Goal: Task Accomplishment & Management: Use online tool/utility

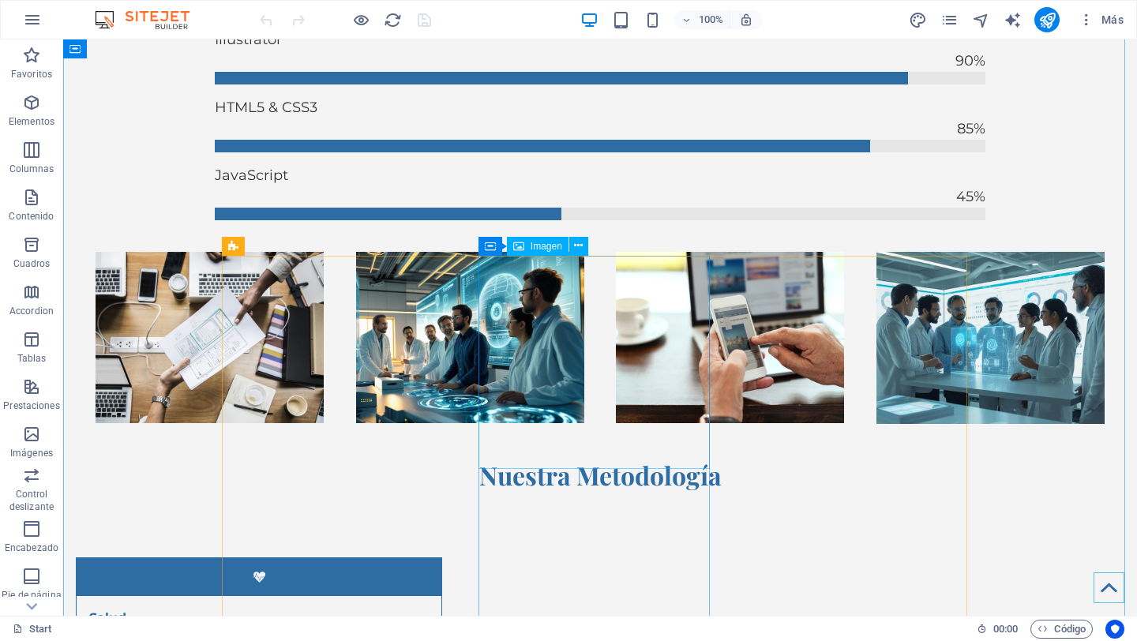
scroll to position [5608, 0]
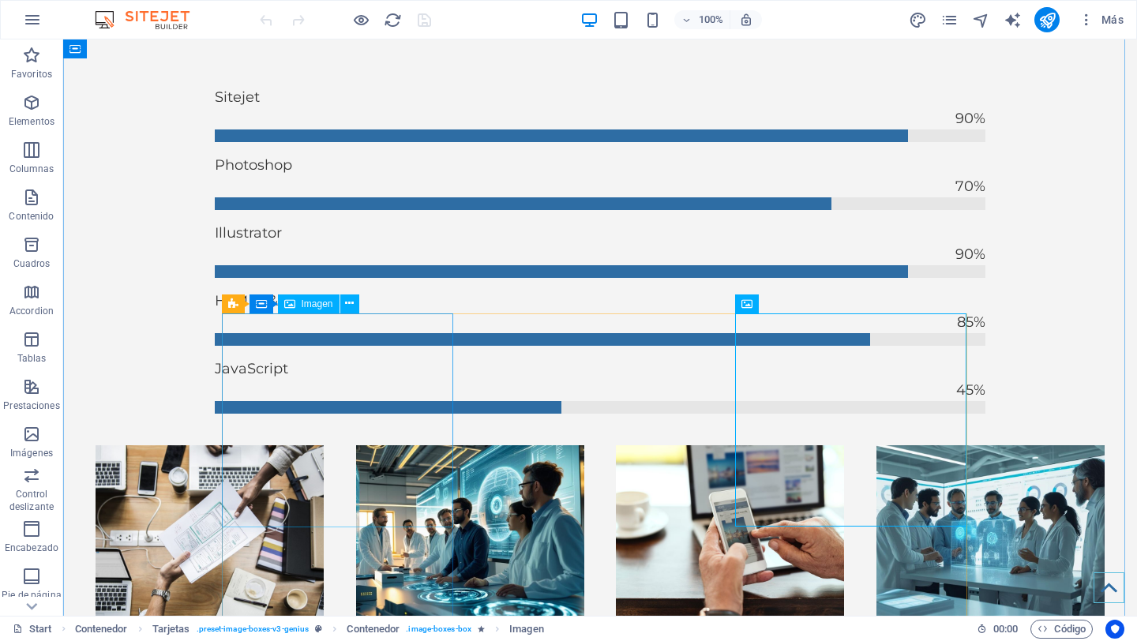
scroll to position [5409, 0]
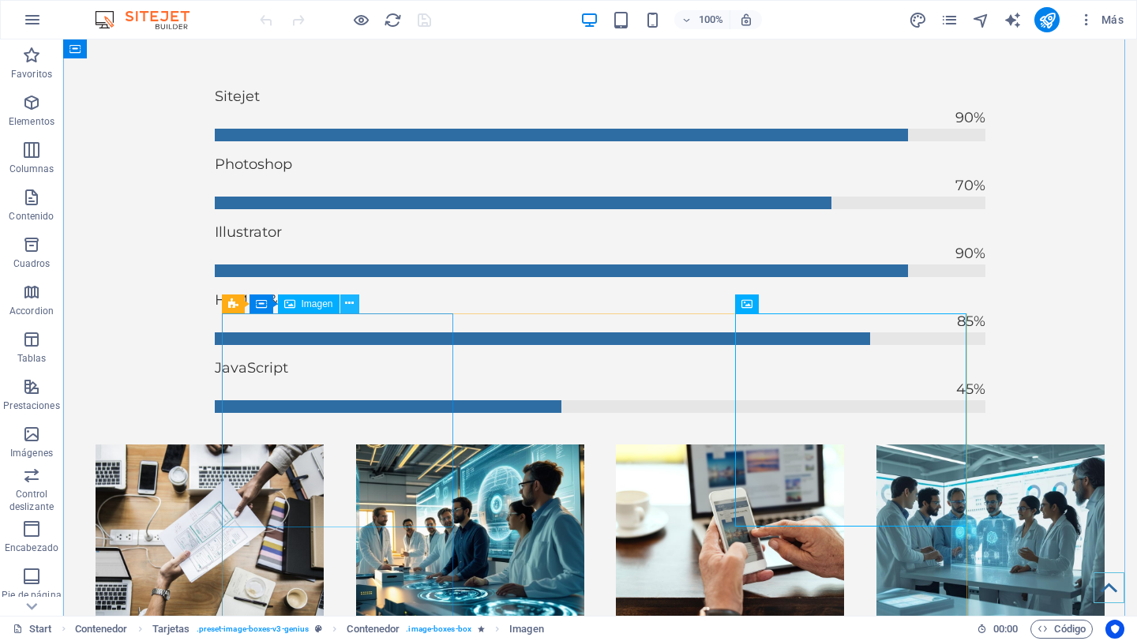
click at [346, 304] on icon at bounding box center [349, 303] width 9 height 17
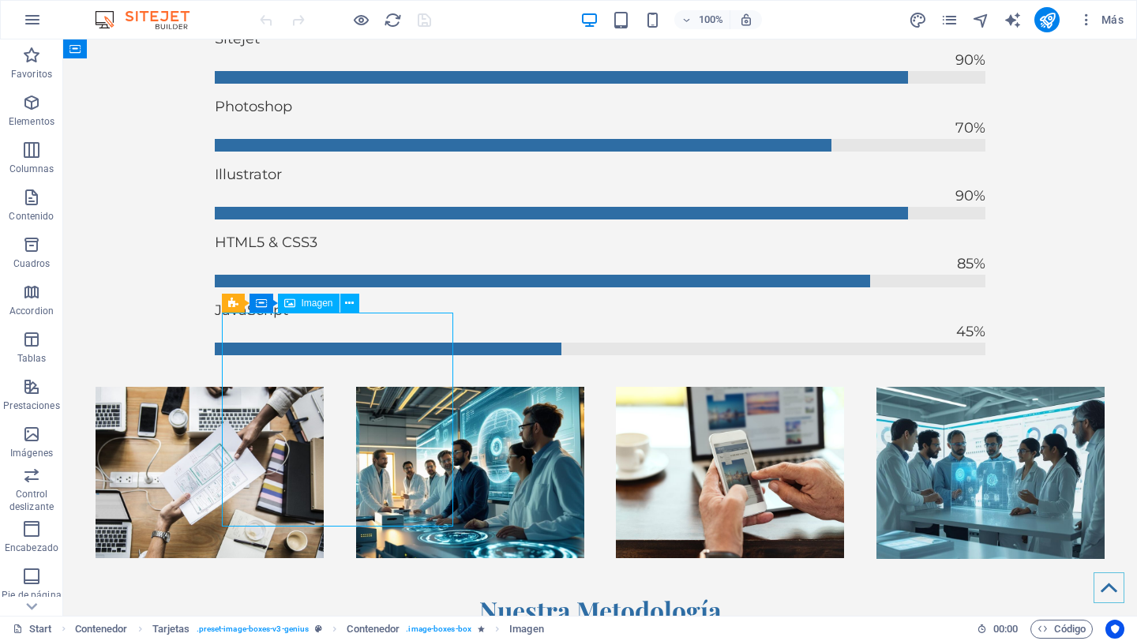
scroll to position [5658, 0]
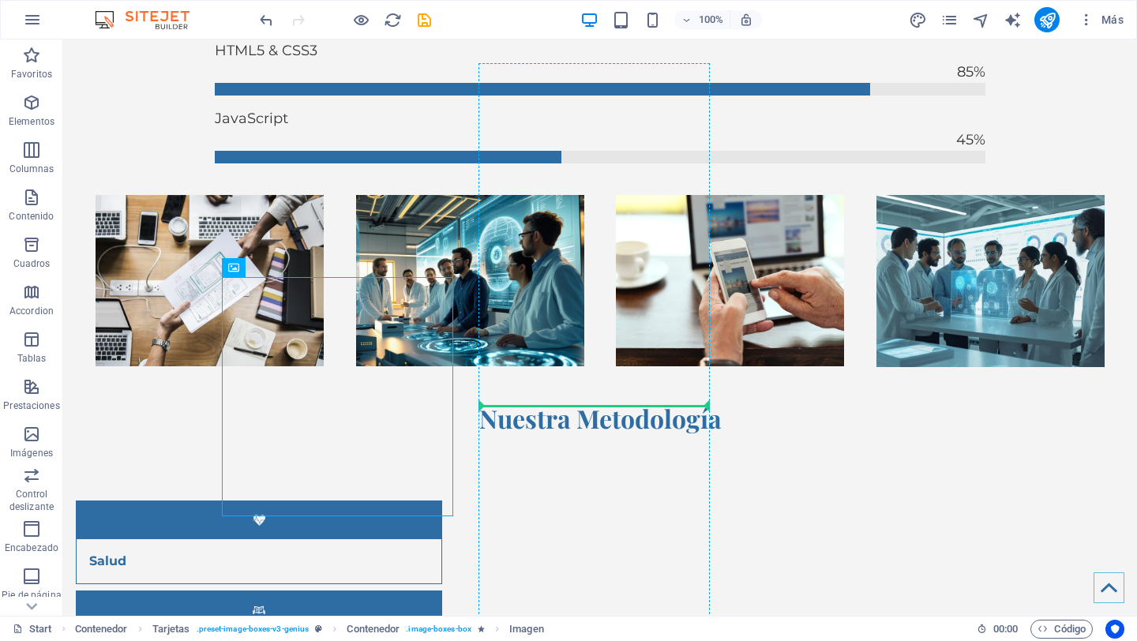
drag, startPoint x: 353, startPoint y: 426, endPoint x: 611, endPoint y: 417, distance: 258.4
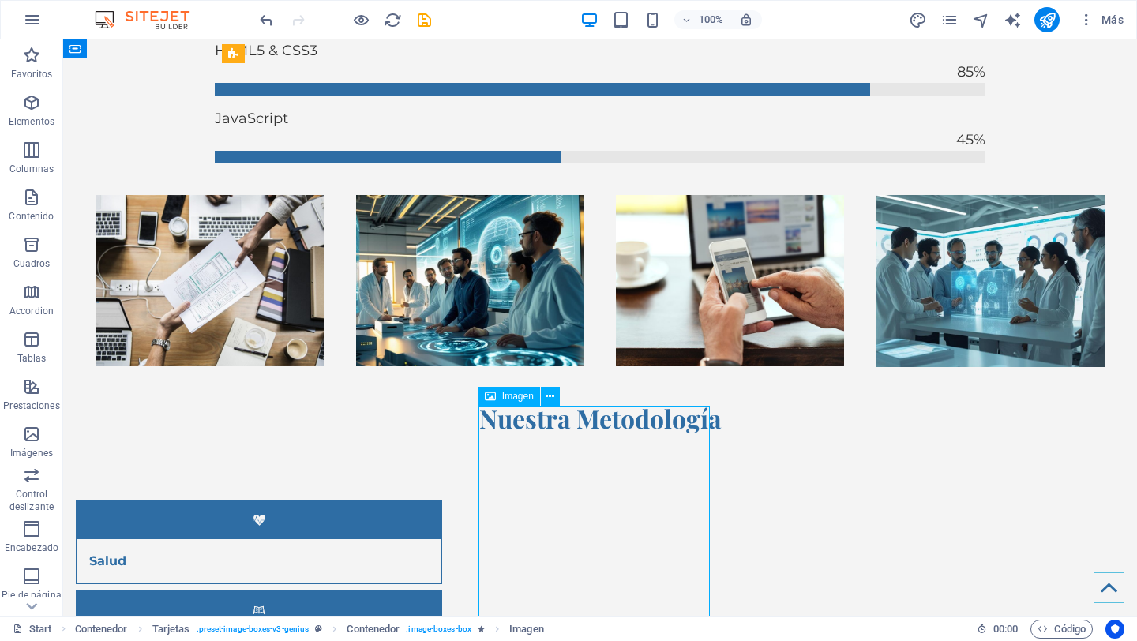
drag, startPoint x: 570, startPoint y: 494, endPoint x: 654, endPoint y: 482, distance: 84.5
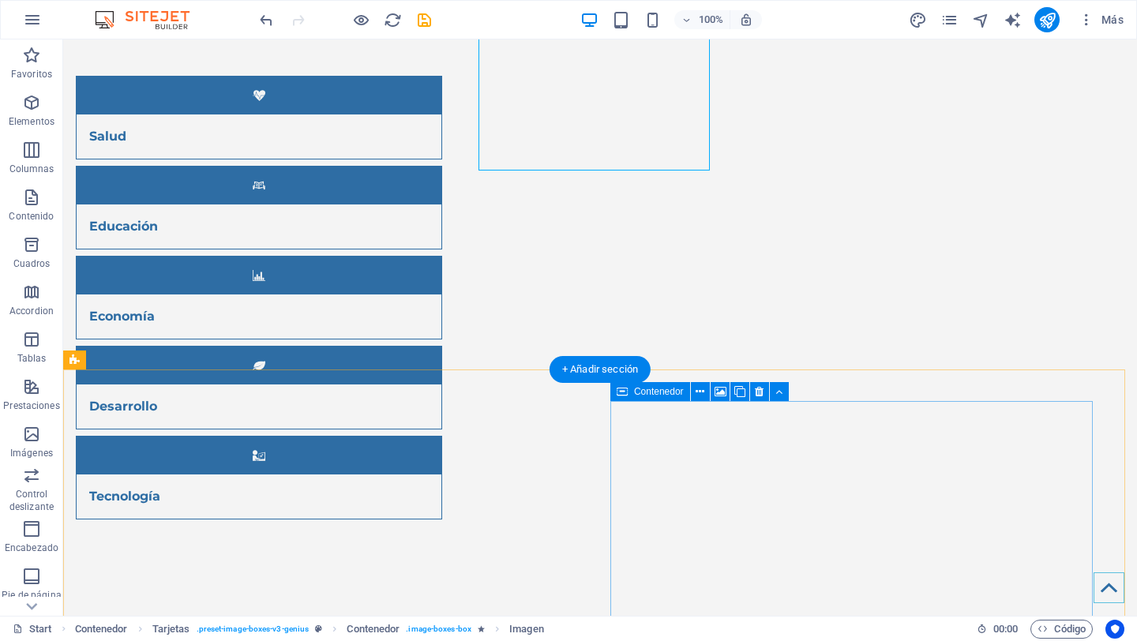
scroll to position [6109, 0]
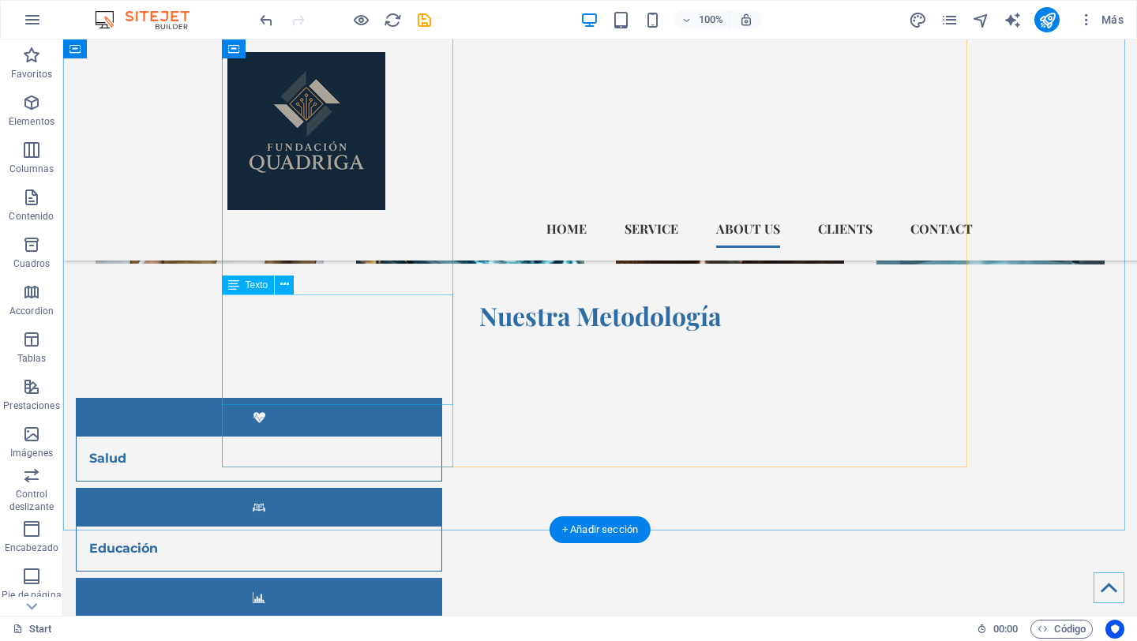
scroll to position [5650, 0]
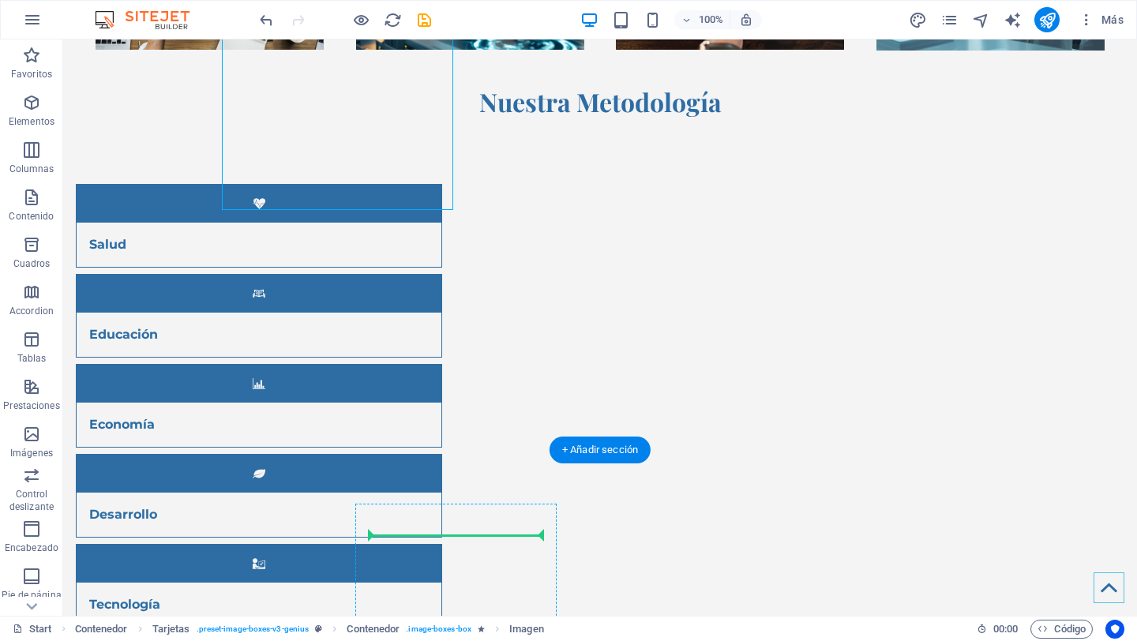
scroll to position [5983, 0]
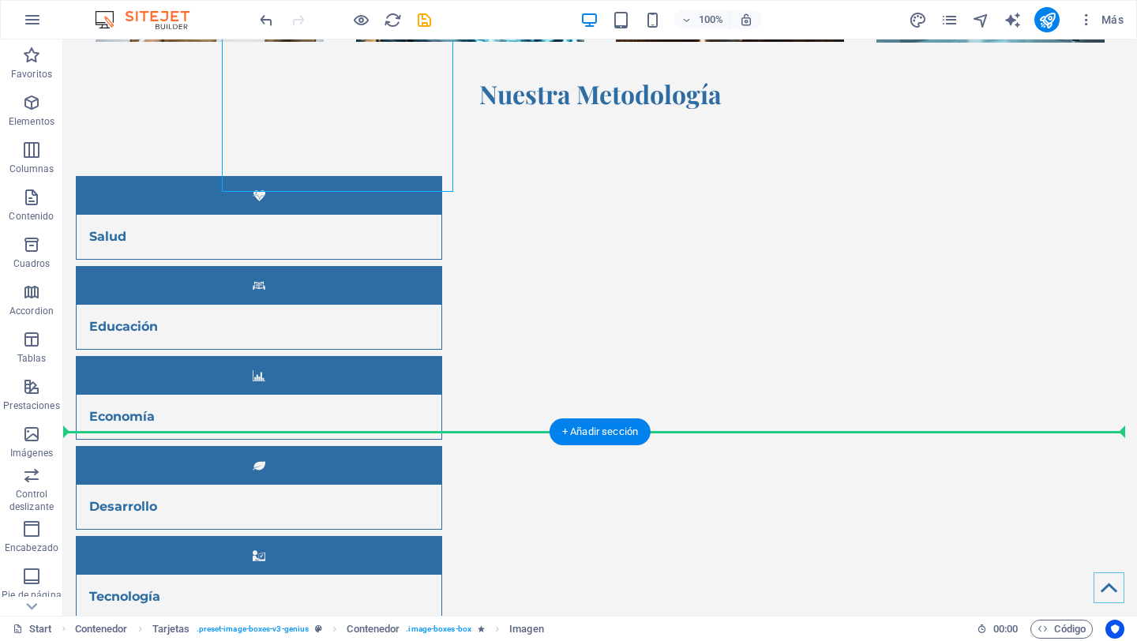
drag, startPoint x: 328, startPoint y: 412, endPoint x: 339, endPoint y: 379, distance: 35.0
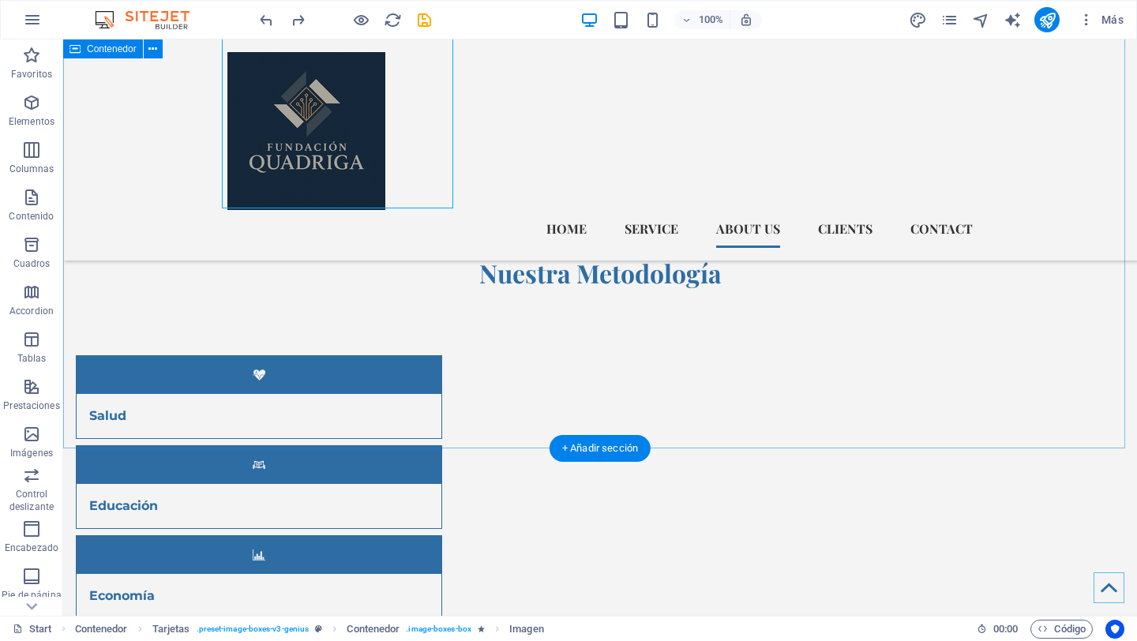
scroll to position [5988, 0]
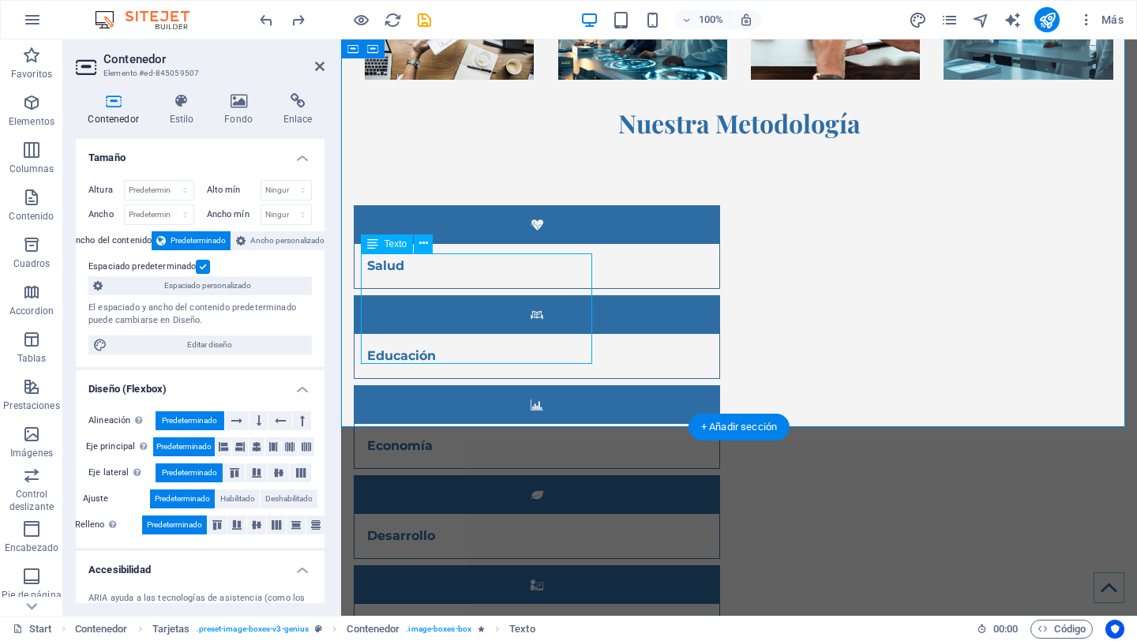
click at [321, 64] on icon at bounding box center [319, 66] width 9 height 13
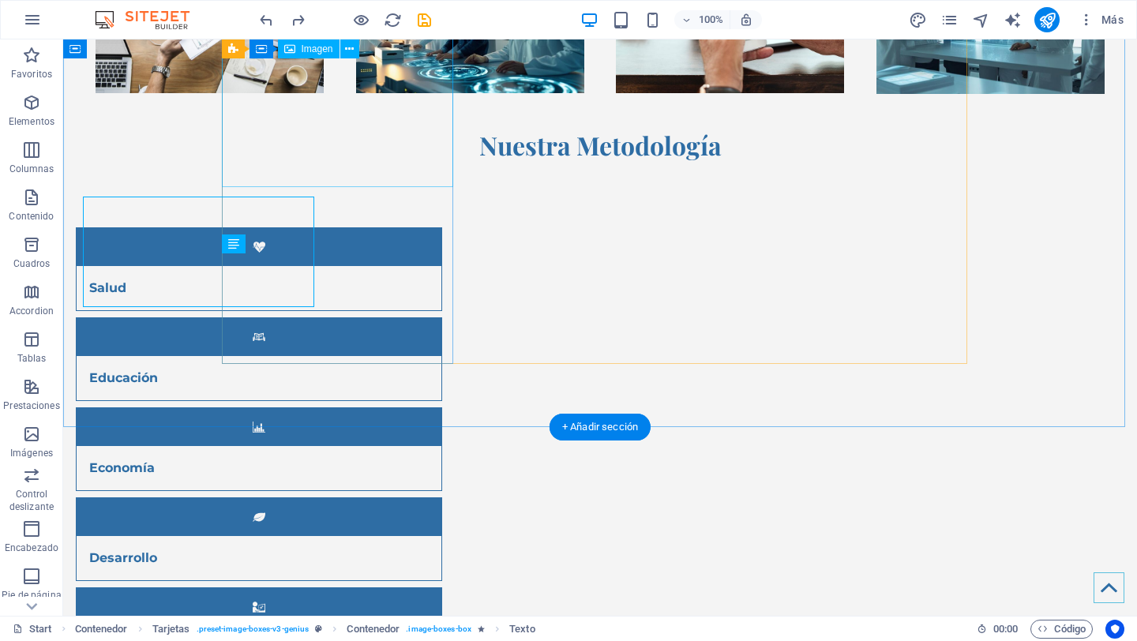
scroll to position [5988, 0]
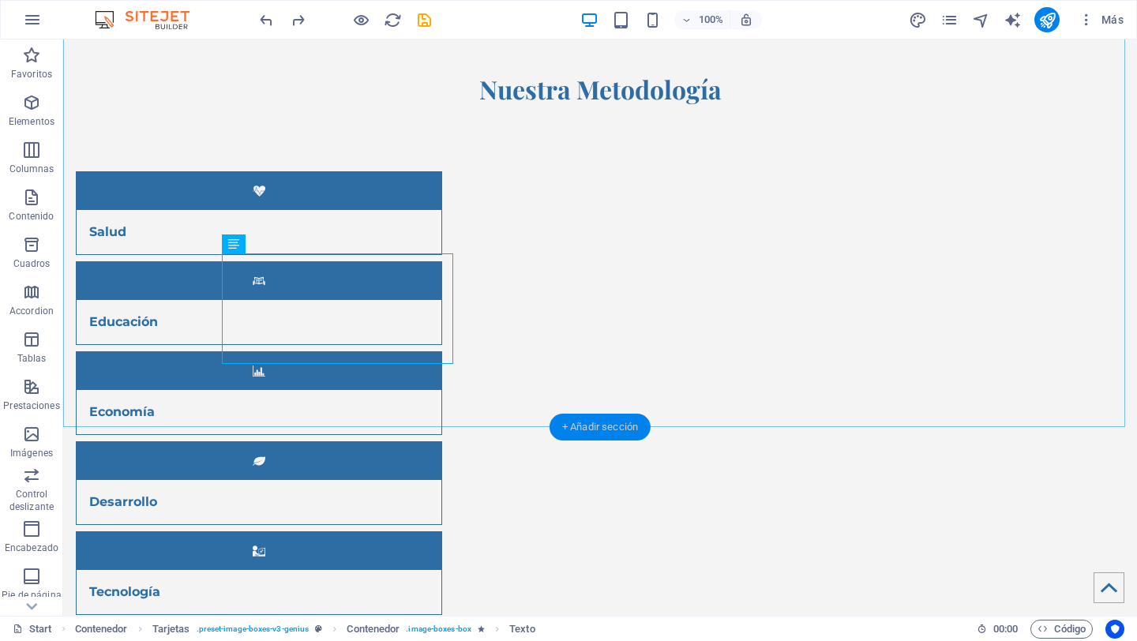
click at [599, 426] on div "+ Añadir sección" at bounding box center [600, 427] width 101 height 27
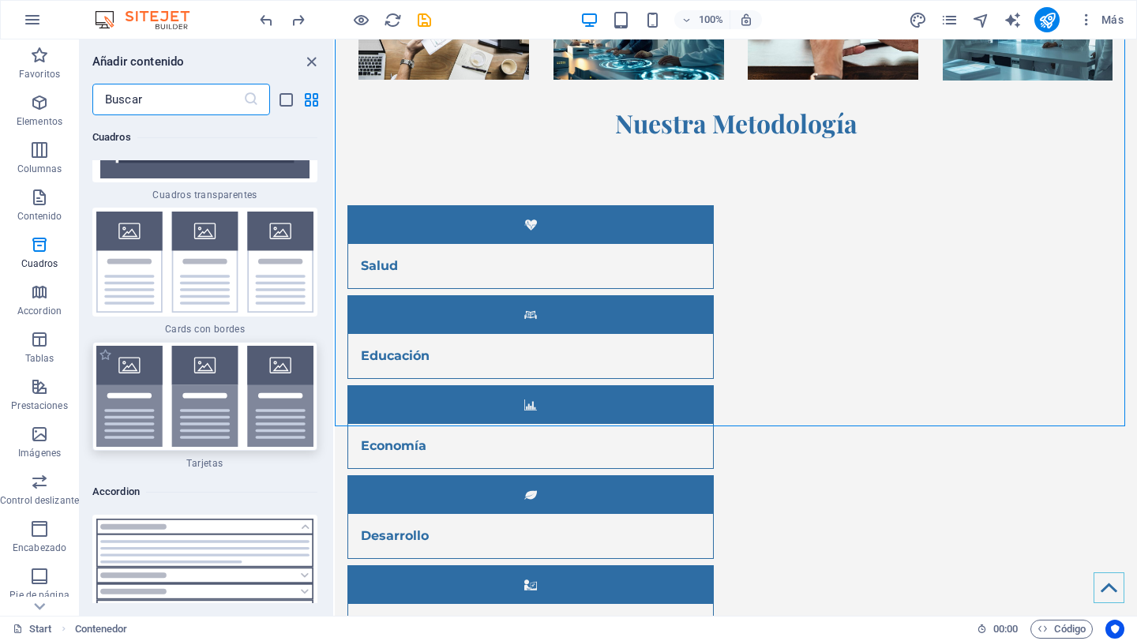
scroll to position [9399, 0]
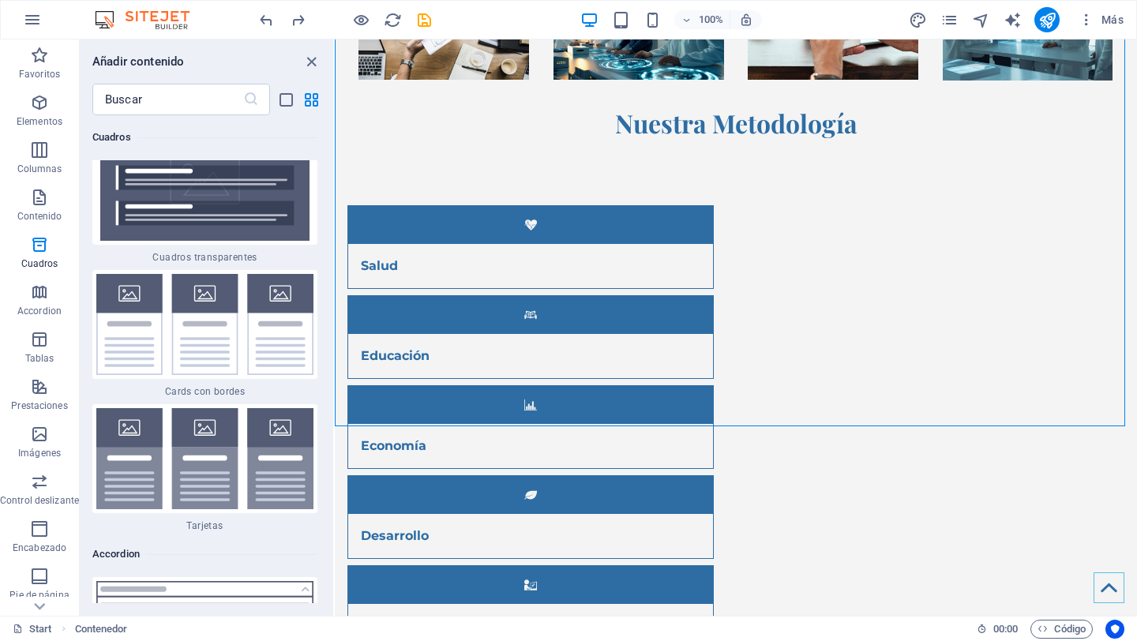
drag, startPoint x: 166, startPoint y: 318, endPoint x: 182, endPoint y: 320, distance: 16.7
click at [166, 318] on img at bounding box center [204, 324] width 217 height 101
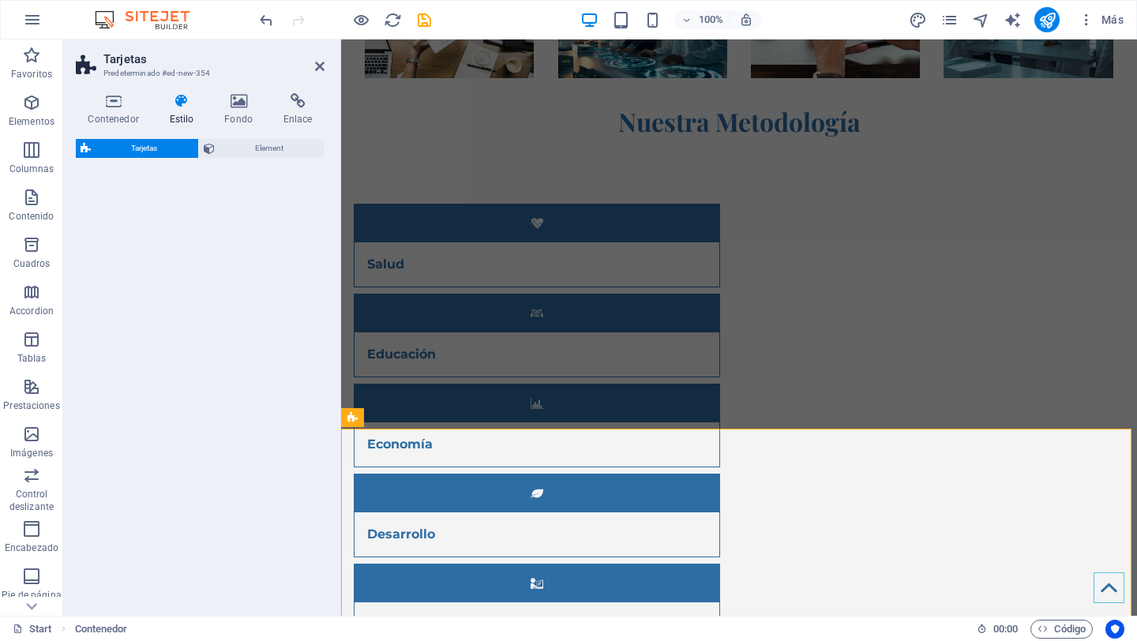
scroll to position [5932, 0]
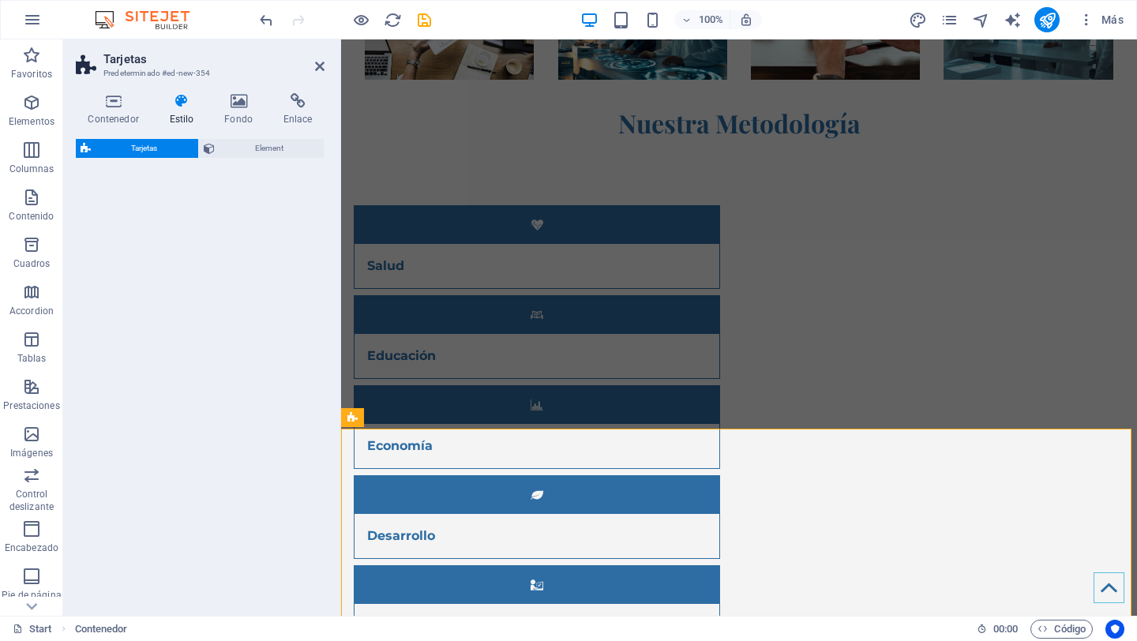
select select "rem"
select select "preset-image-boxes-v3-border"
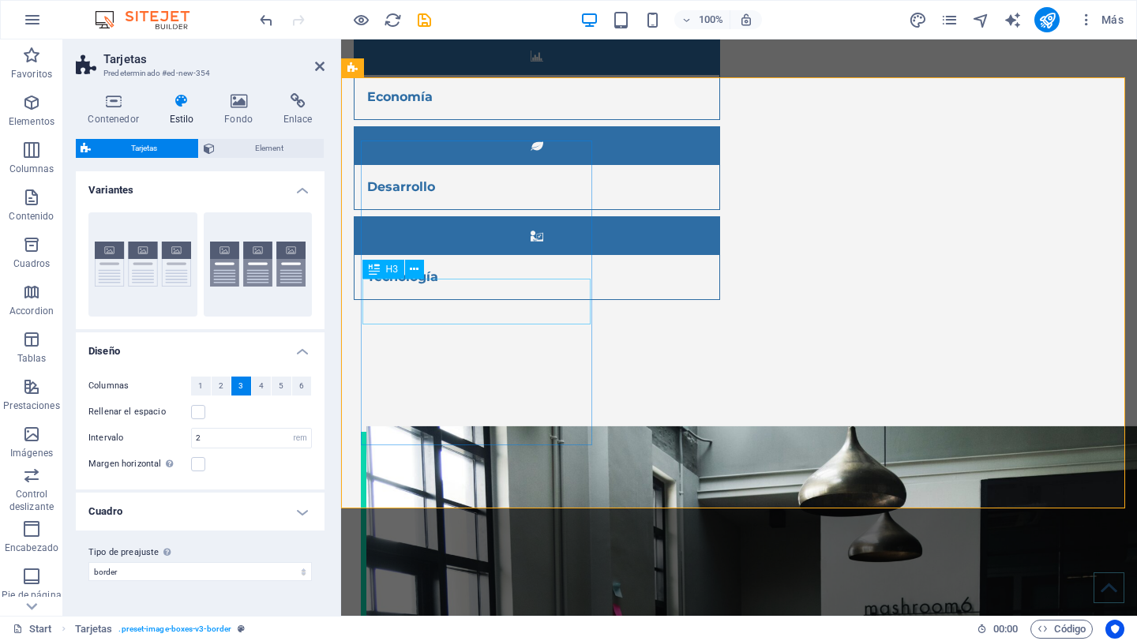
scroll to position [6282, 0]
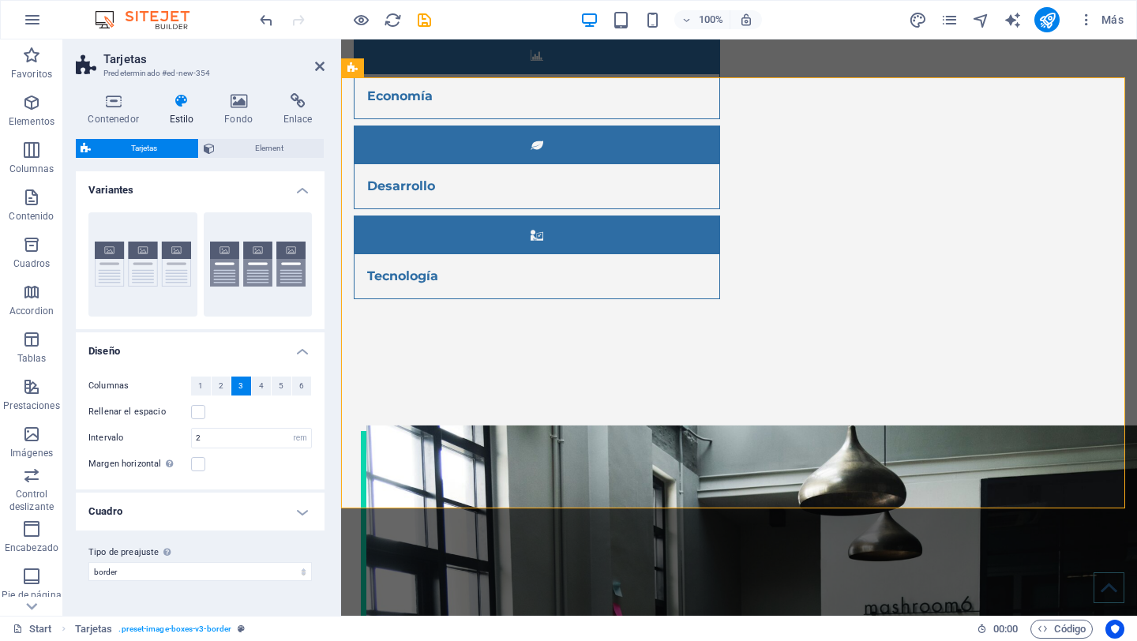
click at [306, 190] on h4 "Variantes" at bounding box center [200, 185] width 249 height 28
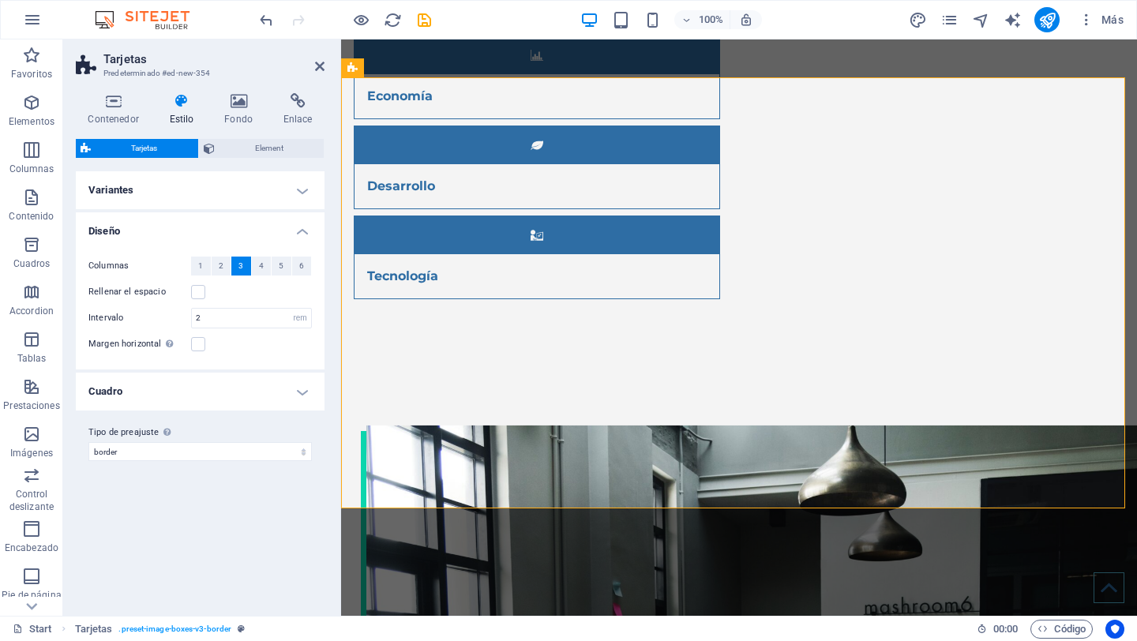
click at [306, 191] on h4 "Variantes" at bounding box center [200, 190] width 249 height 38
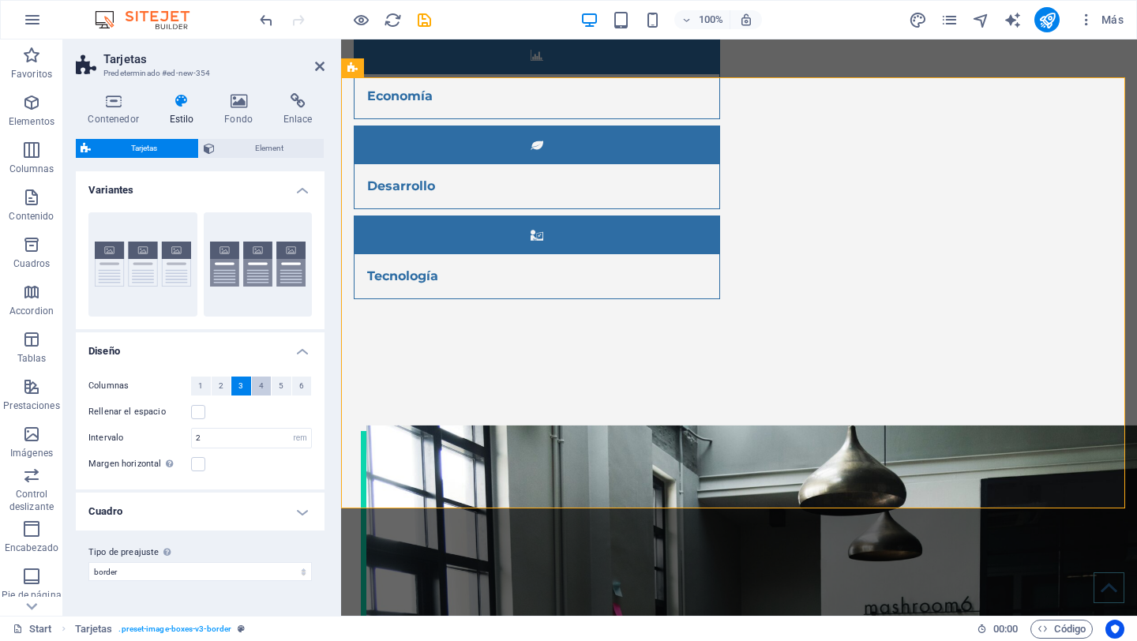
click at [257, 383] on button "4" at bounding box center [262, 386] width 20 height 19
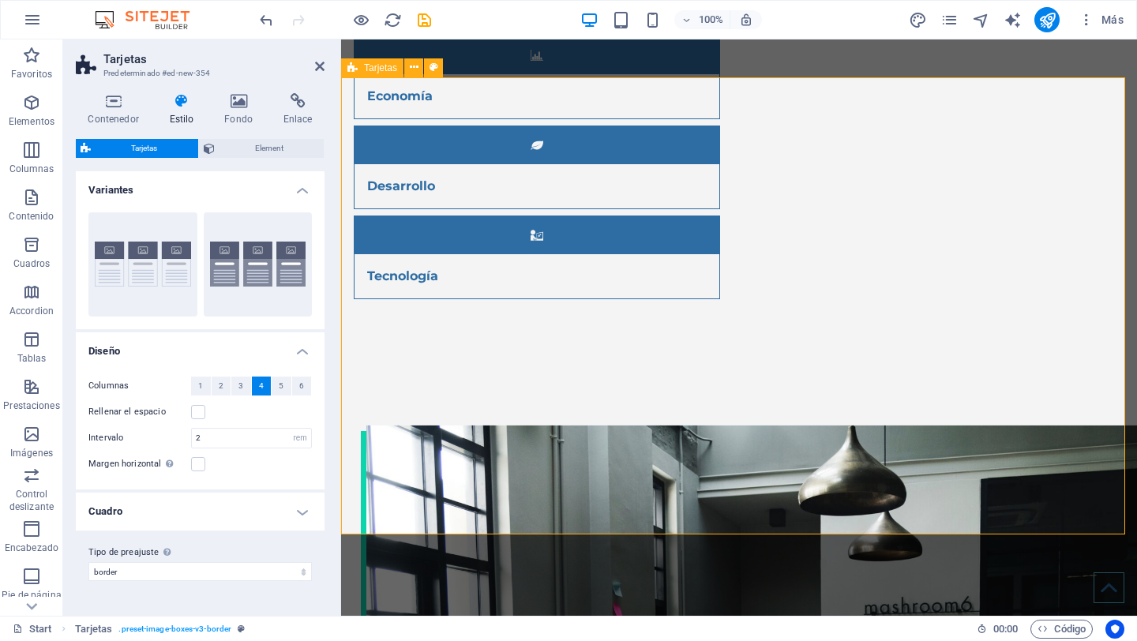
click at [168, 269] on button "Borde" at bounding box center [142, 264] width 109 height 104
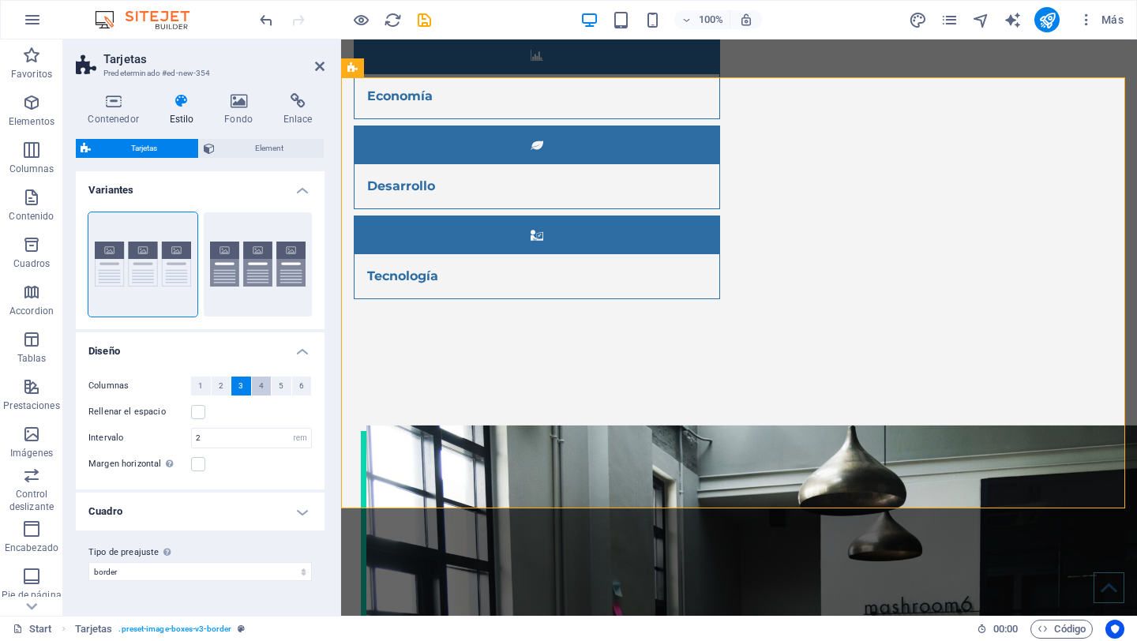
click at [264, 384] on button "4" at bounding box center [262, 386] width 20 height 19
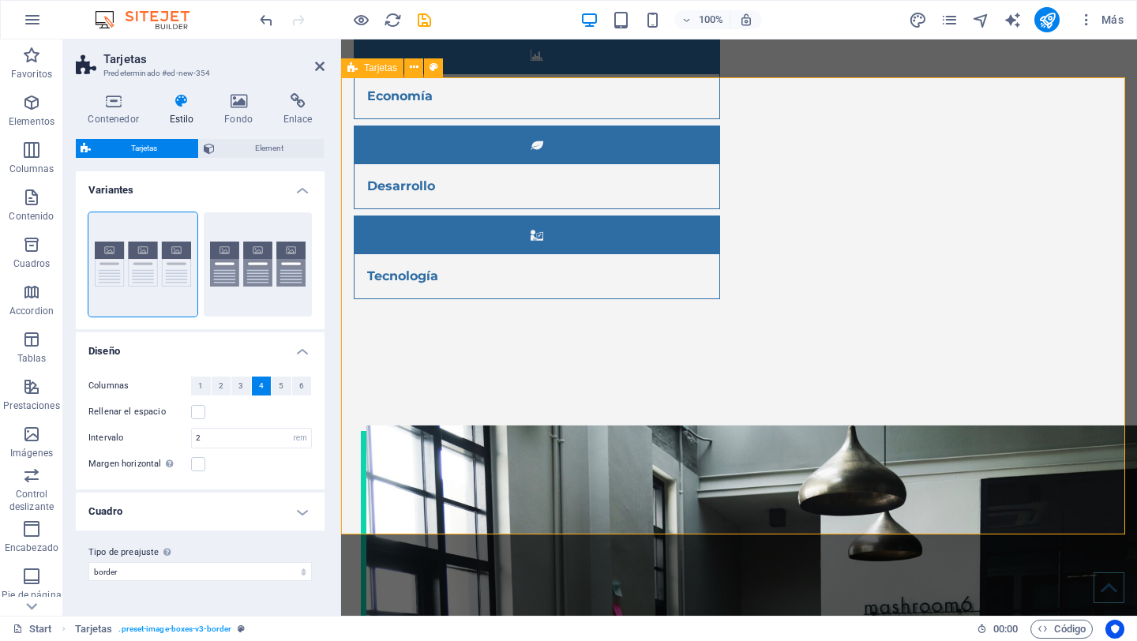
click at [314, 65] on header "Tarjetas Predeterminado #ed-new-354" at bounding box center [200, 59] width 249 height 41
click at [318, 64] on icon at bounding box center [319, 66] width 9 height 13
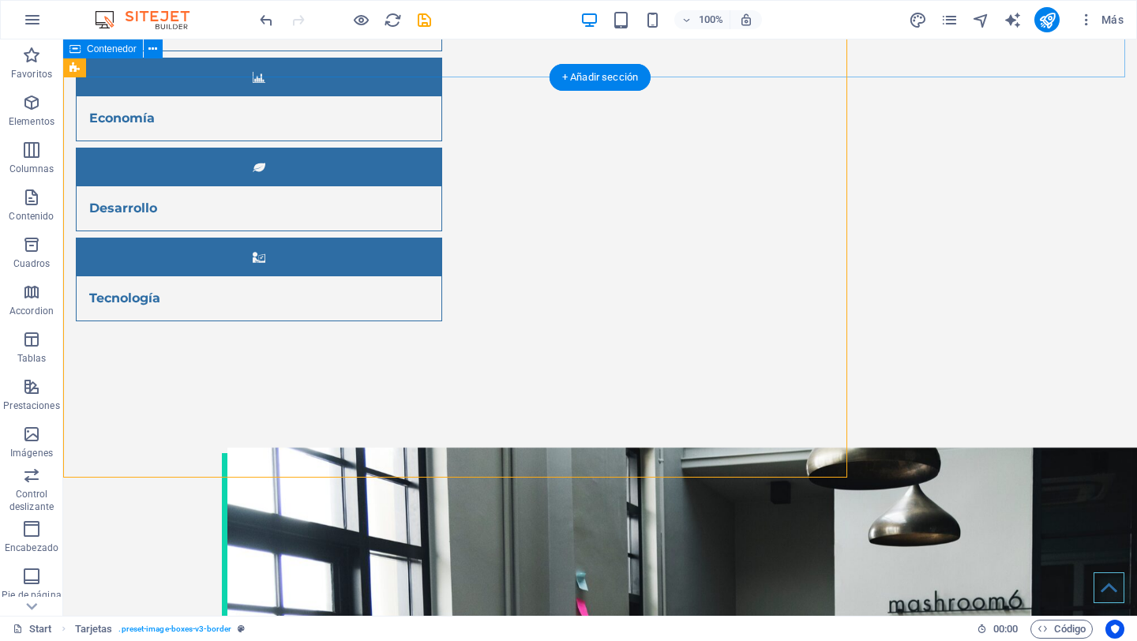
scroll to position [6338, 0]
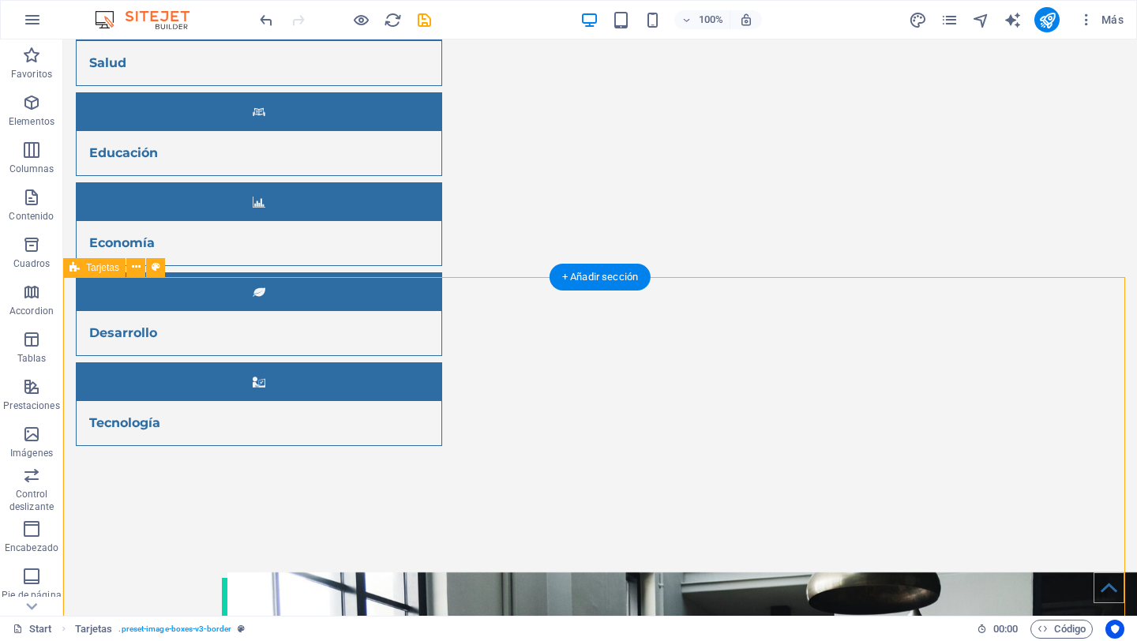
scroll to position [6221, 0]
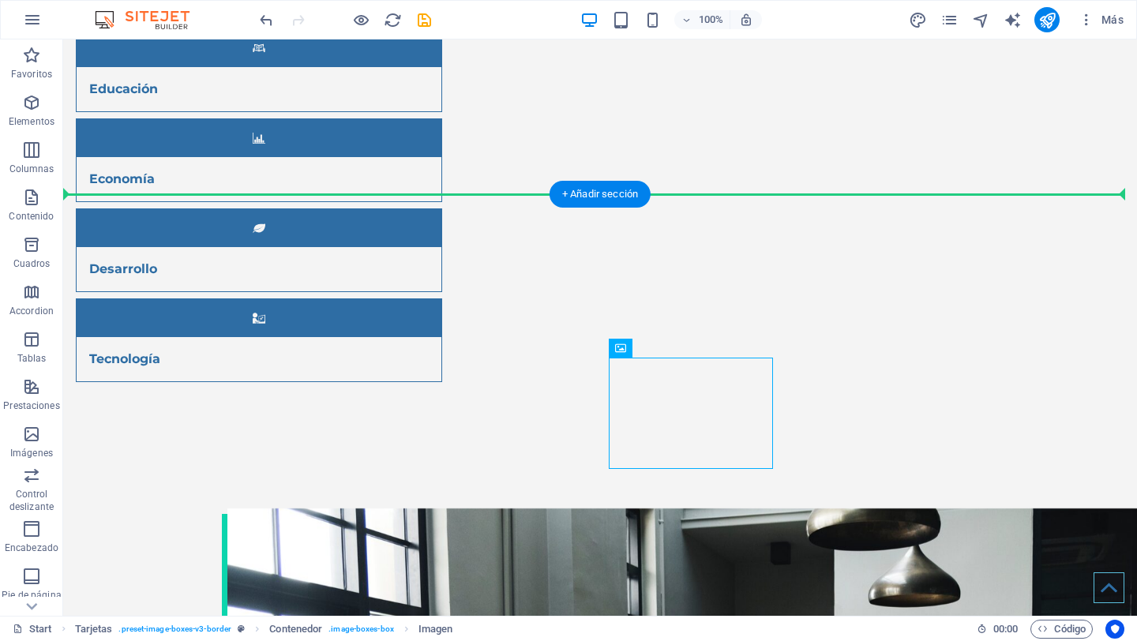
drag, startPoint x: 752, startPoint y: 424, endPoint x: 884, endPoint y: 317, distance: 169.6
drag, startPoint x: 733, startPoint y: 413, endPoint x: 773, endPoint y: 407, distance: 40.8
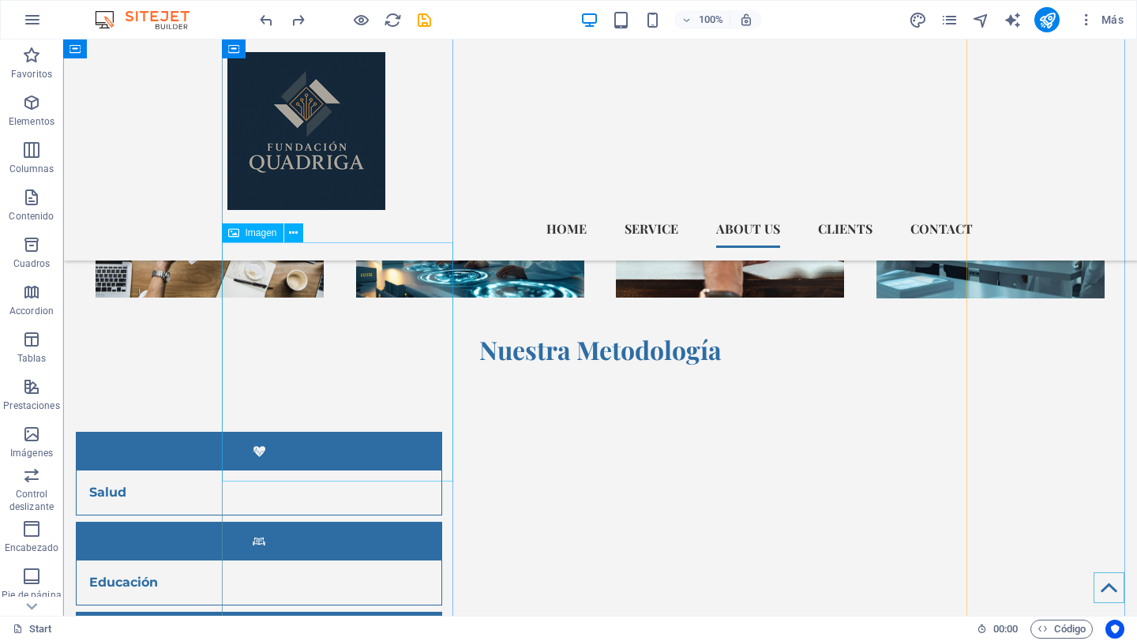
scroll to position [5687, 0]
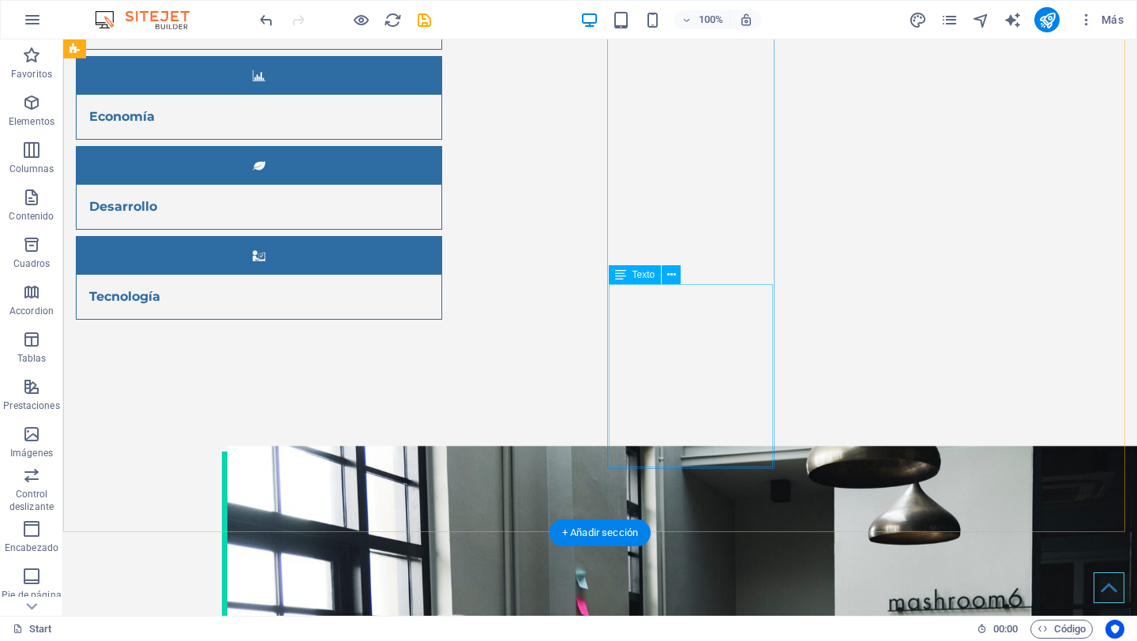
scroll to position [6274, 0]
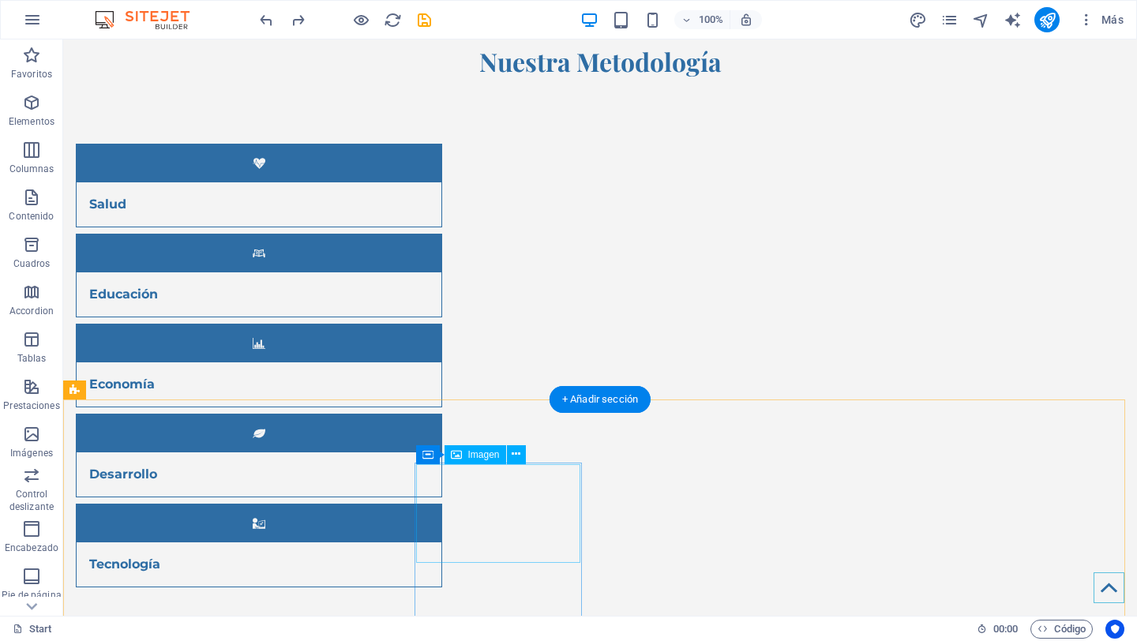
drag, startPoint x: 534, startPoint y: 489, endPoint x: 257, endPoint y: 490, distance: 277.2
select select "%"
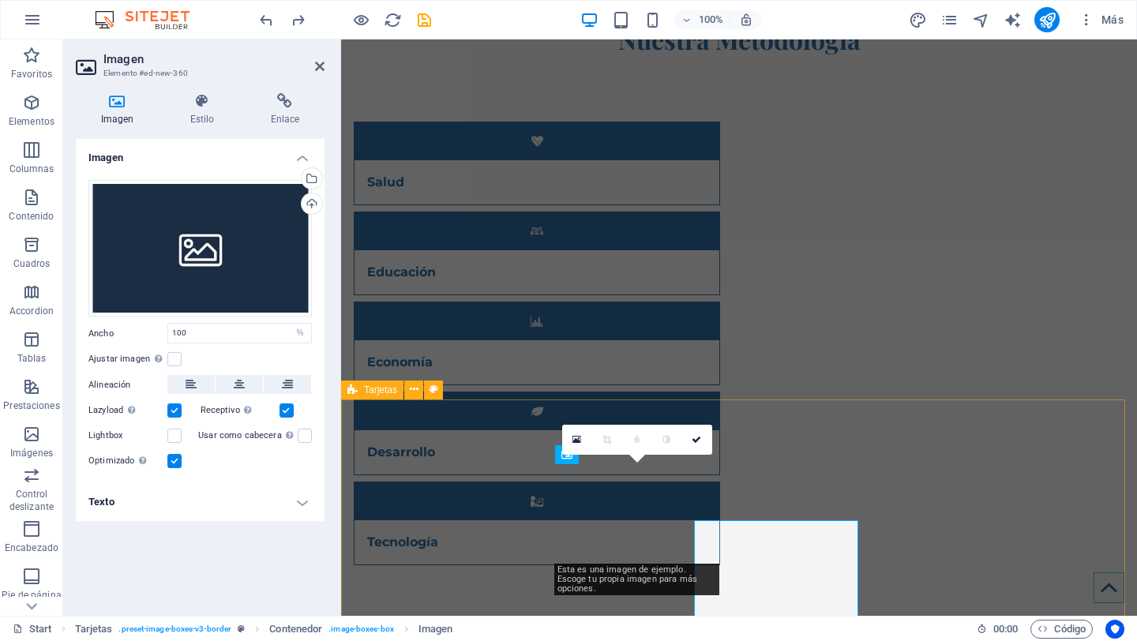
scroll to position [5959, 0]
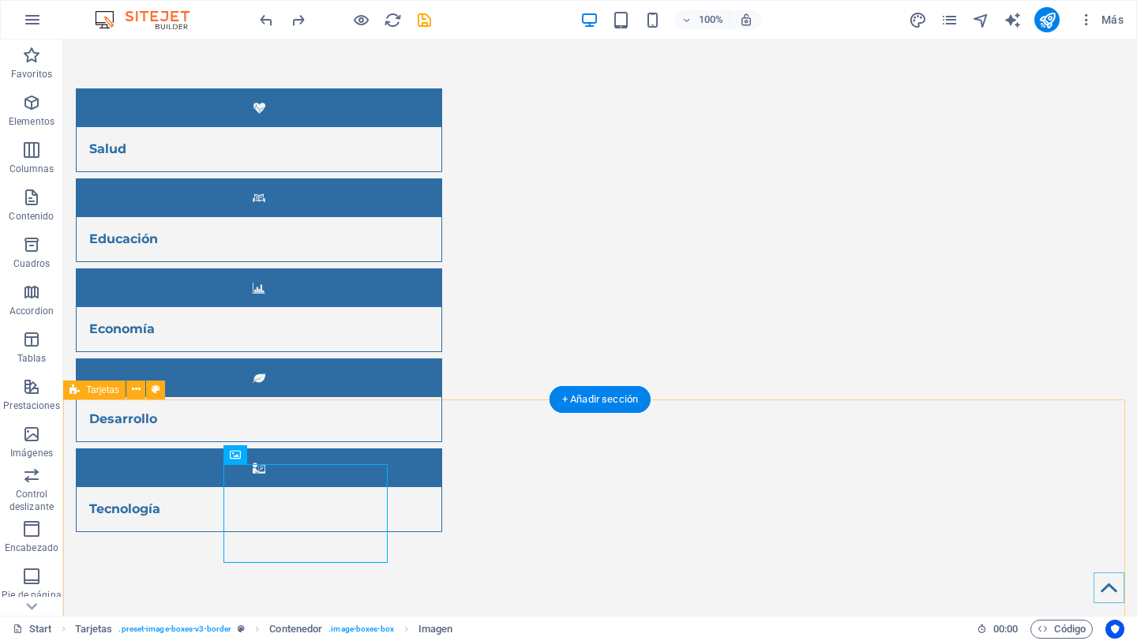
scroll to position [6312, 0]
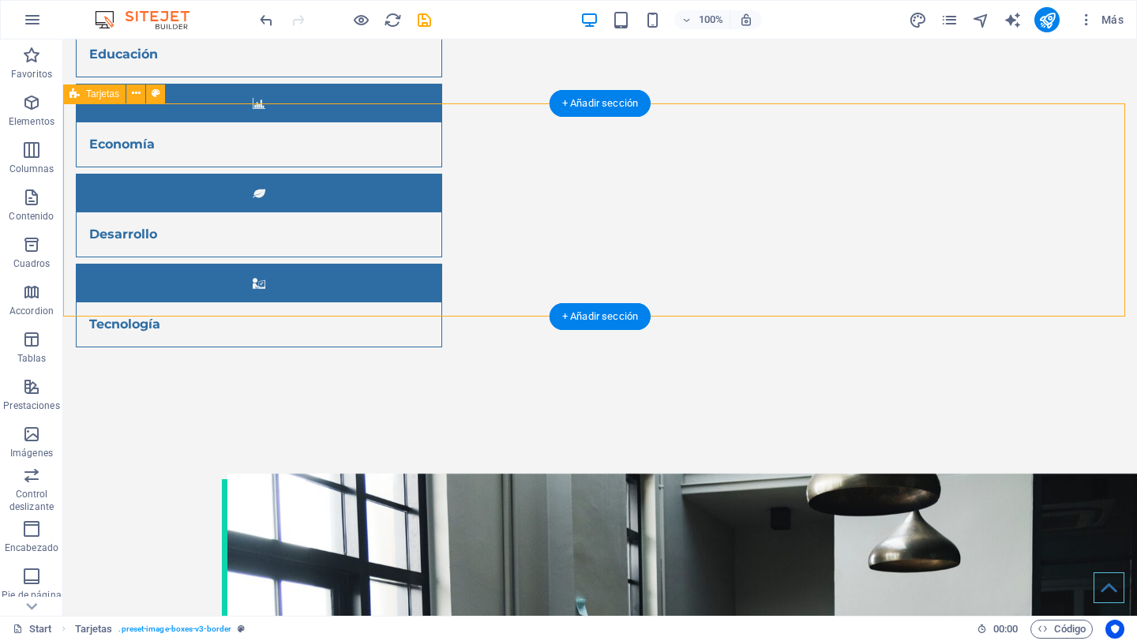
select select "rem"
select select "preset-image-boxes-v3-border"
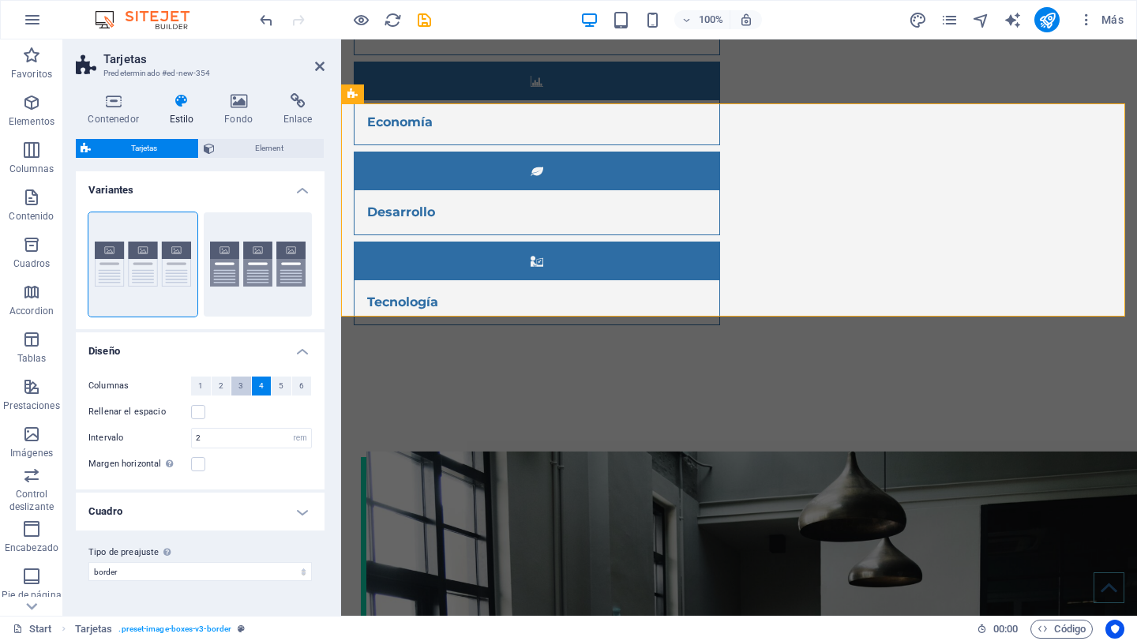
click at [241, 392] on span "3" at bounding box center [240, 386] width 5 height 19
drag, startPoint x: 551, startPoint y: 145, endPoint x: 534, endPoint y: 148, distance: 17.8
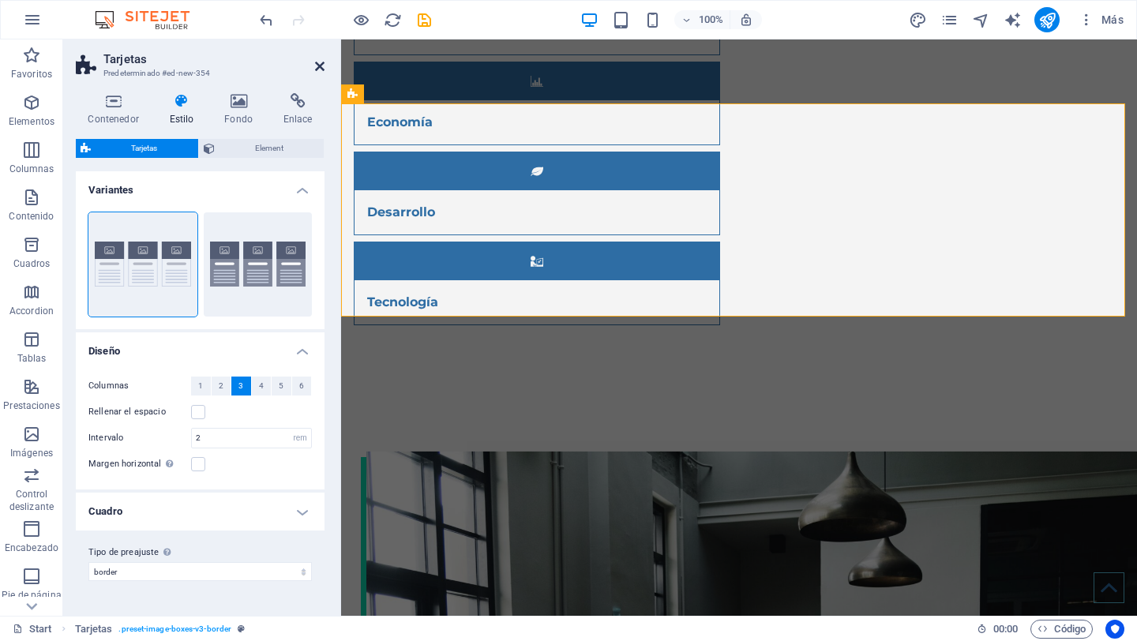
drag, startPoint x: 322, startPoint y: 68, endPoint x: 259, endPoint y: 30, distance: 73.7
click at [322, 68] on icon at bounding box center [319, 66] width 9 height 13
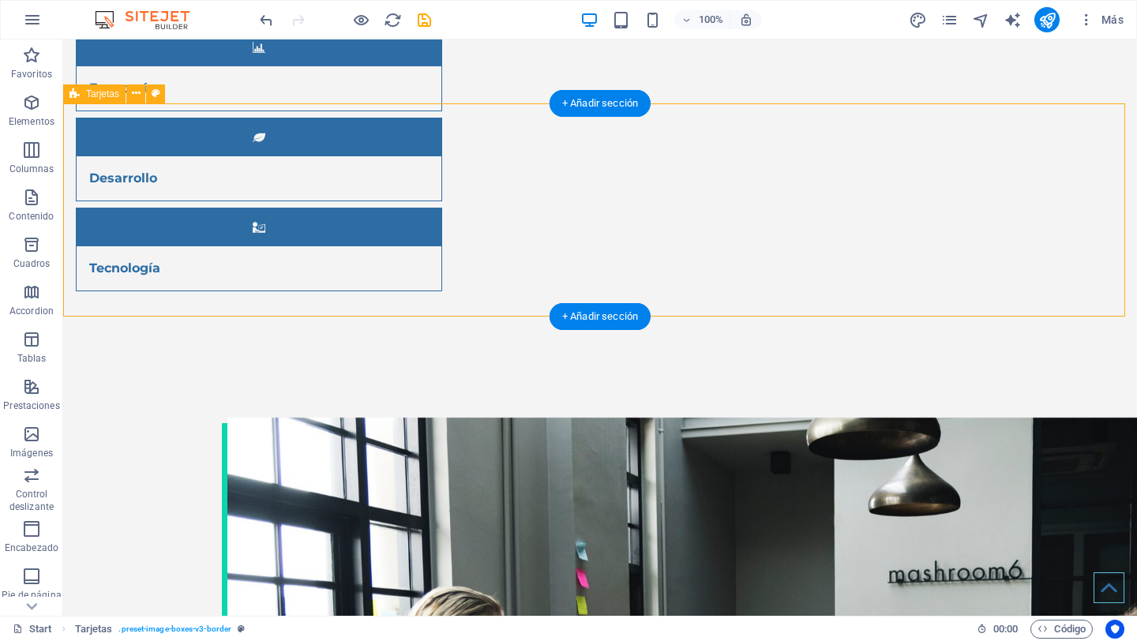
click at [136, 89] on icon at bounding box center [136, 93] width 9 height 17
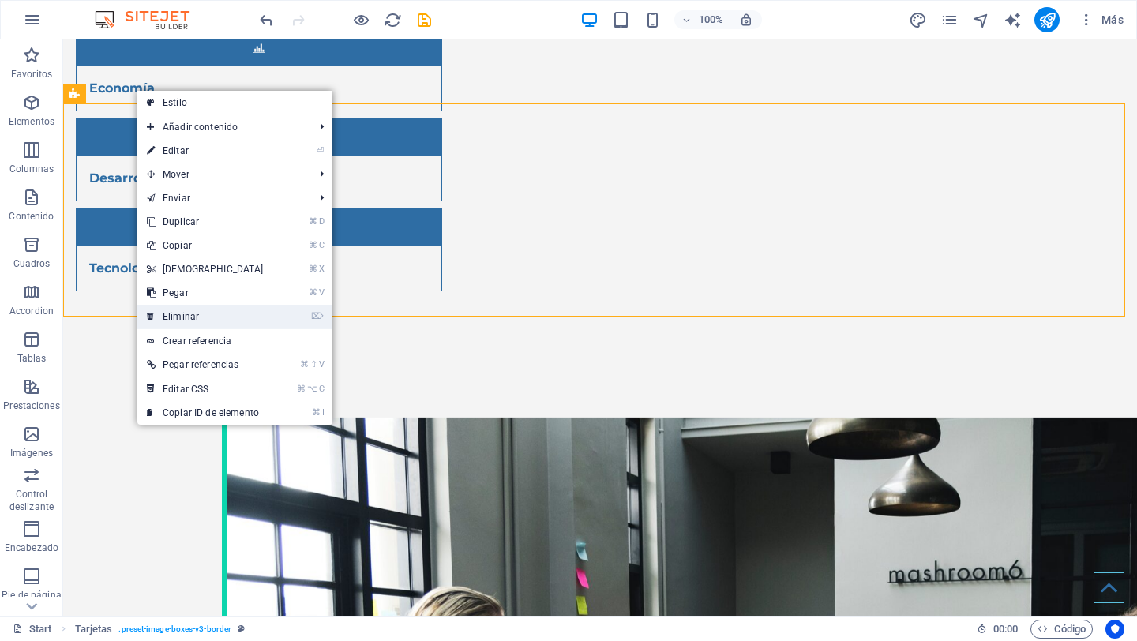
click at [211, 309] on link "⌦ Eliminar" at bounding box center [205, 317] width 136 height 24
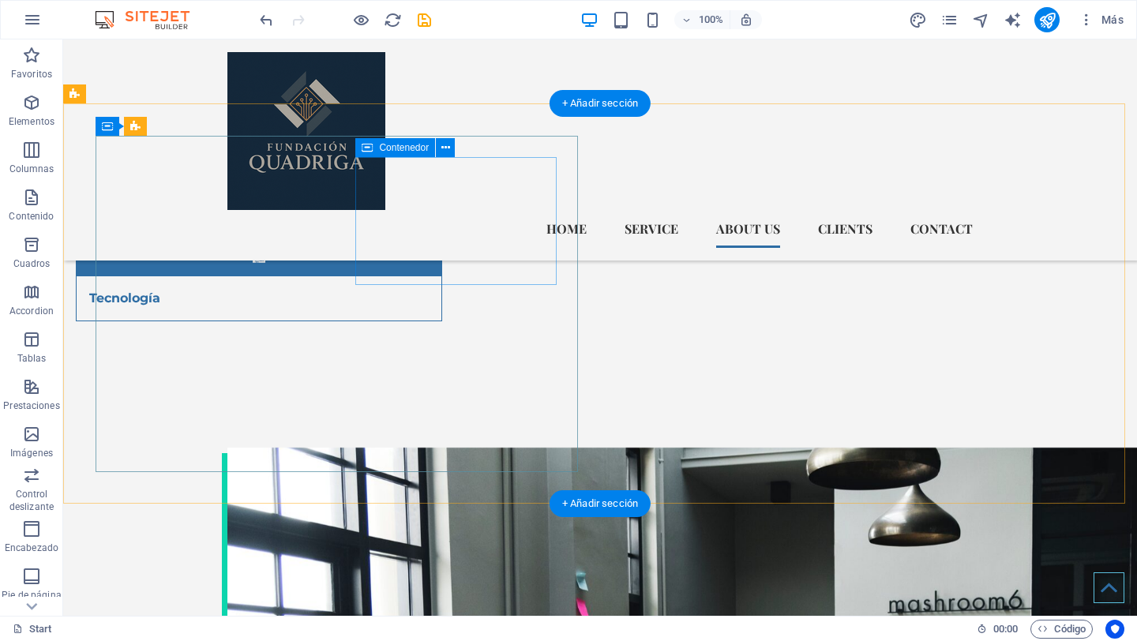
scroll to position [6044, 0]
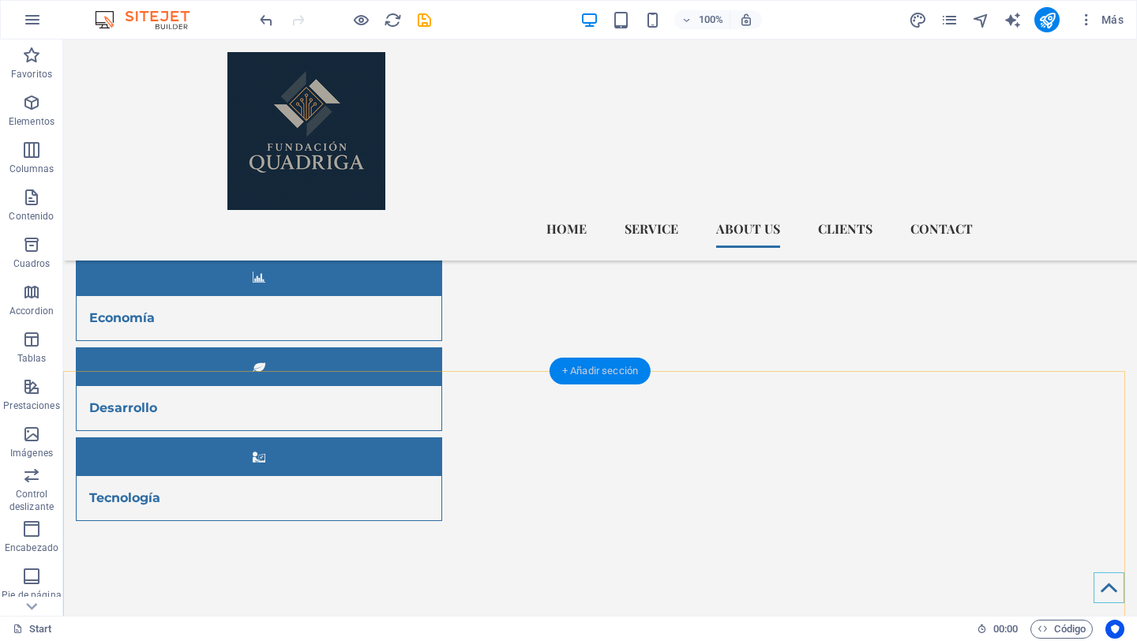
click at [601, 362] on div "+ Añadir sección" at bounding box center [600, 371] width 101 height 27
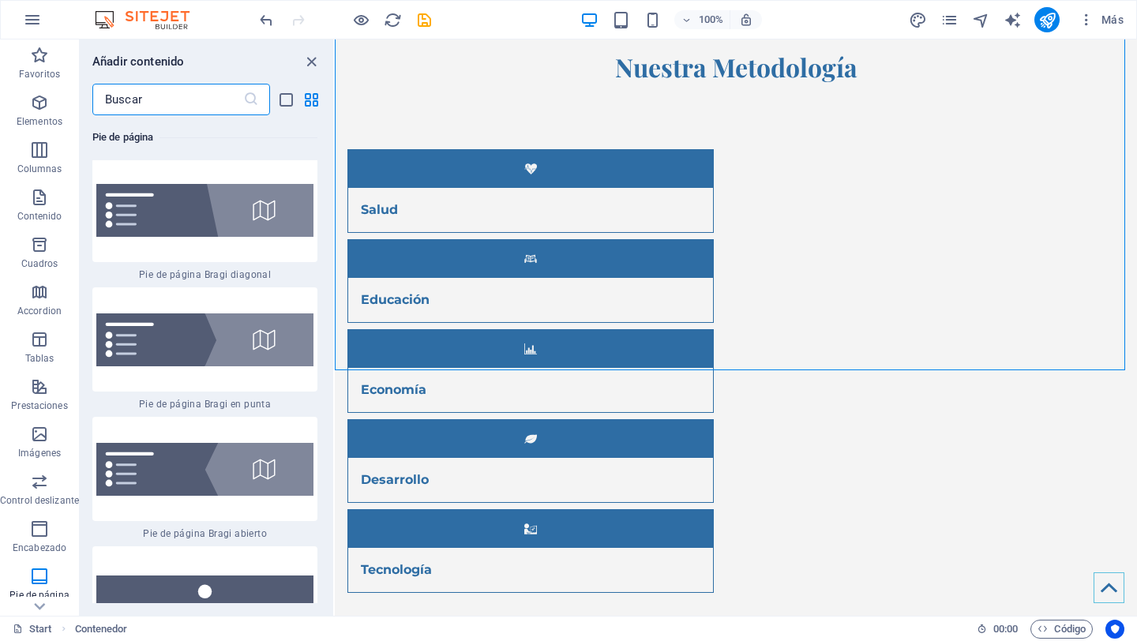
scroll to position [21643, 0]
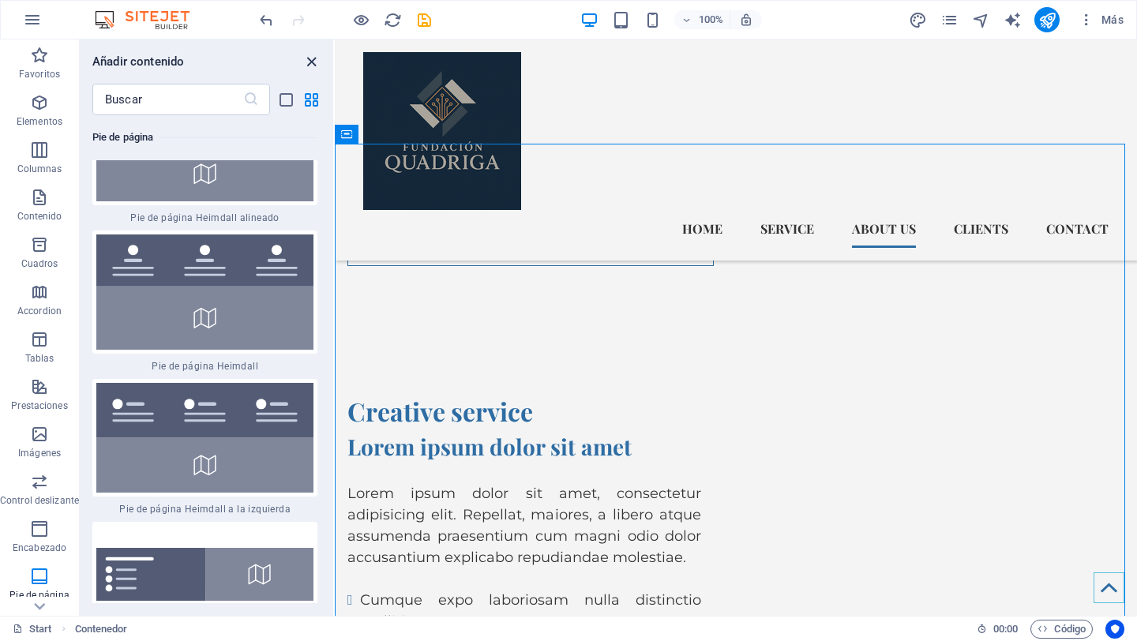
click at [314, 62] on icon "close panel" at bounding box center [311, 62] width 18 height 18
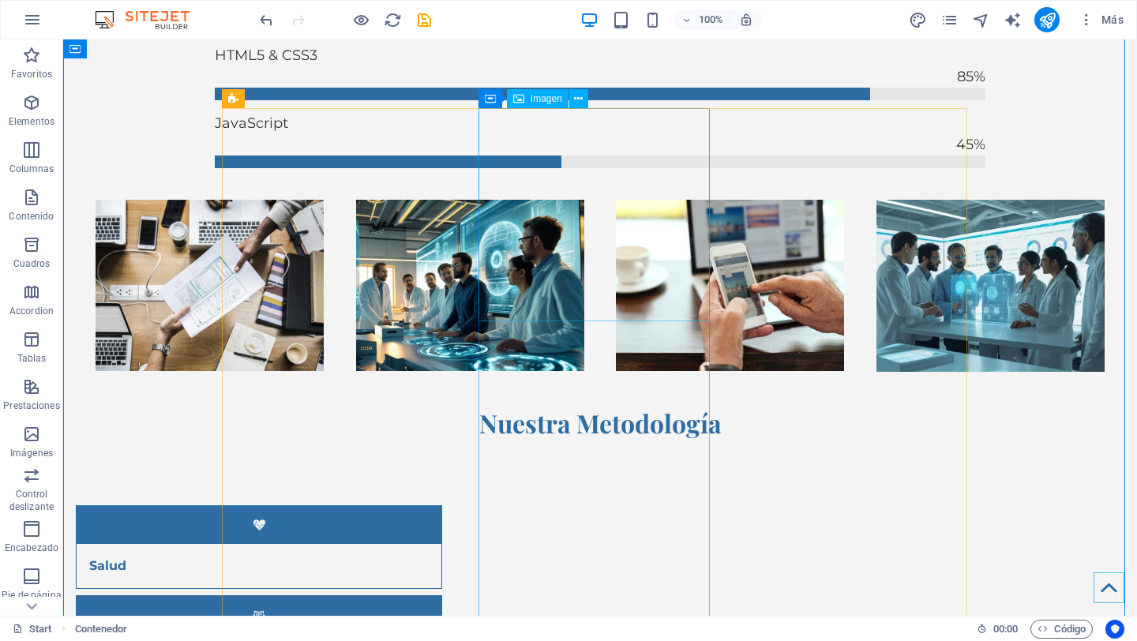
scroll to position [5663, 0]
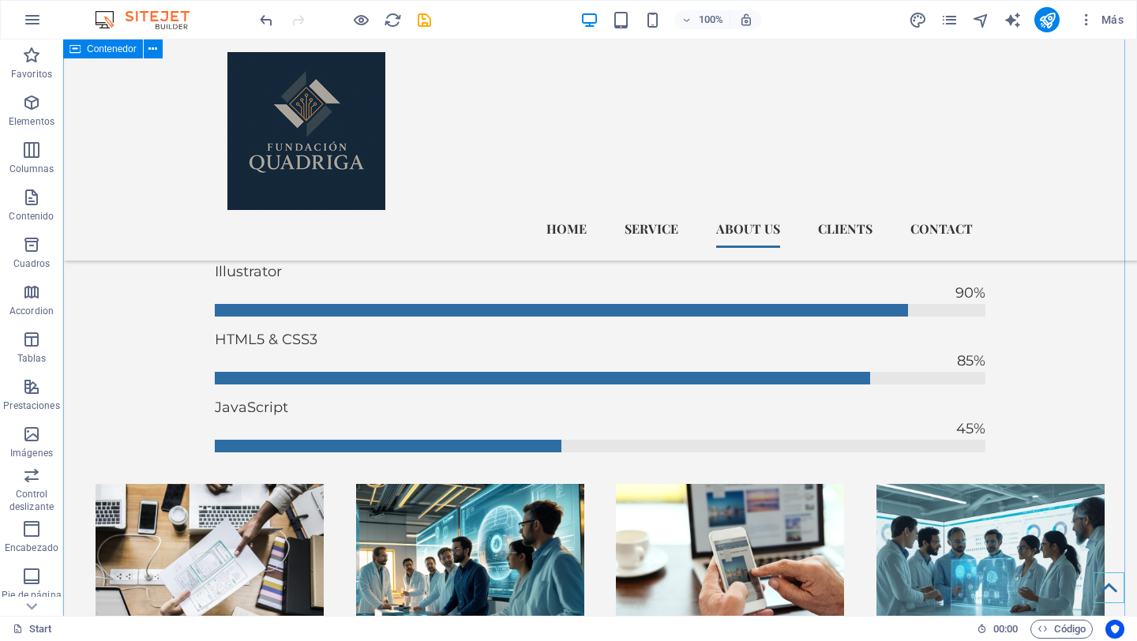
scroll to position [5322, 0]
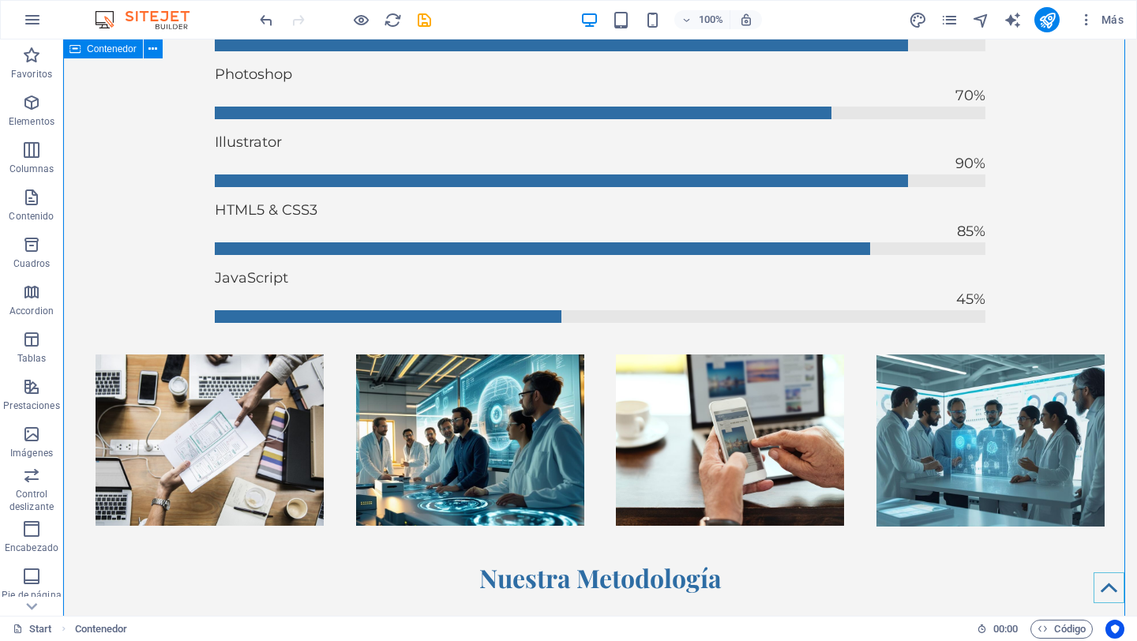
scroll to position [5531, 0]
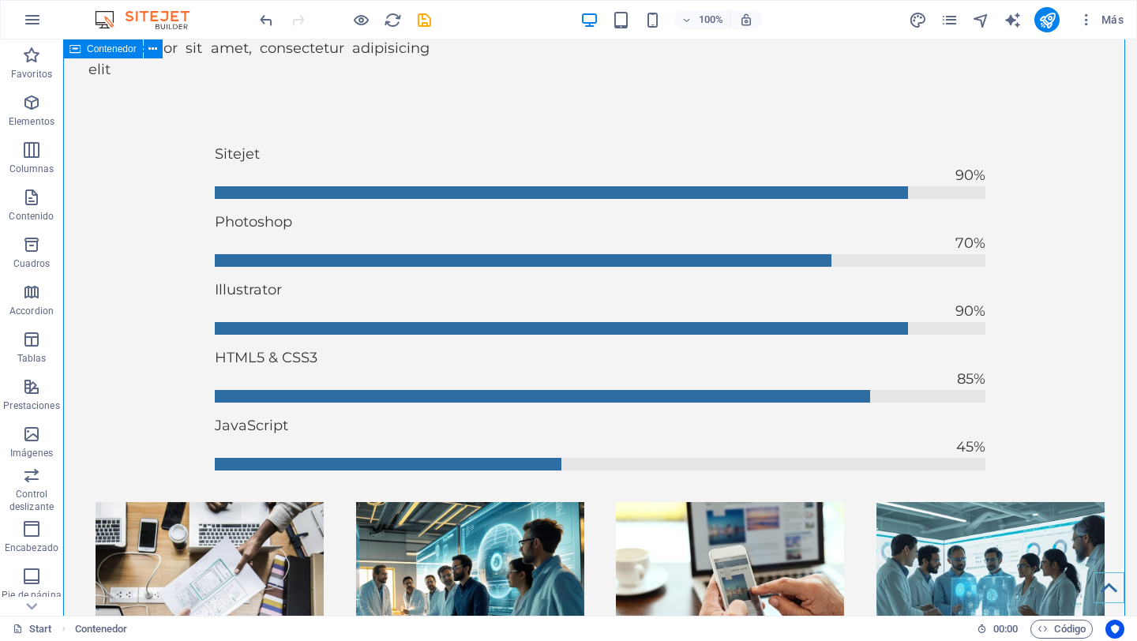
scroll to position [5371, 0]
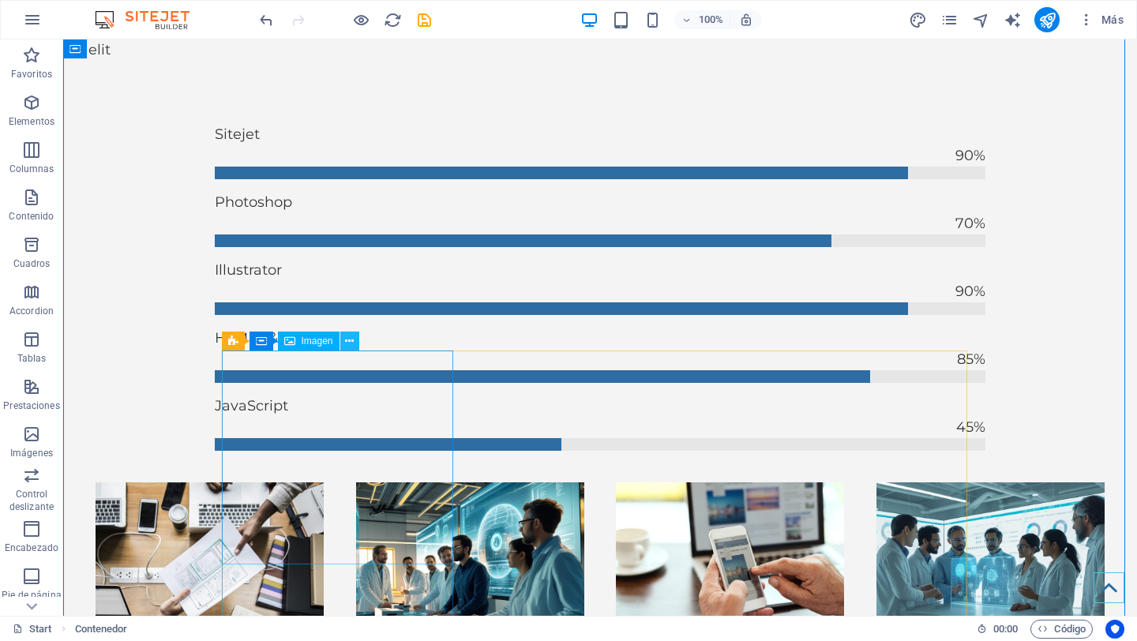
click at [349, 340] on icon at bounding box center [349, 341] width 9 height 17
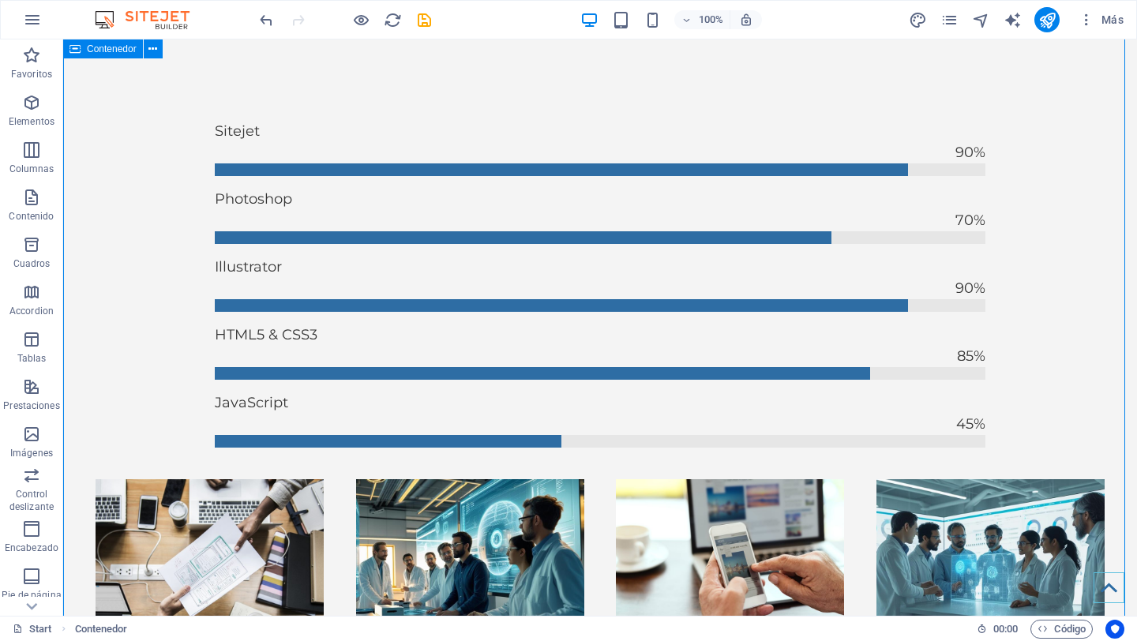
scroll to position [5374, 0]
click at [149, 53] on icon at bounding box center [152, 49] width 9 height 17
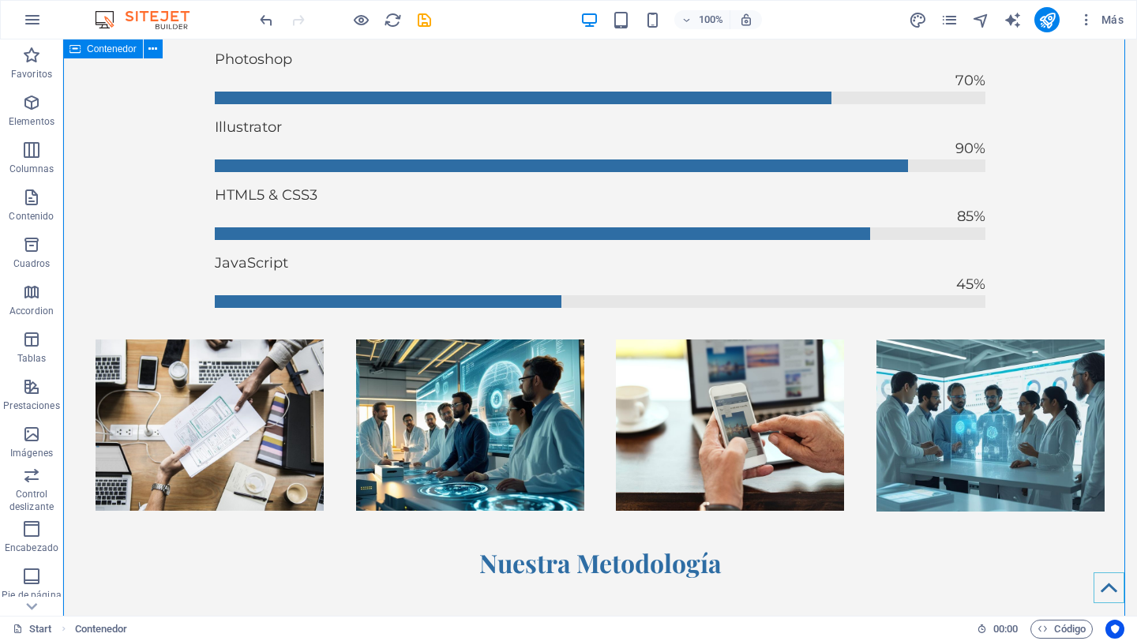
scroll to position [5546, 0]
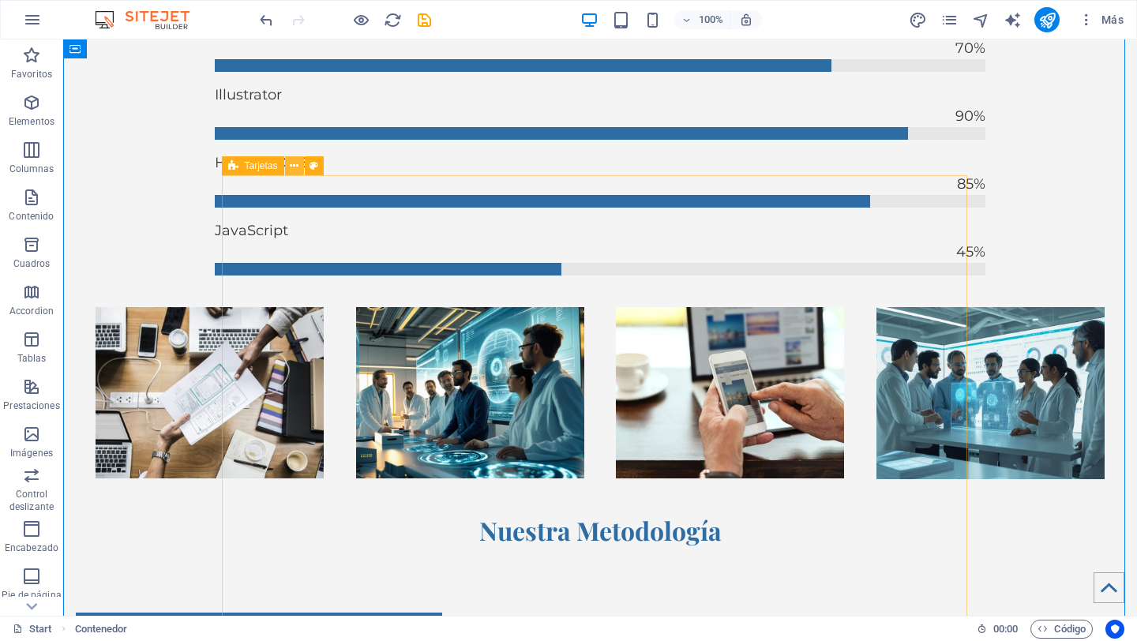
click at [291, 165] on icon at bounding box center [294, 166] width 9 height 17
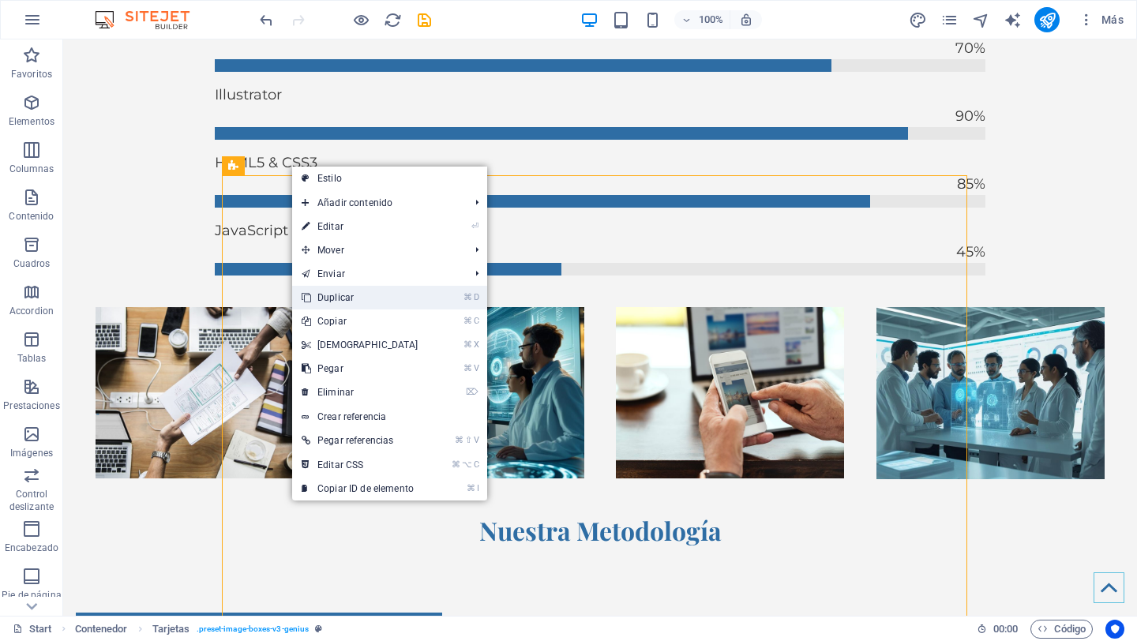
click at [357, 302] on link "⌘ D Duplicar" at bounding box center [360, 298] width 136 height 24
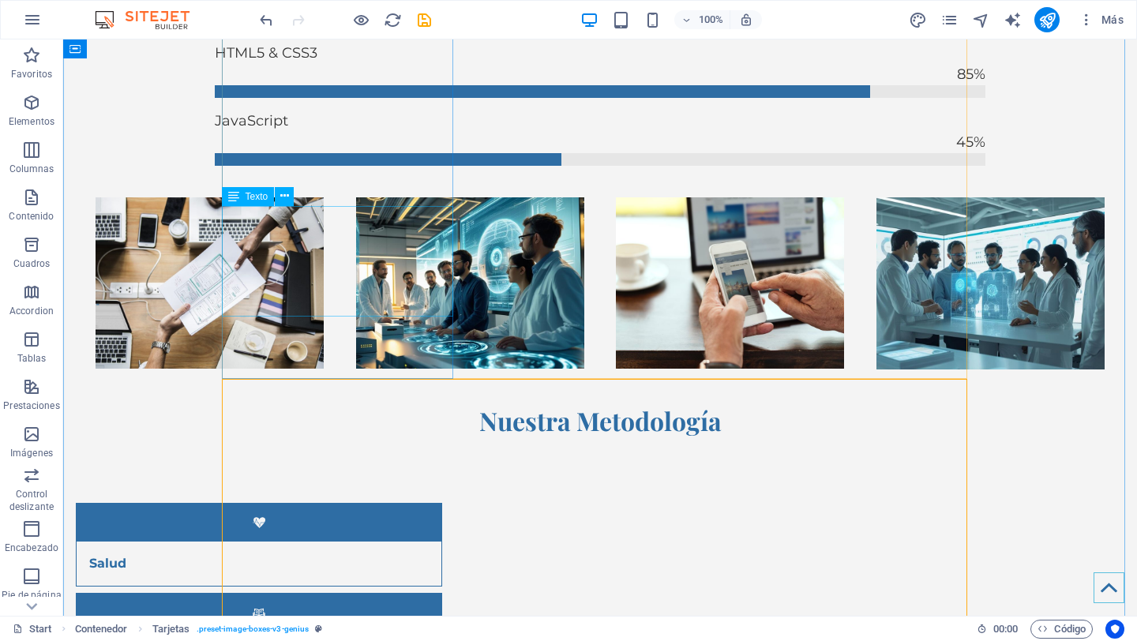
scroll to position [5878, 0]
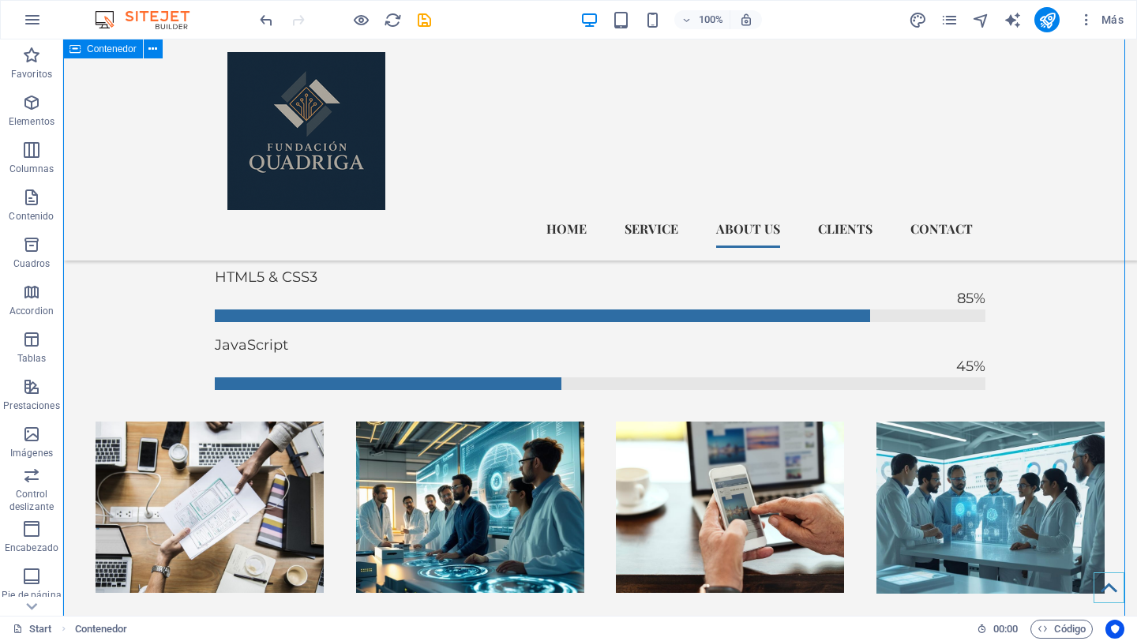
scroll to position [5393, 0]
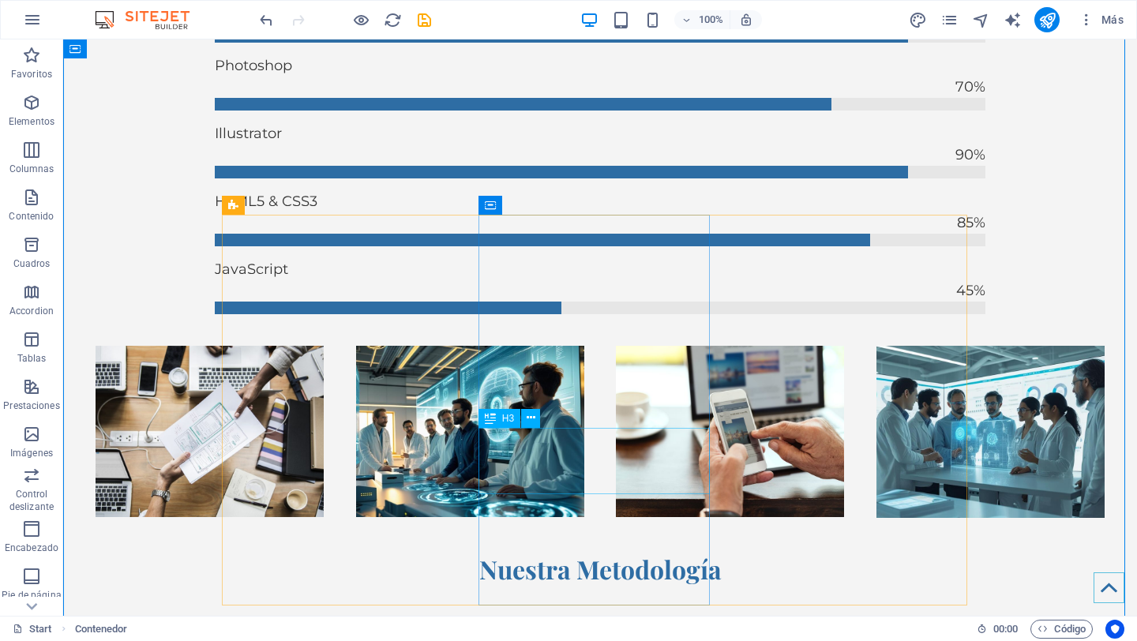
drag, startPoint x: 590, startPoint y: 463, endPoint x: 356, endPoint y: 468, distance: 233.8
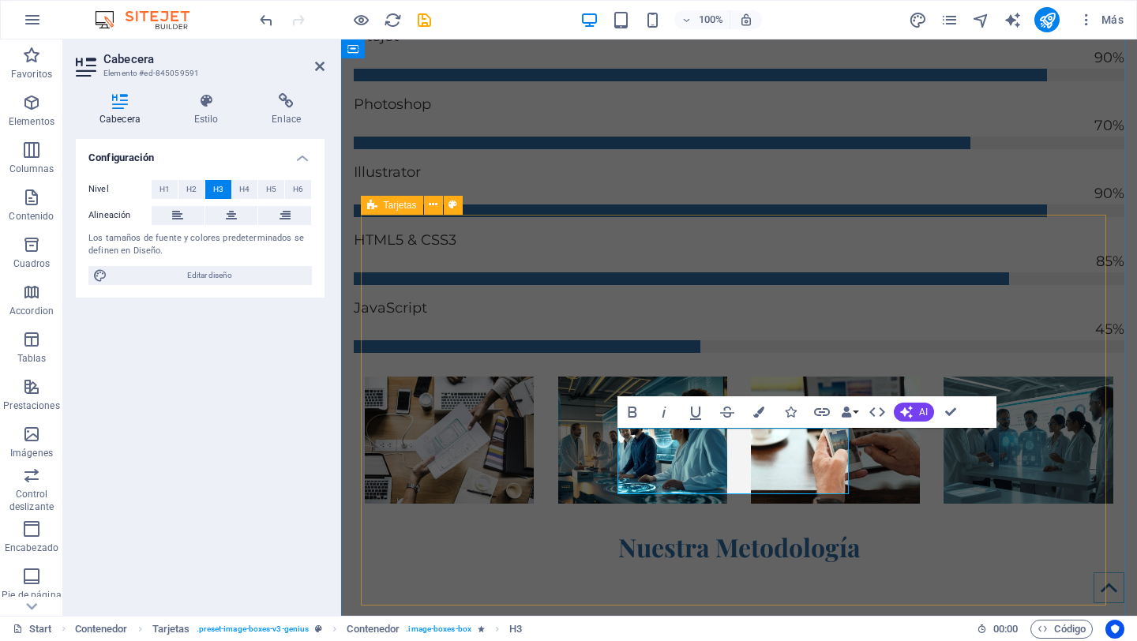
scroll to position [5451, 0]
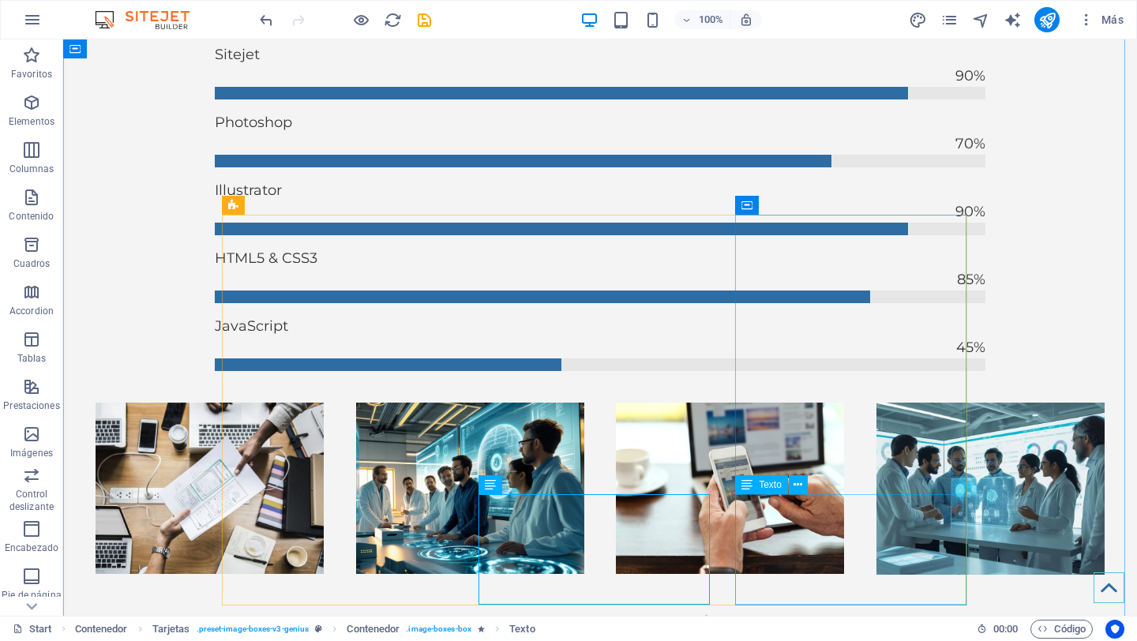
scroll to position [5508, 0]
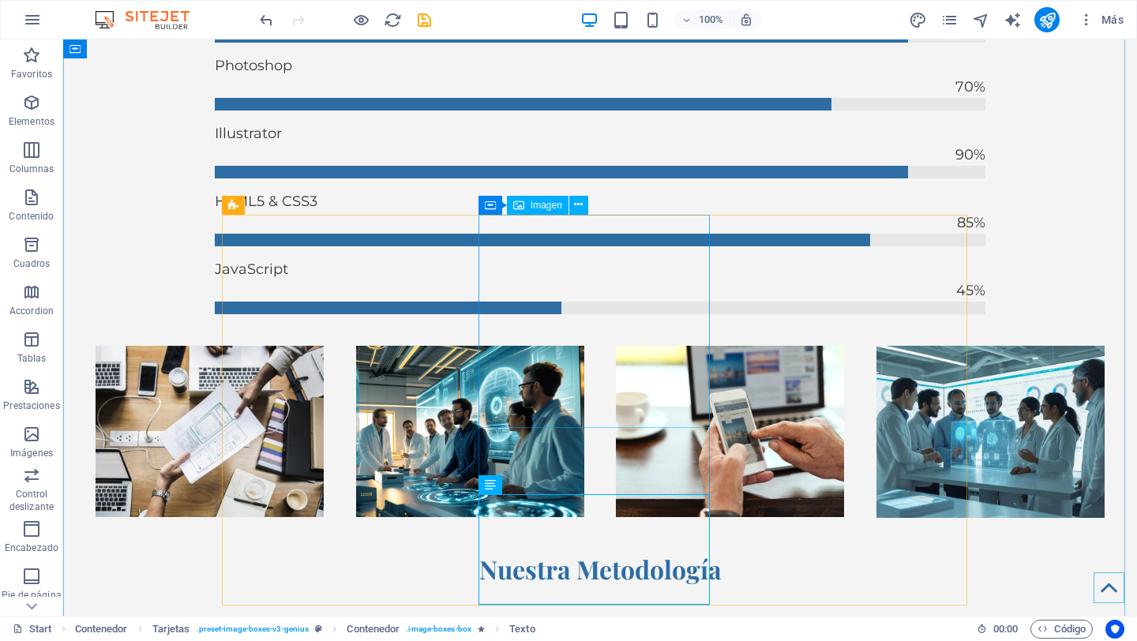
select select "%"
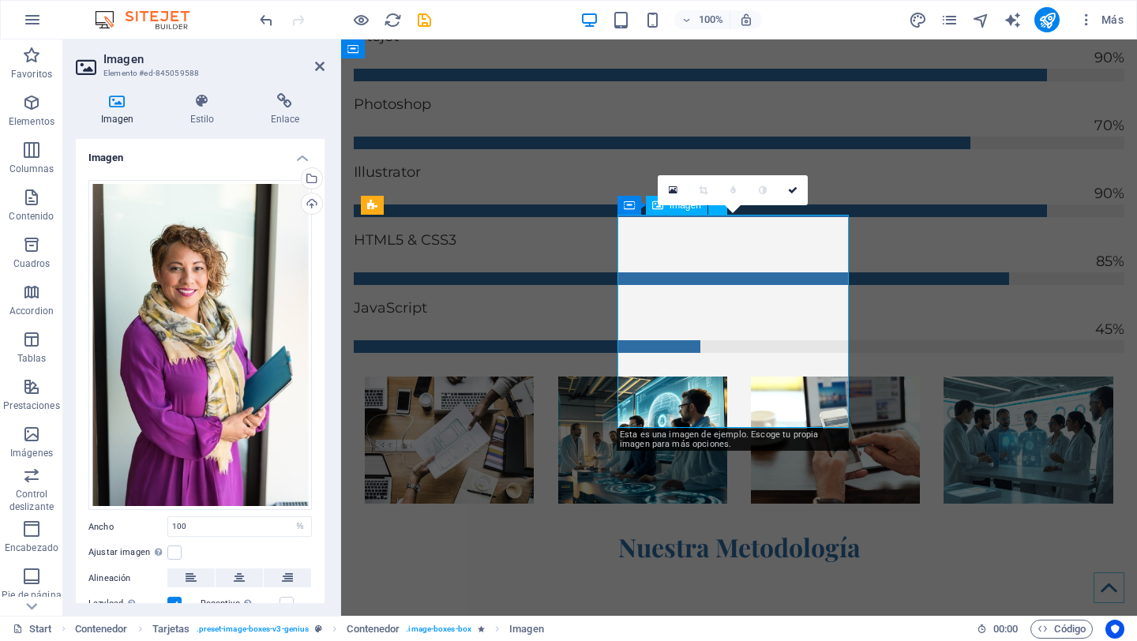
scroll to position [5451, 0]
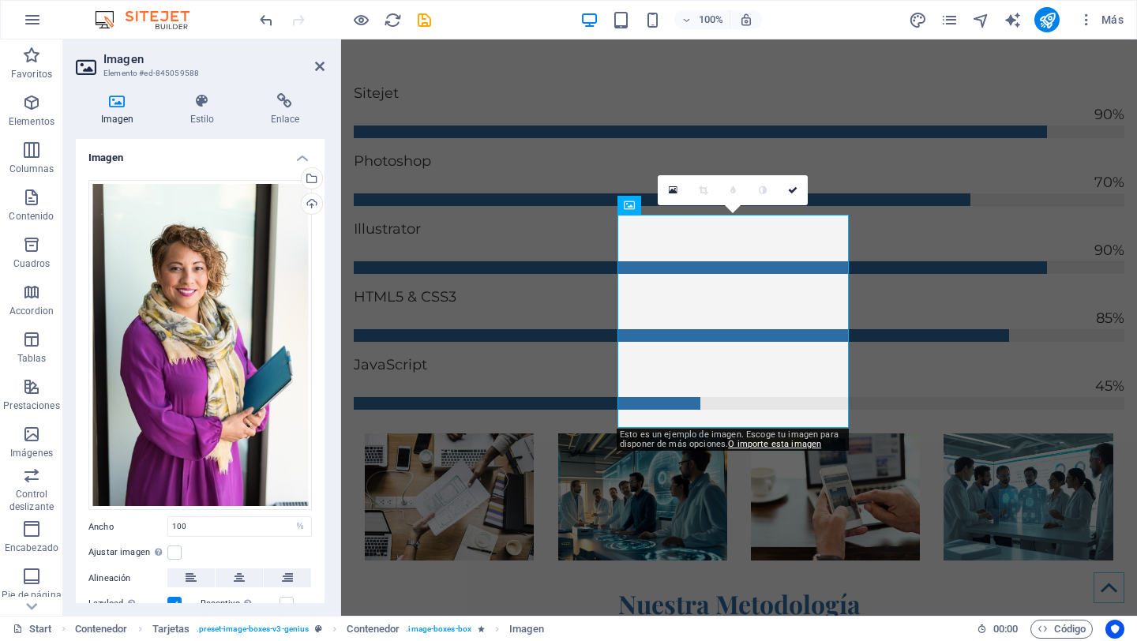
click at [678, 205] on div "0" at bounding box center [733, 190] width 150 height 30
click at [639, 207] on div "Contenedor" at bounding box center [658, 205] width 80 height 19
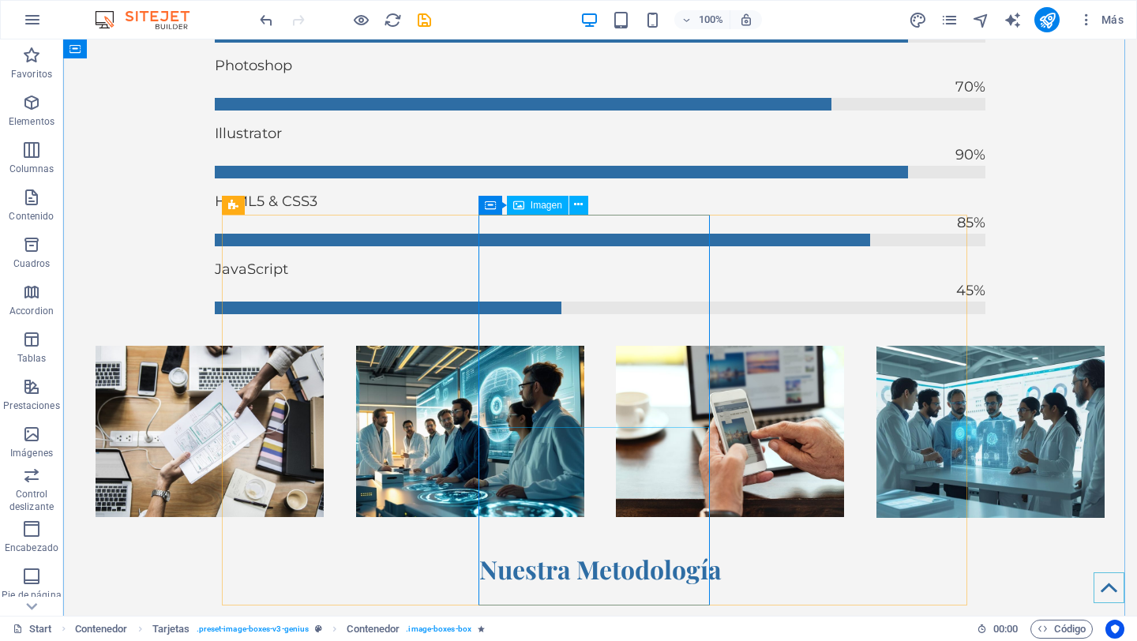
click at [551, 205] on span "Imagen" at bounding box center [547, 205] width 32 height 9
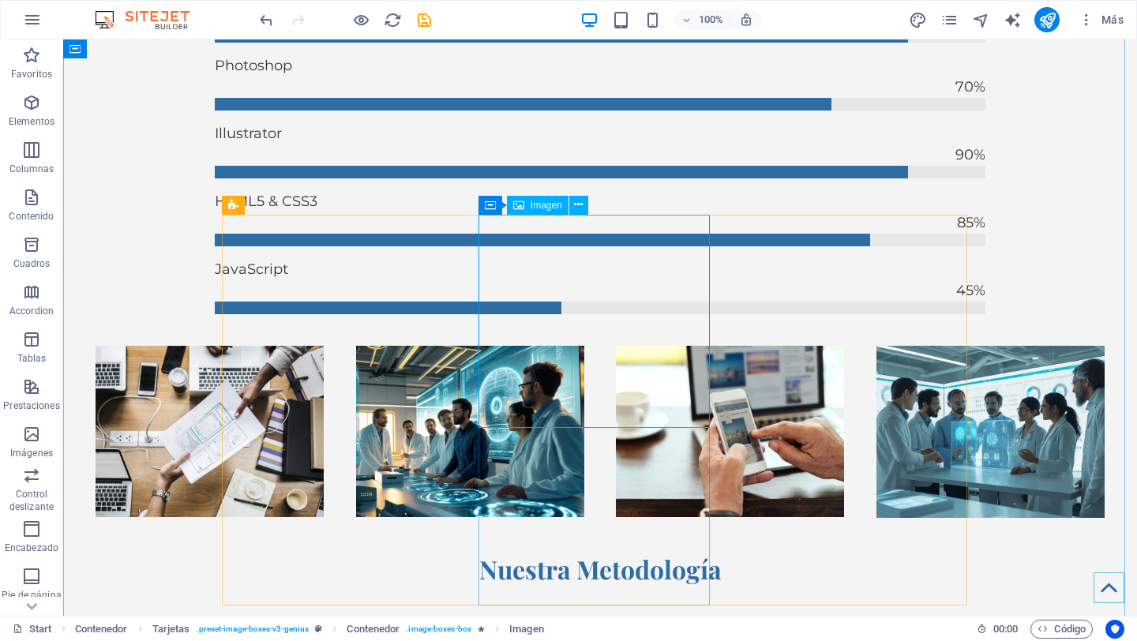
select select "%"
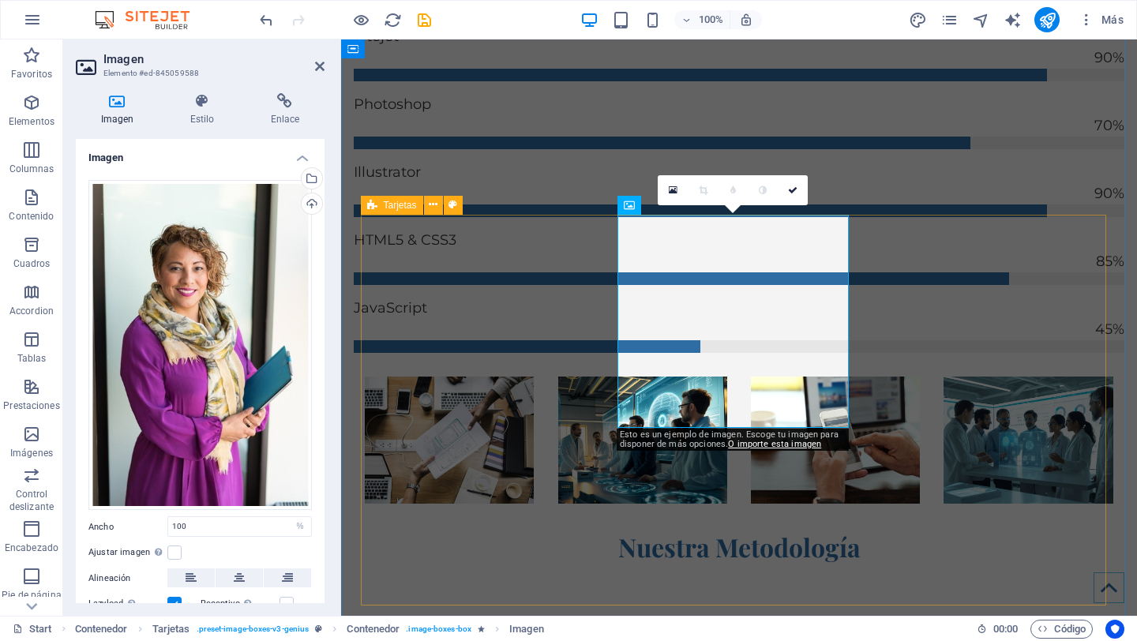
scroll to position [5451, 0]
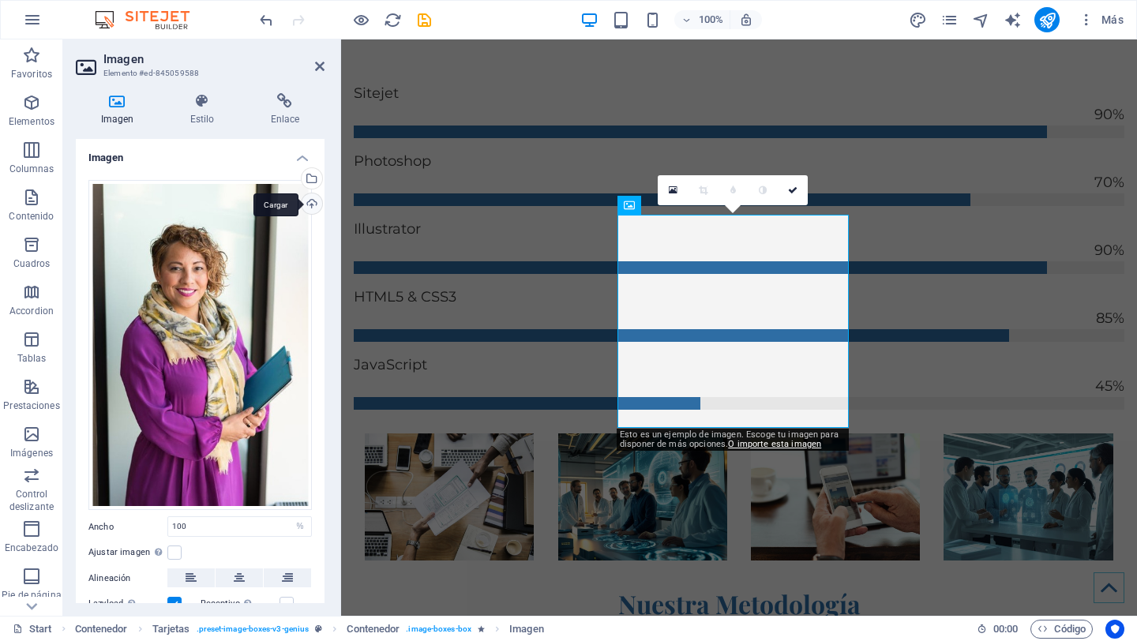
click at [309, 204] on div "Cargar" at bounding box center [311, 205] width 24 height 24
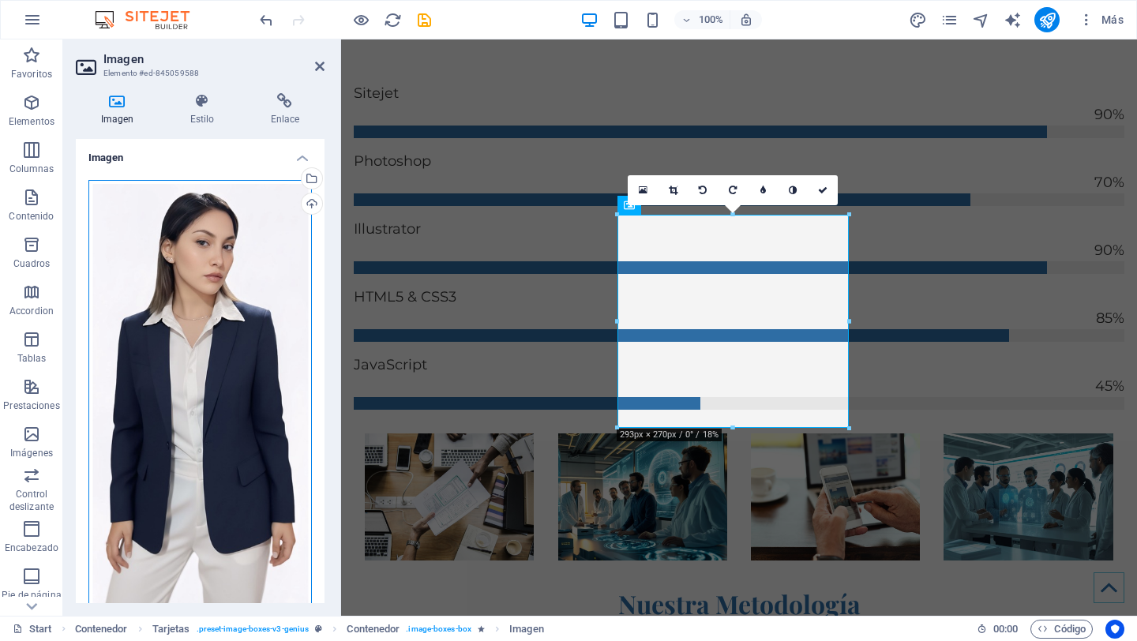
drag, startPoint x: 167, startPoint y: 357, endPoint x: 181, endPoint y: 404, distance: 48.7
click at [164, 405] on div "Arrastra archivos aquí, haz clic para escoger archivos o selecciona archivos de…" at bounding box center [199, 401] width 223 height 443
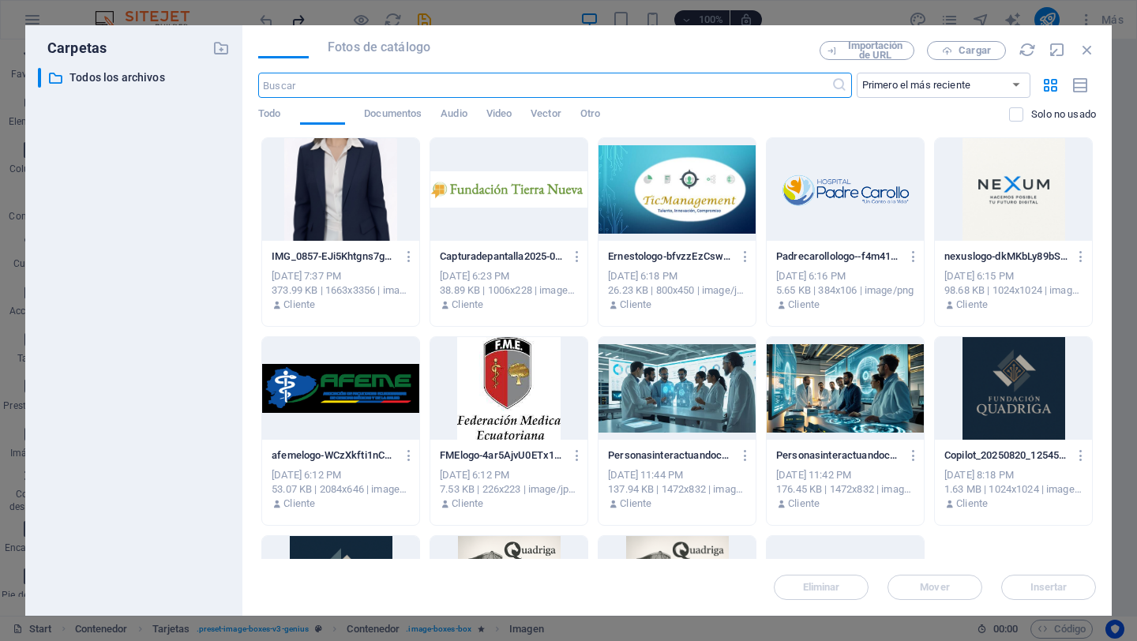
scroll to position [5625, 0]
click at [390, 182] on div at bounding box center [340, 189] width 157 height 103
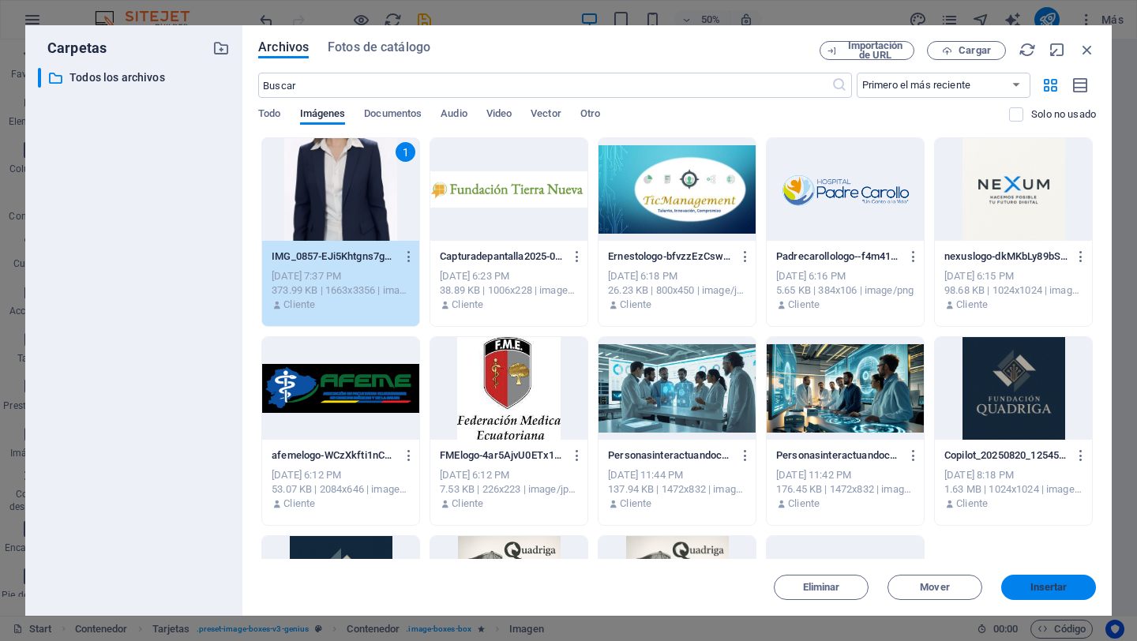
click at [1045, 584] on span "Insertar" at bounding box center [1049, 587] width 37 height 9
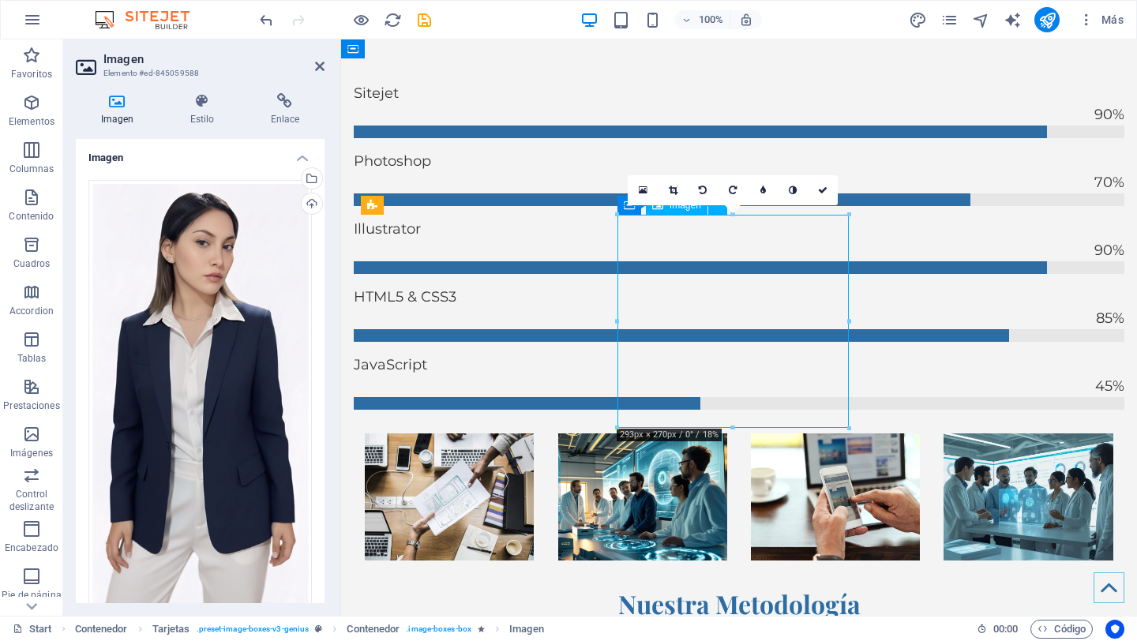
drag, startPoint x: 753, startPoint y: 302, endPoint x: 757, endPoint y: 349, distance: 46.7
drag, startPoint x: 740, startPoint y: 305, endPoint x: 742, endPoint y: 377, distance: 72.7
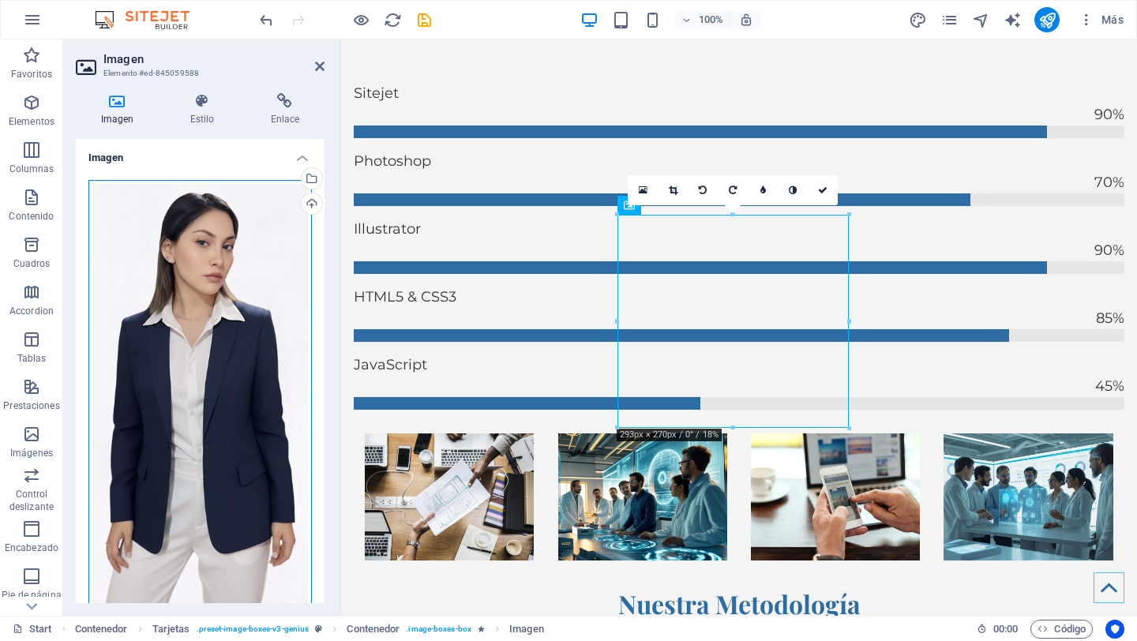
click at [174, 319] on div "Arrastra archivos aquí, haz clic para escoger archivos o selecciona archivos de…" at bounding box center [199, 401] width 223 height 443
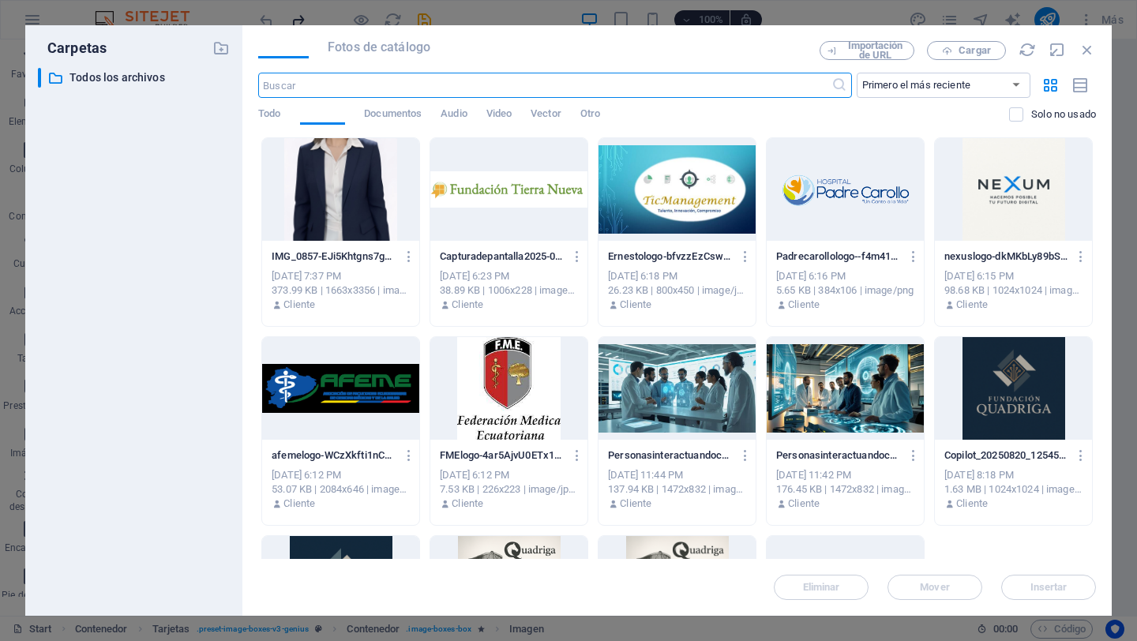
scroll to position [5625, 0]
click at [334, 204] on div at bounding box center [340, 189] width 157 height 103
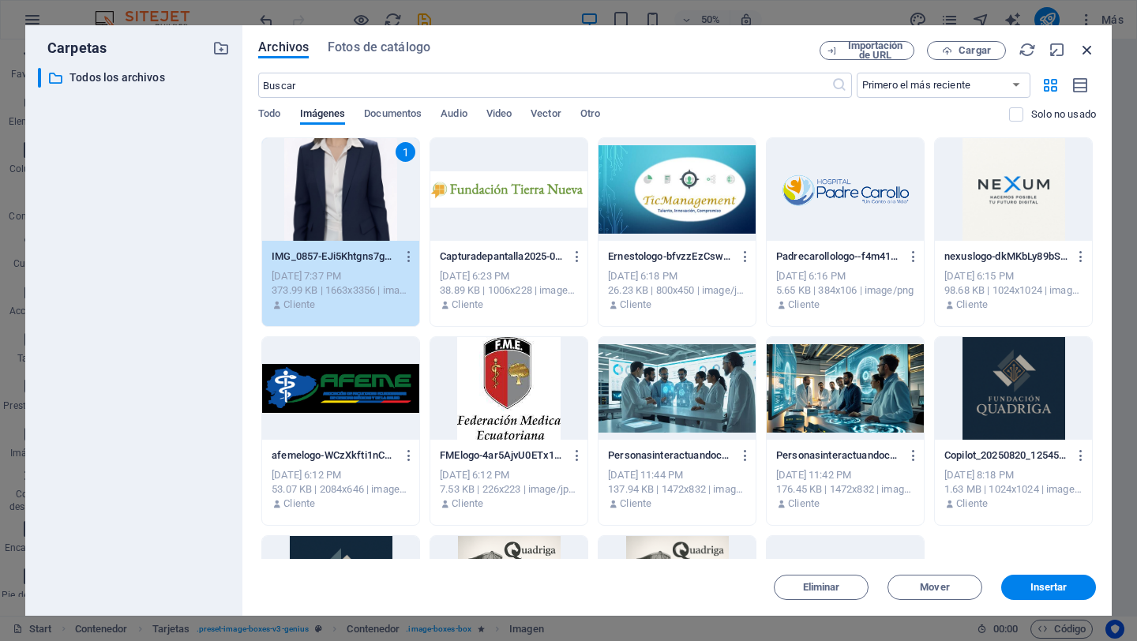
click at [1085, 52] on icon "button" at bounding box center [1087, 49] width 17 height 17
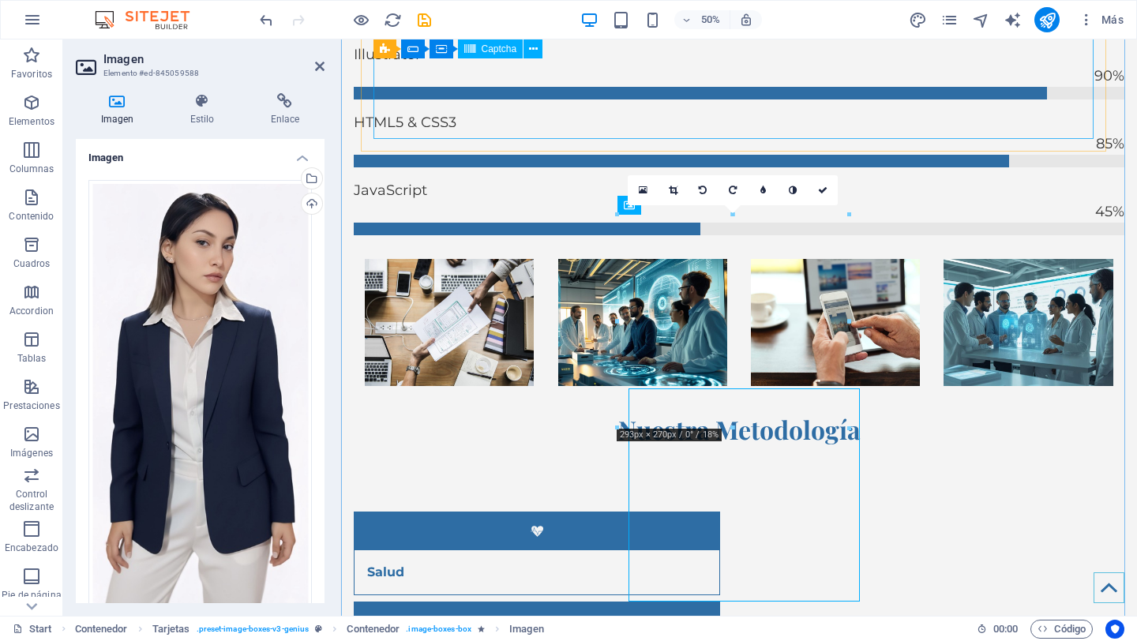
scroll to position [5451, 0]
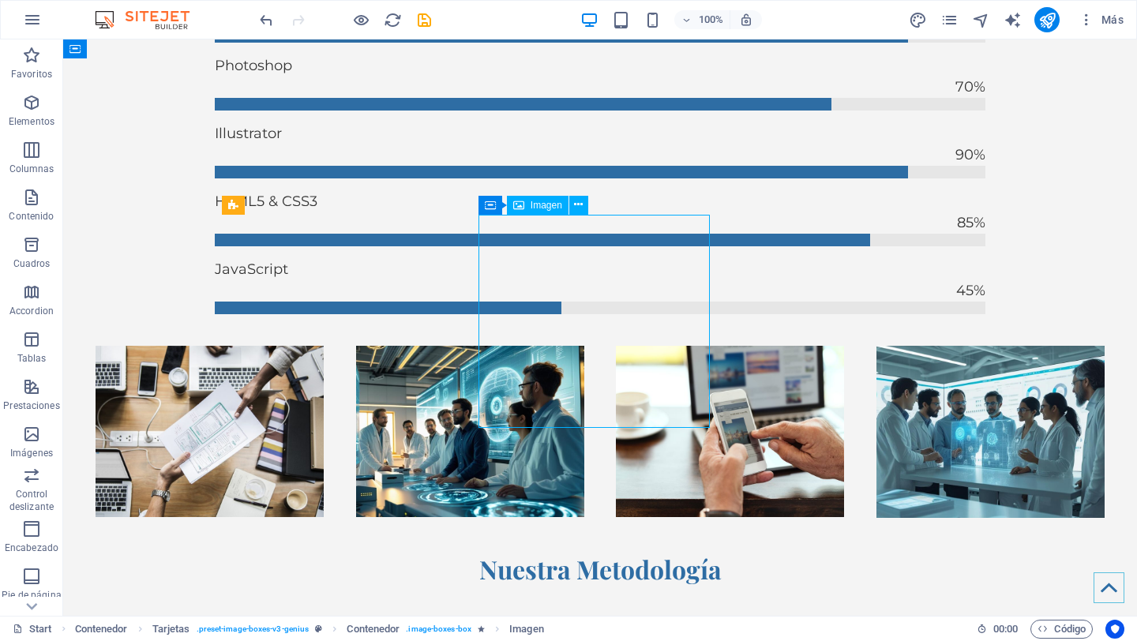
select select "%"
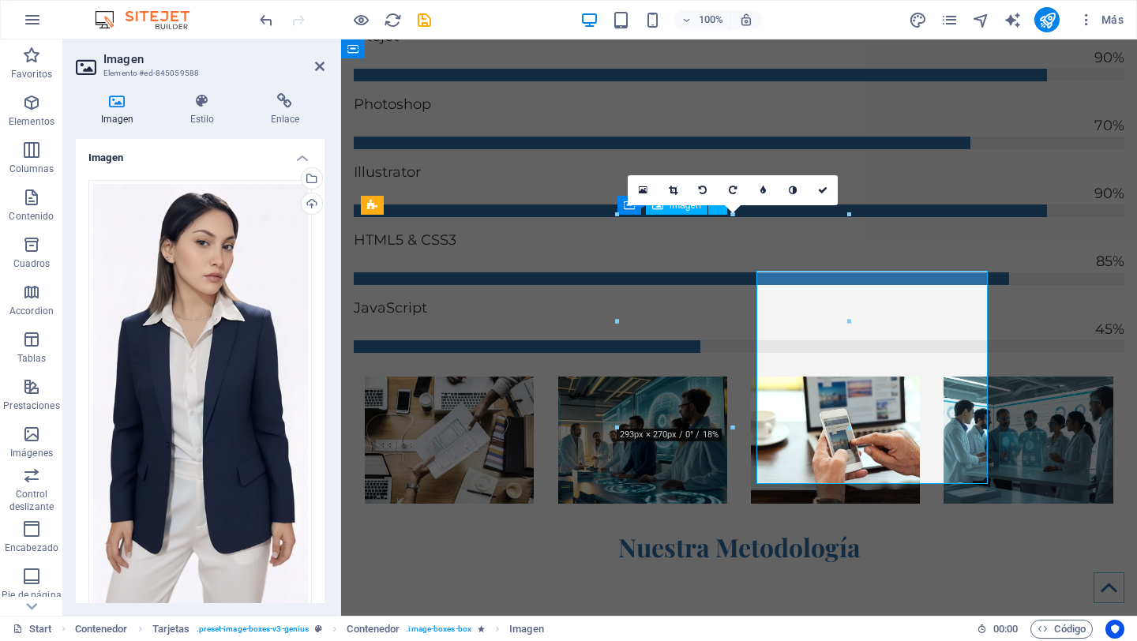
scroll to position [5451, 0]
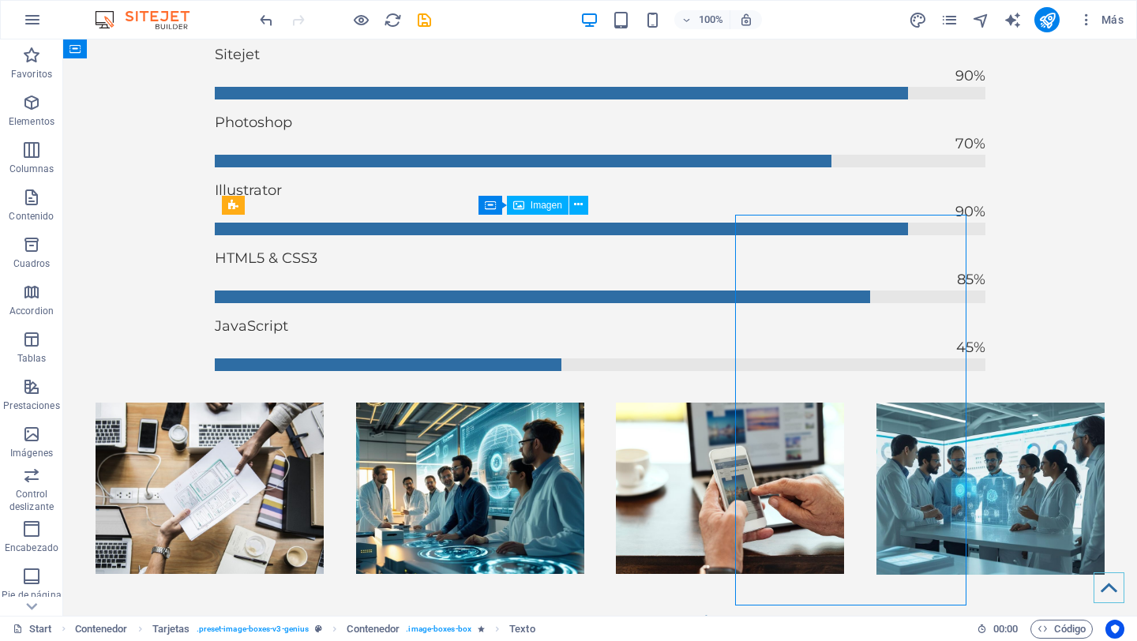
scroll to position [5508, 0]
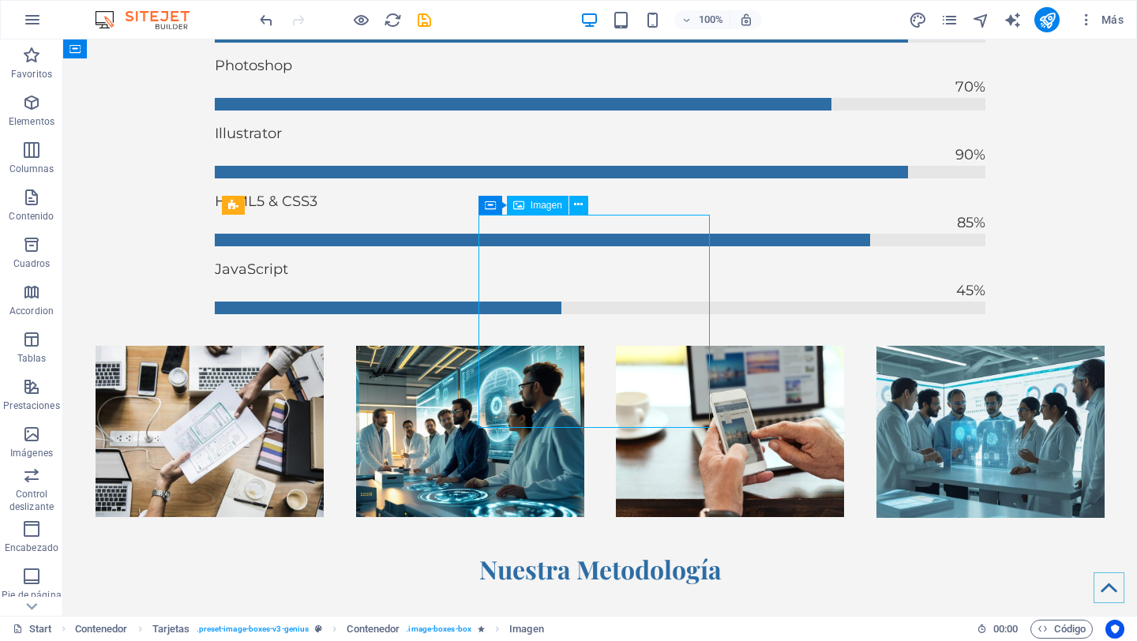
drag, startPoint x: 381, startPoint y: 317, endPoint x: 659, endPoint y: 317, distance: 278.0
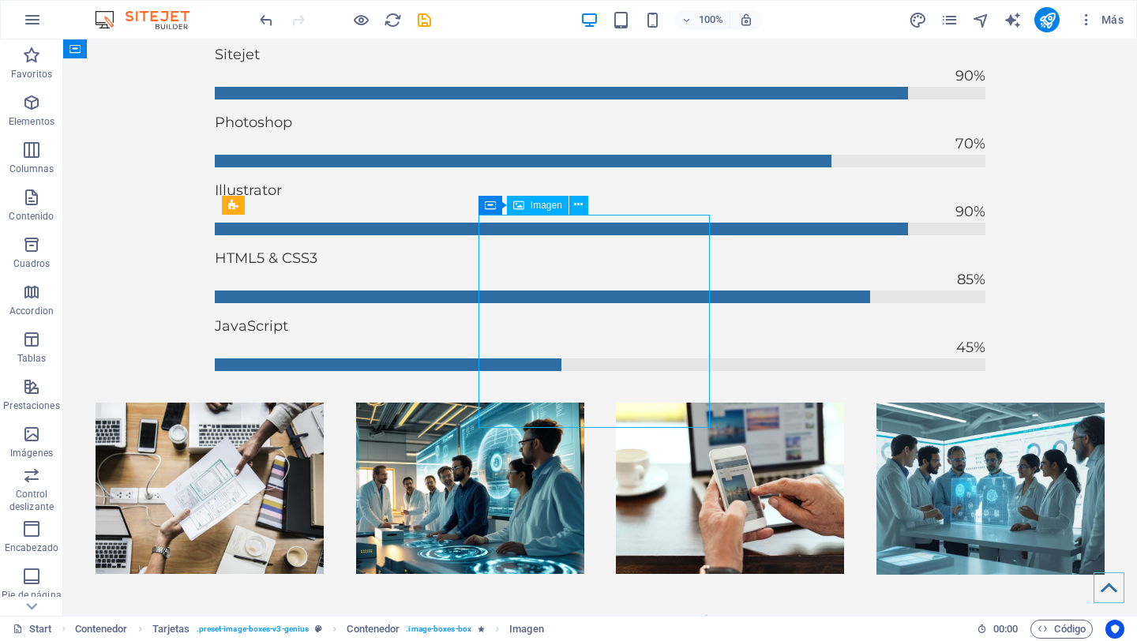
select select "%"
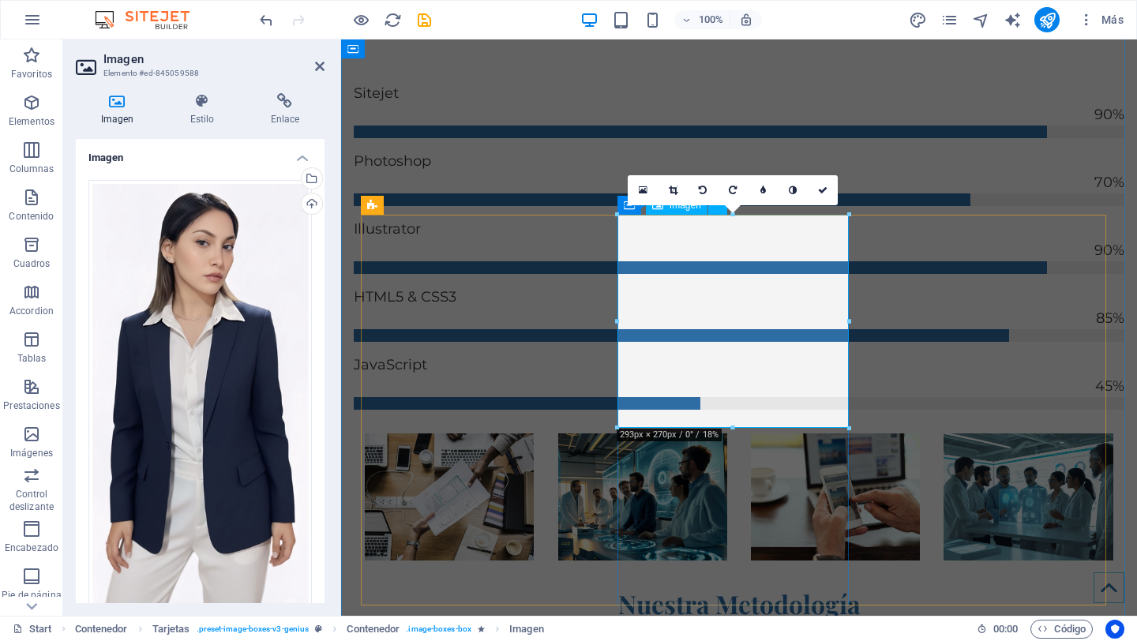
click at [671, 190] on icon at bounding box center [673, 190] width 9 height 9
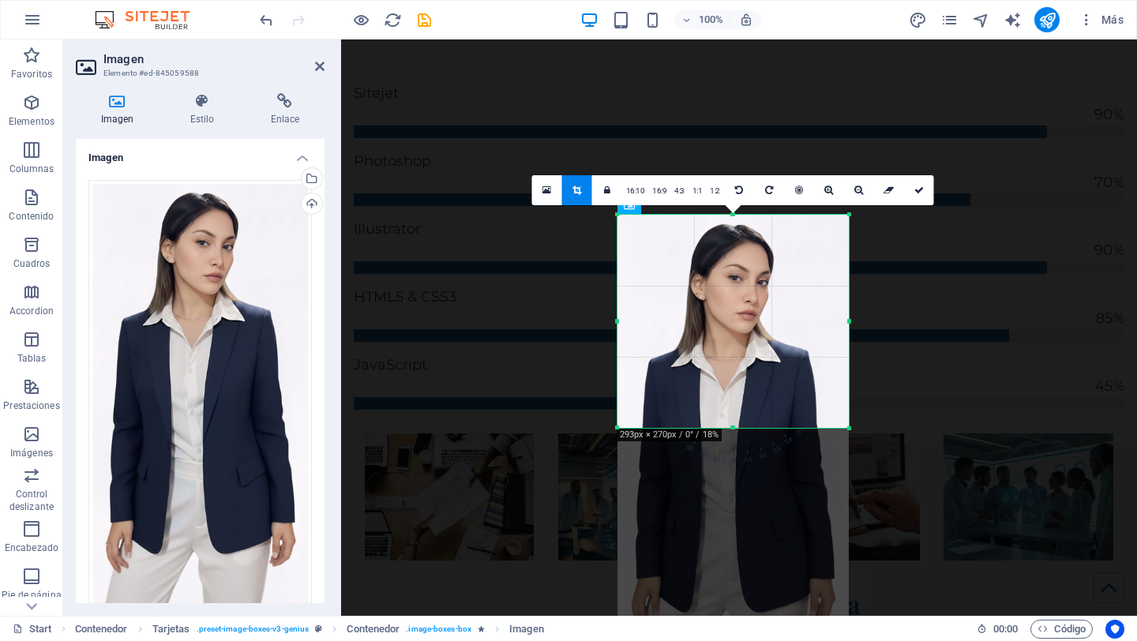
drag, startPoint x: 757, startPoint y: 310, endPoint x: 759, endPoint y: 441, distance: 130.3
click at [759, 428] on div "180 170 160 150 140 130 120 110 100 90 80 70 60 50 40 30 20 10 0 -10 -20 -30 -4…" at bounding box center [733, 321] width 231 height 213
click at [782, 380] on div at bounding box center [733, 448] width 231 height 467
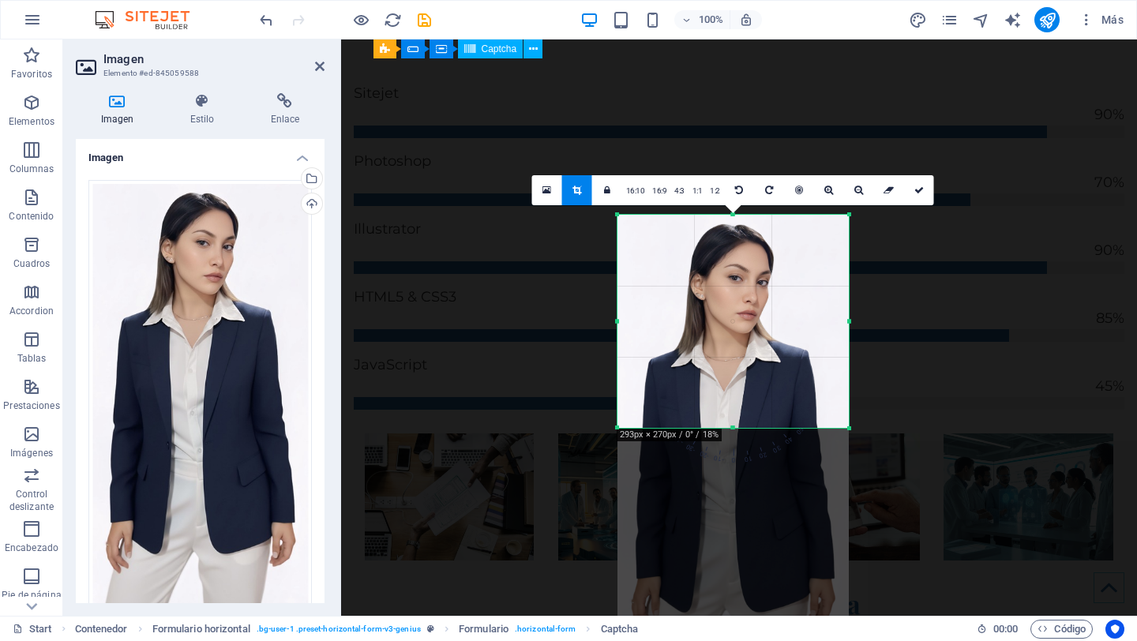
scroll to position [5508, 0]
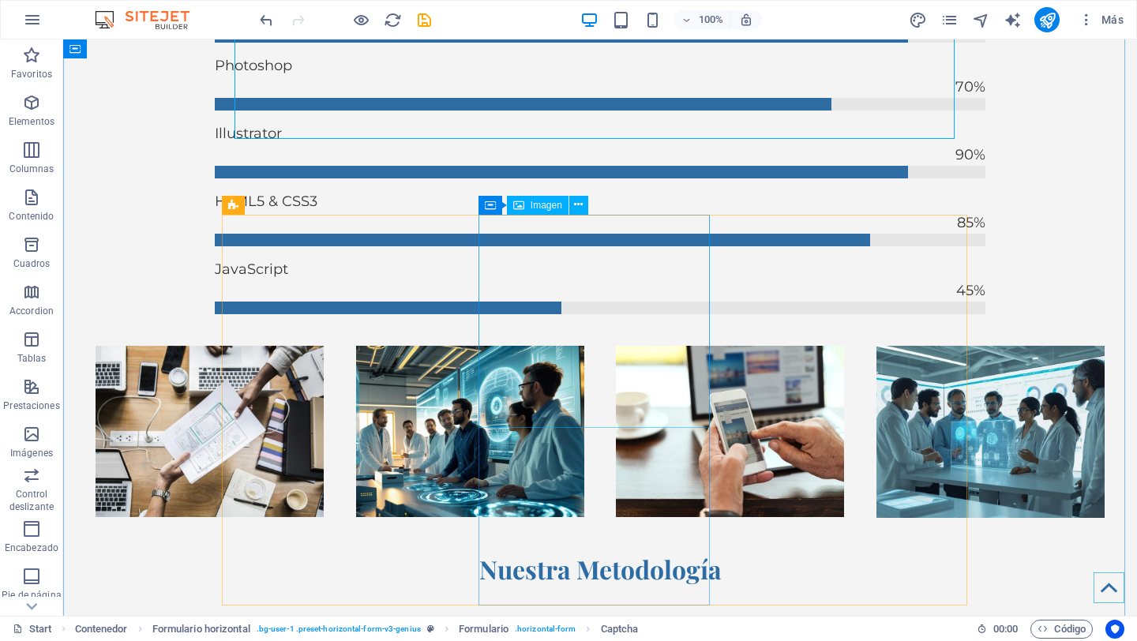
select select "%"
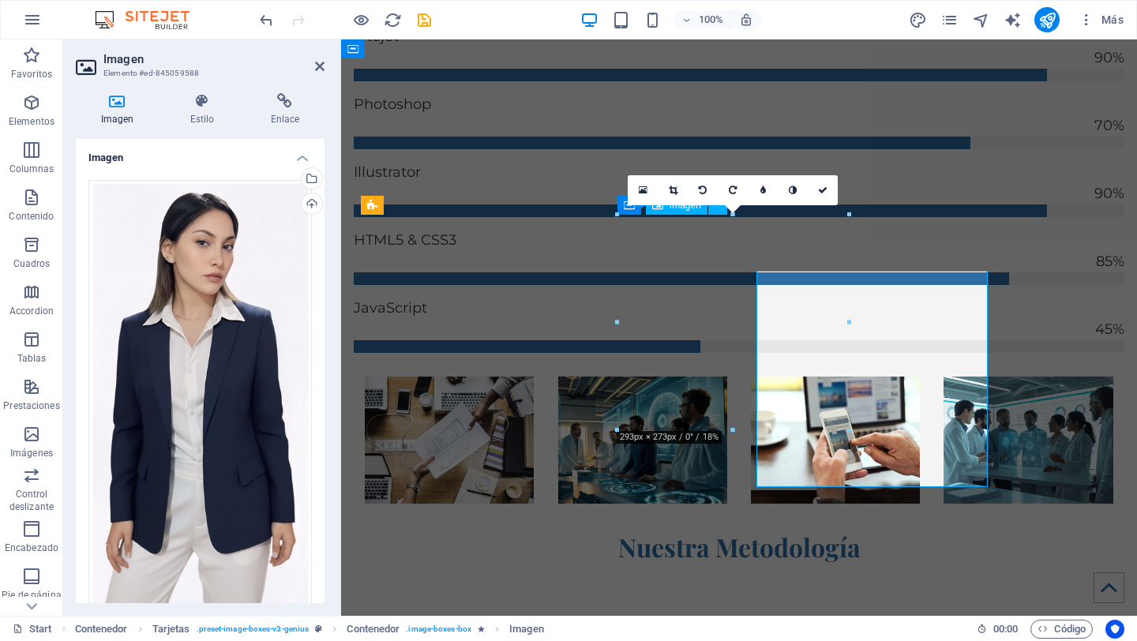
scroll to position [5451, 0]
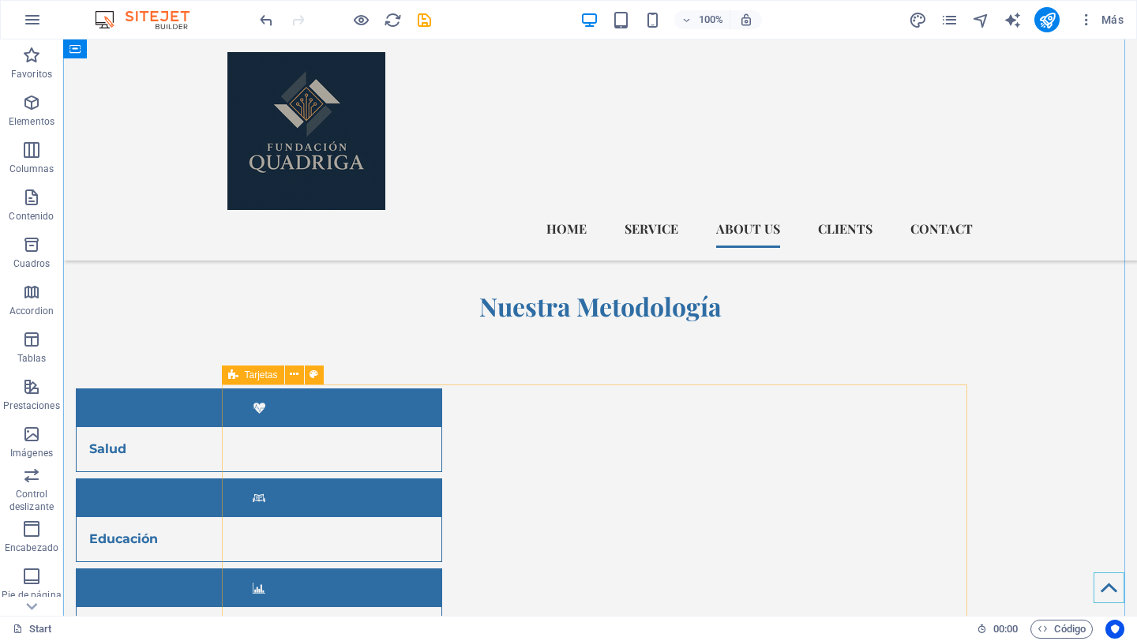
scroll to position [5584, 0]
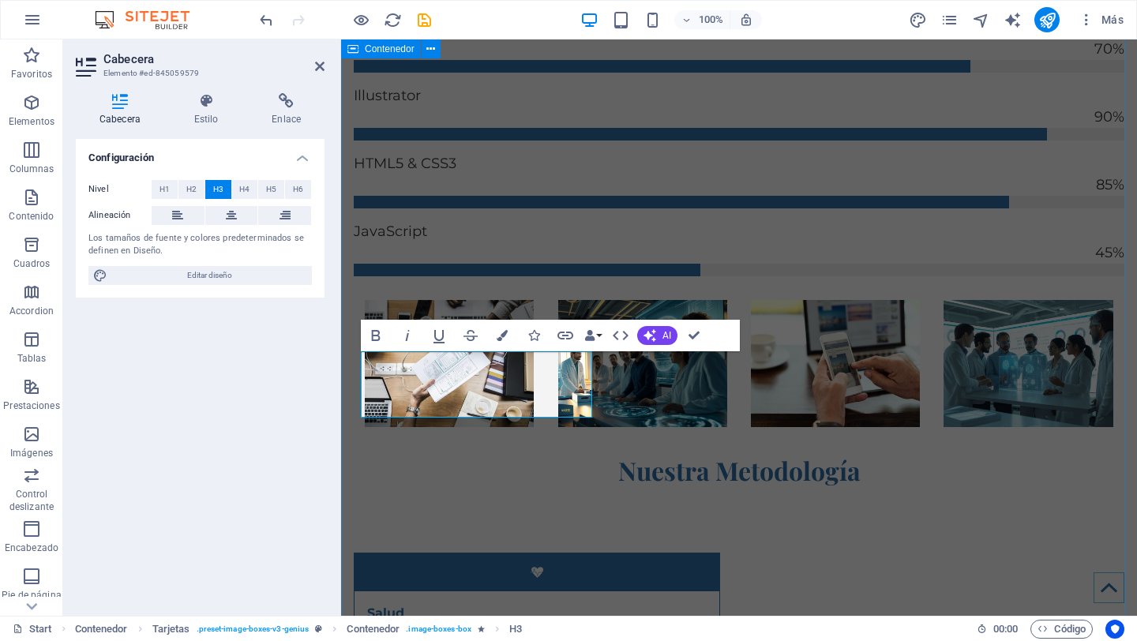
scroll to position [5528, 0]
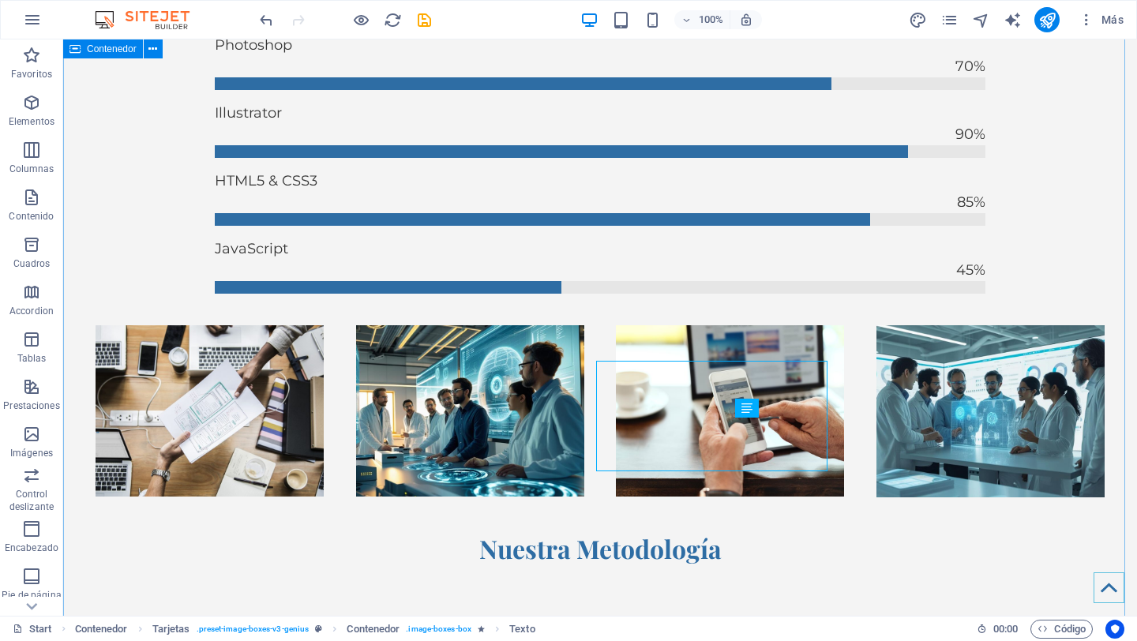
scroll to position [5584, 0]
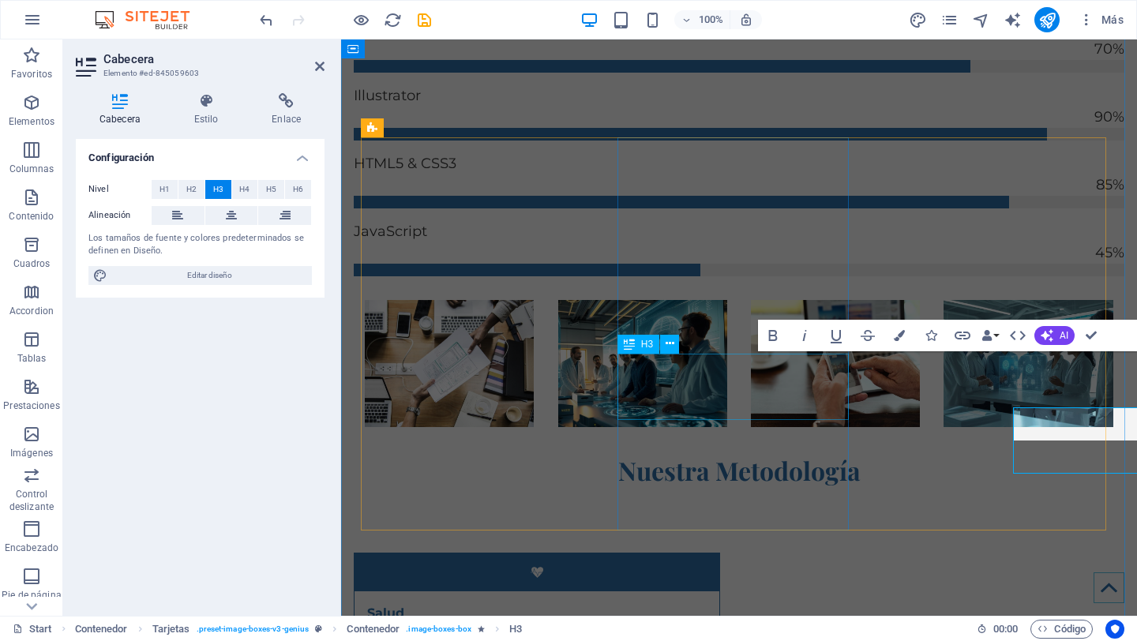
scroll to position [5528, 0]
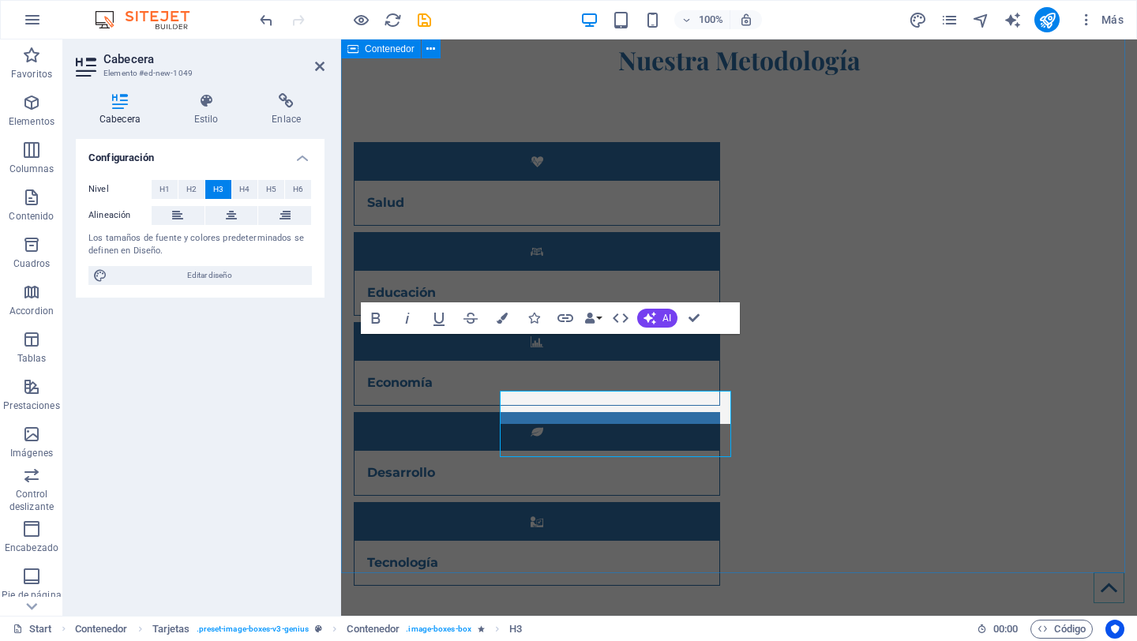
scroll to position [5938, 0]
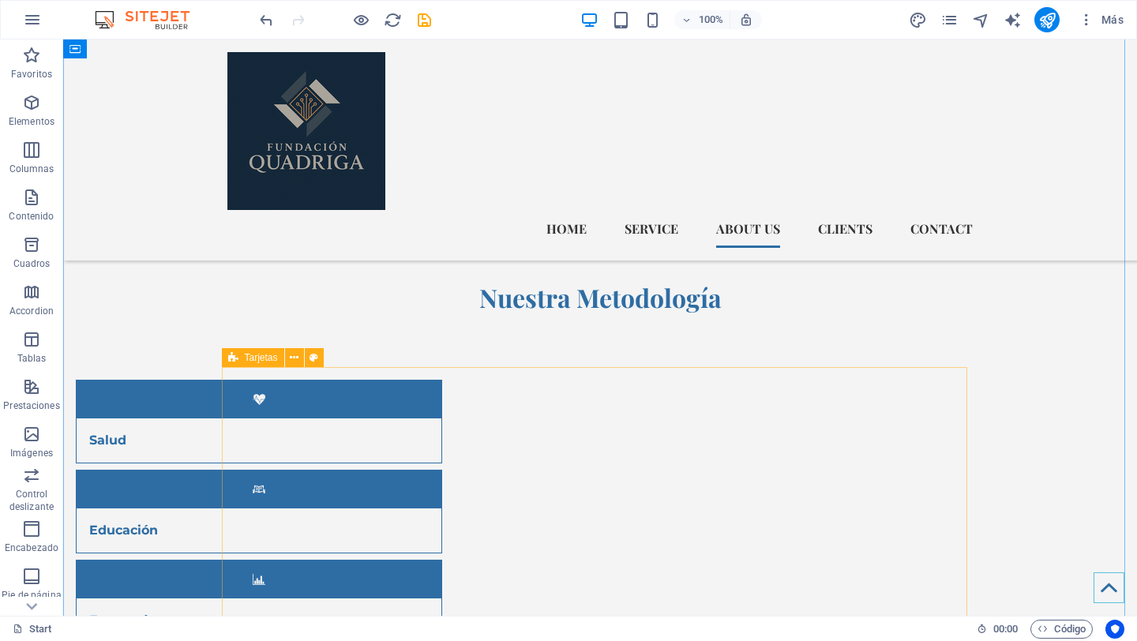
scroll to position [5748, 0]
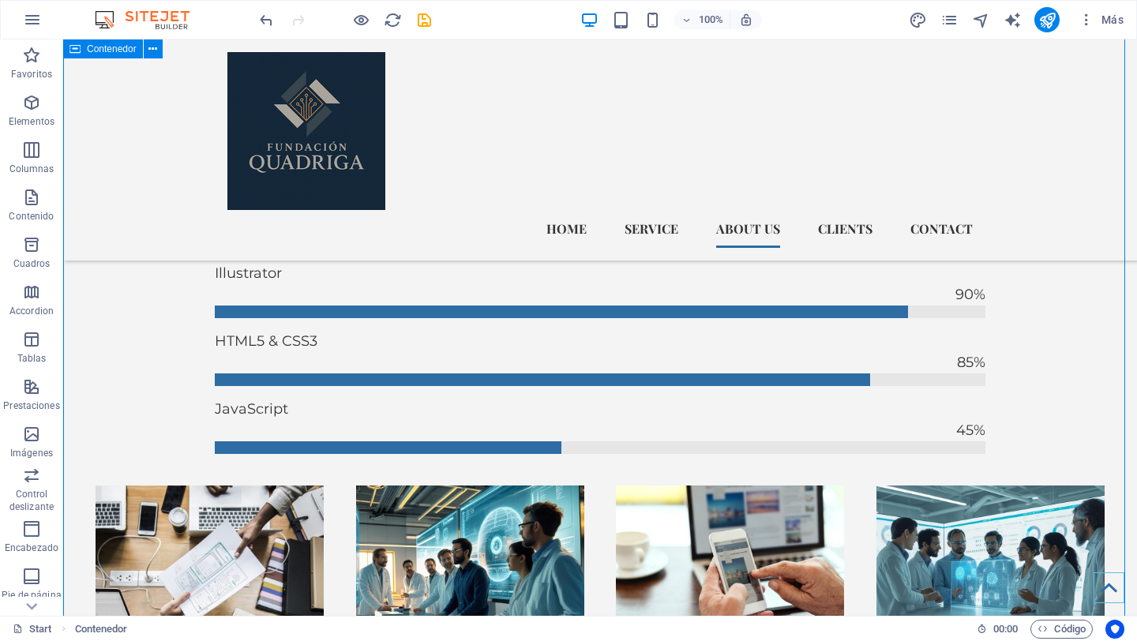
scroll to position [5243, 0]
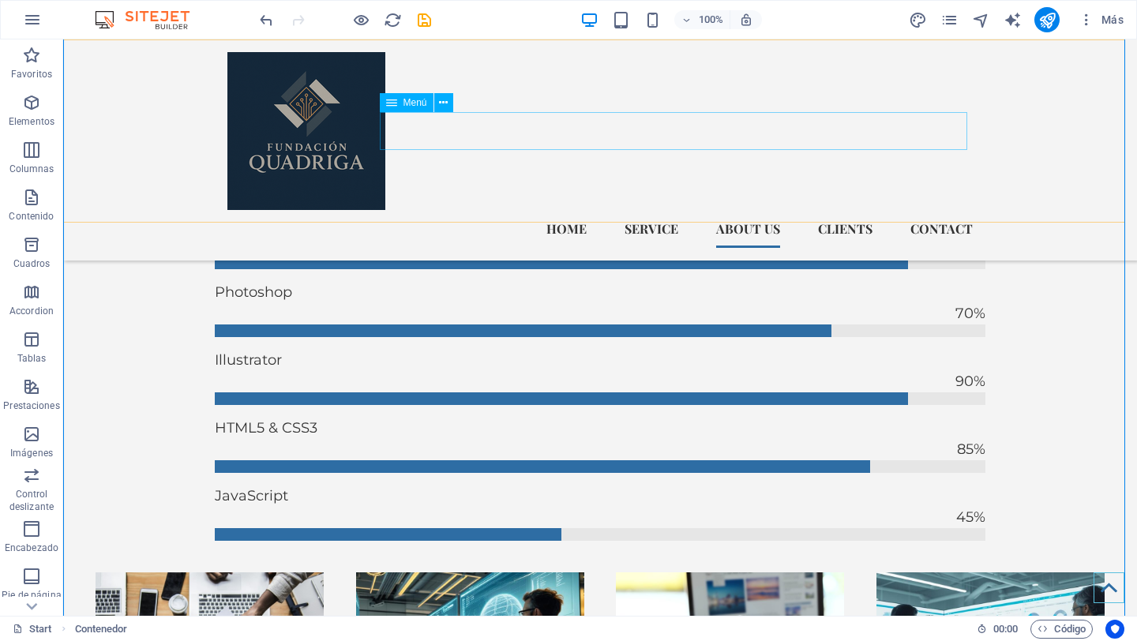
click at [767, 210] on nav "Home Service About us Clients Contact" at bounding box center [600, 229] width 746 height 38
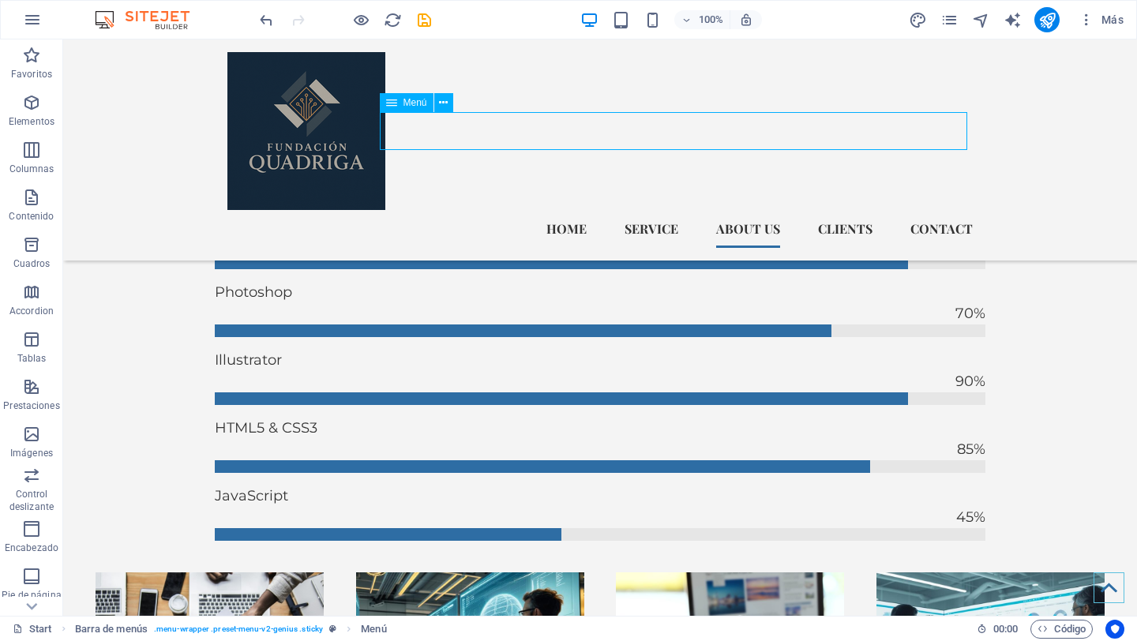
click at [762, 210] on nav "Home Service About us Clients Contact" at bounding box center [600, 229] width 746 height 38
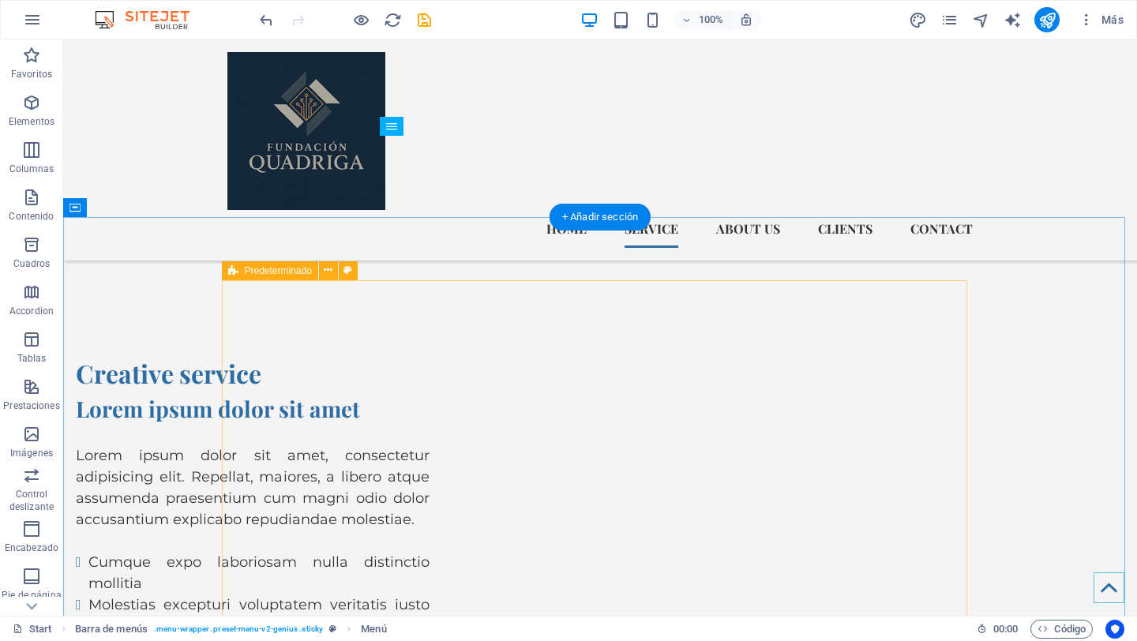
scroll to position [4555, 0]
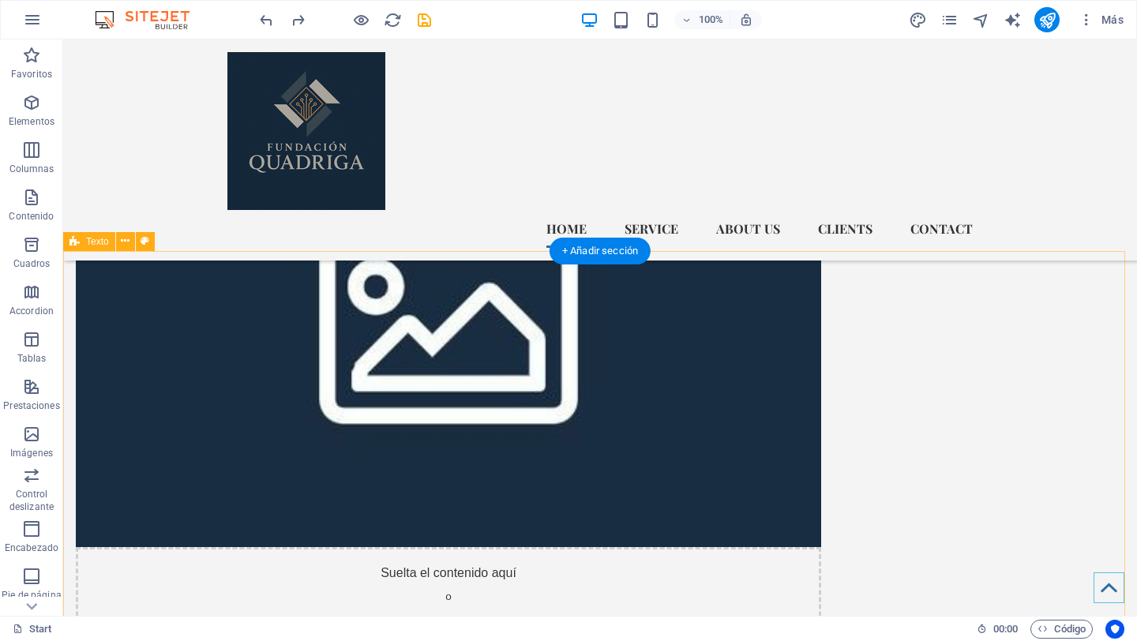
scroll to position [1105, 0]
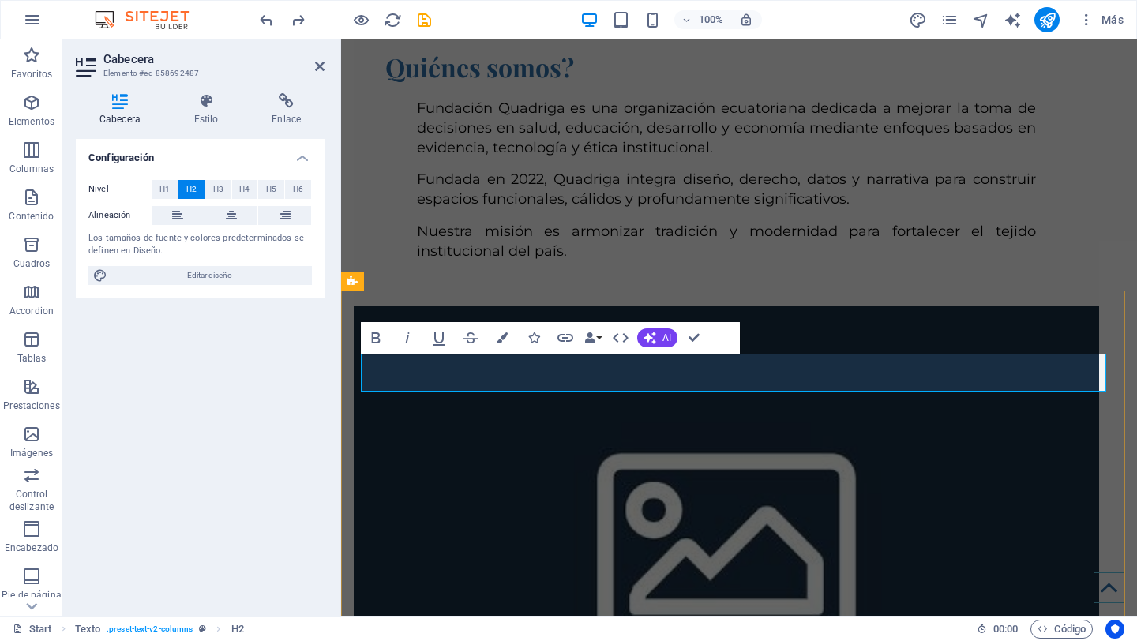
drag, startPoint x: 589, startPoint y: 378, endPoint x: 408, endPoint y: 375, distance: 180.9
drag, startPoint x: 585, startPoint y: 381, endPoint x: 377, endPoint y: 365, distance: 209.1
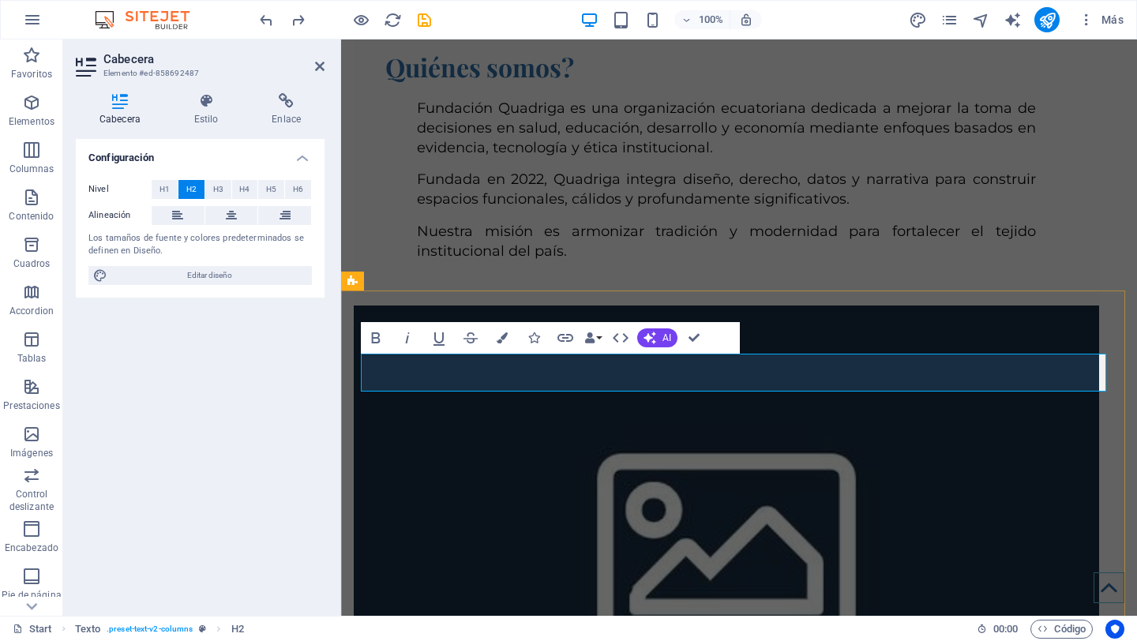
copy h2 "cerca de Nosotros"
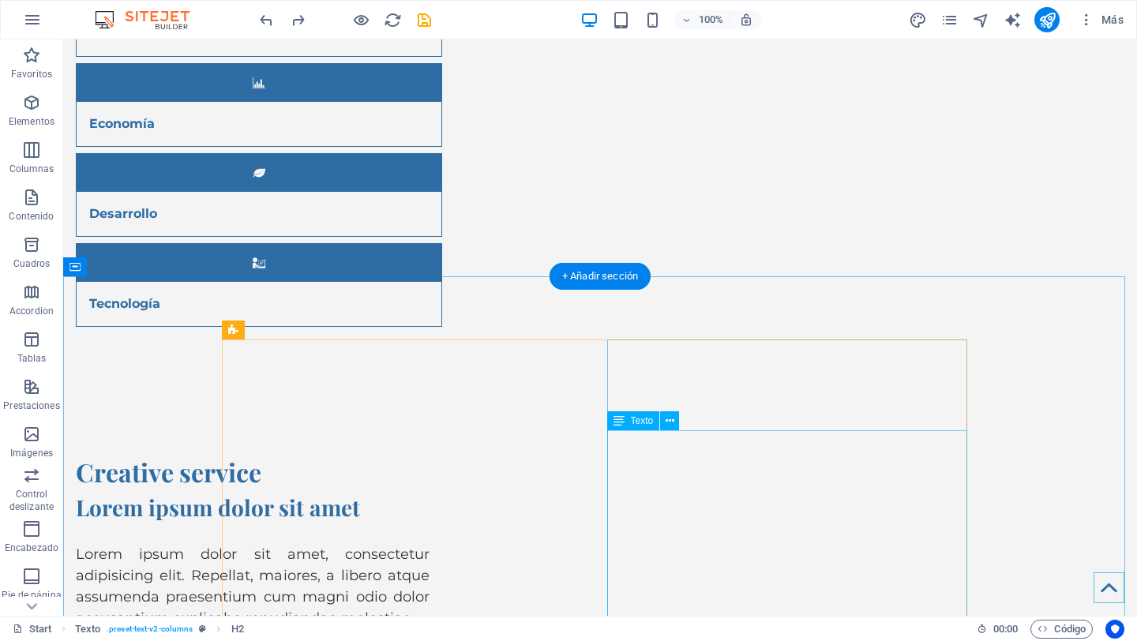
scroll to position [4821, 0]
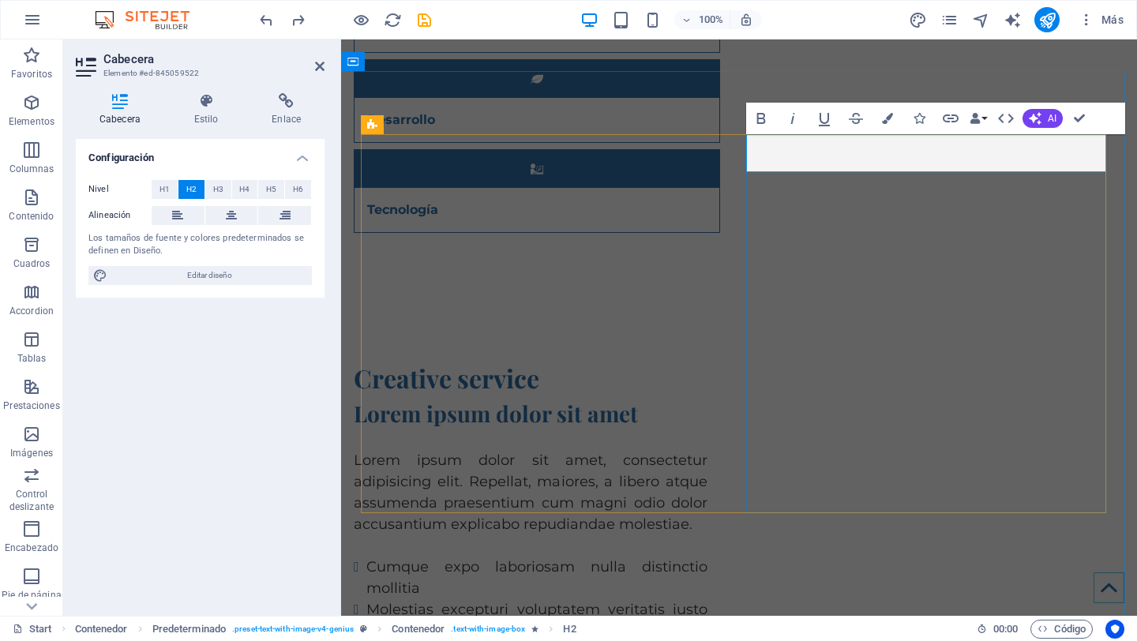
drag, startPoint x: 848, startPoint y: 158, endPoint x: 886, endPoint y: 159, distance: 37.9
drag, startPoint x: 916, startPoint y: 159, endPoint x: 767, endPoint y: 148, distance: 149.6
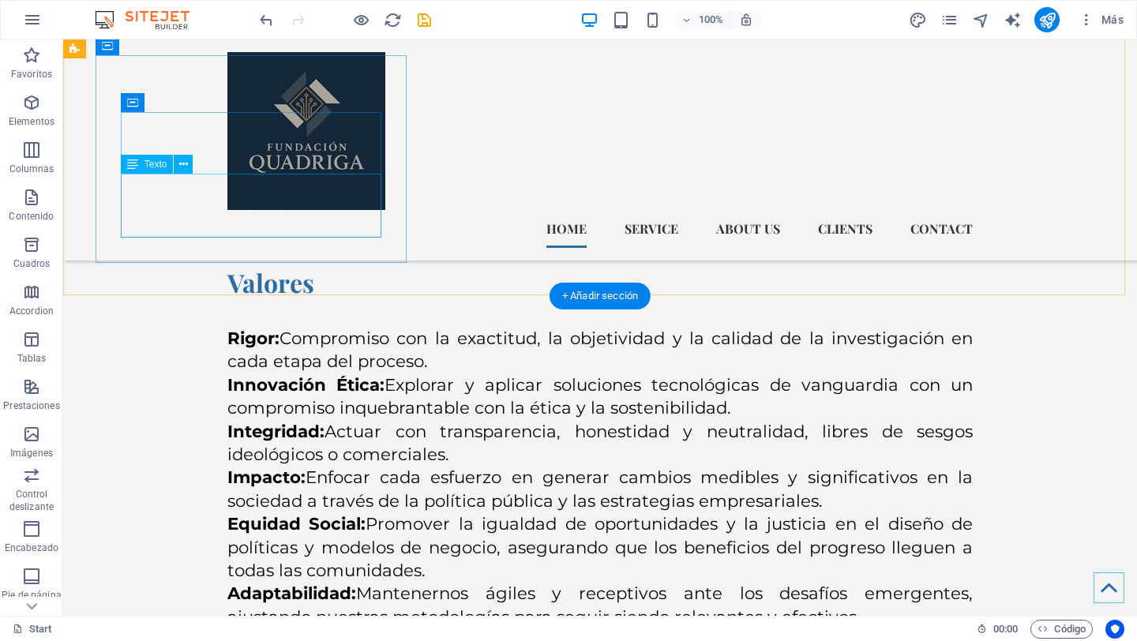
scroll to position [2904, 0]
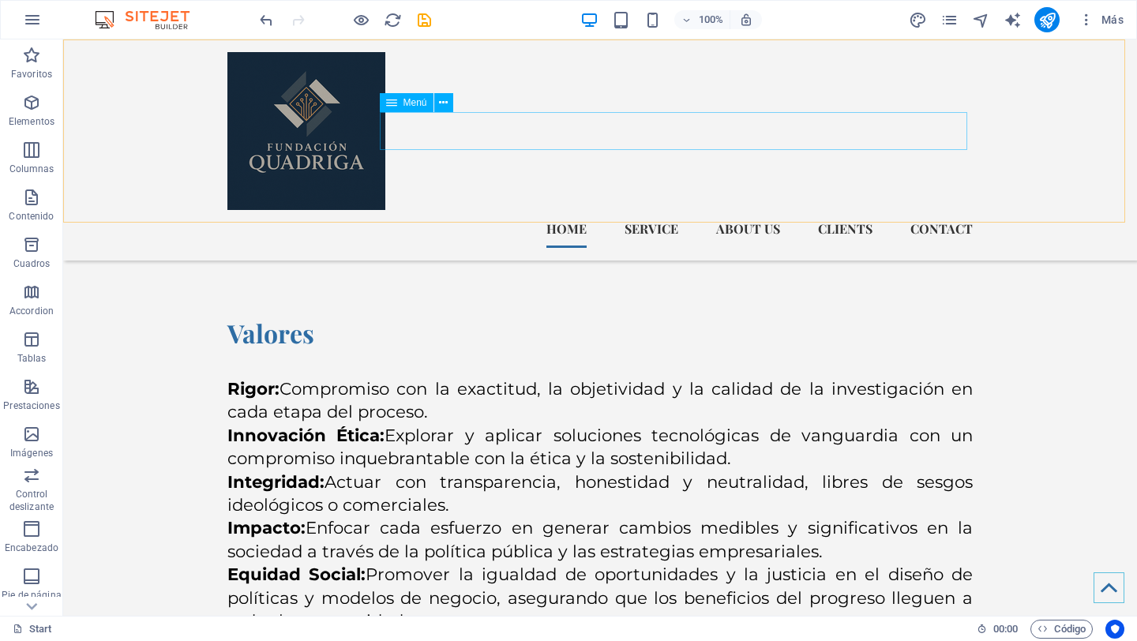
click at [670, 210] on nav "Home Service About us Clients Contact" at bounding box center [600, 229] width 746 height 38
click at [648, 210] on nav "Home Service About us Clients Contact" at bounding box center [600, 229] width 746 height 38
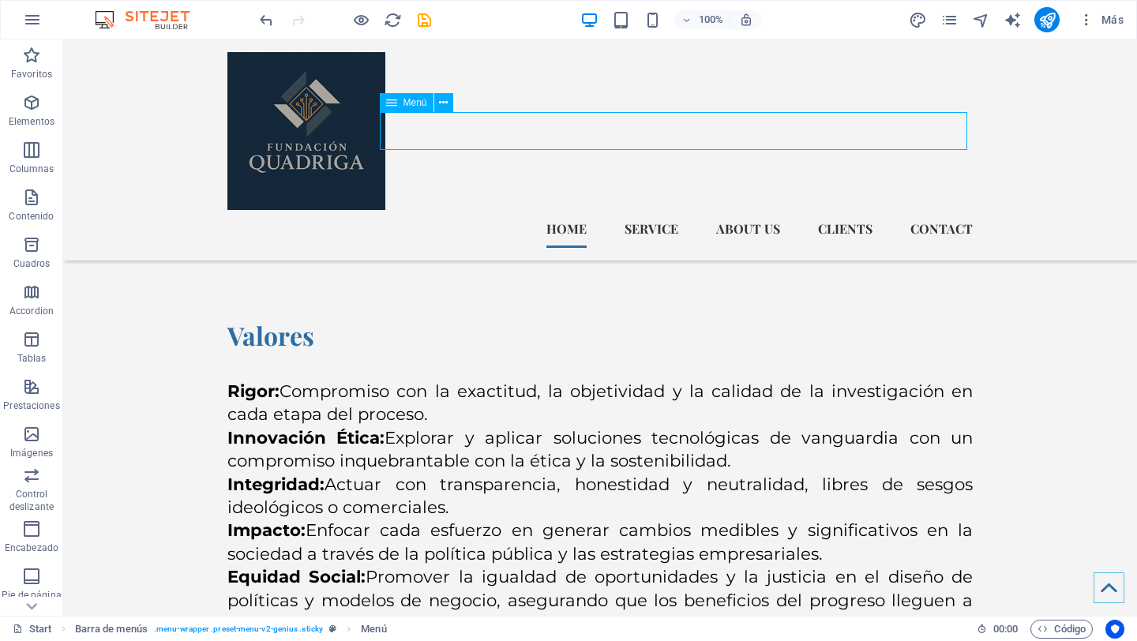
scroll to position [2884, 0]
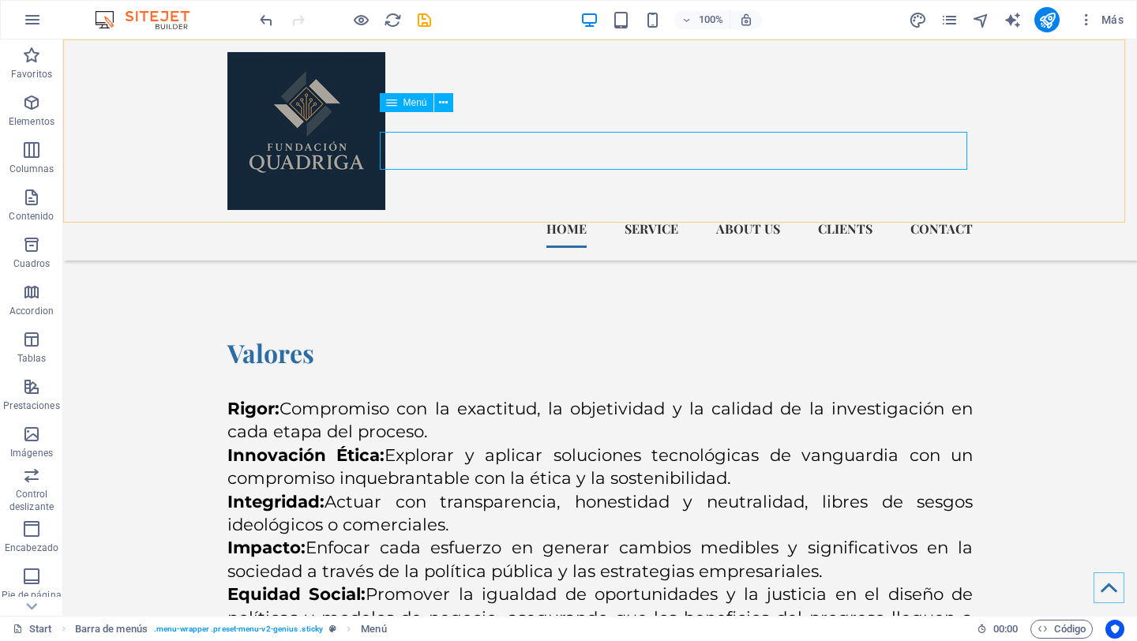
click at [672, 210] on nav "Home Service About us Clients Contact" at bounding box center [600, 229] width 746 height 38
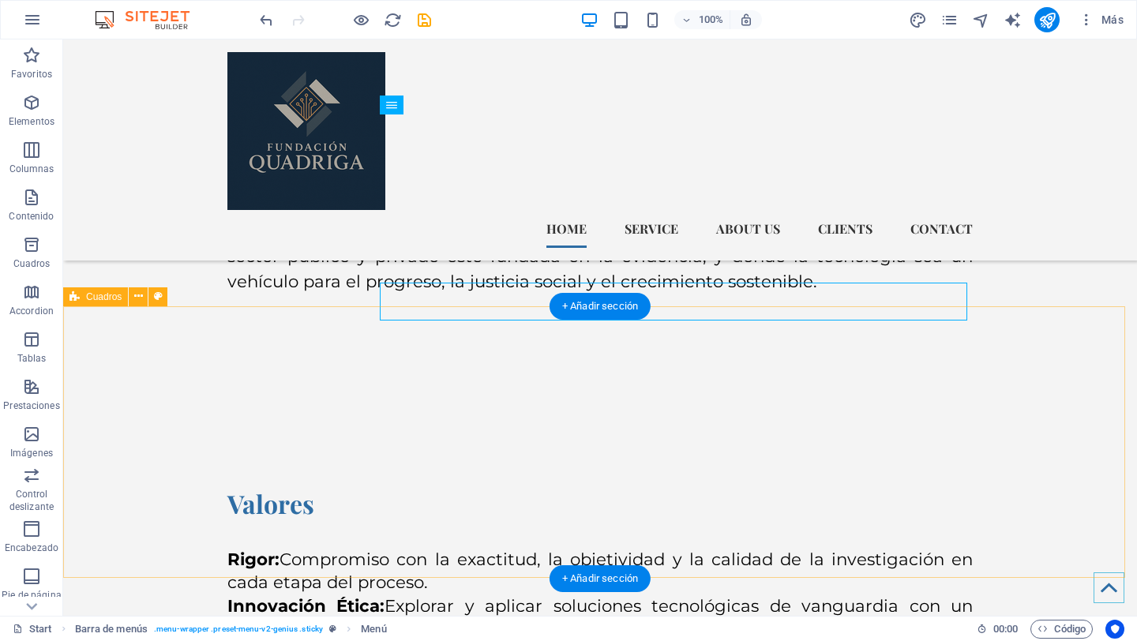
scroll to position [2732, 0]
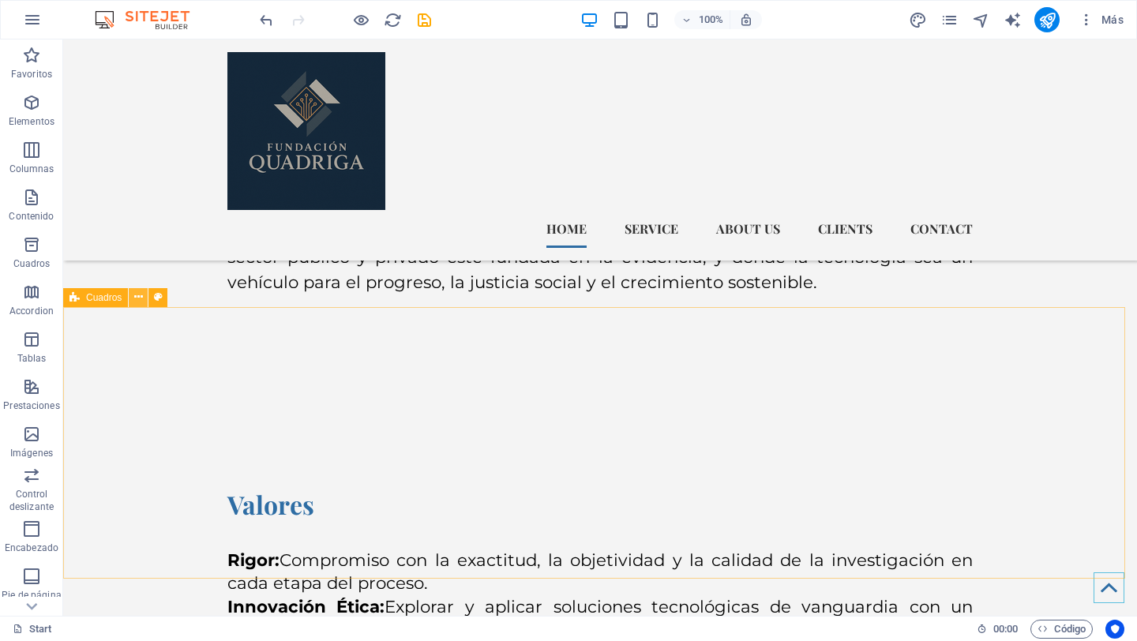
click at [141, 294] on icon at bounding box center [138, 297] width 9 height 17
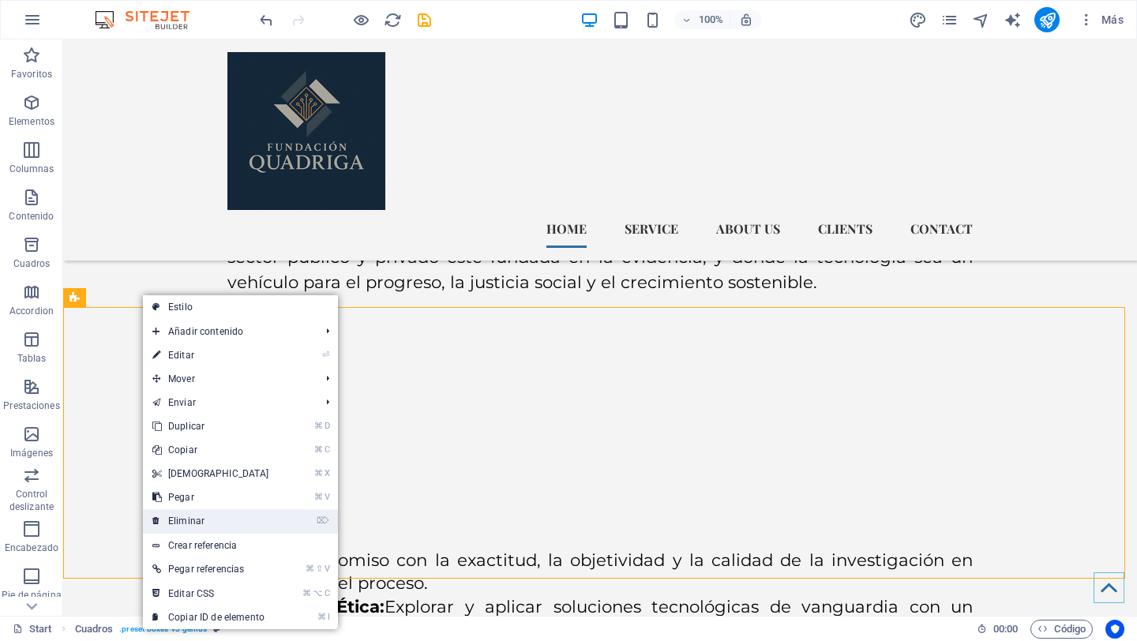
click at [195, 516] on link "⌦ Eliminar" at bounding box center [211, 521] width 136 height 24
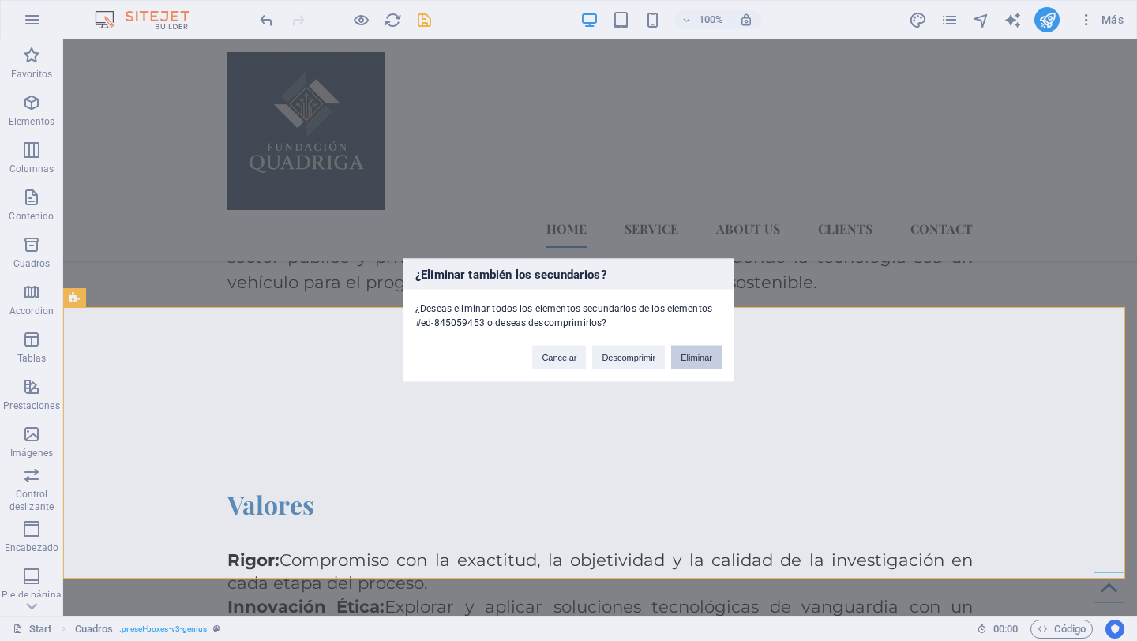
click at [693, 354] on button "Eliminar" at bounding box center [696, 358] width 51 height 24
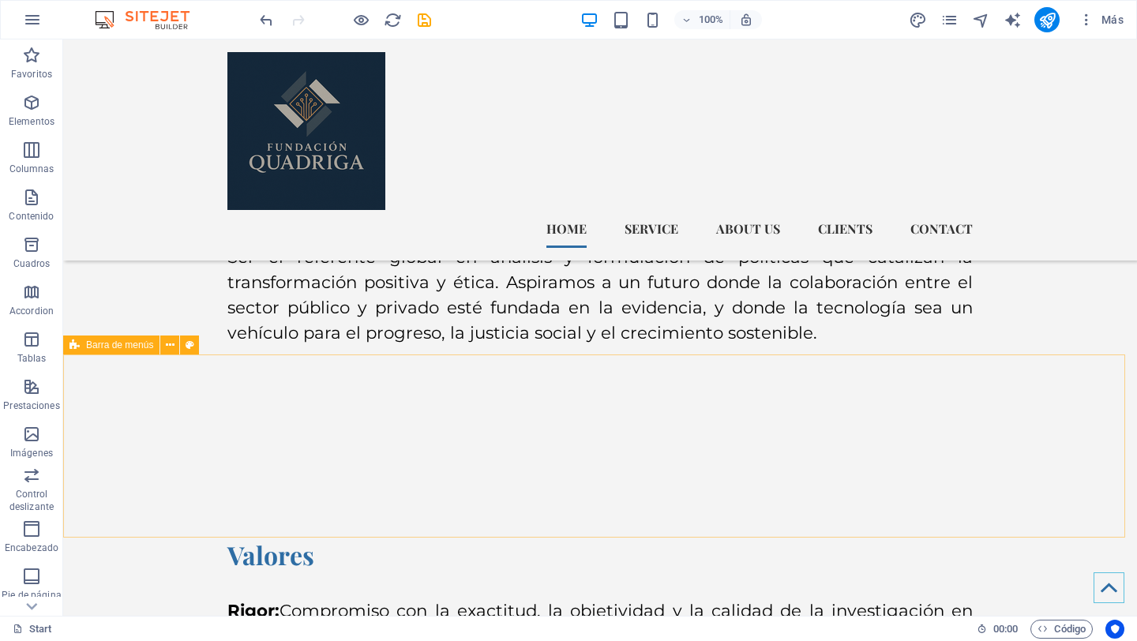
scroll to position [2541, 0]
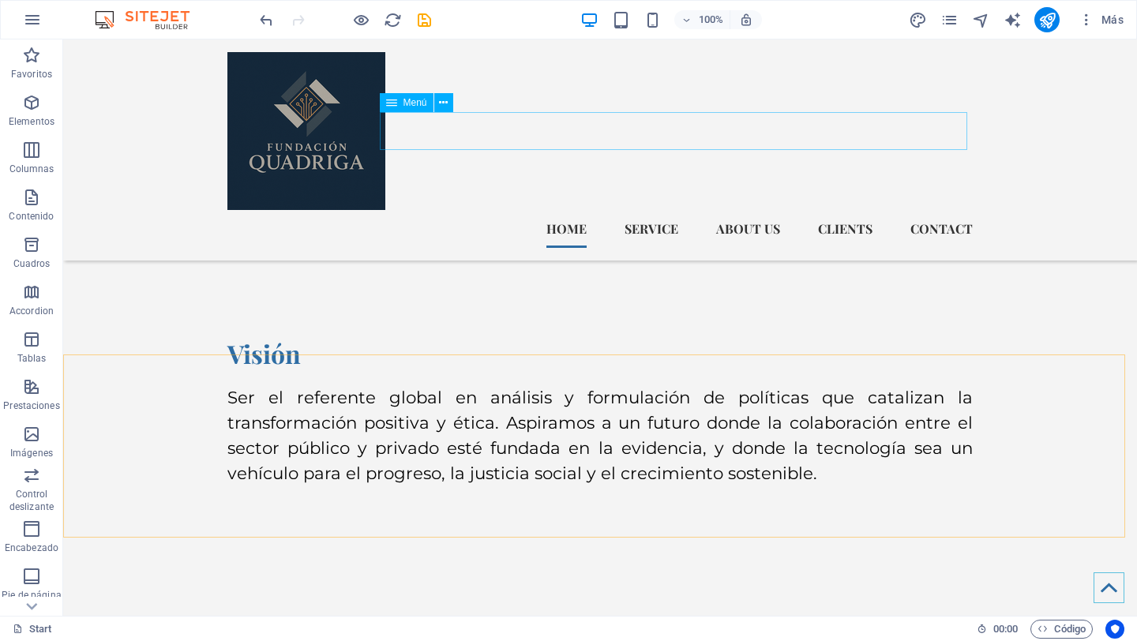
click at [734, 210] on nav "Home Service About us Clients Contact" at bounding box center [600, 229] width 746 height 38
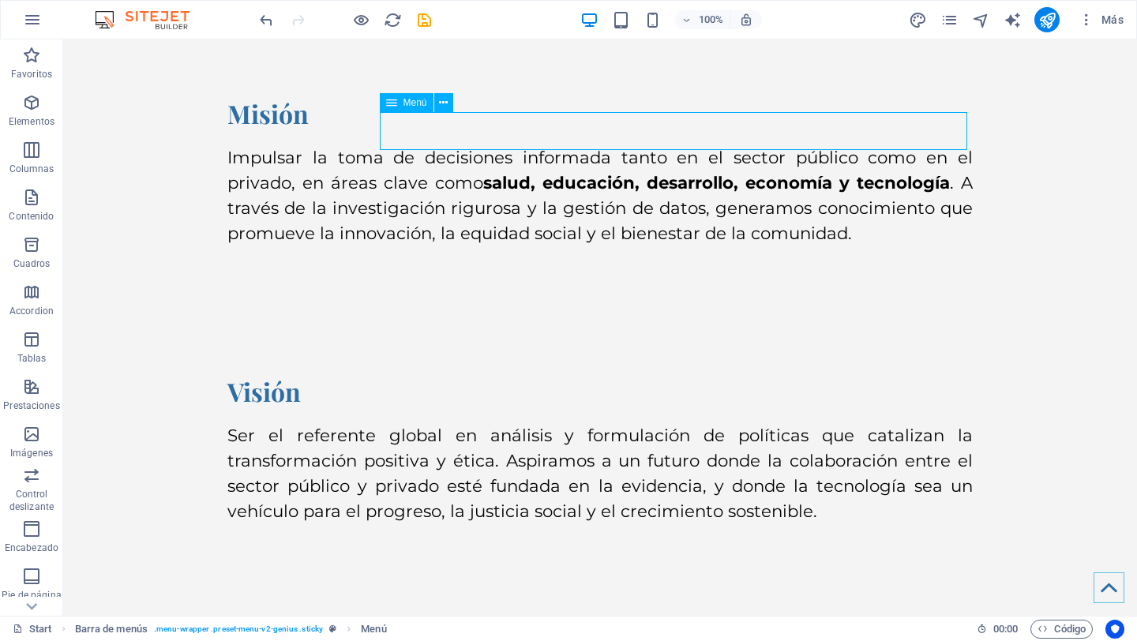
scroll to position [0, 0]
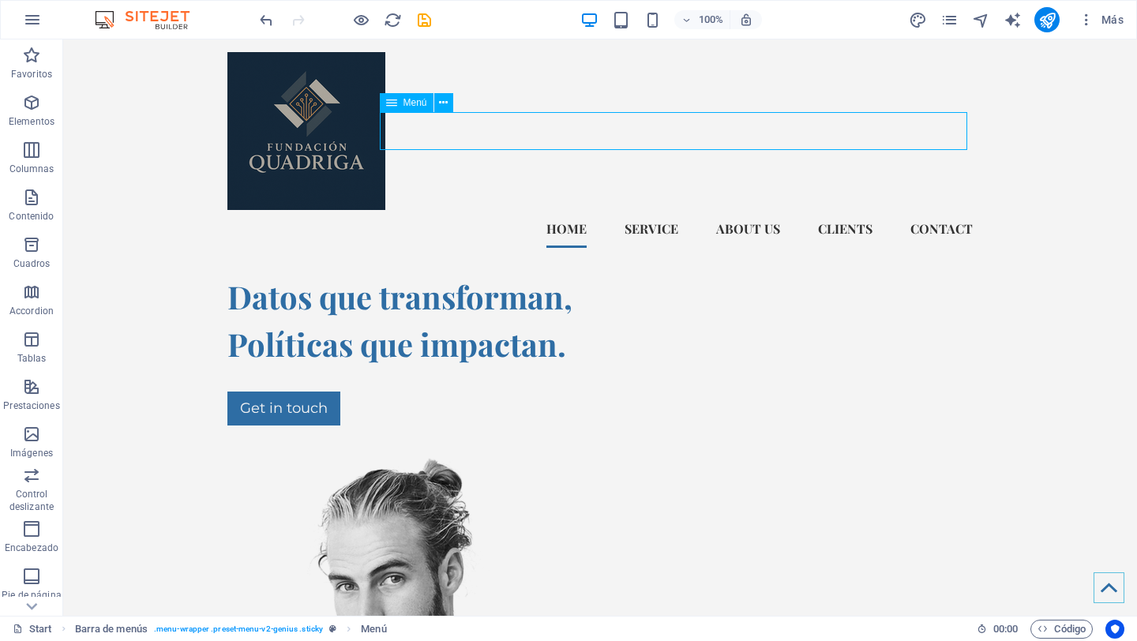
select select
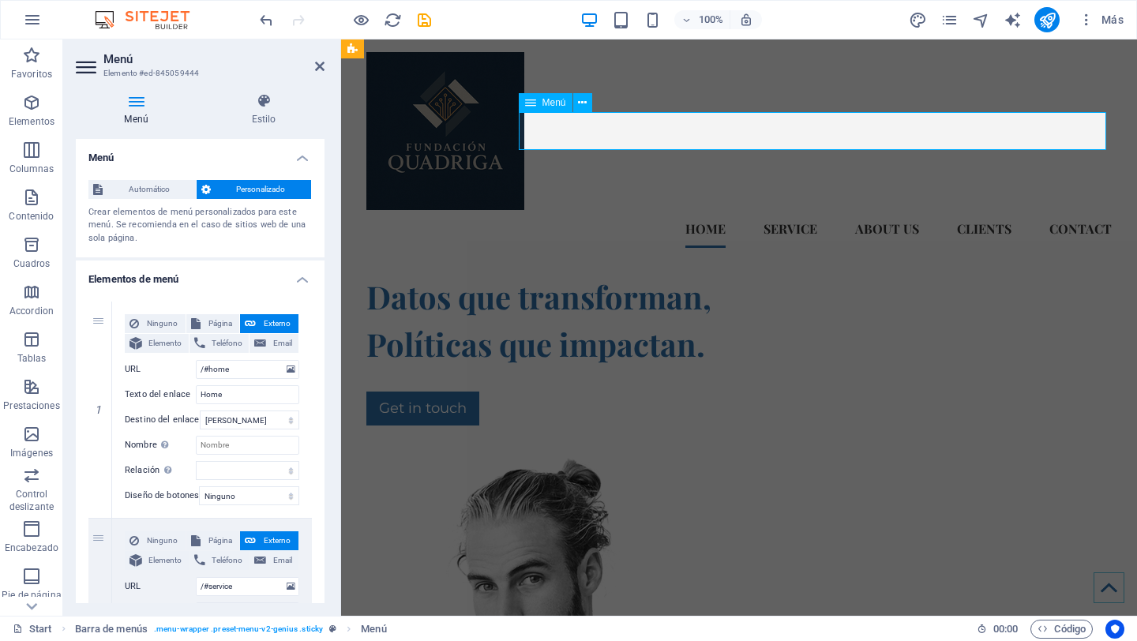
click at [719, 210] on nav "Home Service About us Clients Contact" at bounding box center [739, 229] width 746 height 38
click at [715, 210] on nav "Home Service About us Clients Contact" at bounding box center [739, 229] width 746 height 38
click at [261, 397] on input "Home" at bounding box center [247, 394] width 103 height 19
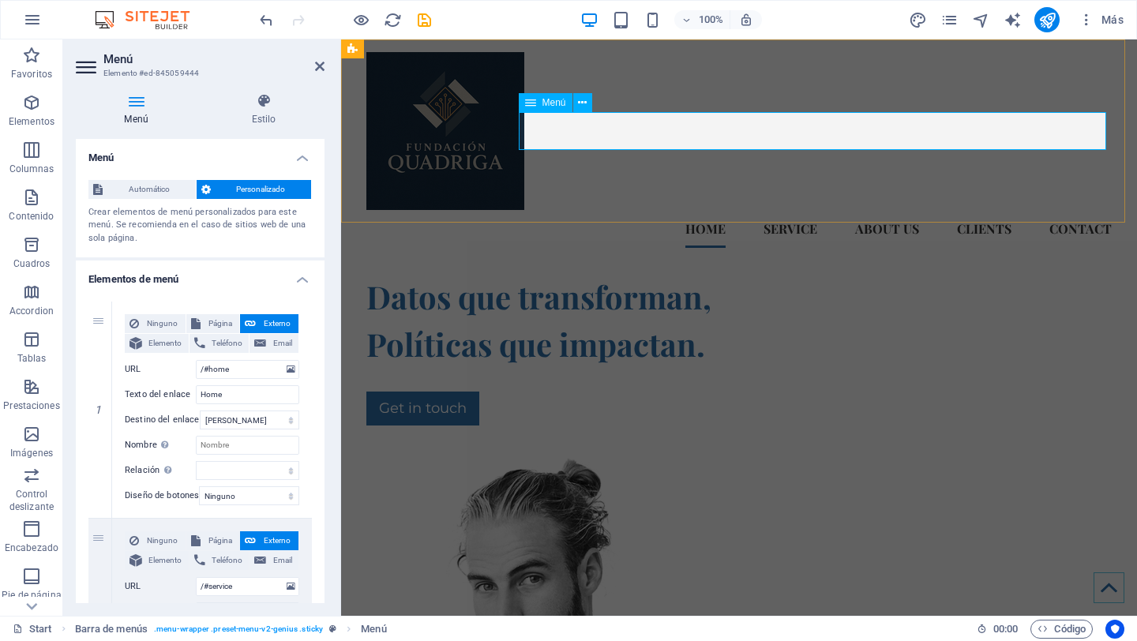
click at [790, 210] on nav "Home Service About us Clients Contact" at bounding box center [739, 229] width 746 height 38
click at [789, 150] on div "Home Service About us Clients Contact" at bounding box center [739, 149] width 796 height 221
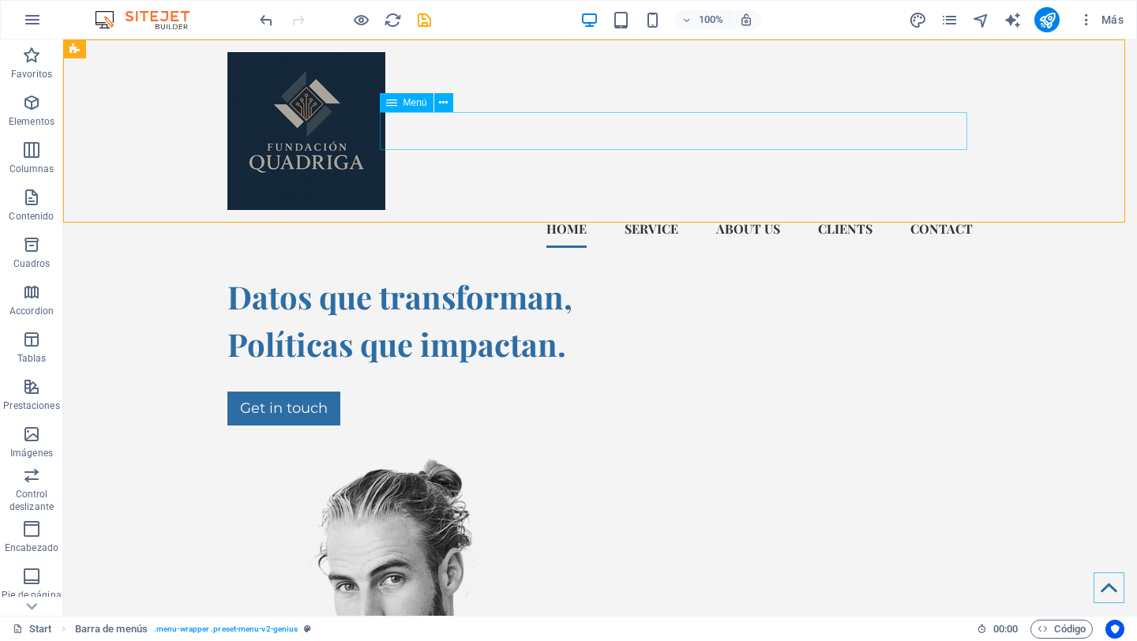
click at [793, 210] on nav "Home Service About us Clients Contact" at bounding box center [600, 229] width 746 height 38
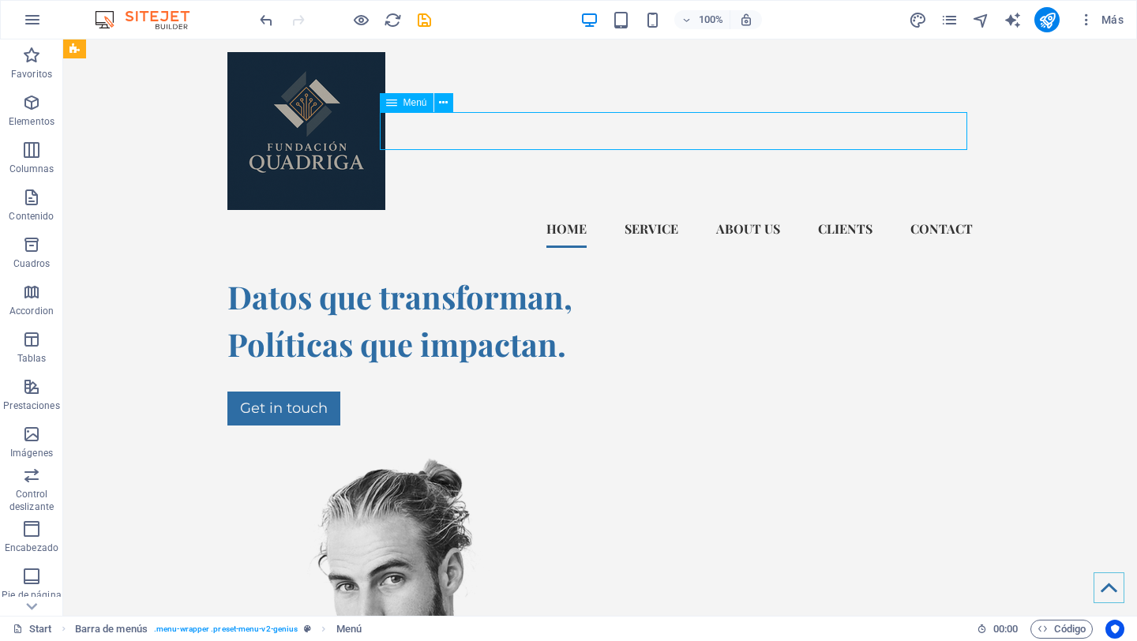
click at [658, 210] on nav "Home Service About us Clients Contact" at bounding box center [600, 229] width 746 height 38
select select
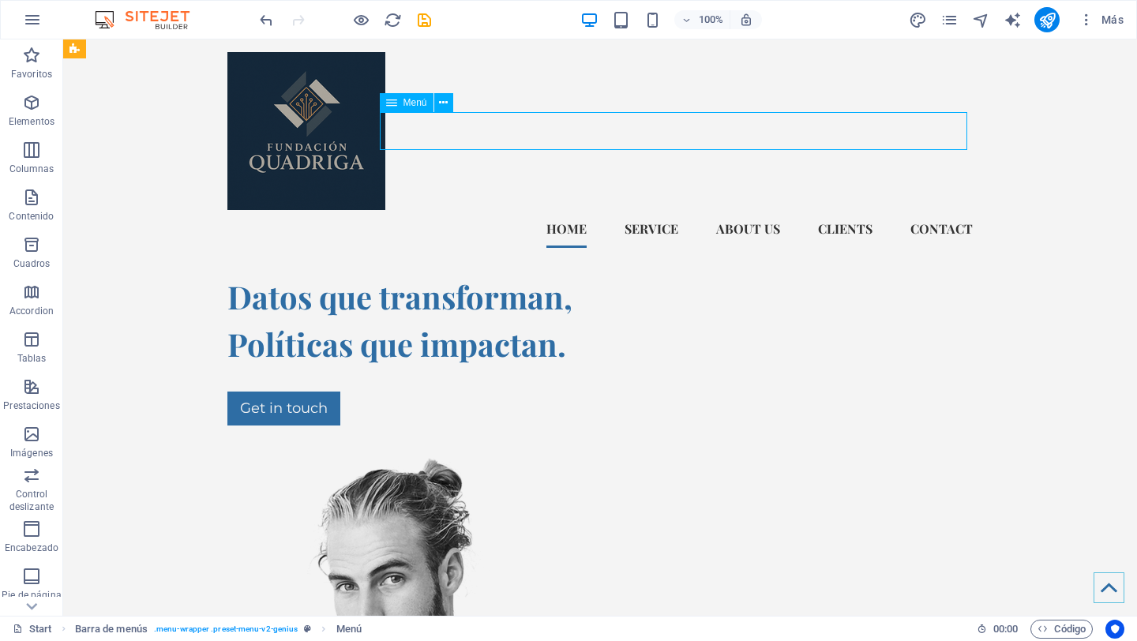
select select
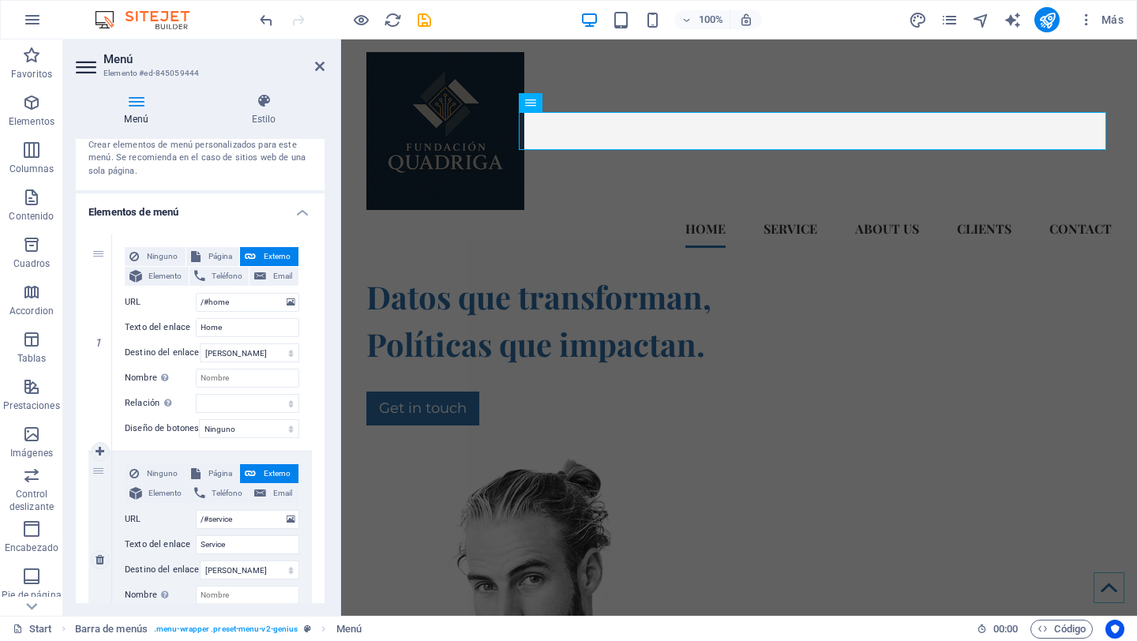
scroll to position [181, 0]
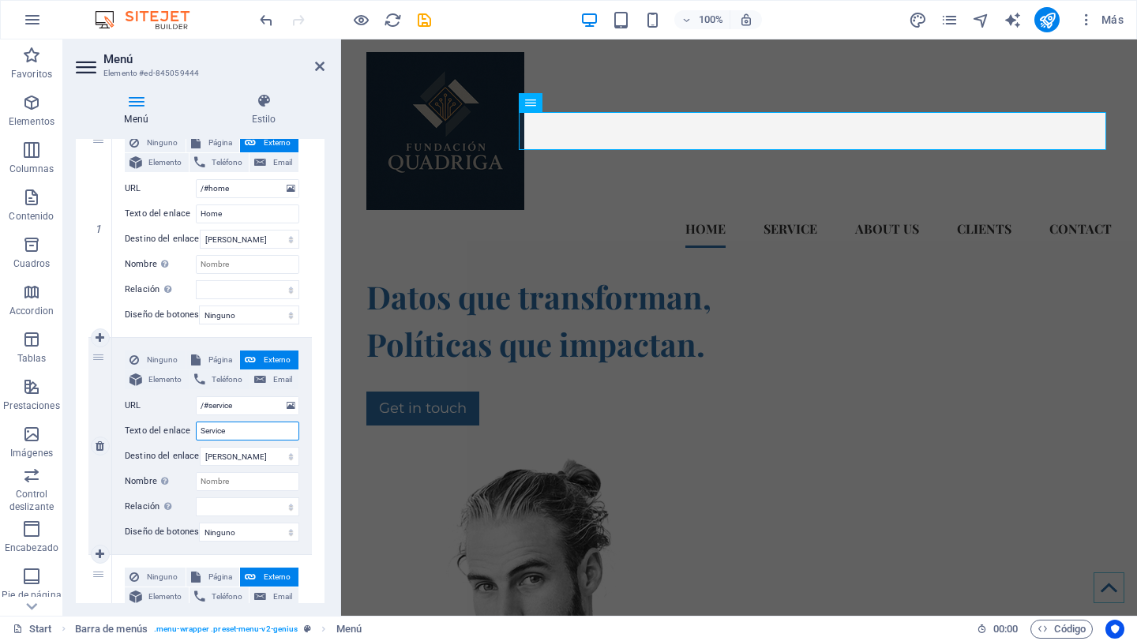
click at [244, 434] on input "Service" at bounding box center [247, 431] width 103 height 19
type input "Servi"
select select
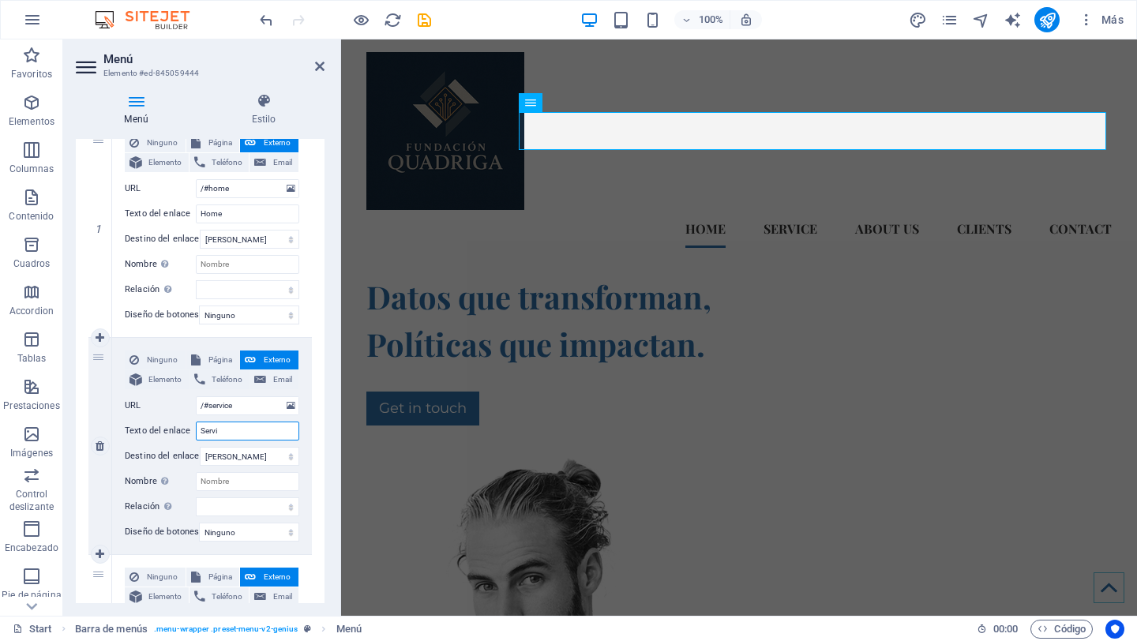
select select
type input "Servici"
select select
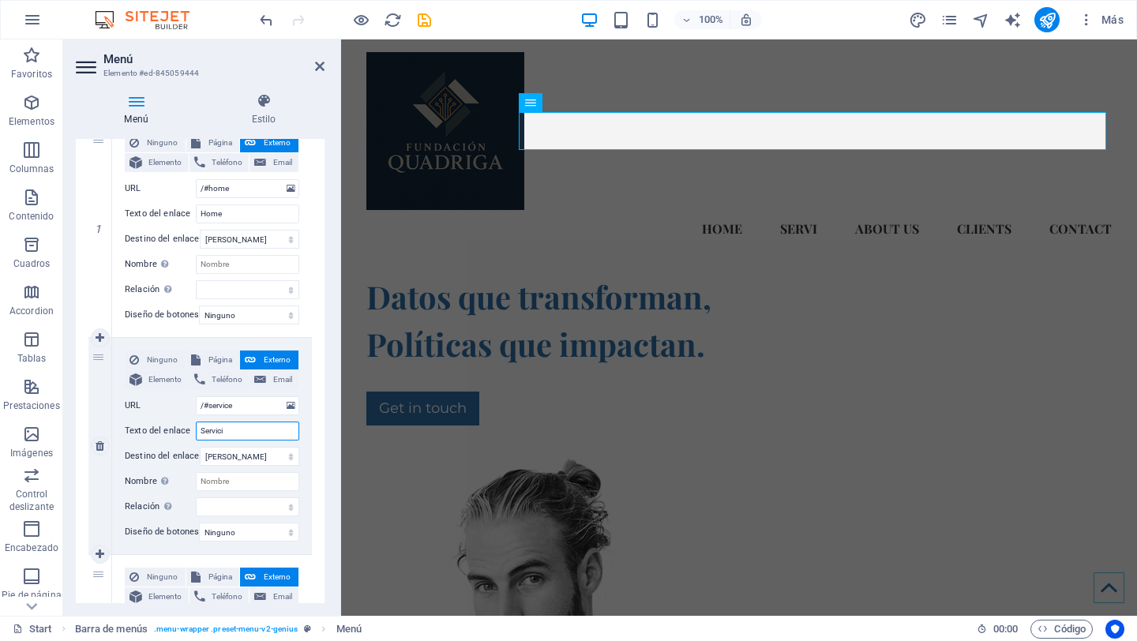
select select
type input "Servicios"
select select
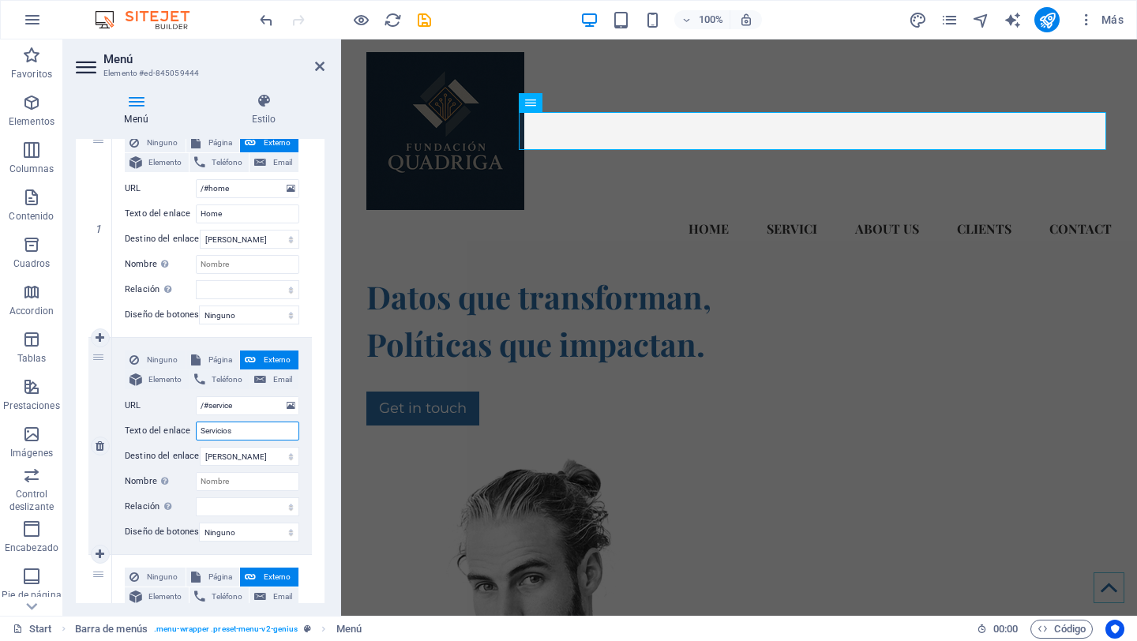
select select
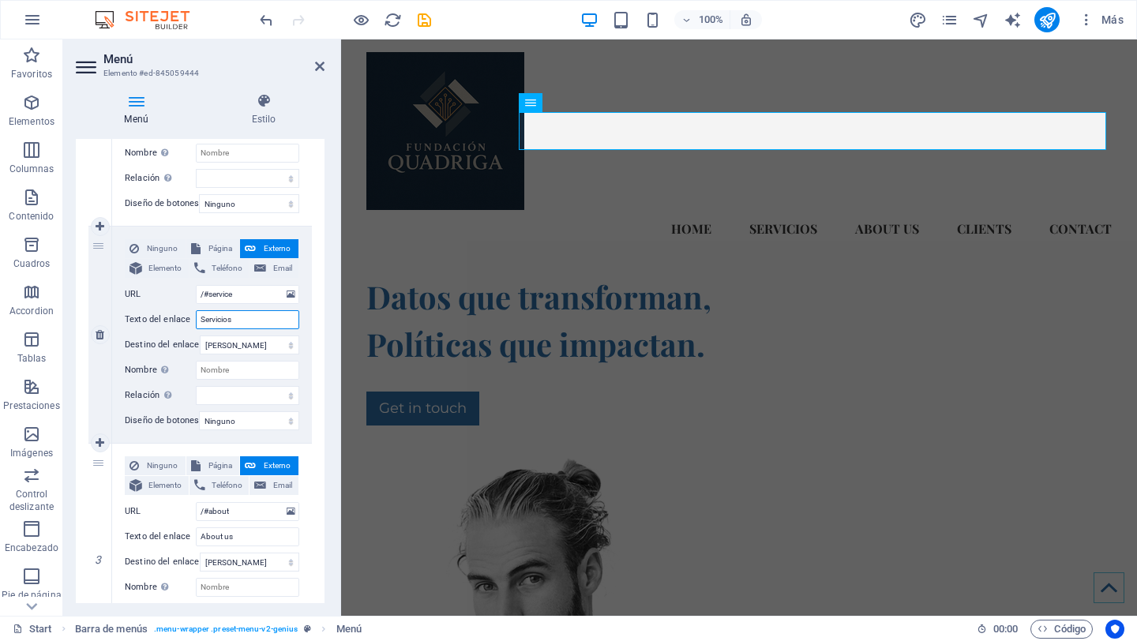
scroll to position [293, 0]
select select
type input "Servici"
select select
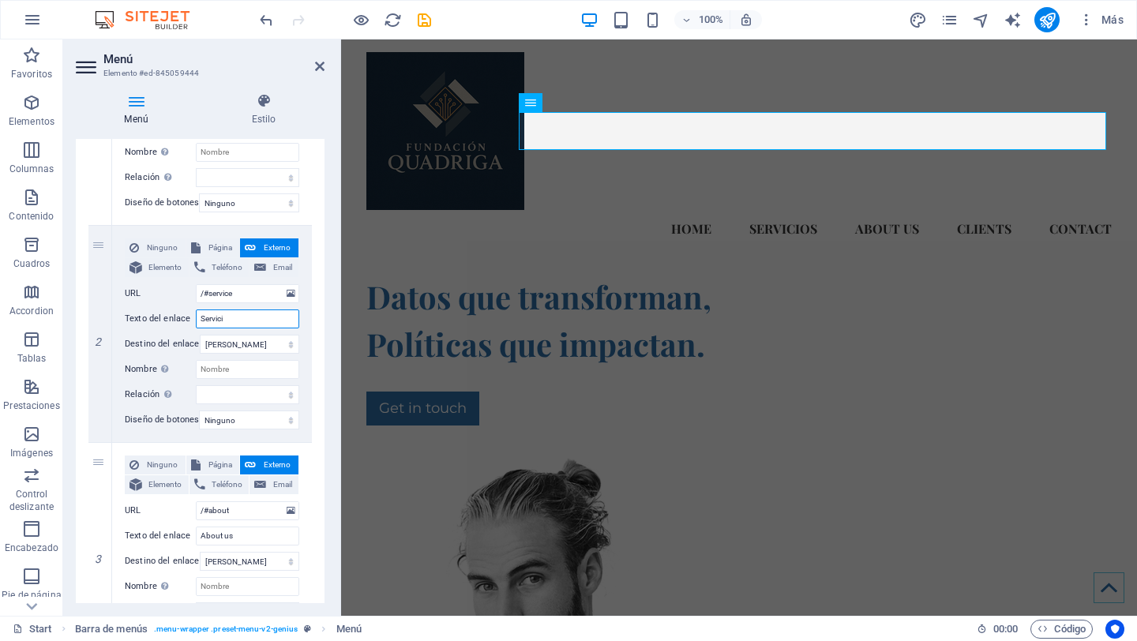
select select
type input "Servi"
select select
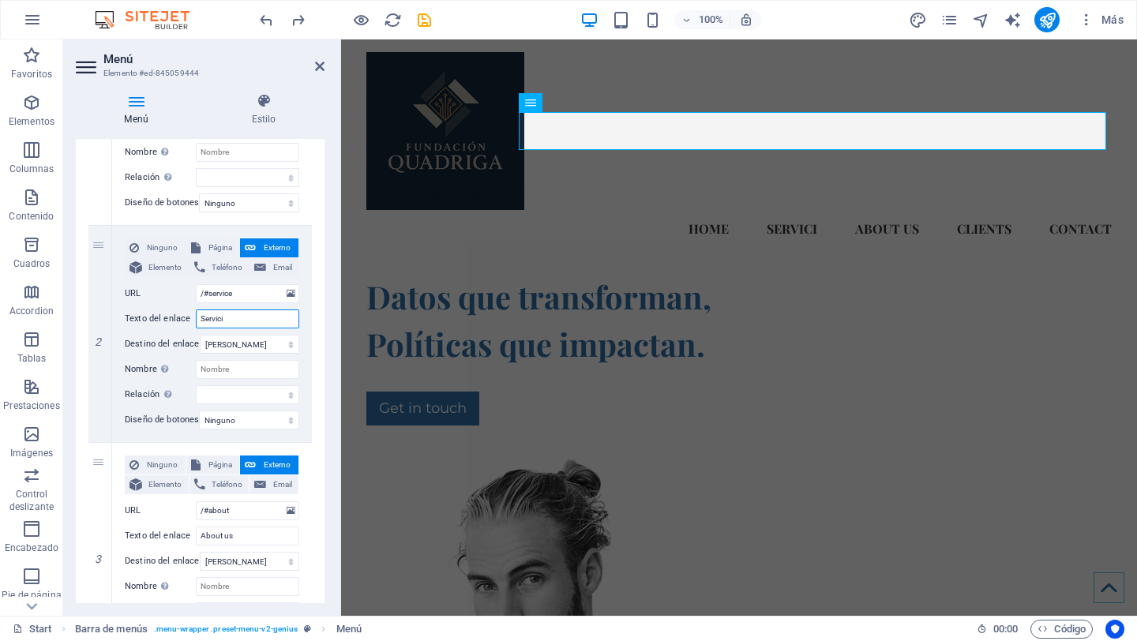
select select
type input "Service"
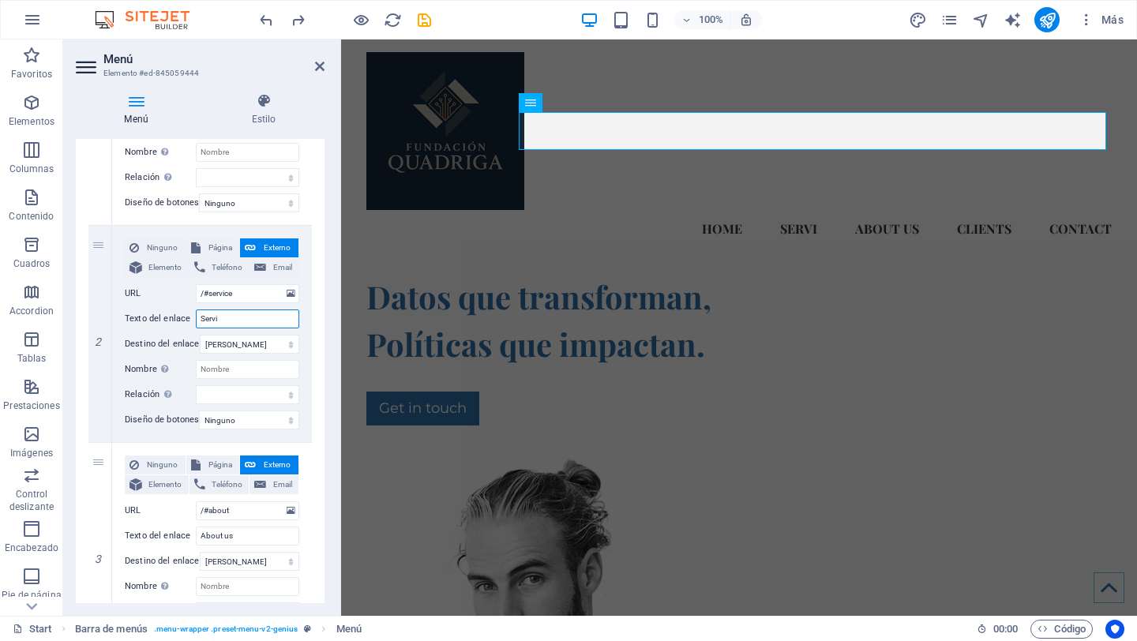
select select
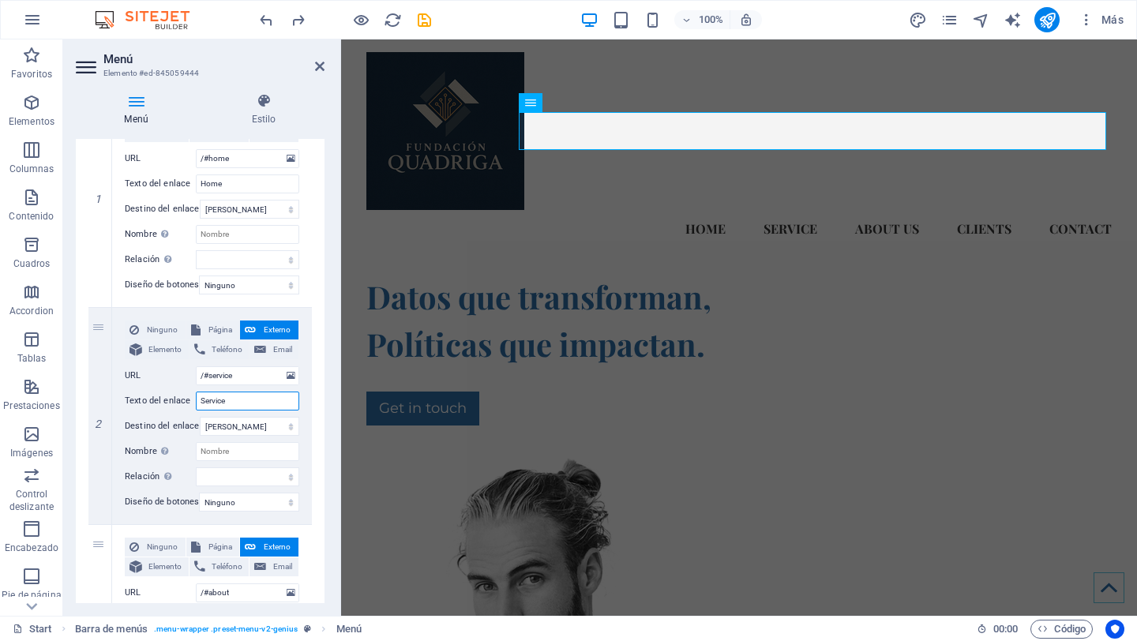
scroll to position [107, 0]
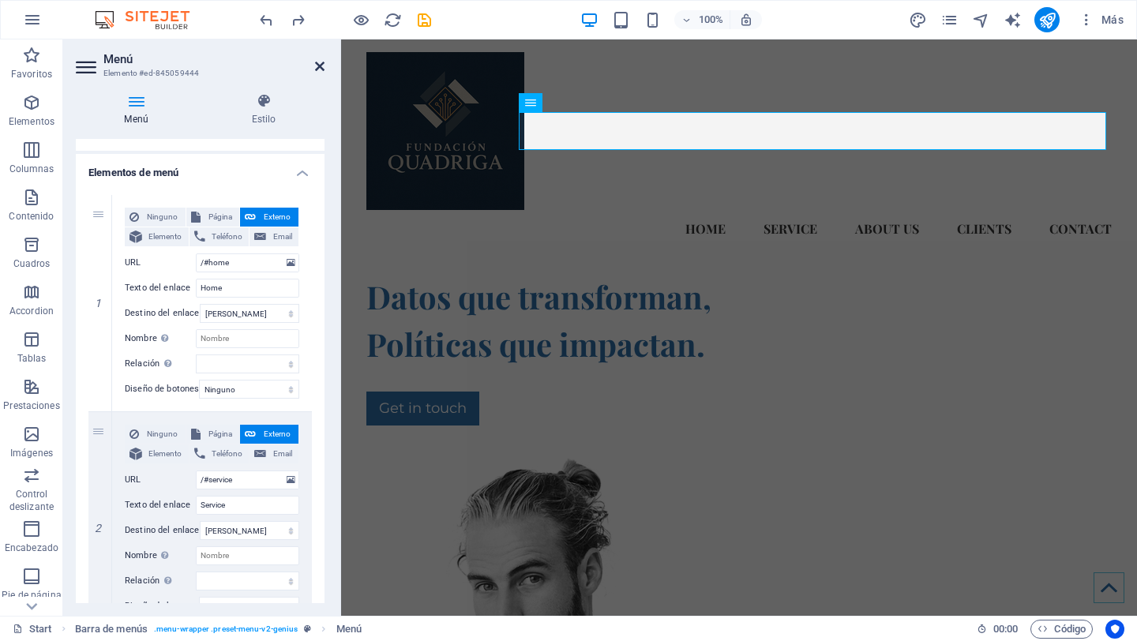
click at [317, 65] on icon at bounding box center [319, 66] width 9 height 13
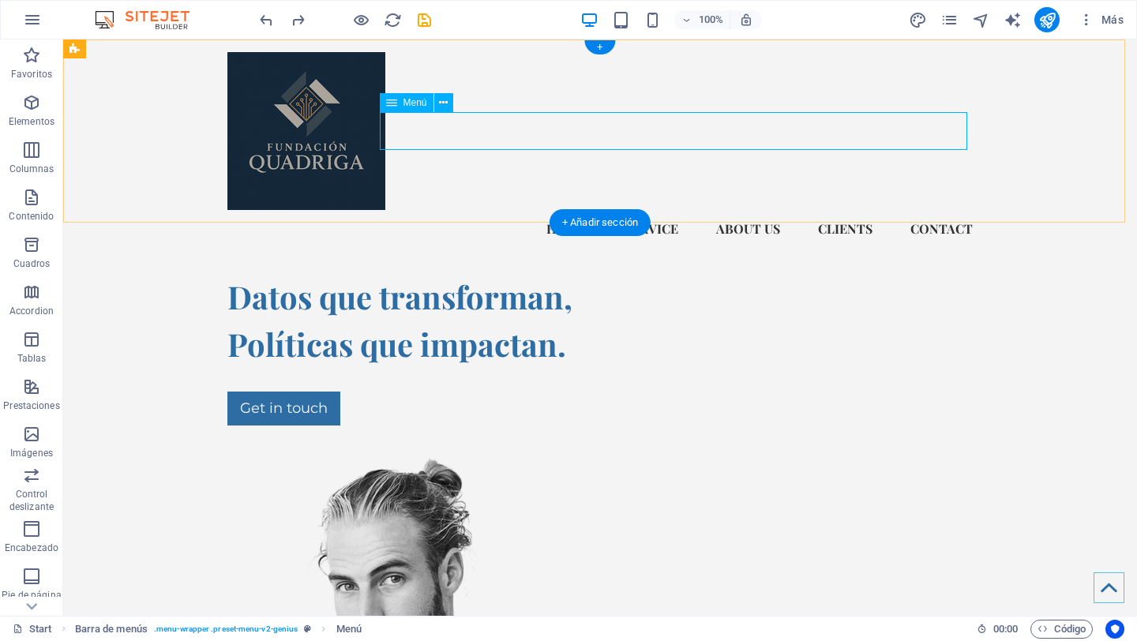
click at [753, 210] on nav "Home Service About us Clients Contact" at bounding box center [600, 229] width 746 height 38
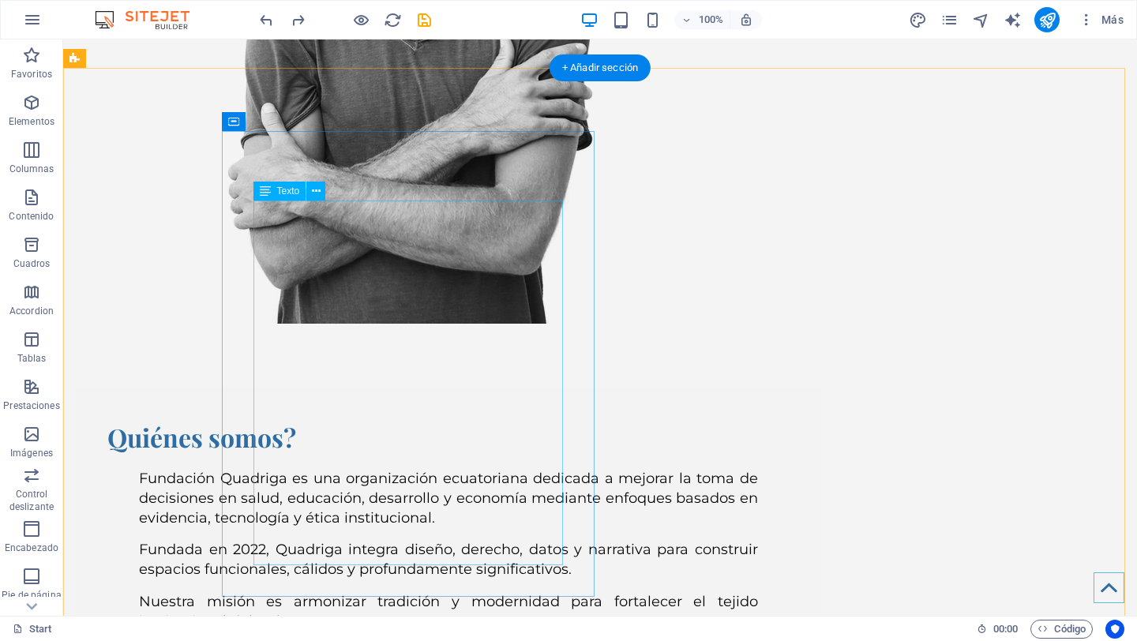
scroll to position [736, 0]
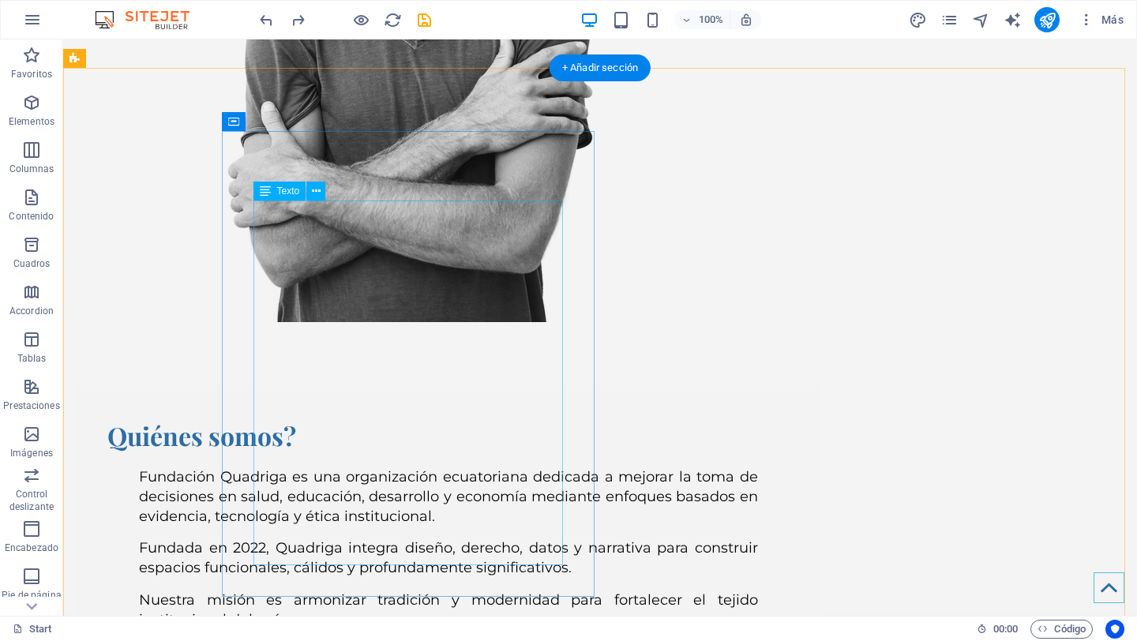
click at [379, 468] on div "Fundación Quadriga es una organización ecuatoriana dedicada a mejorar [PERSON_N…" at bounding box center [448, 549] width 682 height 163
click at [327, 532] on div "Fundación Quadriga es una organización ecuatoriana dedicada a mejorar [PERSON_N…" at bounding box center [448, 549] width 682 height 163
click at [327, 531] on div "Fundación Quadriga es una organización ecuatoriana dedicada a mejorar [PERSON_N…" at bounding box center [448, 549] width 682 height 163
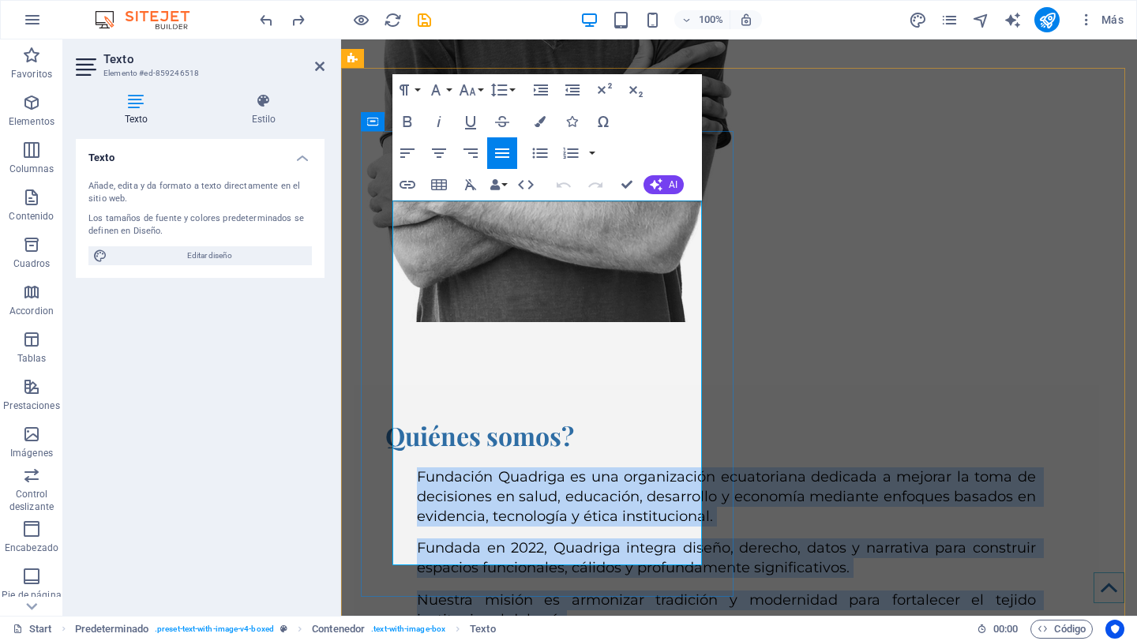
drag, startPoint x: 482, startPoint y: 544, endPoint x: 409, endPoint y: 198, distance: 353.4
click at [409, 417] on div "Quiénes somos? Fundación Quadriga es una organización ecuatoriana dedicada a me…" at bounding box center [726, 523] width 682 height 213
copy div "Fundación Quadriga es una organización ecuatoriana dedicada a mejorar [PERSON_N…"
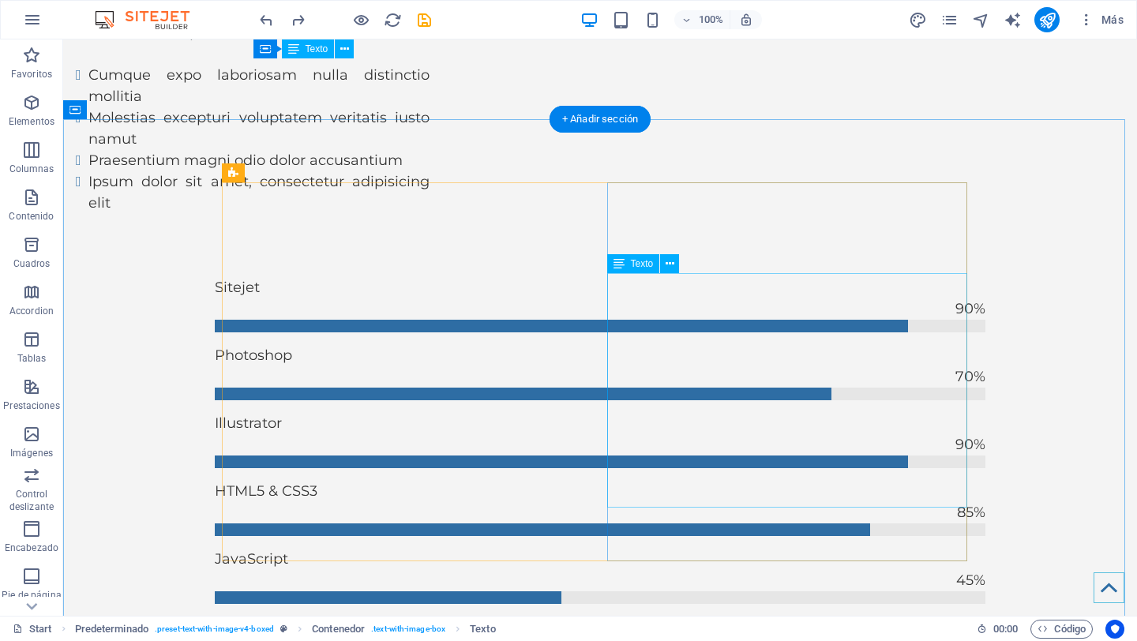
scroll to position [4619, 0]
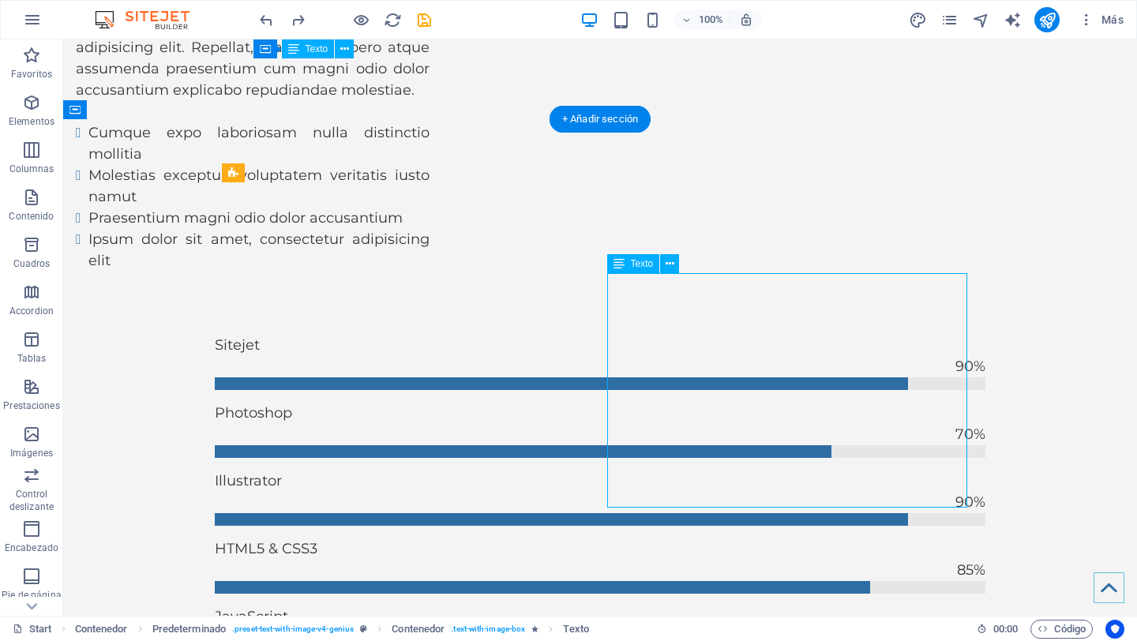
drag, startPoint x: 752, startPoint y: 494, endPoint x: 475, endPoint y: 494, distance: 277.2
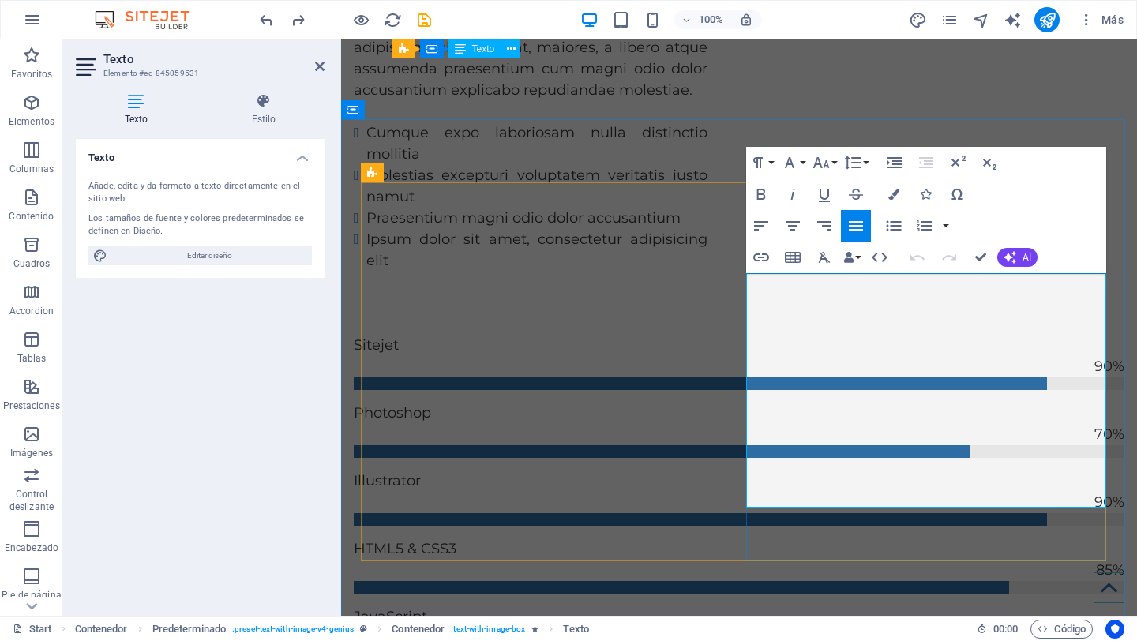
drag, startPoint x: 836, startPoint y: 495, endPoint x: 740, endPoint y: 291, distance: 225.8
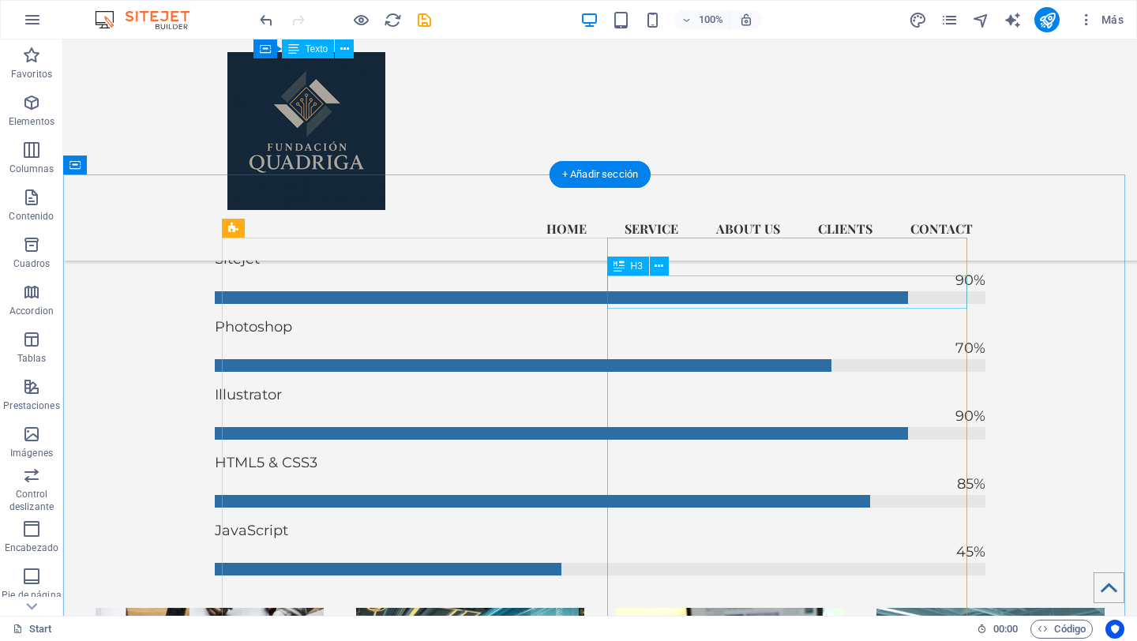
scroll to position [4564, 0]
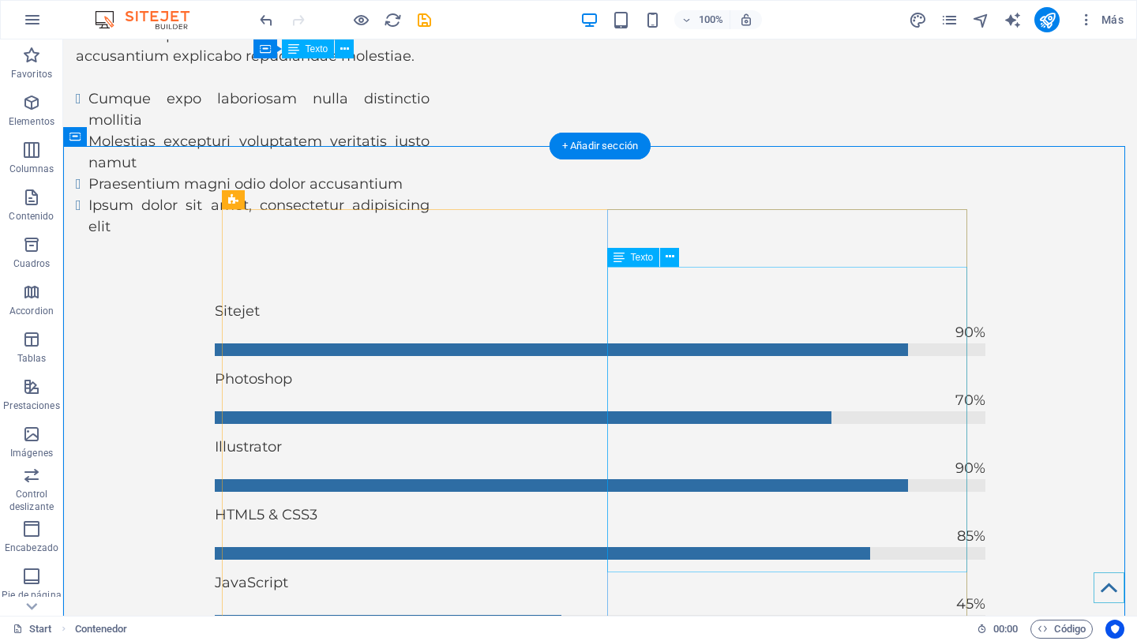
scroll to position [4593, 0]
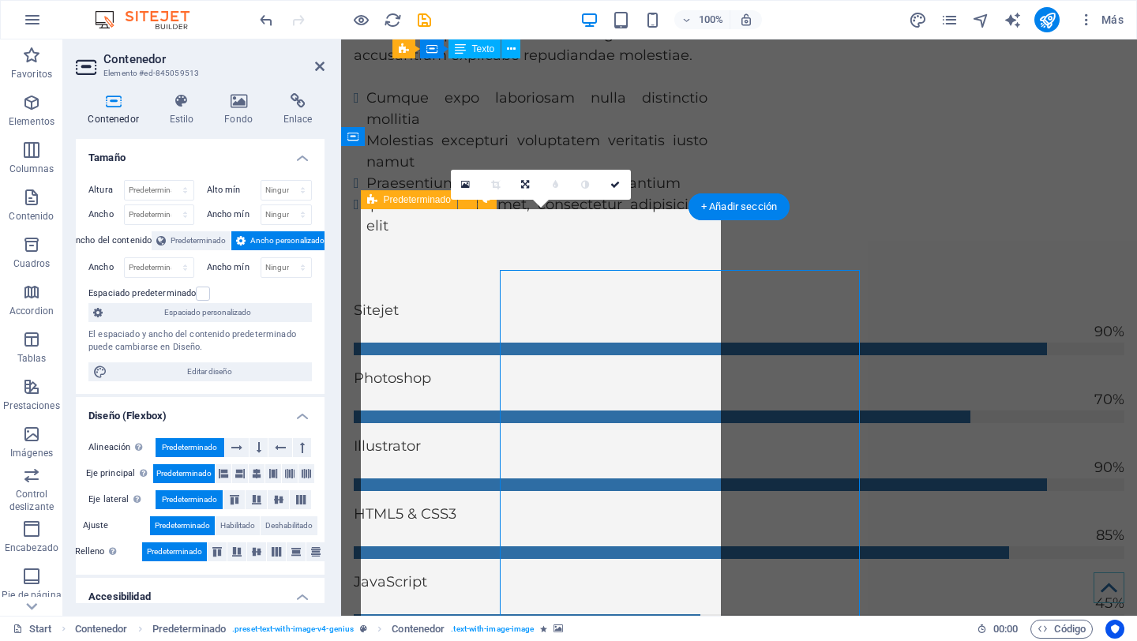
scroll to position [4531, 0]
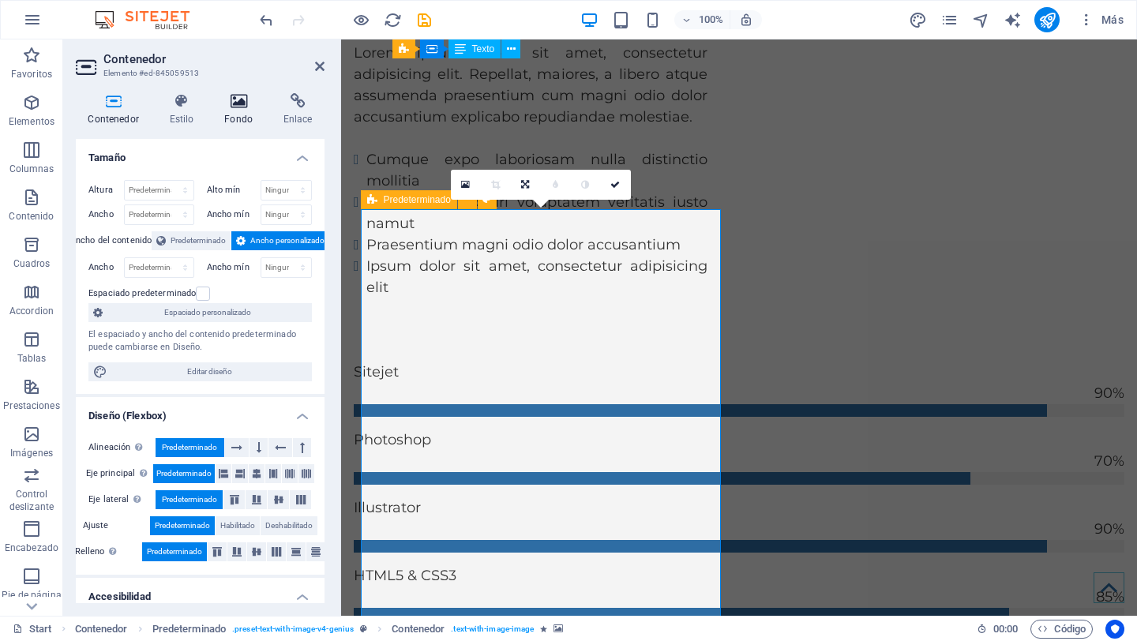
click at [243, 96] on icon at bounding box center [238, 101] width 53 height 16
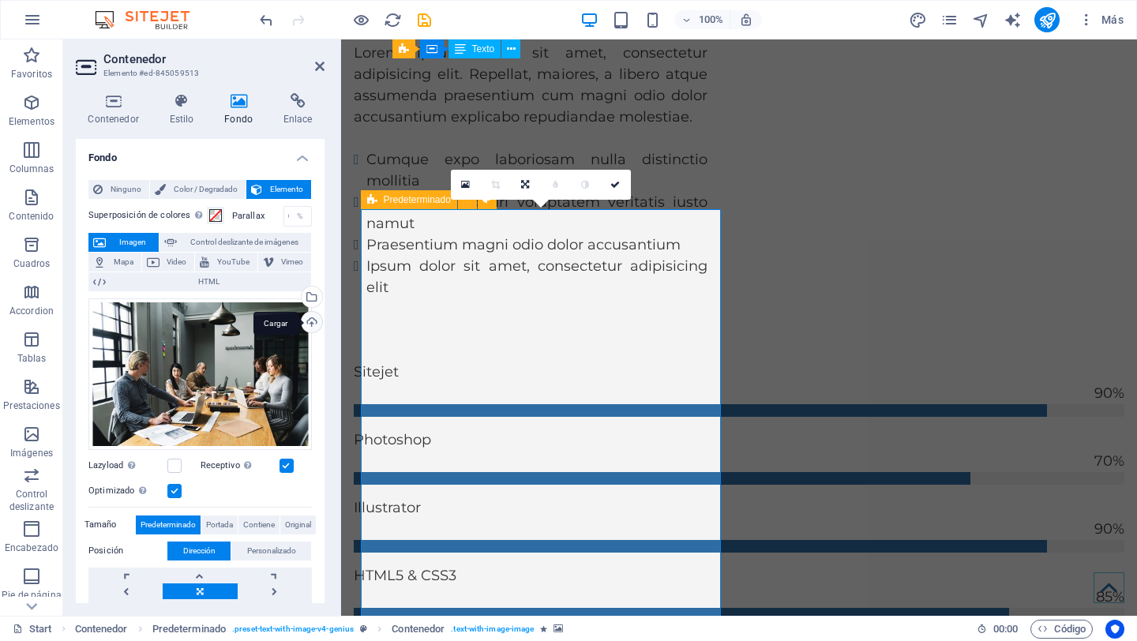
click at [307, 320] on div "Cargar" at bounding box center [311, 324] width 24 height 24
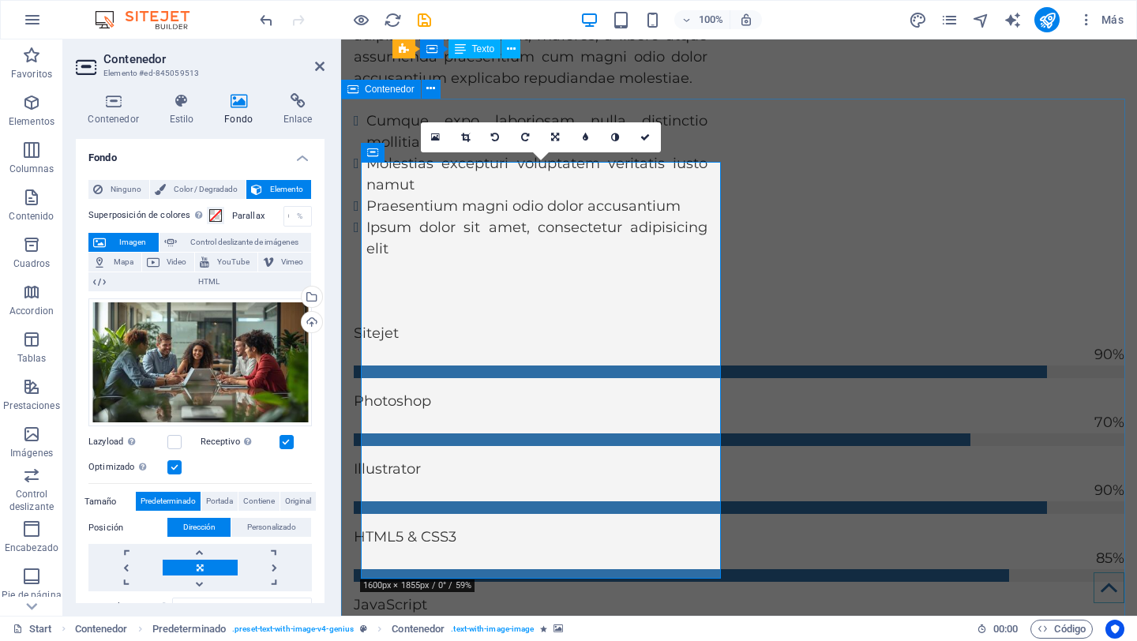
scroll to position [4601, 0]
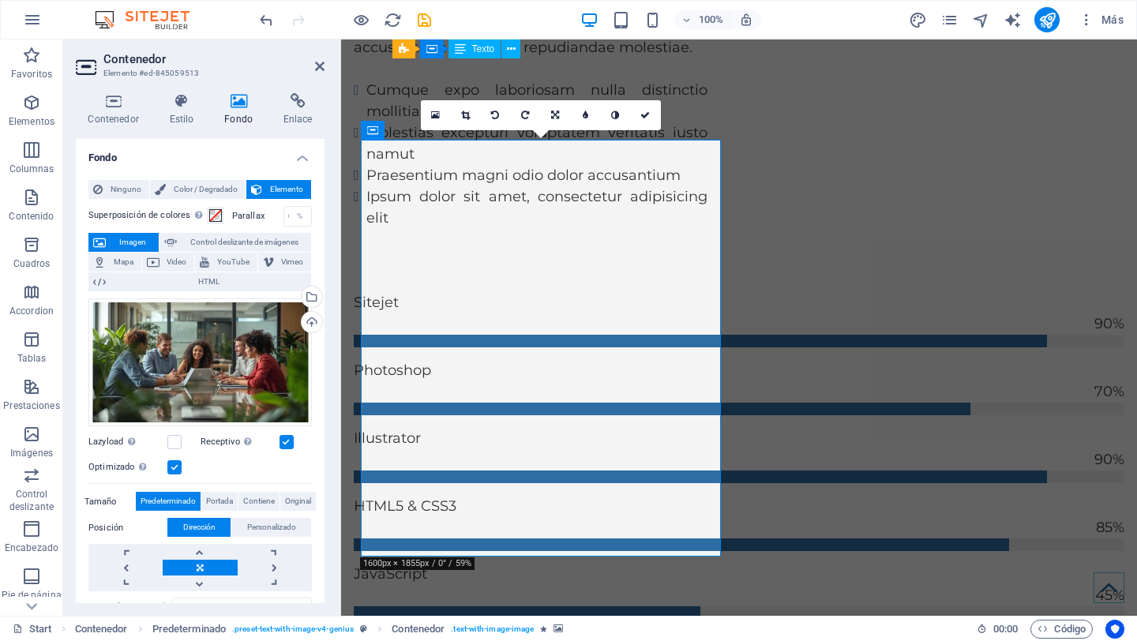
click at [470, 115] on link at bounding box center [466, 115] width 30 height 30
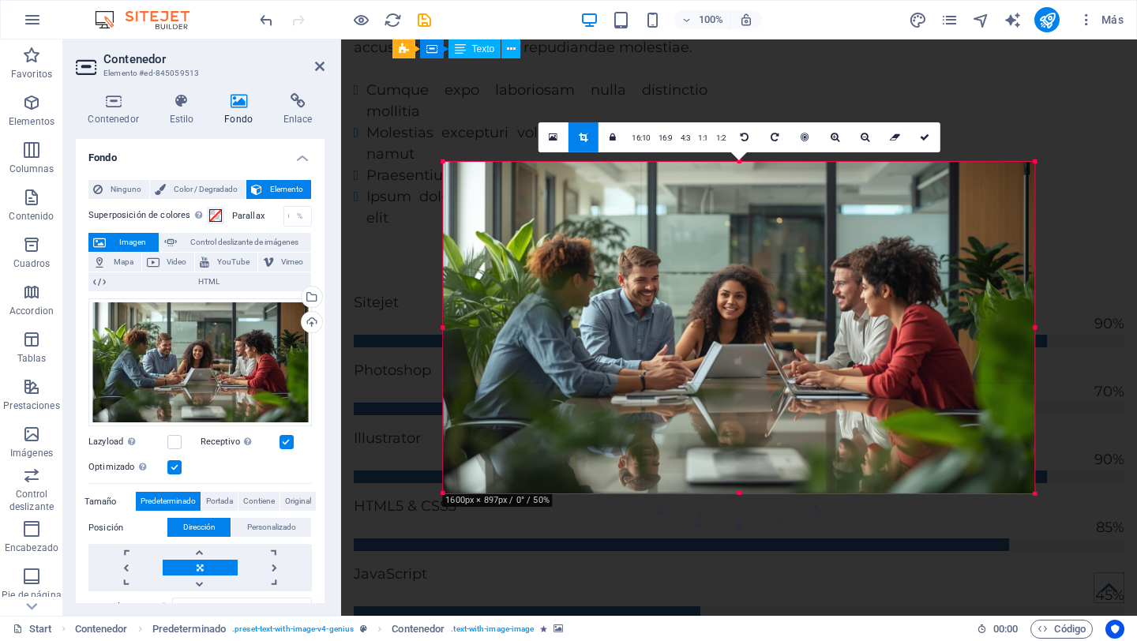
drag, startPoint x: 1057, startPoint y: 328, endPoint x: 1011, endPoint y: 334, distance: 46.2
click at [1011, 334] on div "180 170 160 150 140 130 120 110 100 90 80 70 60 50 40 30 20 10 0 -10 -20 -30 -4…" at bounding box center [739, 328] width 592 height 332
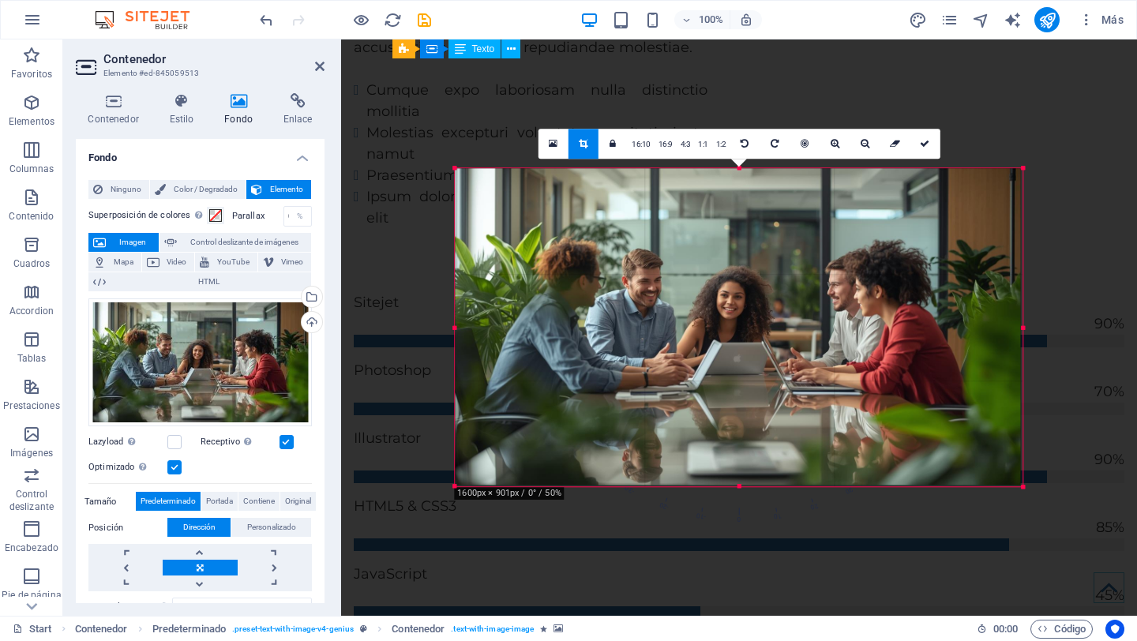
drag, startPoint x: 1033, startPoint y: 327, endPoint x: 1001, endPoint y: 332, distance: 32.1
click at [1001, 332] on div "180 170 160 150 140 130 120 110 100 90 80 70 60 50 40 30 20 10 0 -10 -20 -30 -4…" at bounding box center [739, 327] width 568 height 318
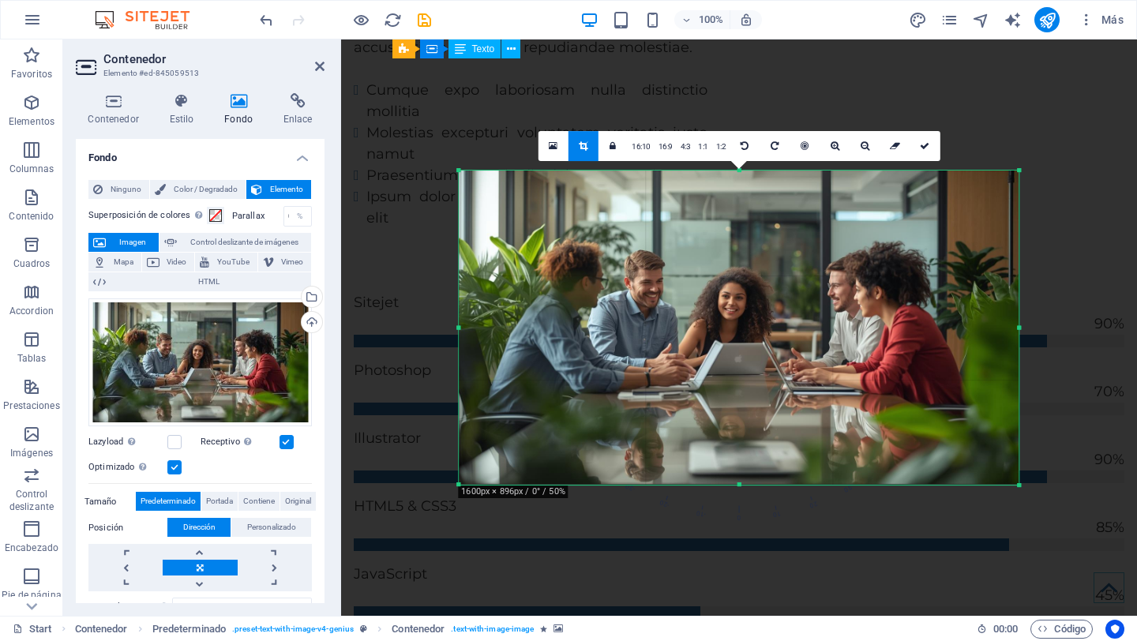
click at [922, 148] on icon at bounding box center [924, 145] width 9 height 9
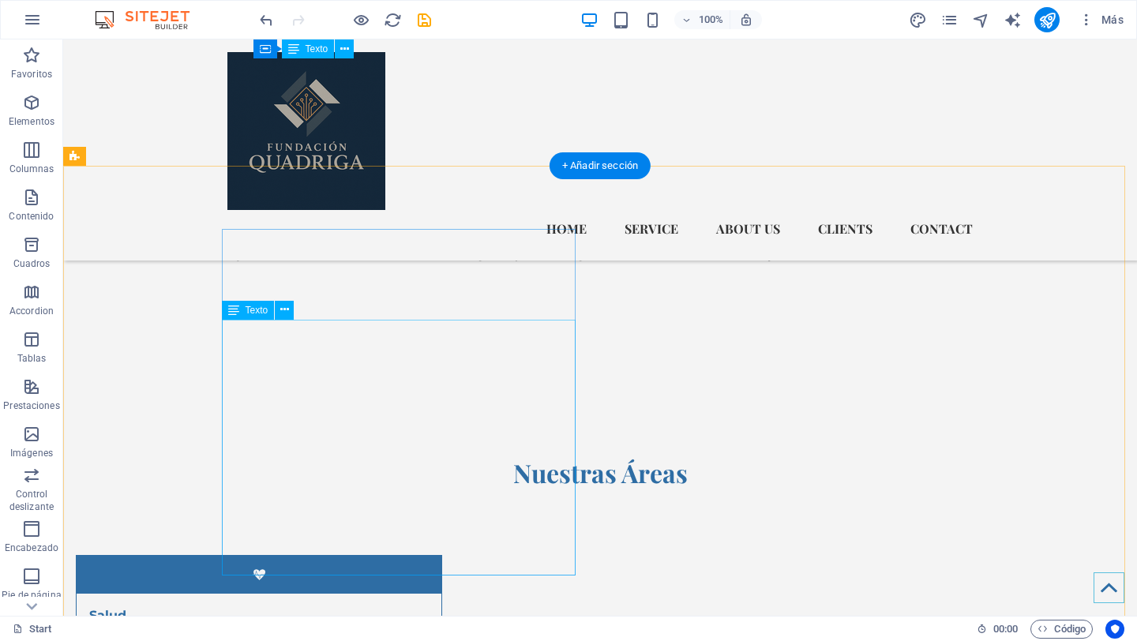
scroll to position [3319, 0]
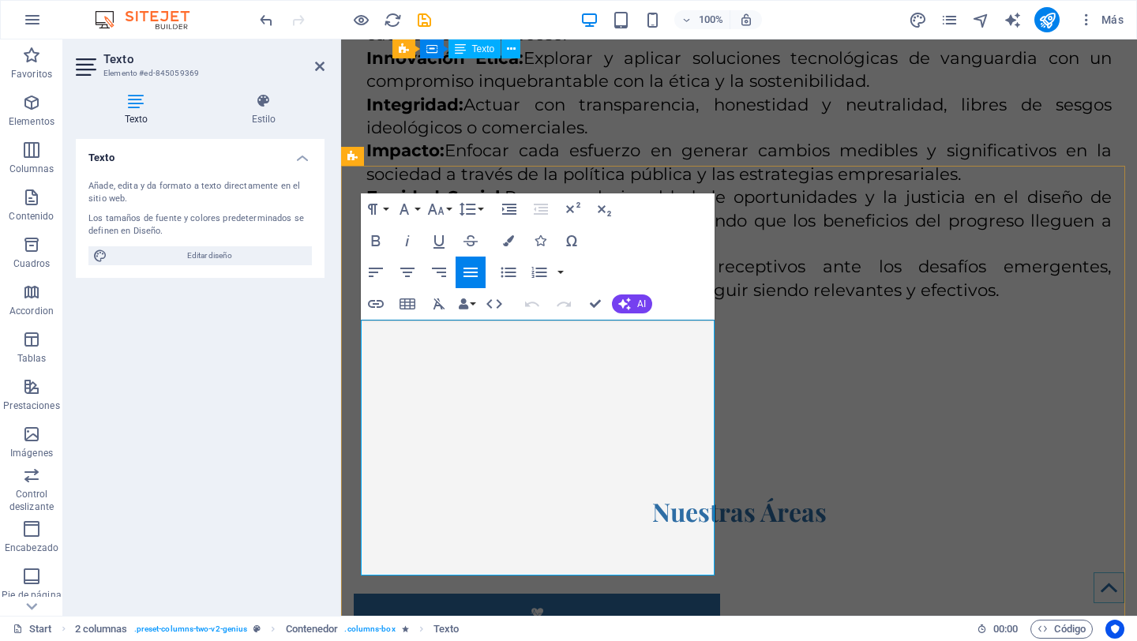
drag, startPoint x: 458, startPoint y: 568, endPoint x: 442, endPoint y: 566, distance: 15.9
drag, startPoint x: 417, startPoint y: 549, endPoint x: 347, endPoint y: 334, distance: 226.0
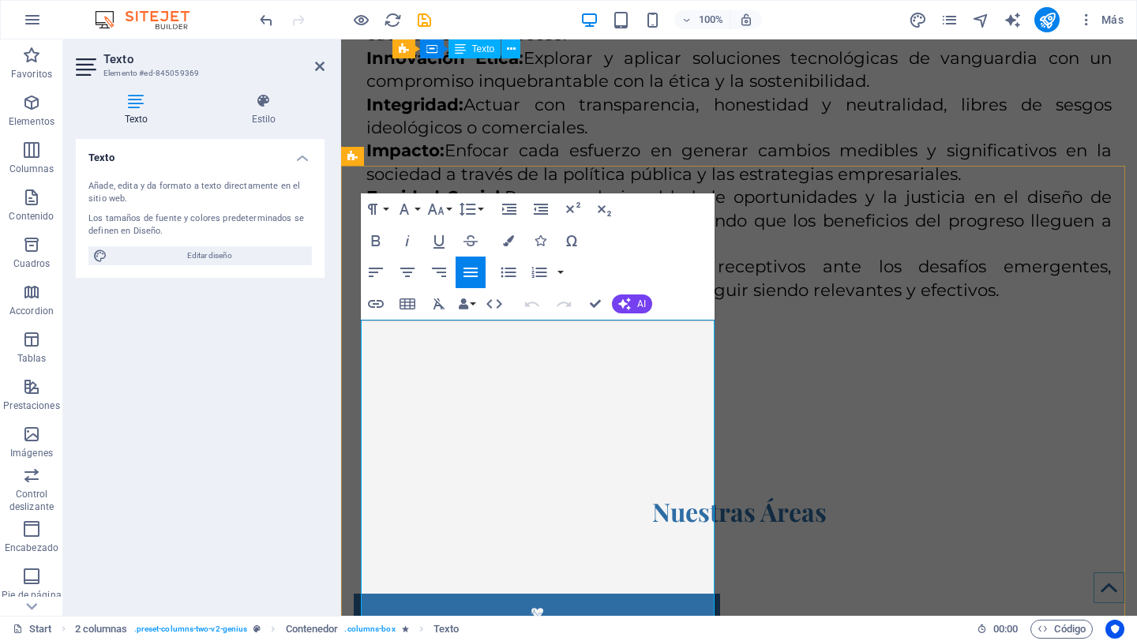
click at [539, 272] on icon "button" at bounding box center [538, 272] width 15 height 11
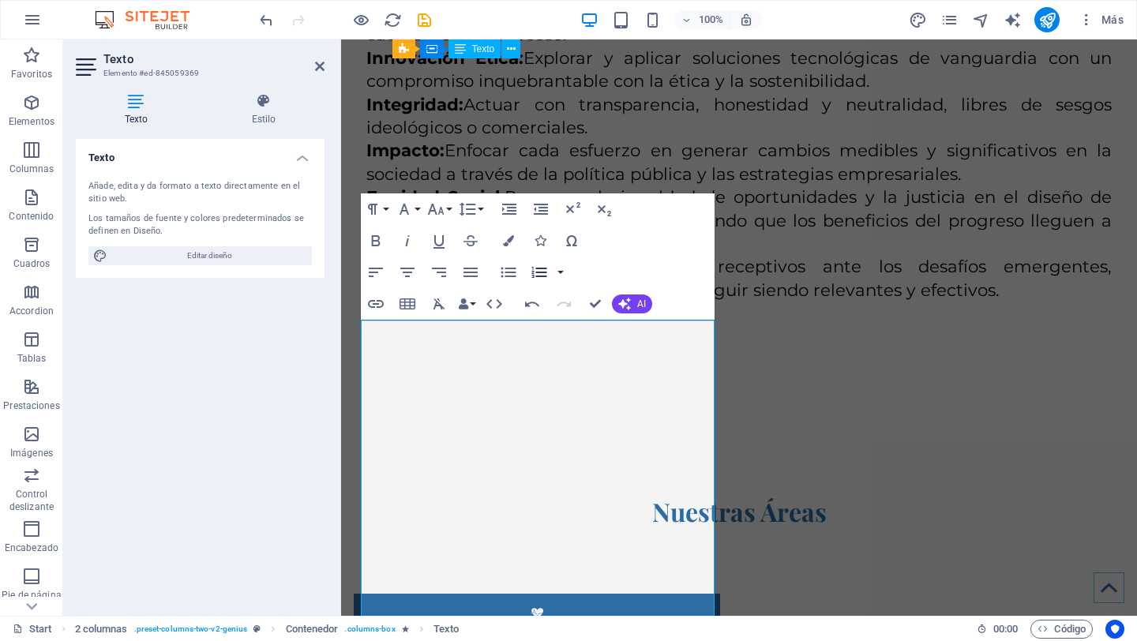
click at [541, 272] on icon "button" at bounding box center [538, 272] width 15 height 11
click at [557, 269] on button "button" at bounding box center [560, 273] width 13 height 32
click at [545, 270] on icon "button" at bounding box center [539, 272] width 19 height 19
click at [540, 272] on icon "button" at bounding box center [538, 272] width 15 height 11
click at [541, 272] on icon "button" at bounding box center [538, 272] width 15 height 11
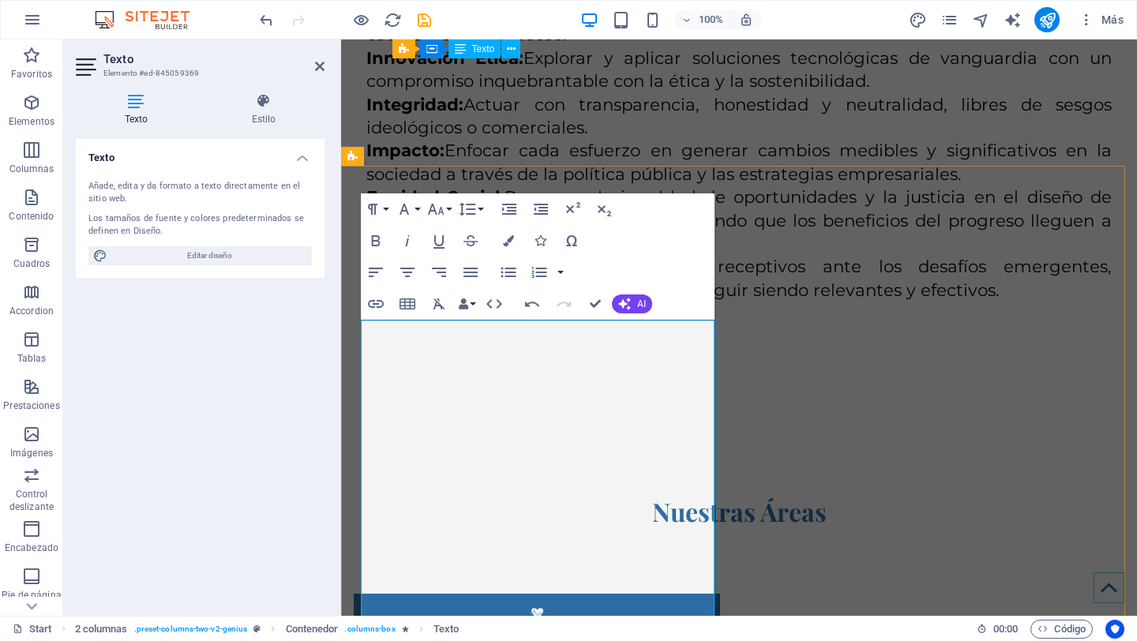
drag, startPoint x: 495, startPoint y: 400, endPoint x: 668, endPoint y: 366, distance: 176.3
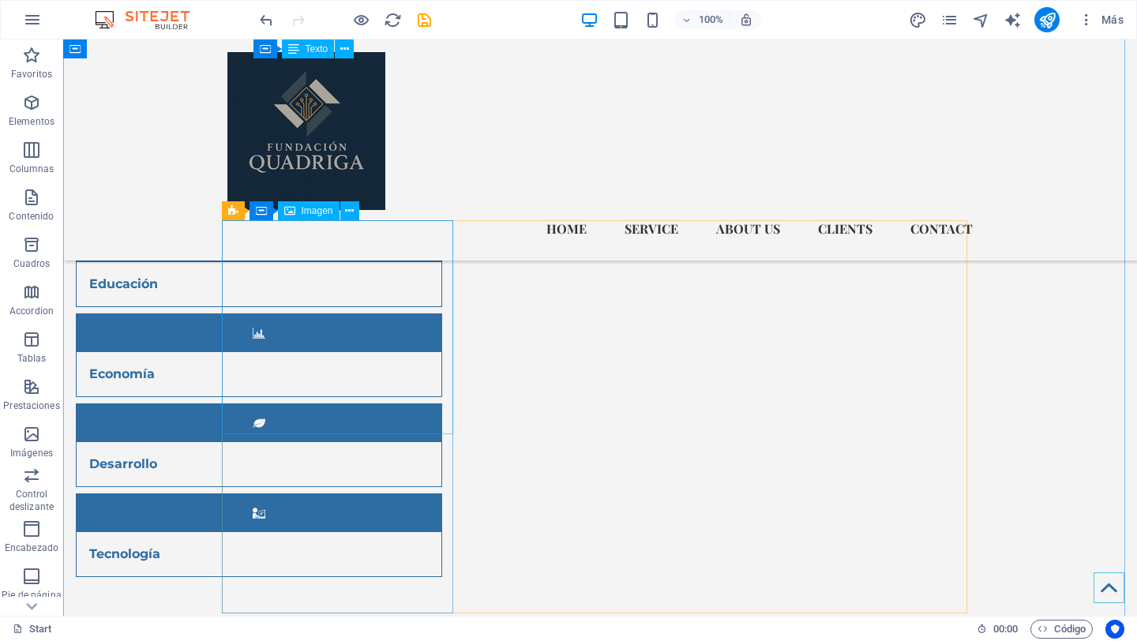
scroll to position [5428, 0]
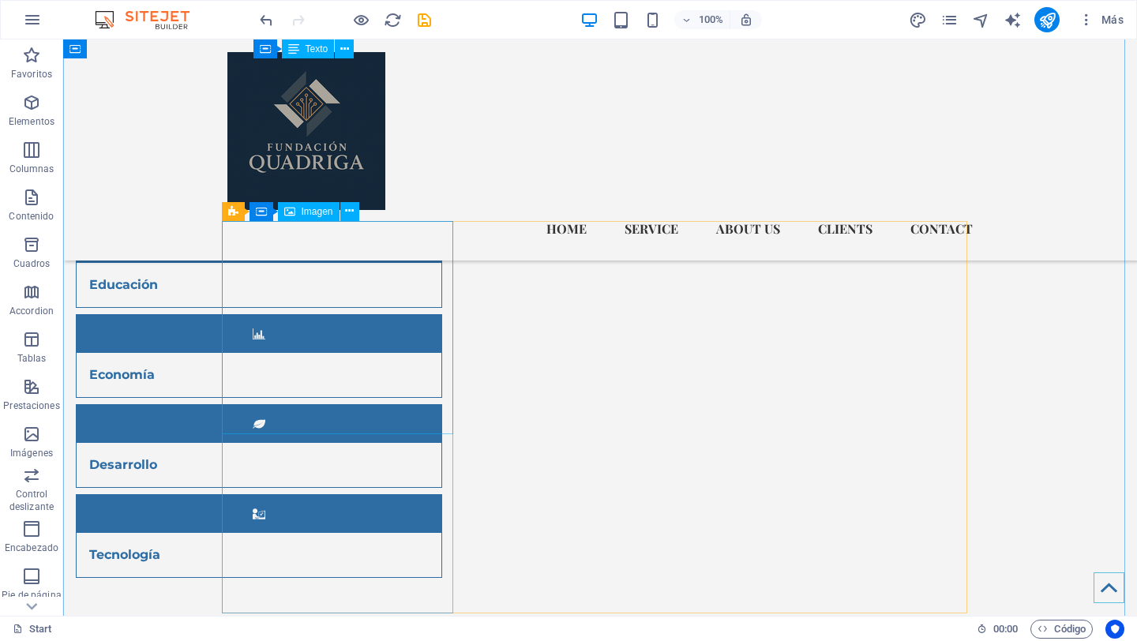
select select "%"
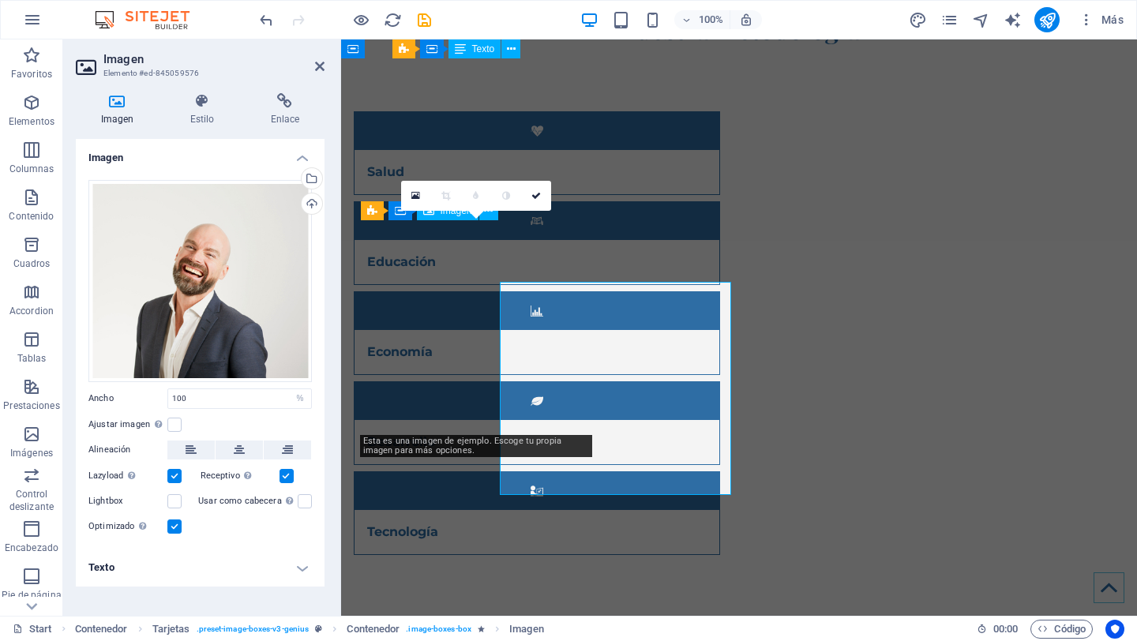
scroll to position [5367, 0]
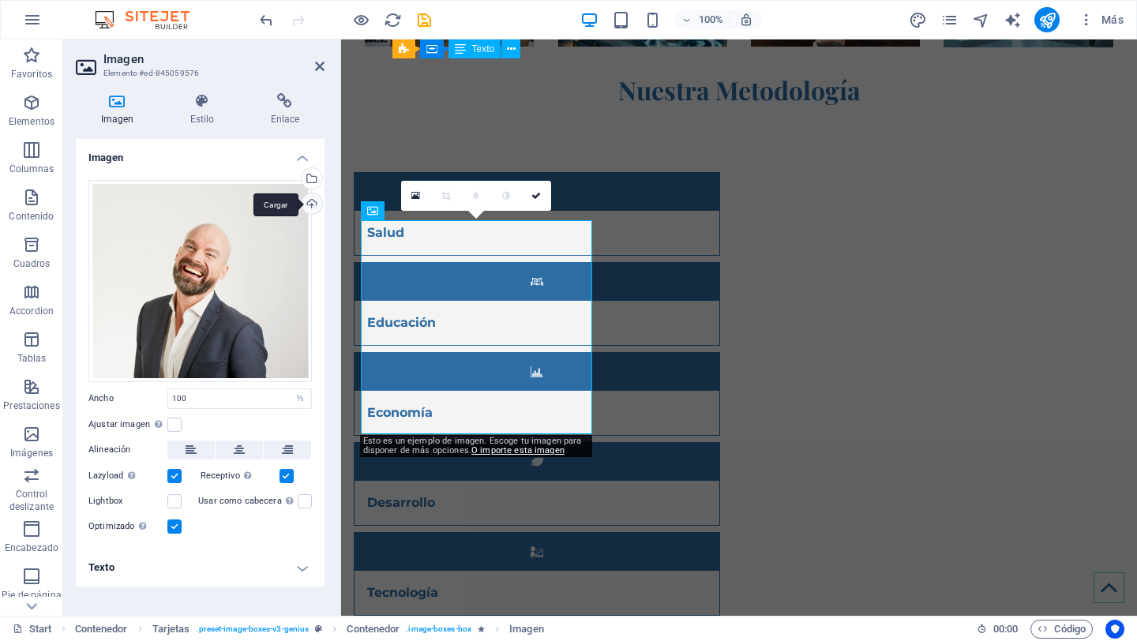
click at [314, 201] on div "Cargar" at bounding box center [311, 205] width 24 height 24
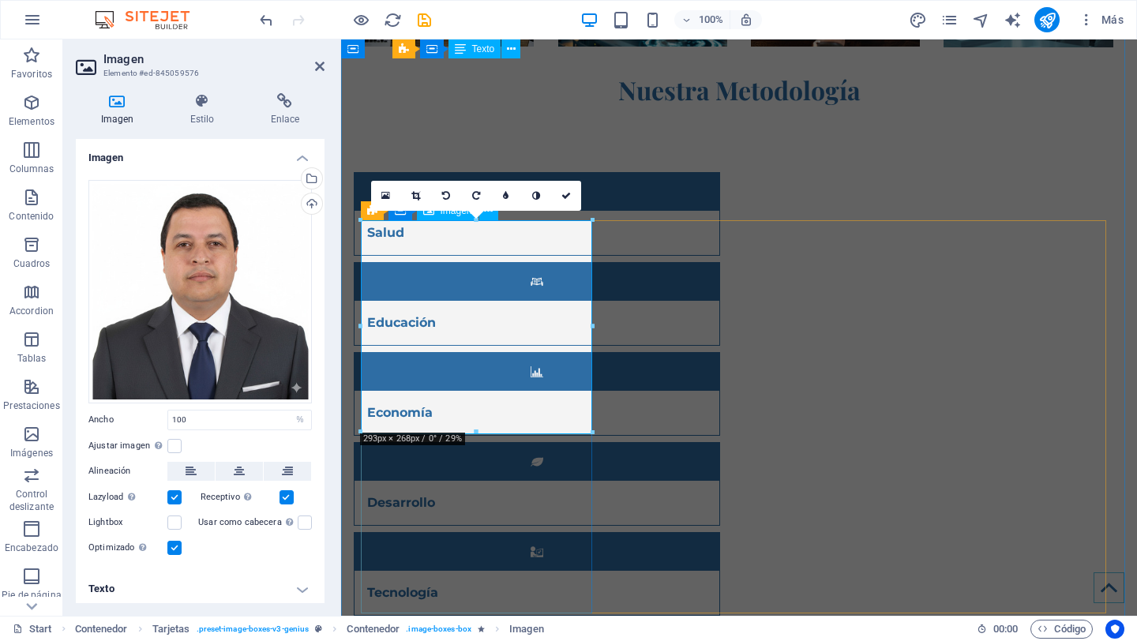
click at [408, 196] on link at bounding box center [416, 196] width 30 height 30
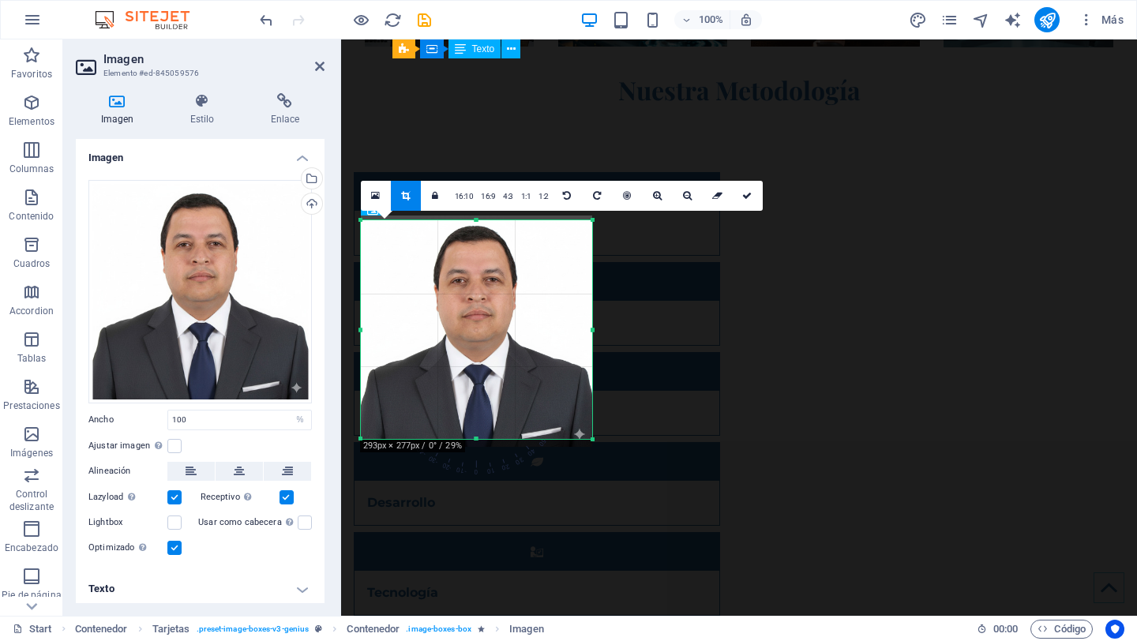
click at [592, 220] on div "180 170 160 150 140 130 120 110 100 90 80 70 60 50 40 30 20 10 0 -10 -20 -30 -4…" at bounding box center [476, 329] width 231 height 219
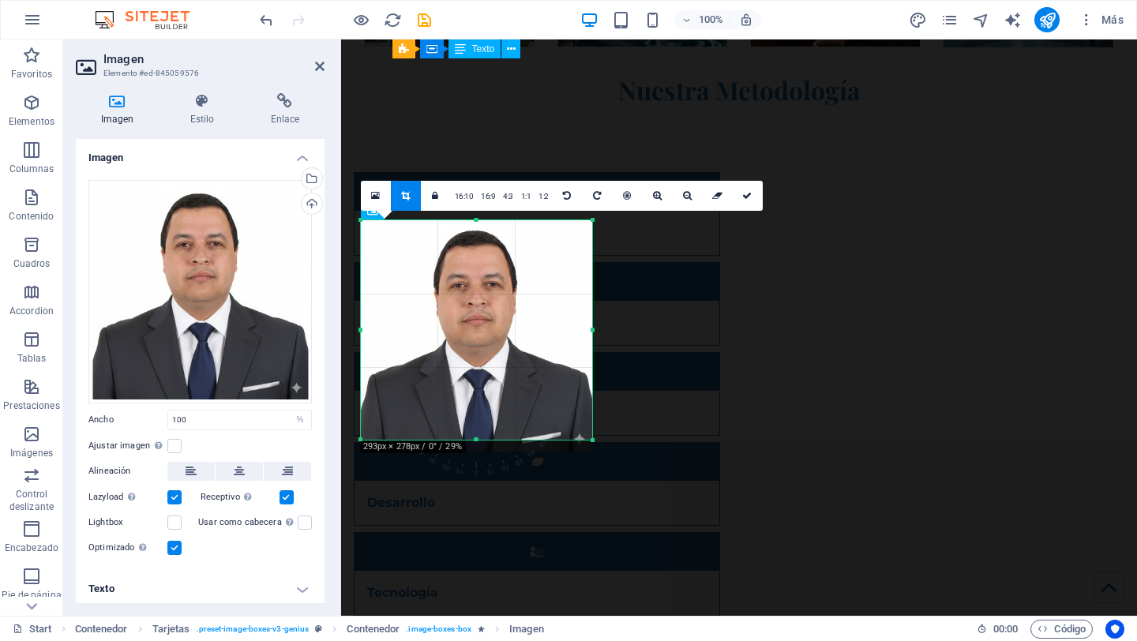
click at [533, 288] on div at bounding box center [476, 335] width 231 height 231
click at [738, 195] on link at bounding box center [748, 196] width 30 height 30
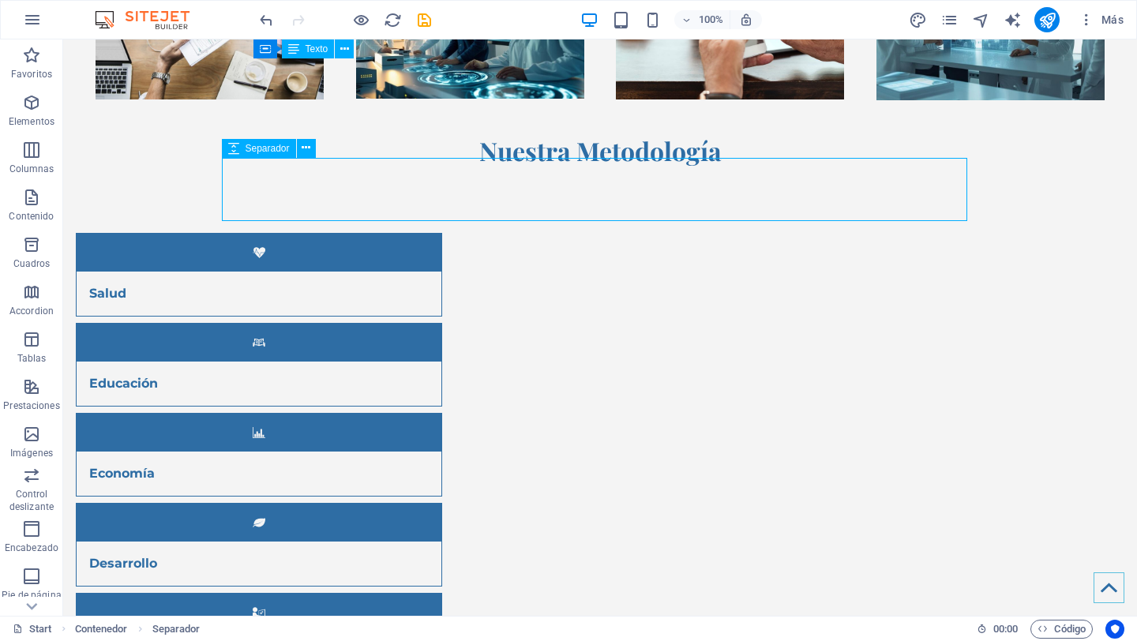
scroll to position [5428, 0]
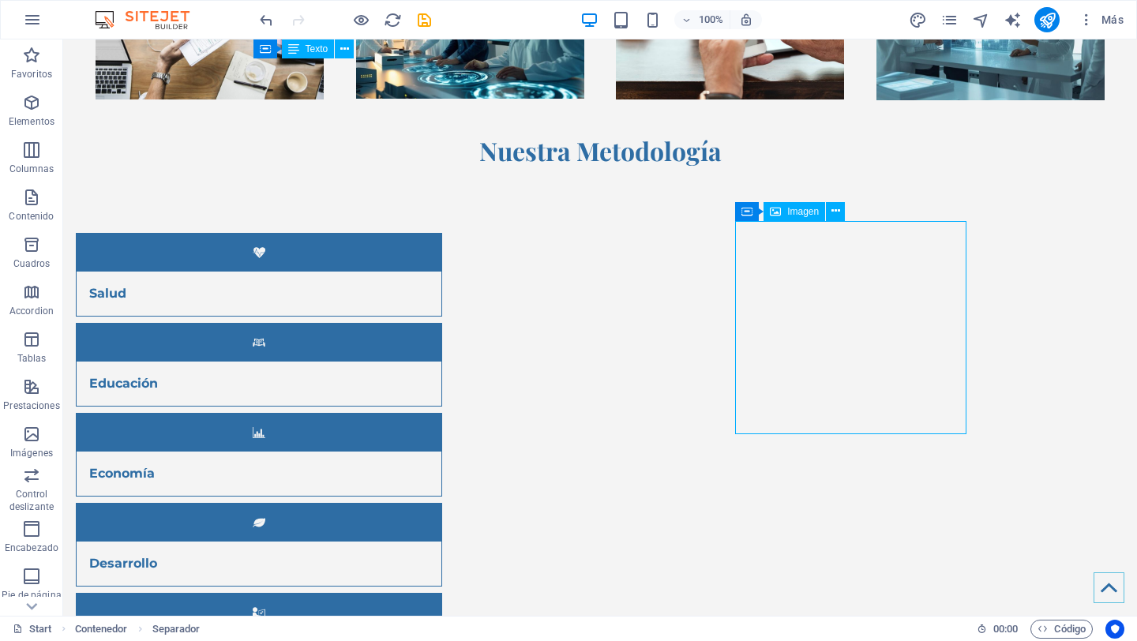
select select "%"
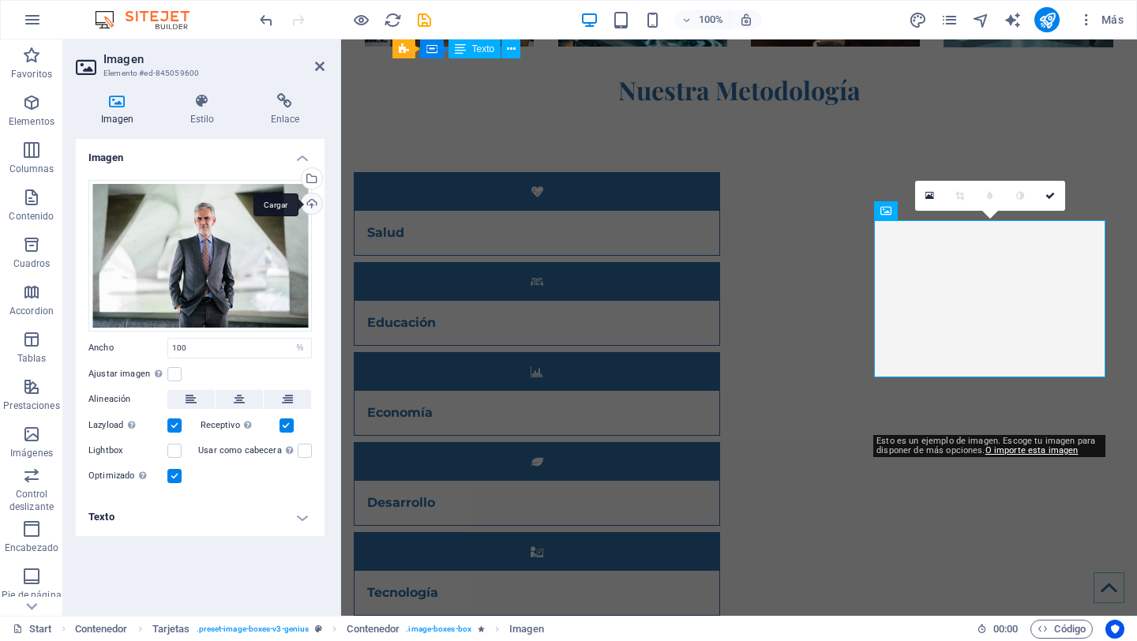
click at [310, 199] on div "Cargar" at bounding box center [311, 205] width 24 height 24
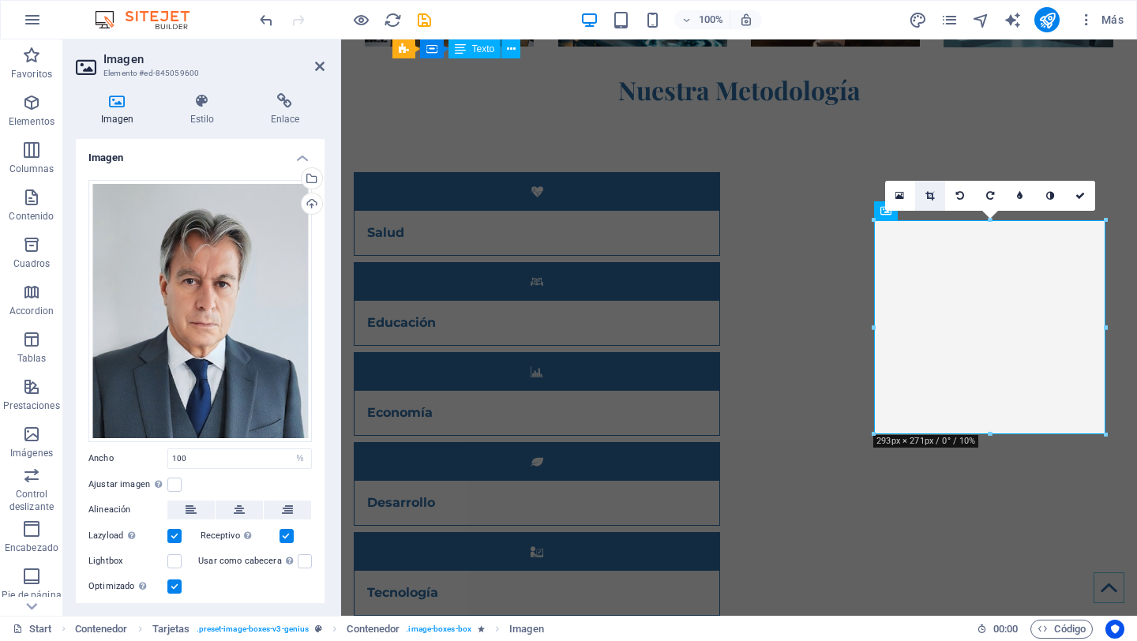
click at [936, 197] on link at bounding box center [930, 196] width 30 height 30
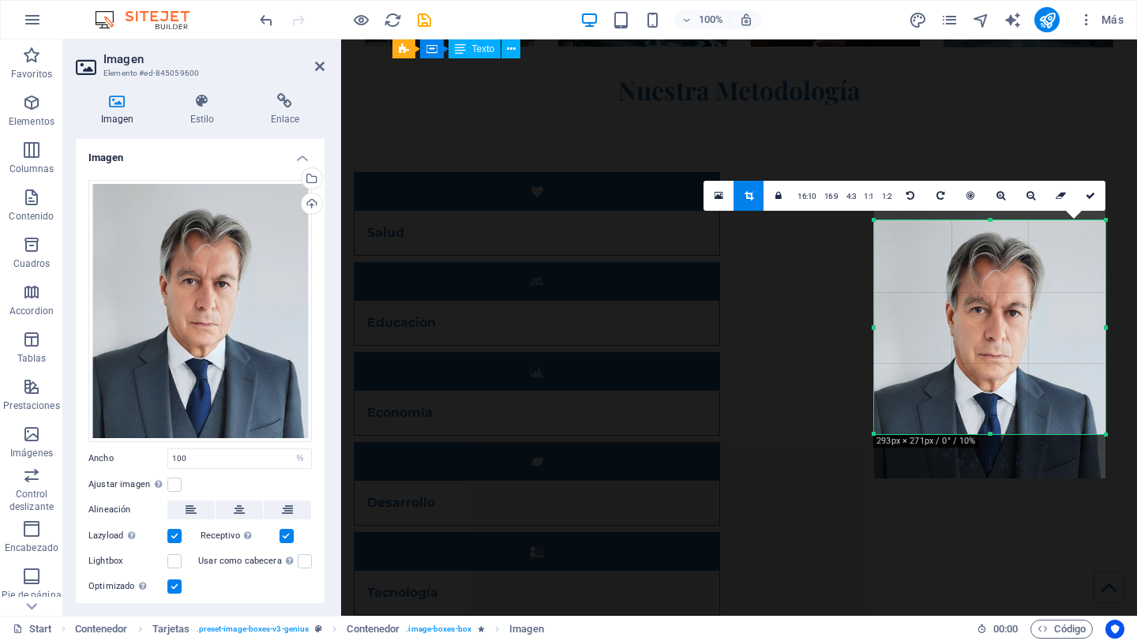
drag, startPoint x: 970, startPoint y: 325, endPoint x: 972, endPoint y: 341, distance: 16.0
click at [972, 341] on div at bounding box center [989, 341] width 231 height 273
click at [1087, 191] on icon at bounding box center [1090, 195] width 9 height 9
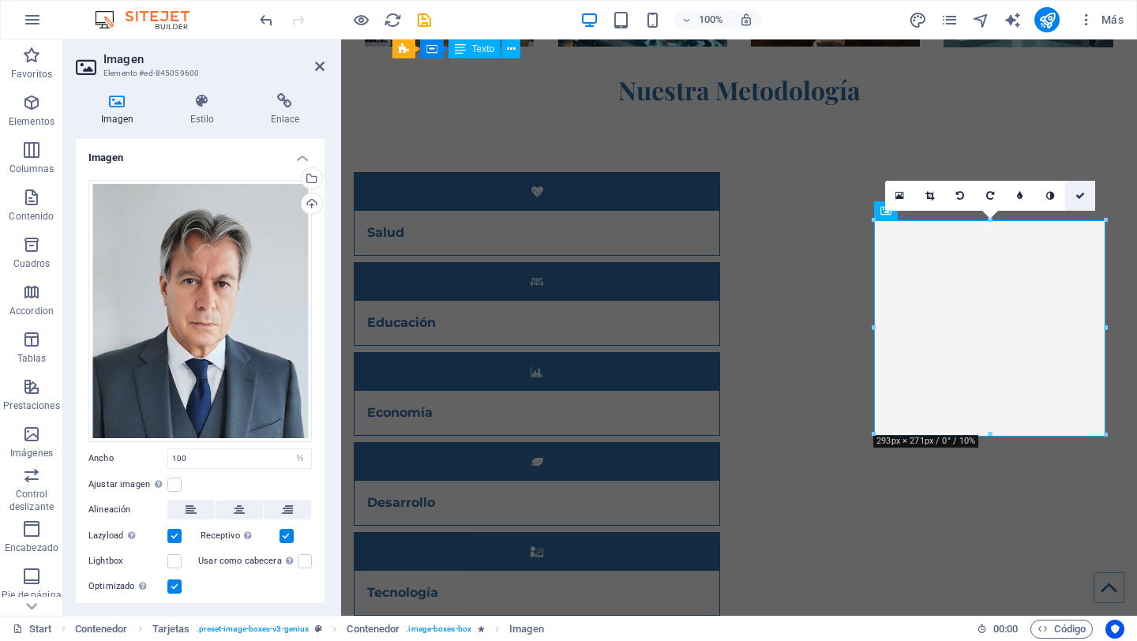
click at [1086, 192] on link at bounding box center [1080, 196] width 30 height 30
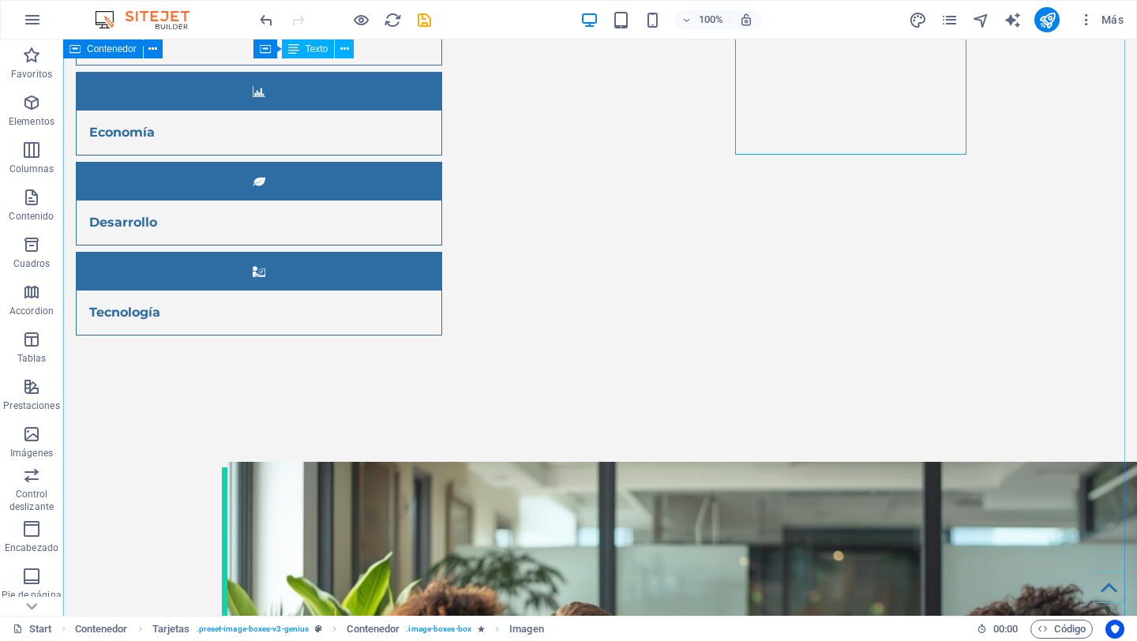
scroll to position [5736, 0]
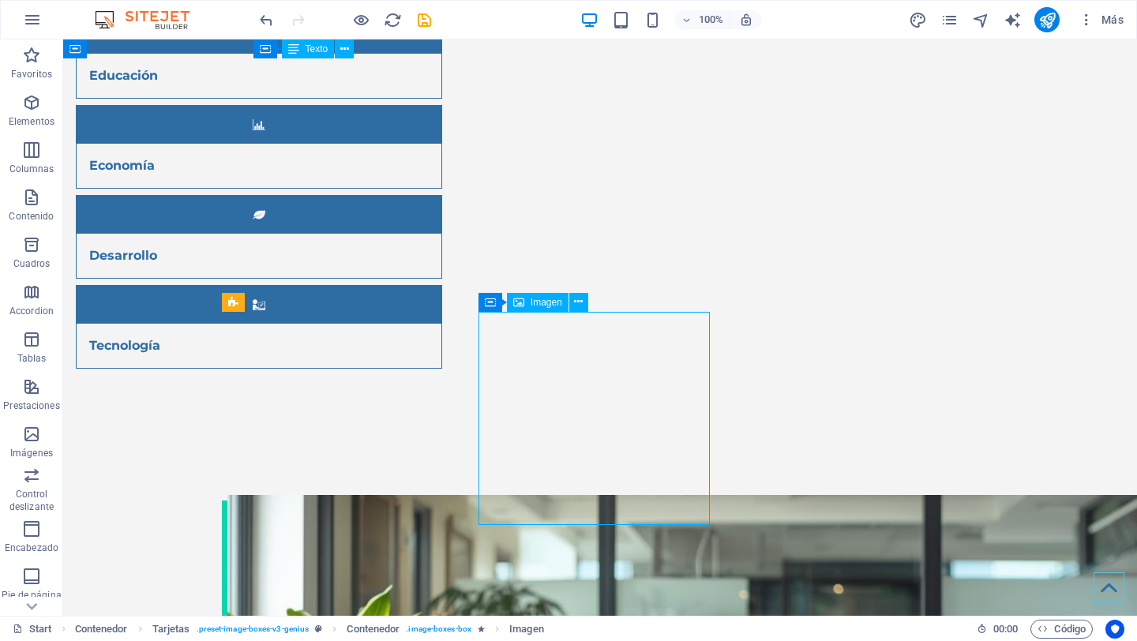
select select "%"
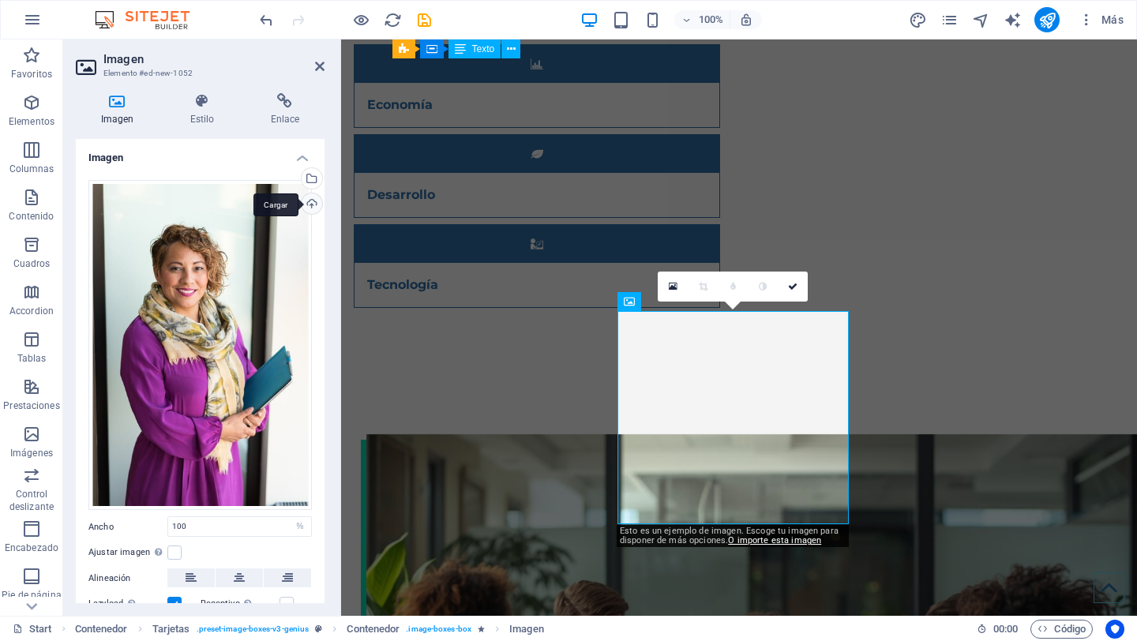
click at [304, 205] on div "Cargar" at bounding box center [311, 205] width 24 height 24
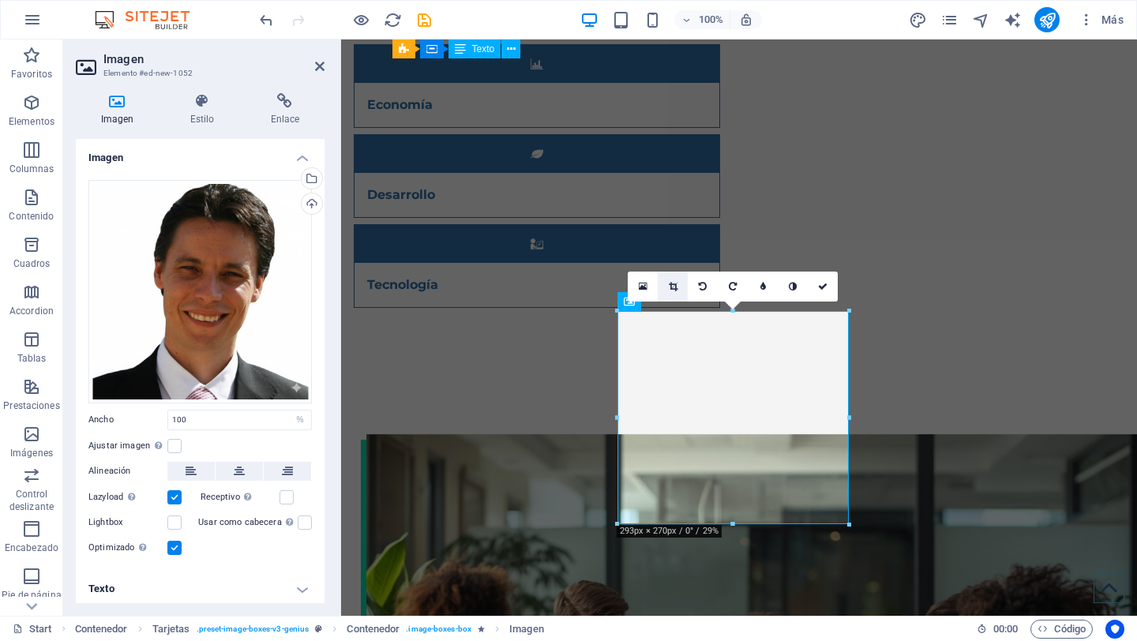
click at [671, 289] on icon at bounding box center [673, 286] width 9 height 9
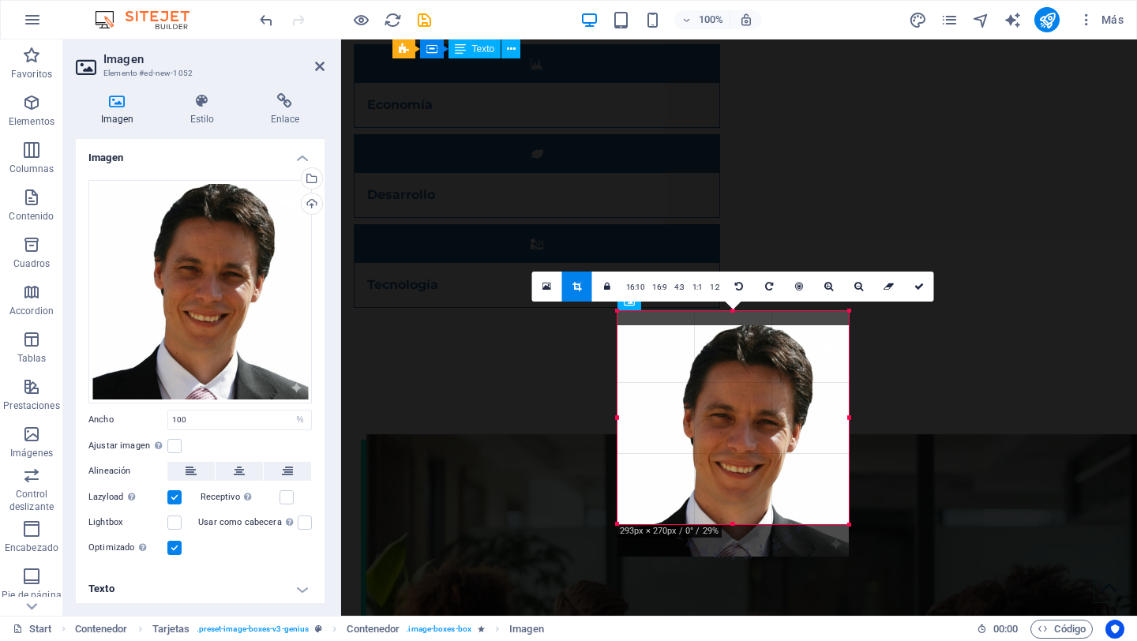
drag, startPoint x: 727, startPoint y: 394, endPoint x: 727, endPoint y: 416, distance: 22.1
click at [727, 416] on div at bounding box center [733, 440] width 231 height 231
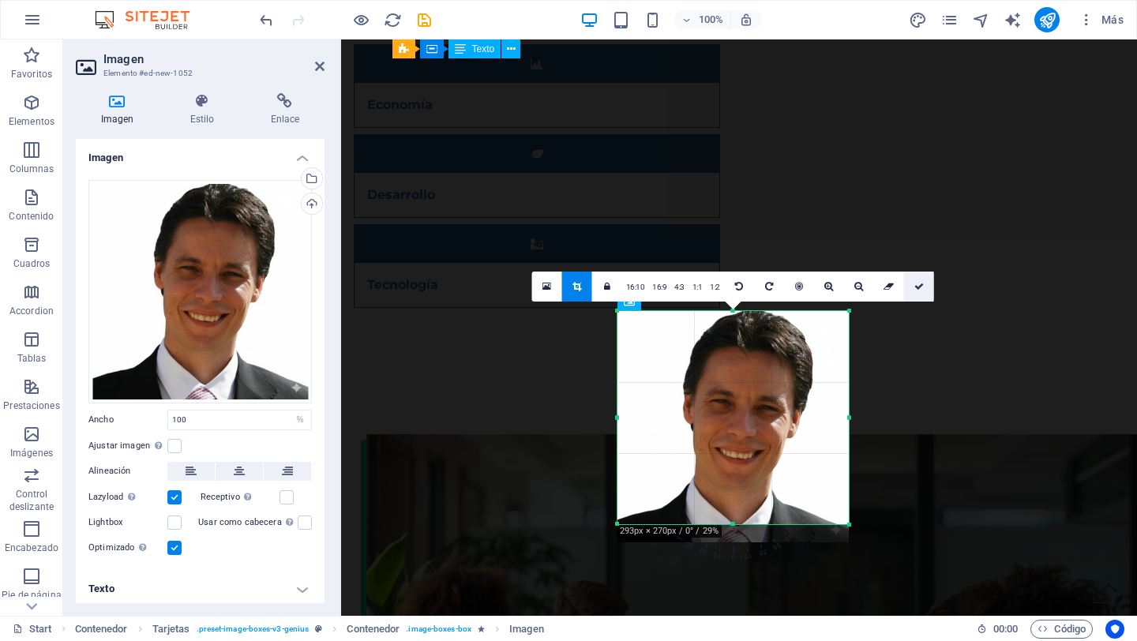
click at [915, 282] on icon at bounding box center [919, 286] width 9 height 9
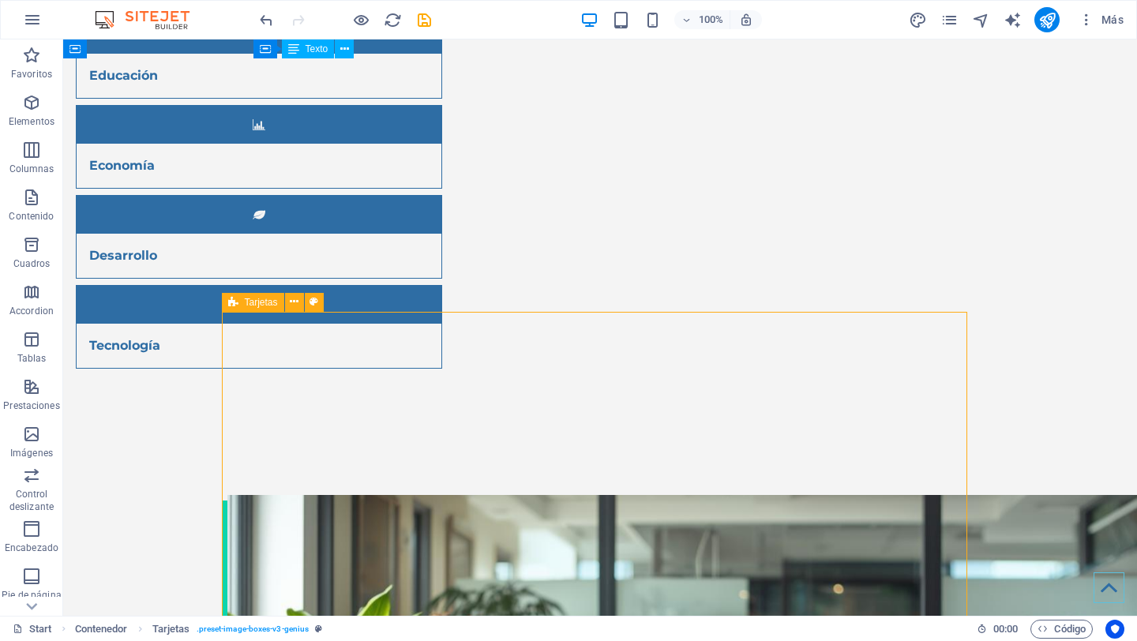
scroll to position [5736, 0]
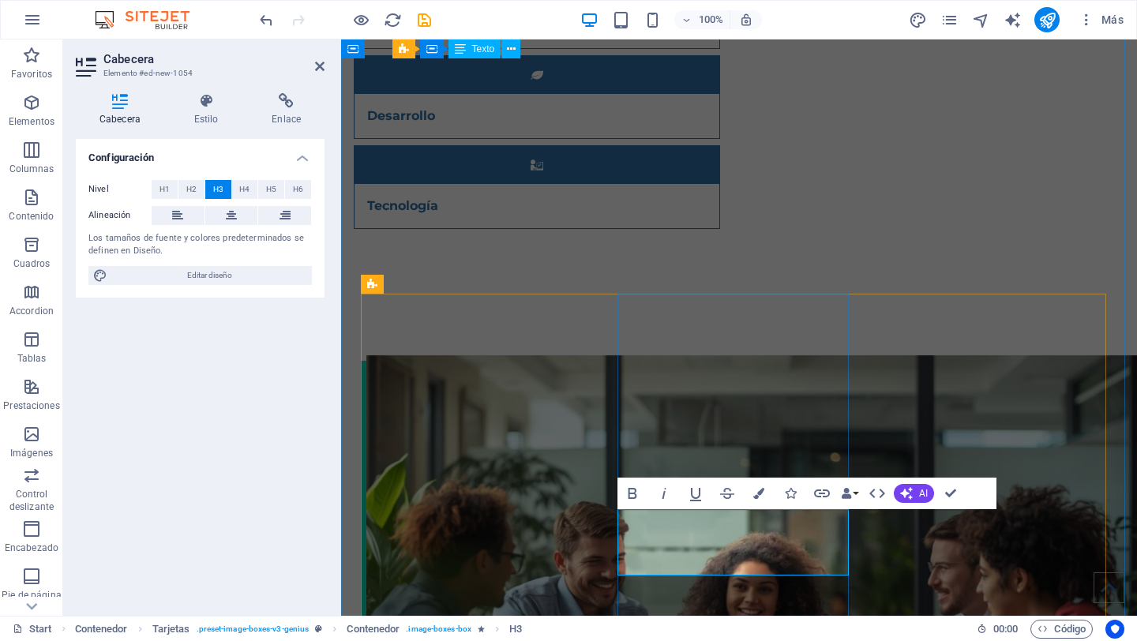
scroll to position [5693, 0]
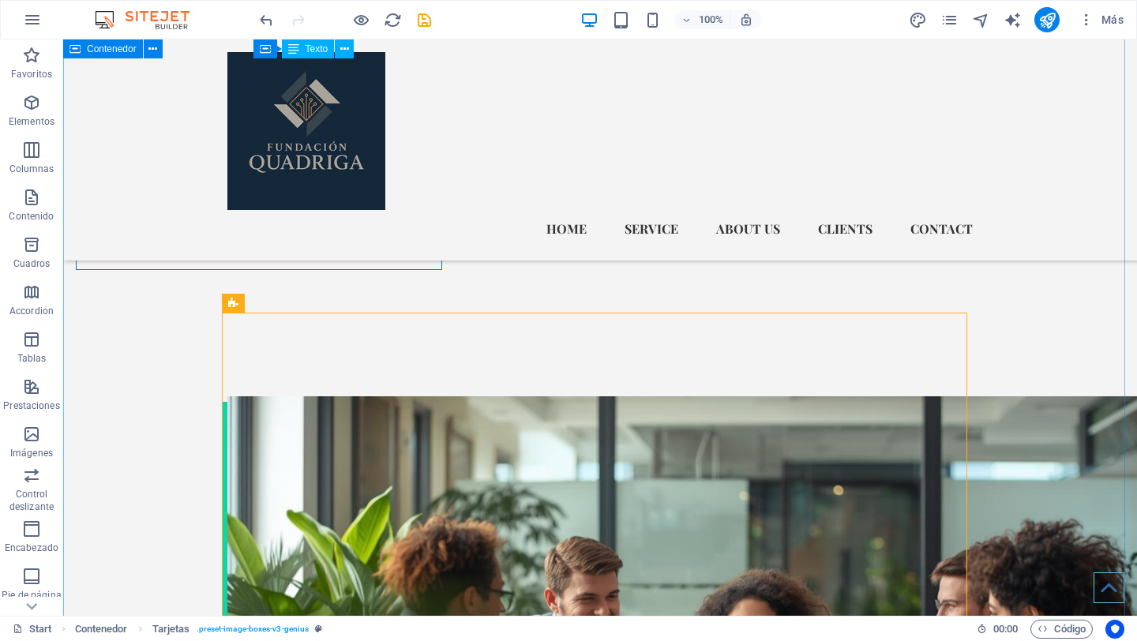
scroll to position [5735, 0]
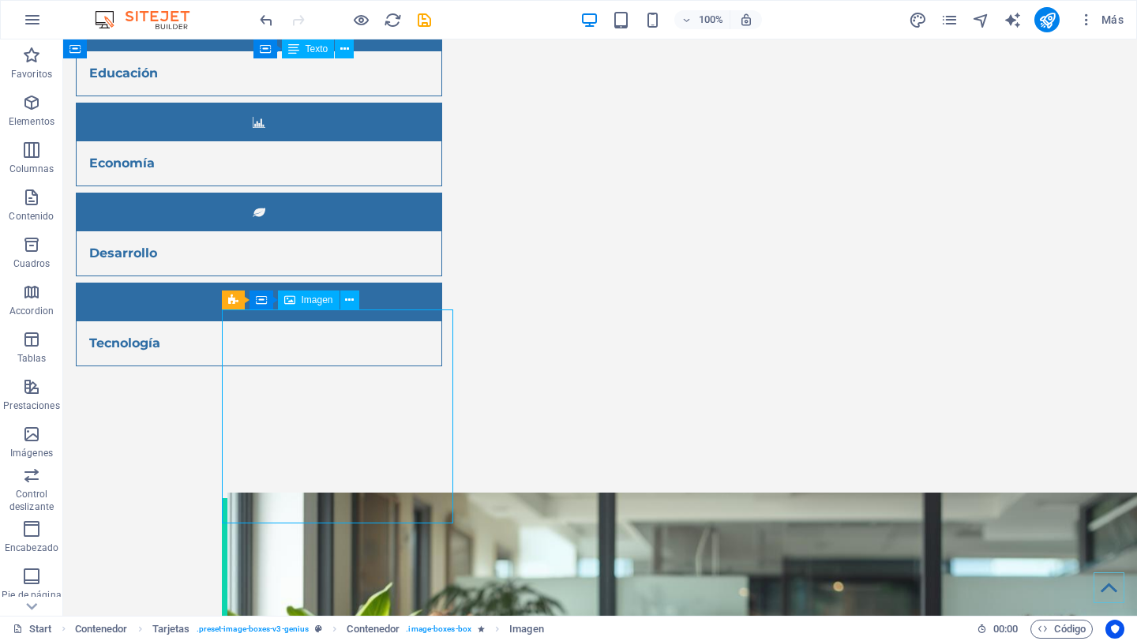
select select "%"
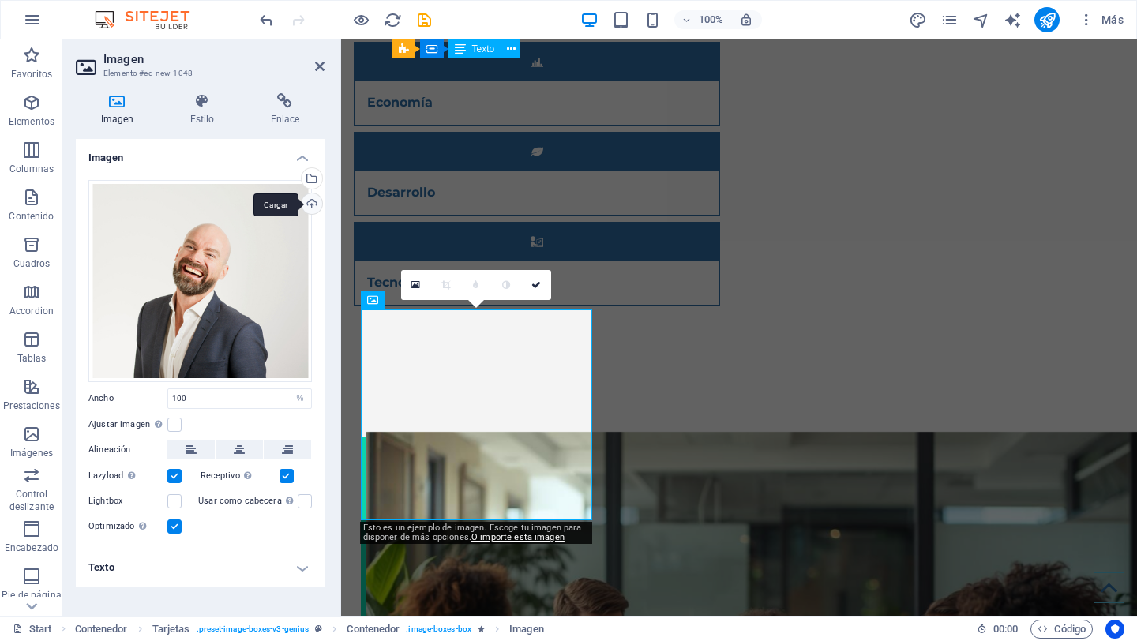
click at [314, 208] on div "Cargar" at bounding box center [311, 205] width 24 height 24
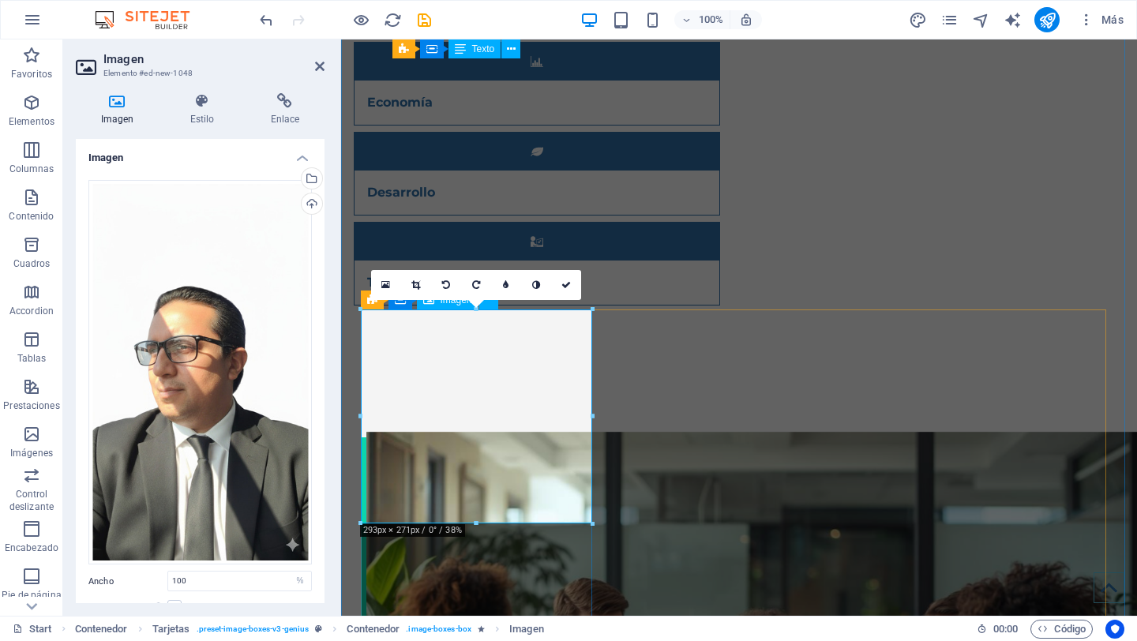
click at [412, 282] on icon at bounding box center [415, 284] width 9 height 9
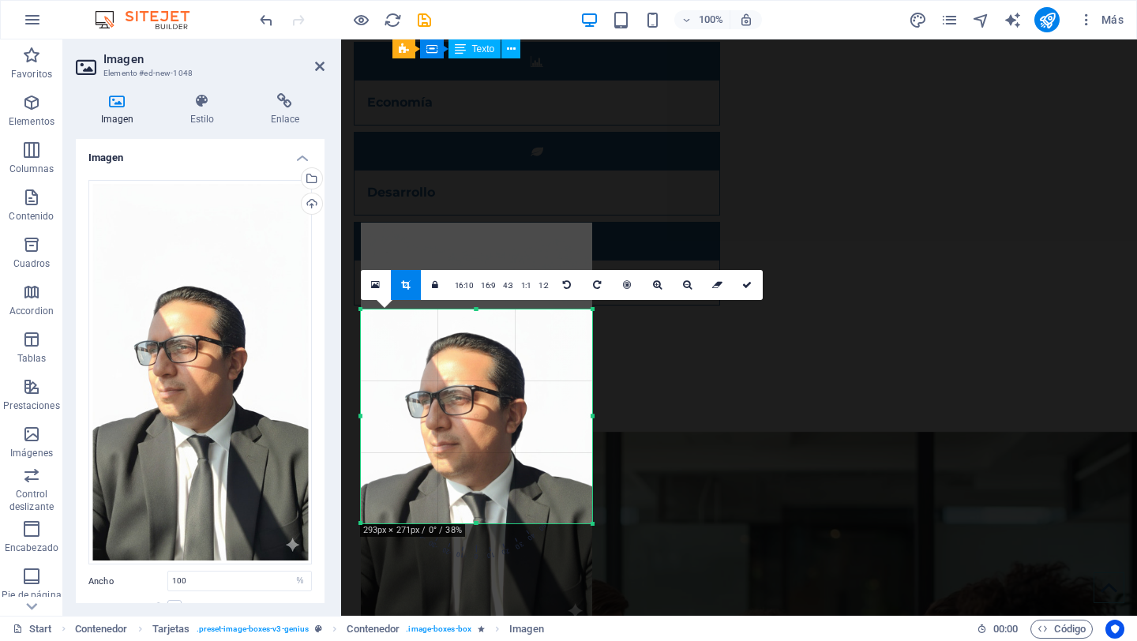
drag, startPoint x: 482, startPoint y: 396, endPoint x: 483, endPoint y: 405, distance: 9.5
click at [483, 405] on div at bounding box center [476, 425] width 231 height 405
click at [744, 286] on icon at bounding box center [746, 284] width 9 height 9
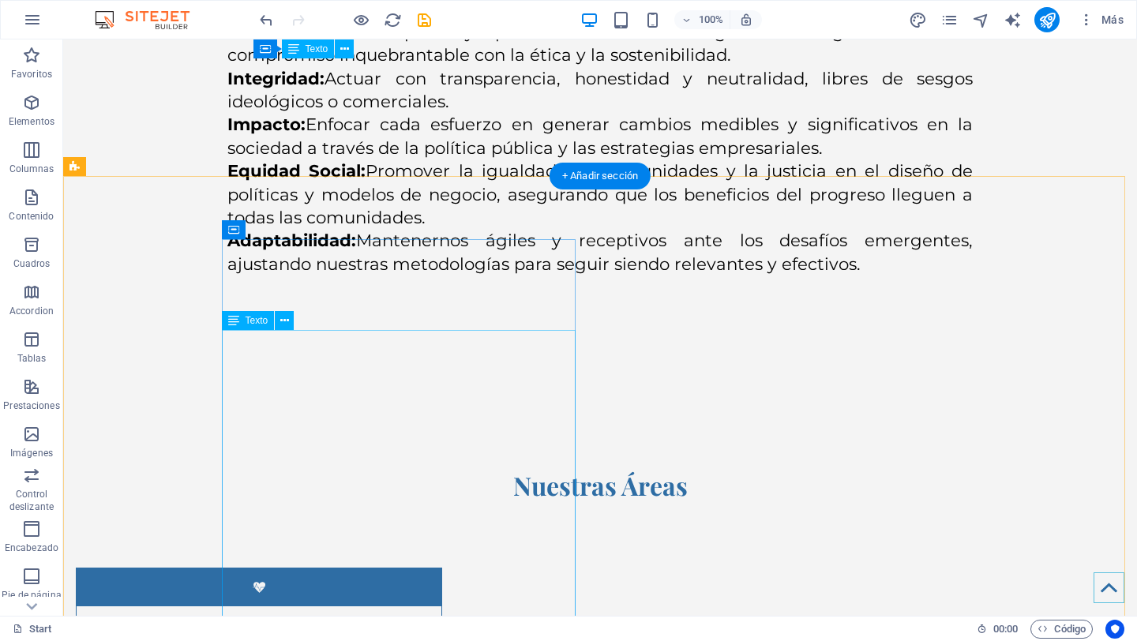
scroll to position [3345, 0]
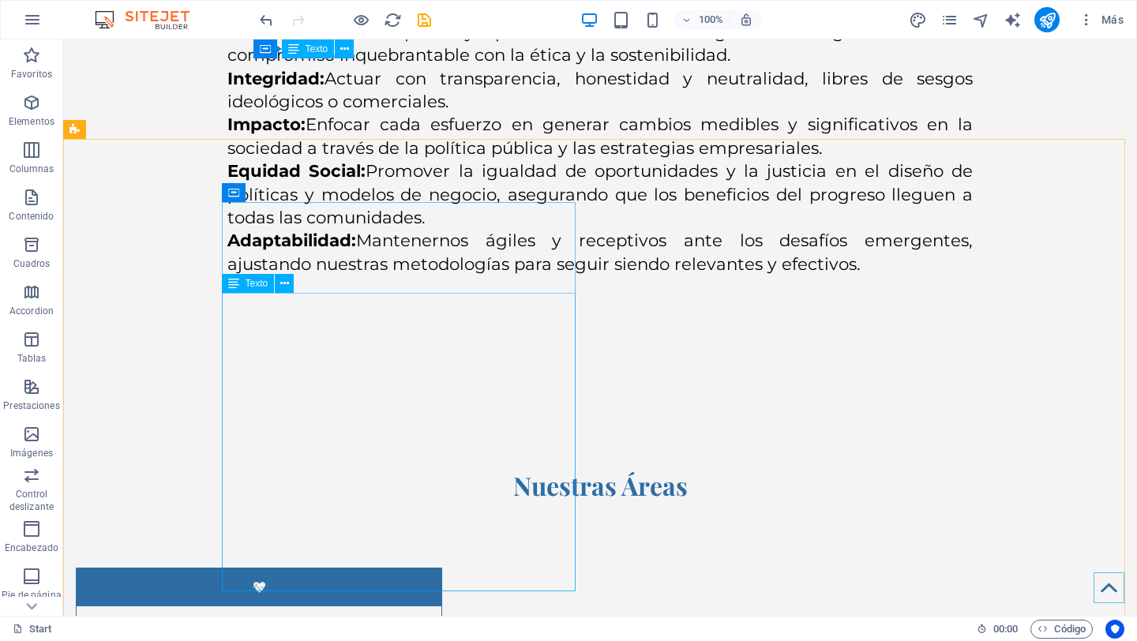
click at [273, 291] on div "Texto" at bounding box center [248, 283] width 53 height 19
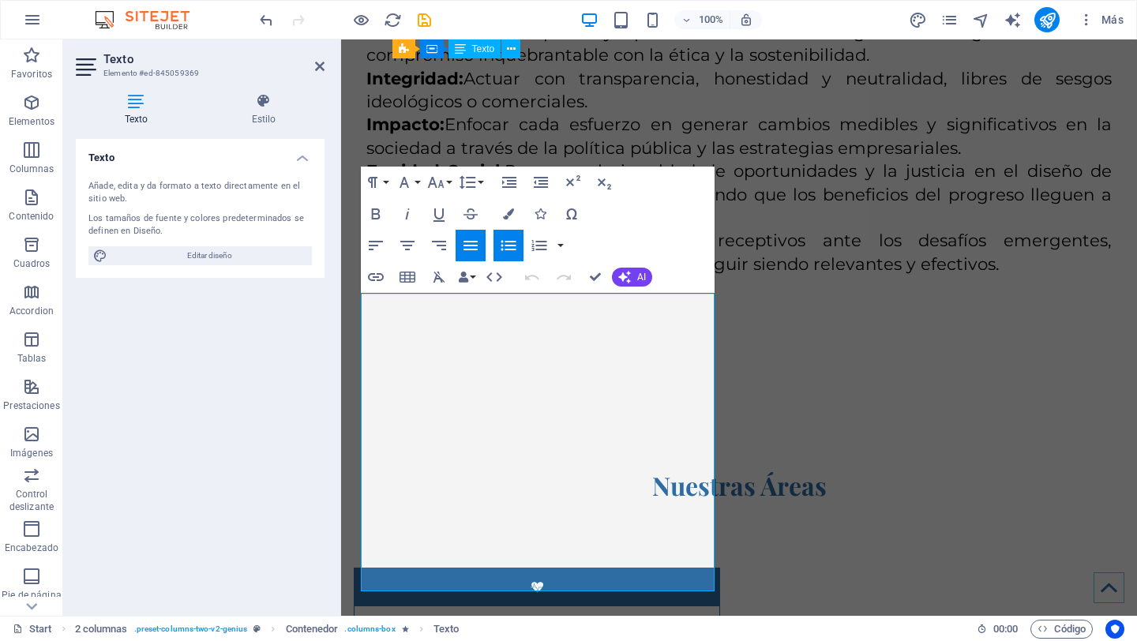
click at [501, 243] on icon "button" at bounding box center [508, 245] width 19 height 19
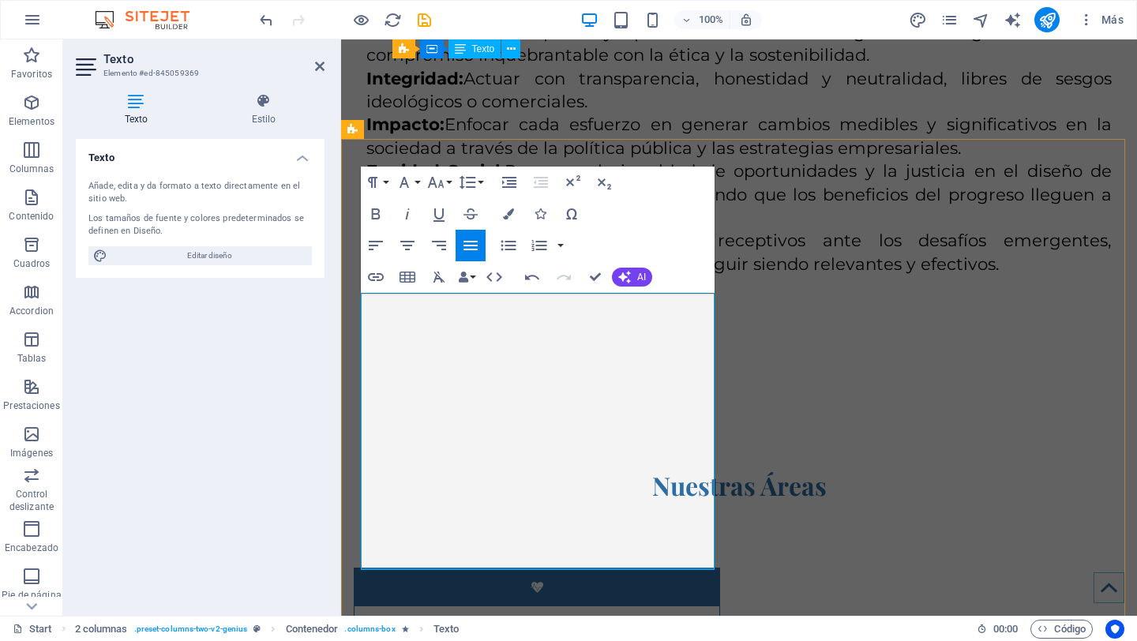
click at [501, 246] on icon "button" at bounding box center [508, 246] width 15 height 10
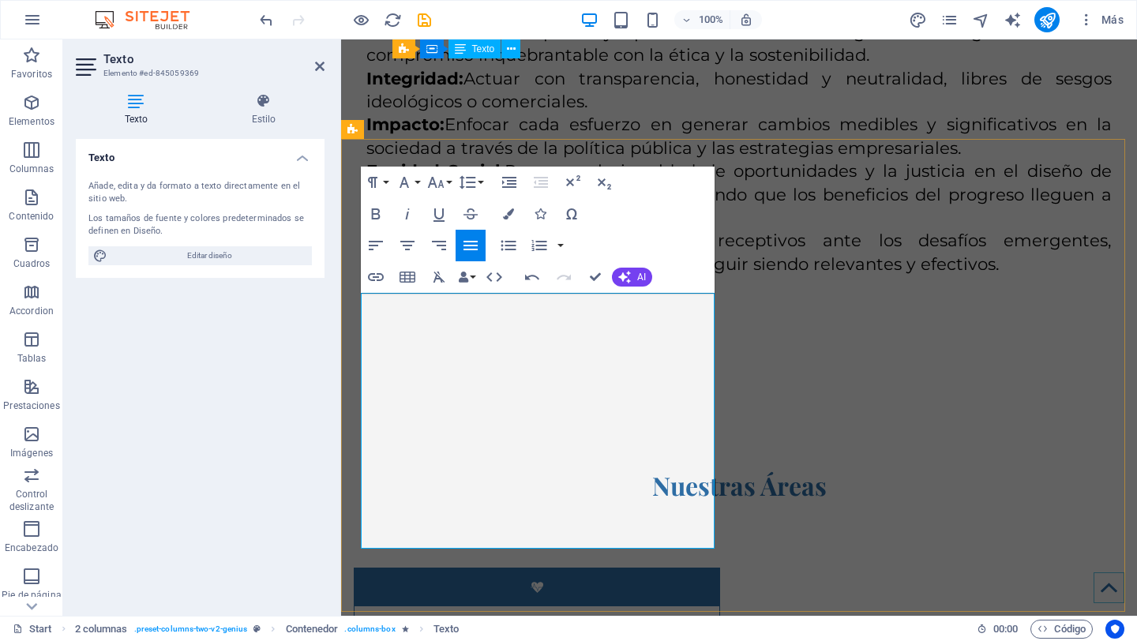
click at [512, 236] on icon "button" at bounding box center [508, 245] width 19 height 19
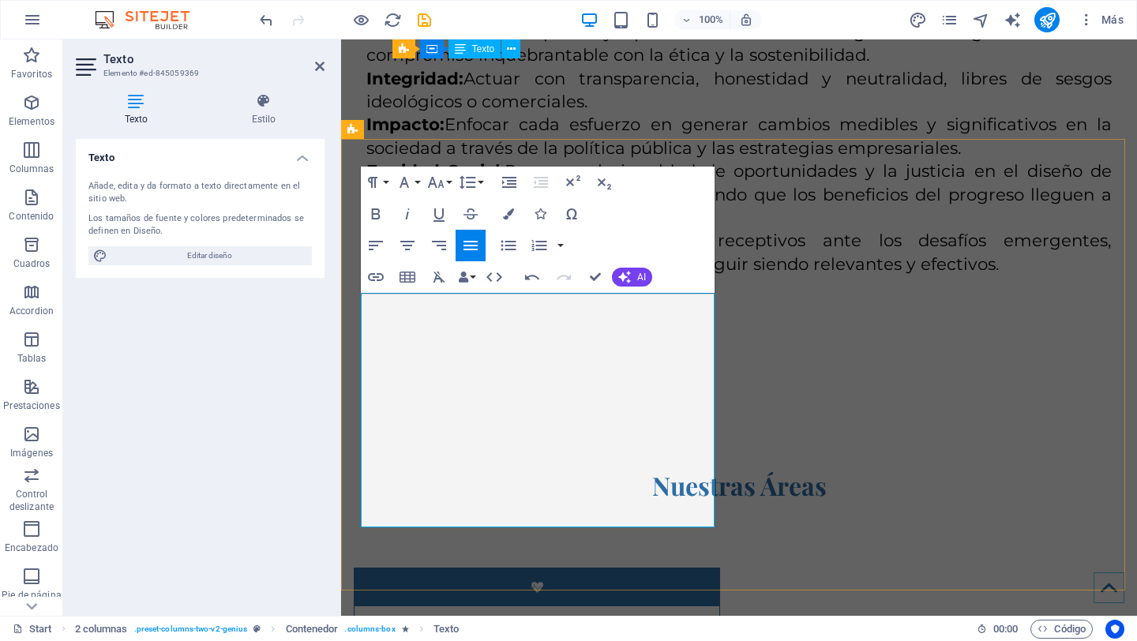
click at [501, 242] on icon "button" at bounding box center [508, 246] width 15 height 10
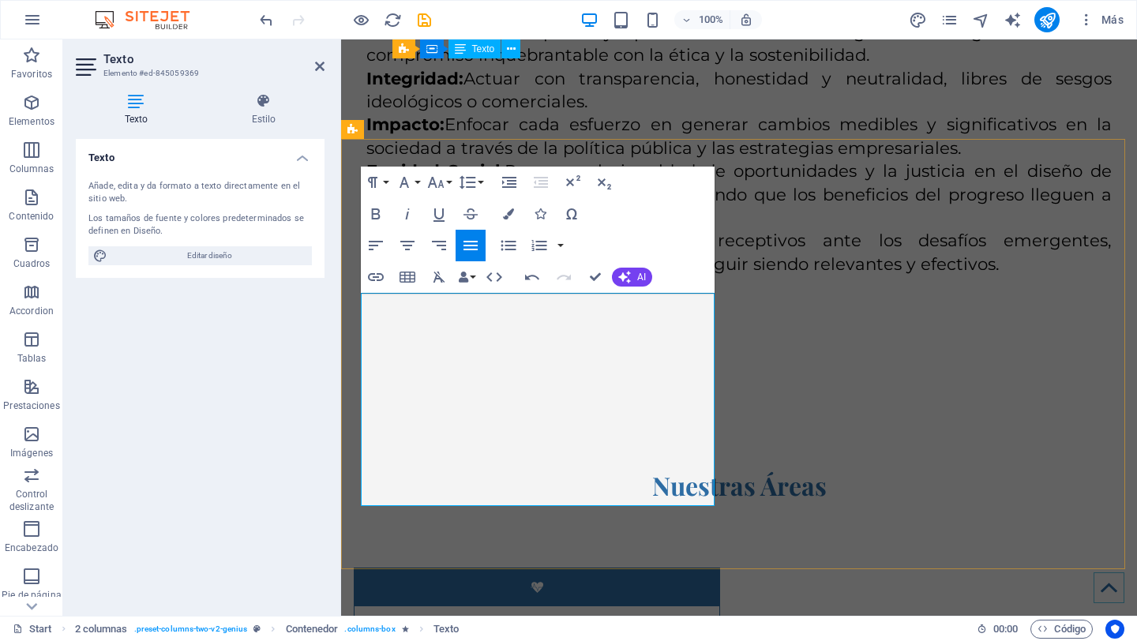
click at [516, 243] on icon "button" at bounding box center [508, 245] width 19 height 19
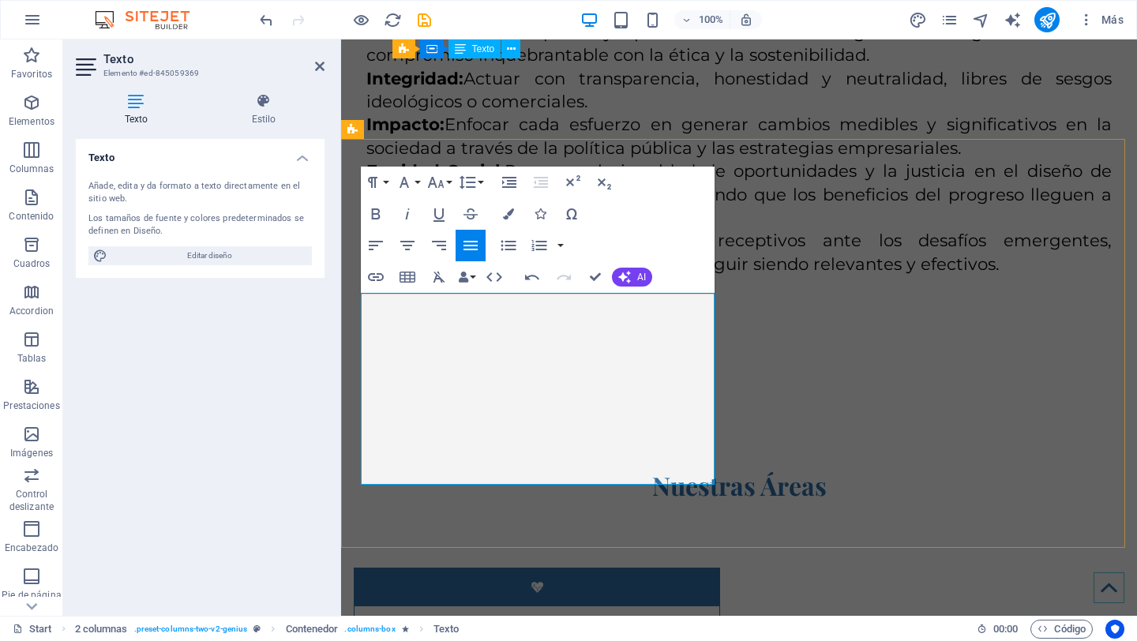
click at [507, 242] on icon "button" at bounding box center [508, 246] width 15 height 10
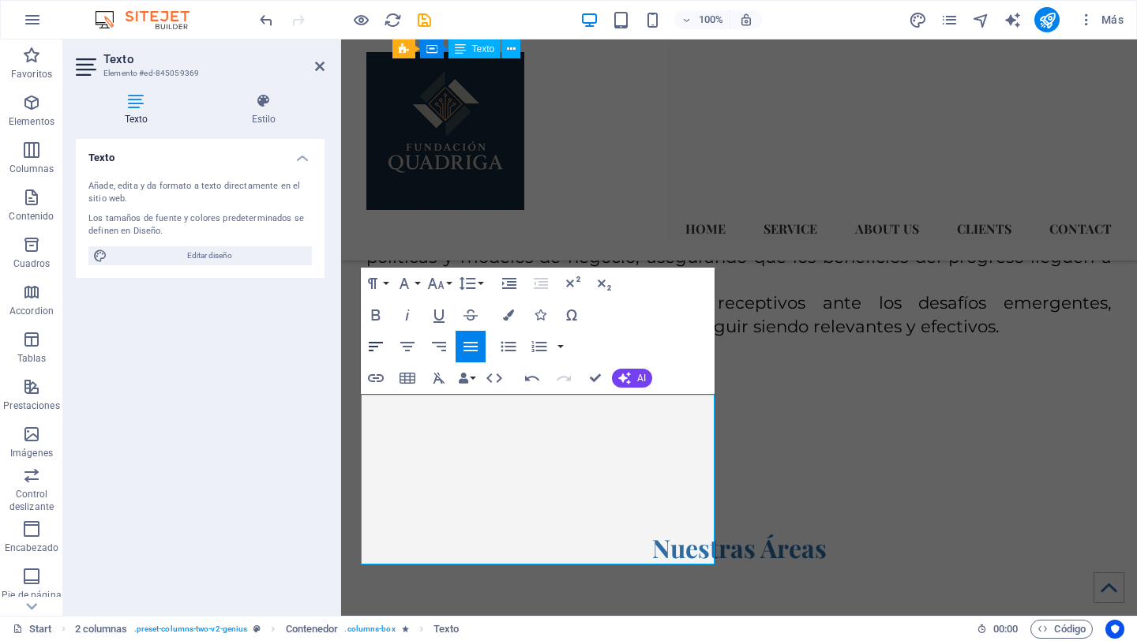
scroll to position [3244, 0]
drag, startPoint x: 370, startPoint y: 404, endPoint x: 781, endPoint y: 425, distance: 412.0
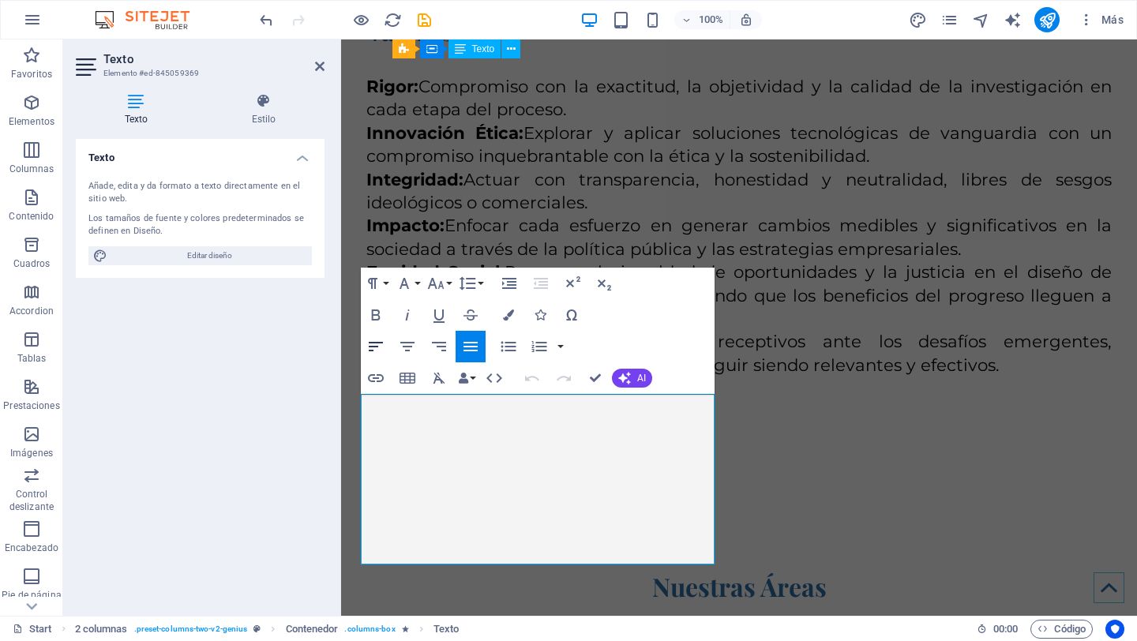
click at [370, 350] on icon "button" at bounding box center [375, 346] width 19 height 19
drag, startPoint x: 710, startPoint y: 551, endPoint x: 736, endPoint y: 400, distance: 153.9
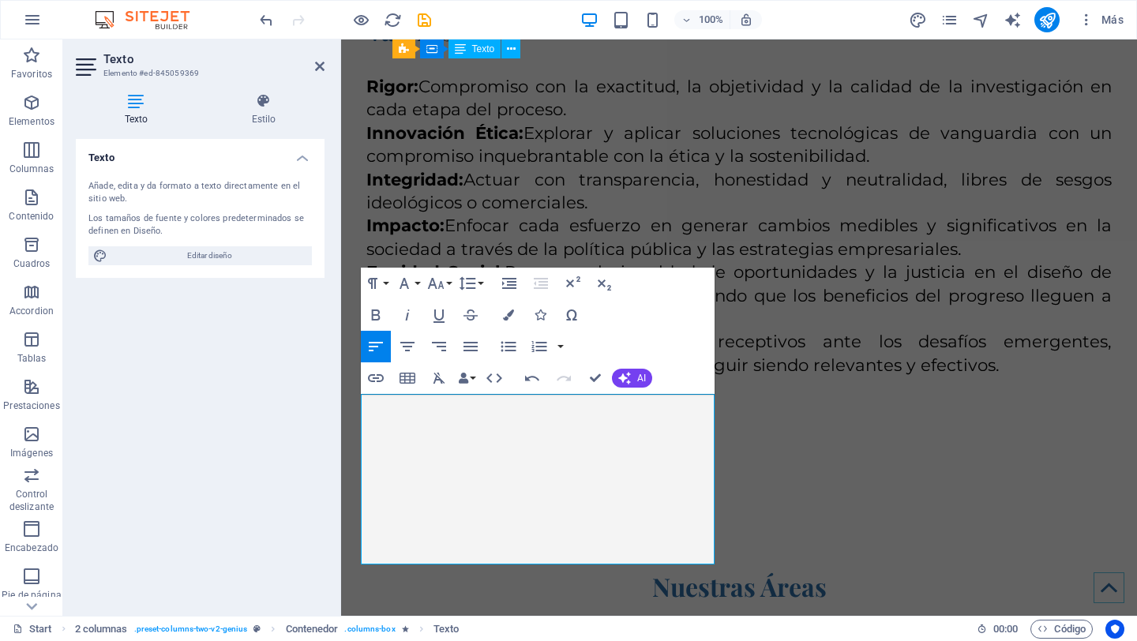
click at [379, 350] on icon "button" at bounding box center [375, 346] width 19 height 19
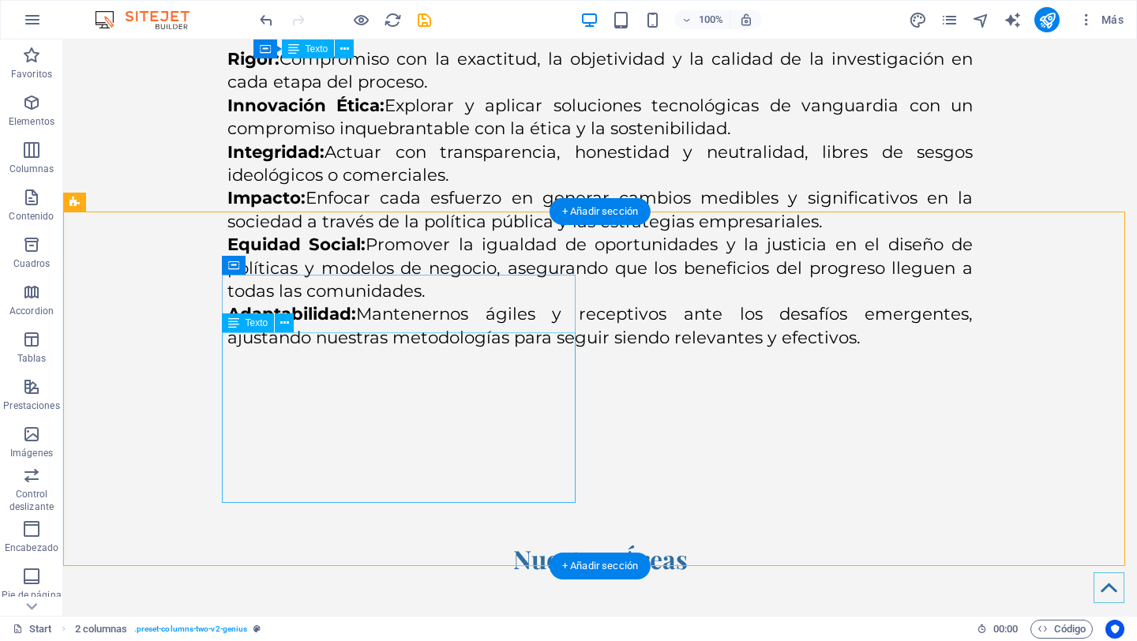
scroll to position [3273, 0]
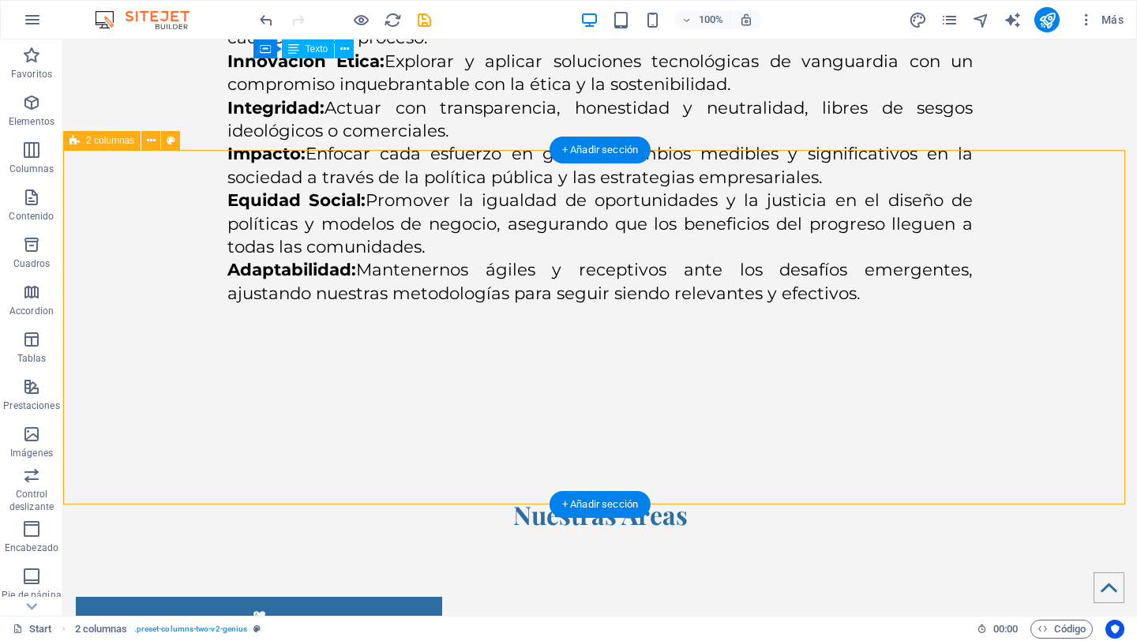
scroll to position [3348, 0]
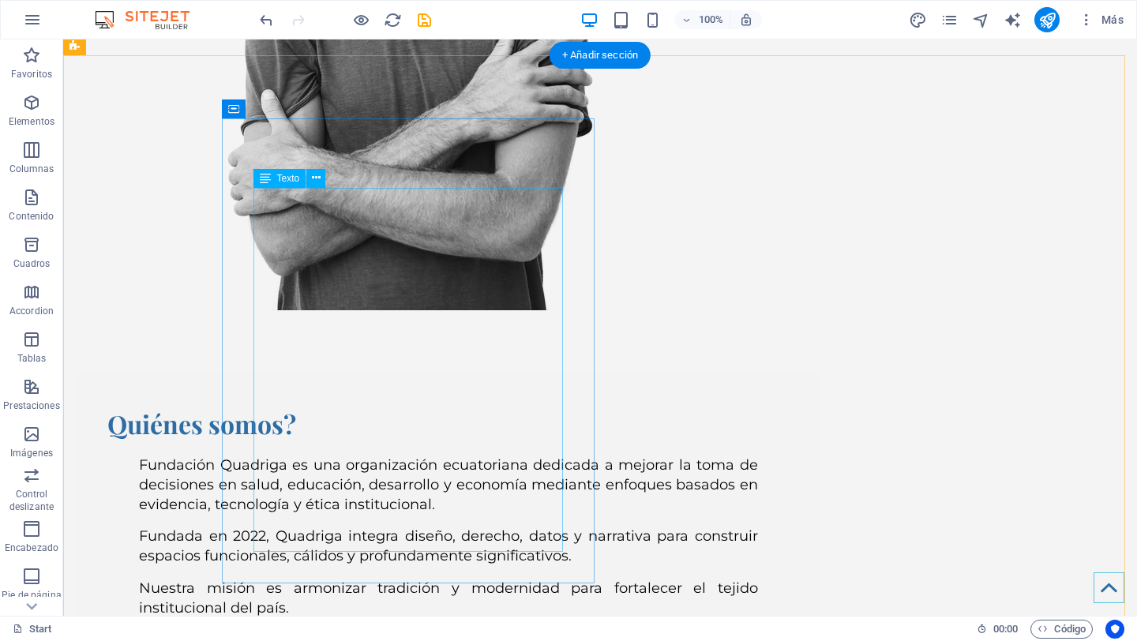
scroll to position [751, 0]
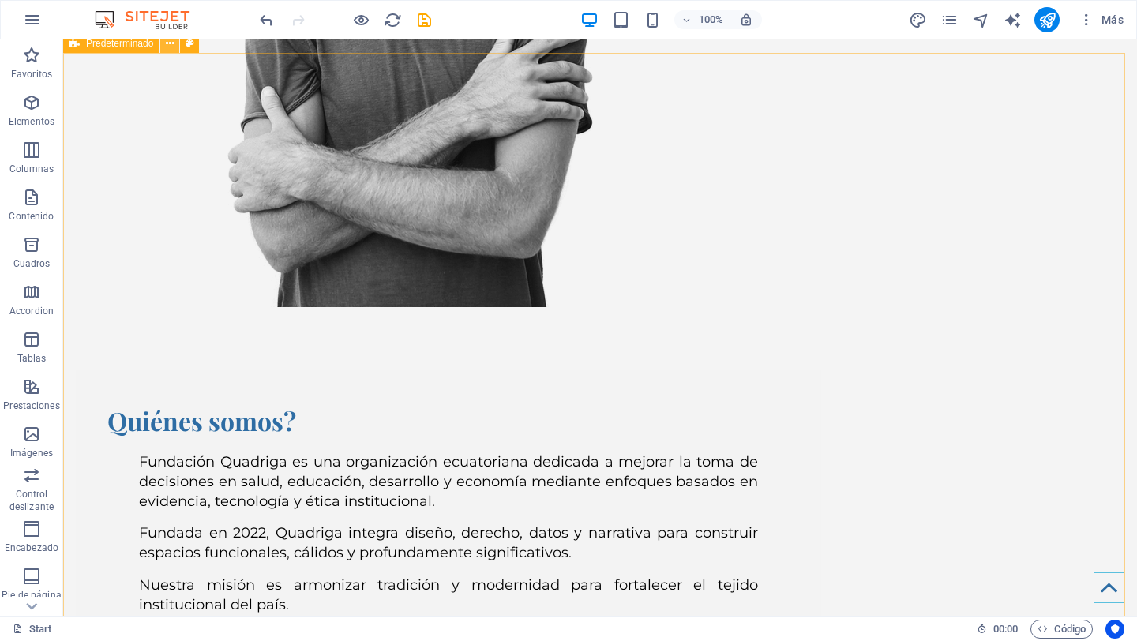
click at [167, 47] on icon at bounding box center [170, 44] width 9 height 17
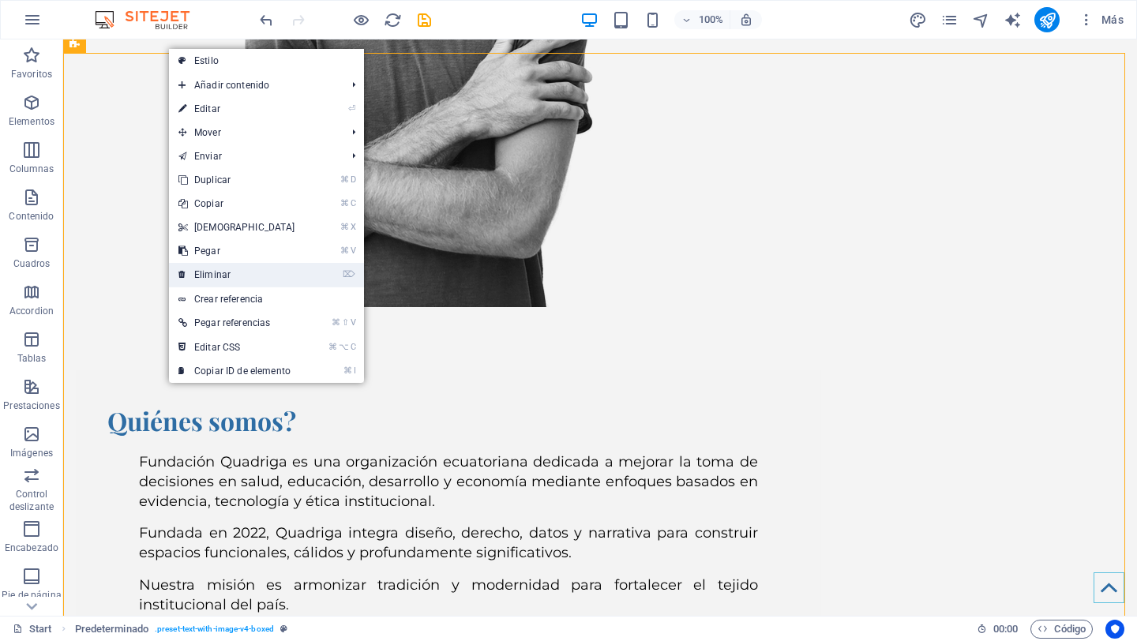
click at [231, 274] on link "⌦ Eliminar" at bounding box center [237, 275] width 136 height 24
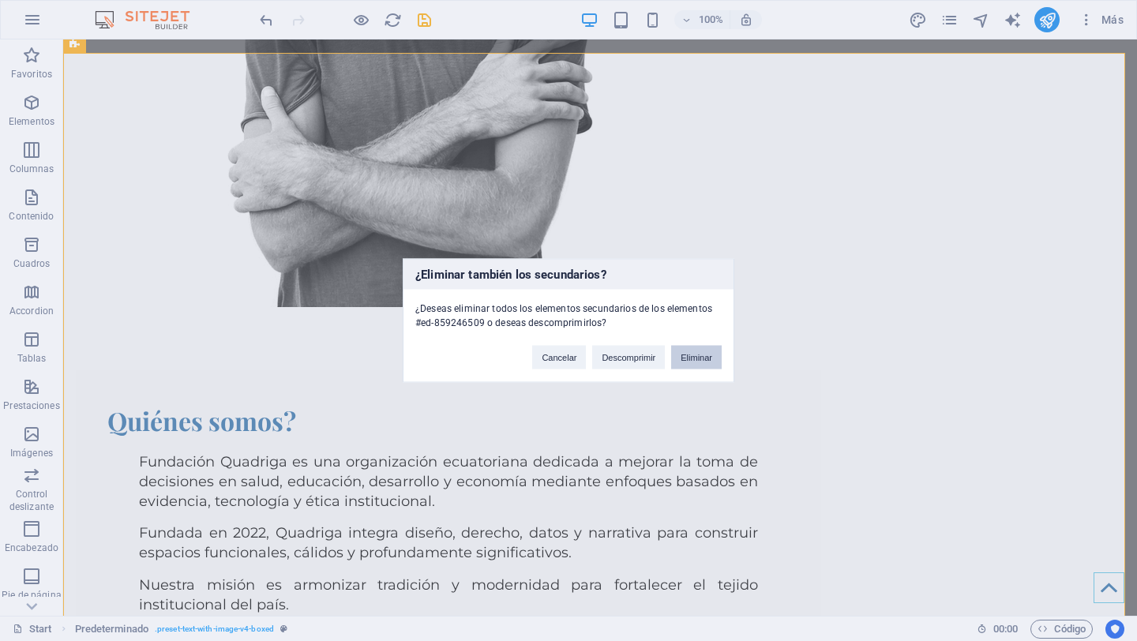
click at [689, 357] on button "Eliminar" at bounding box center [696, 358] width 51 height 24
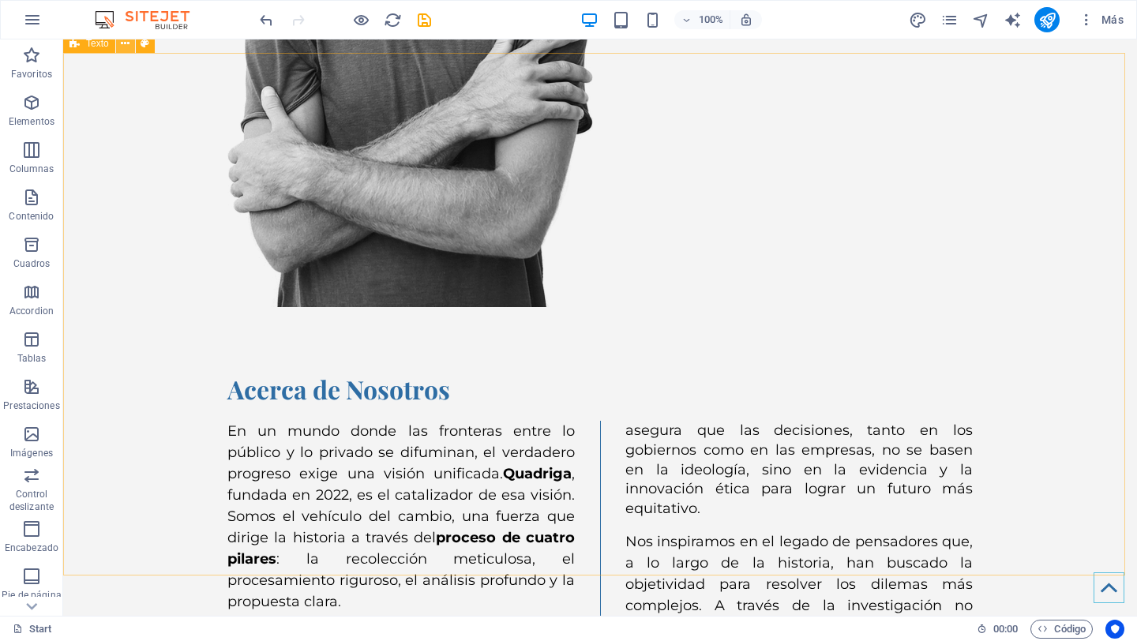
click at [126, 48] on icon at bounding box center [125, 44] width 9 height 17
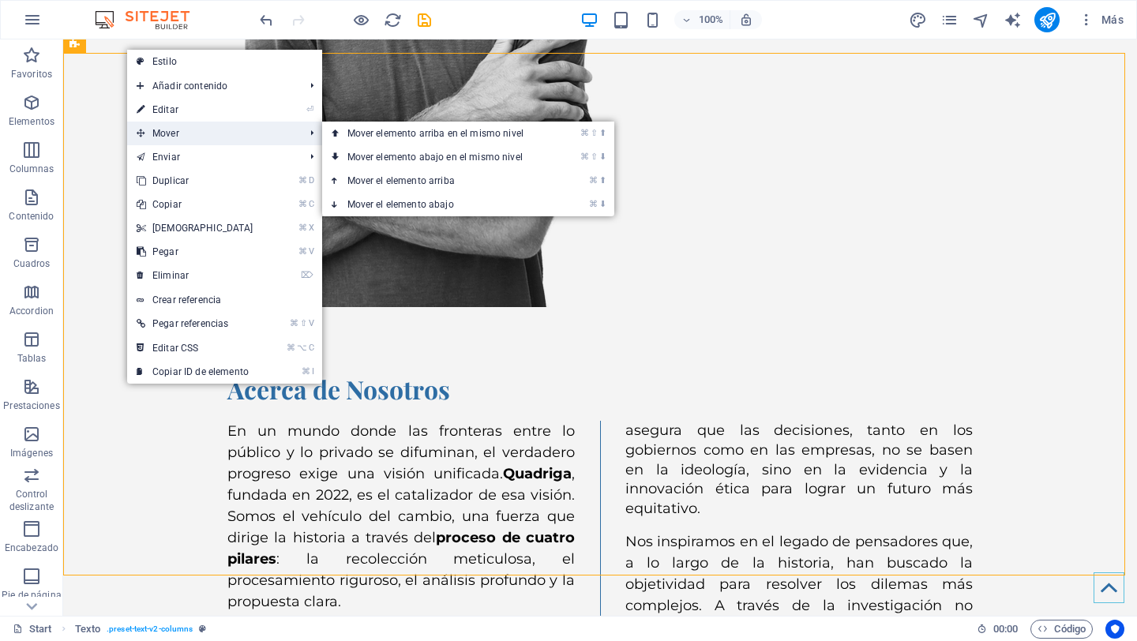
click at [235, 132] on span "Mover" at bounding box center [212, 134] width 171 height 24
click at [412, 152] on link "⌘ ⇧ ⬇ Mover elemento abajo en el mismo nivel" at bounding box center [438, 157] width 233 height 24
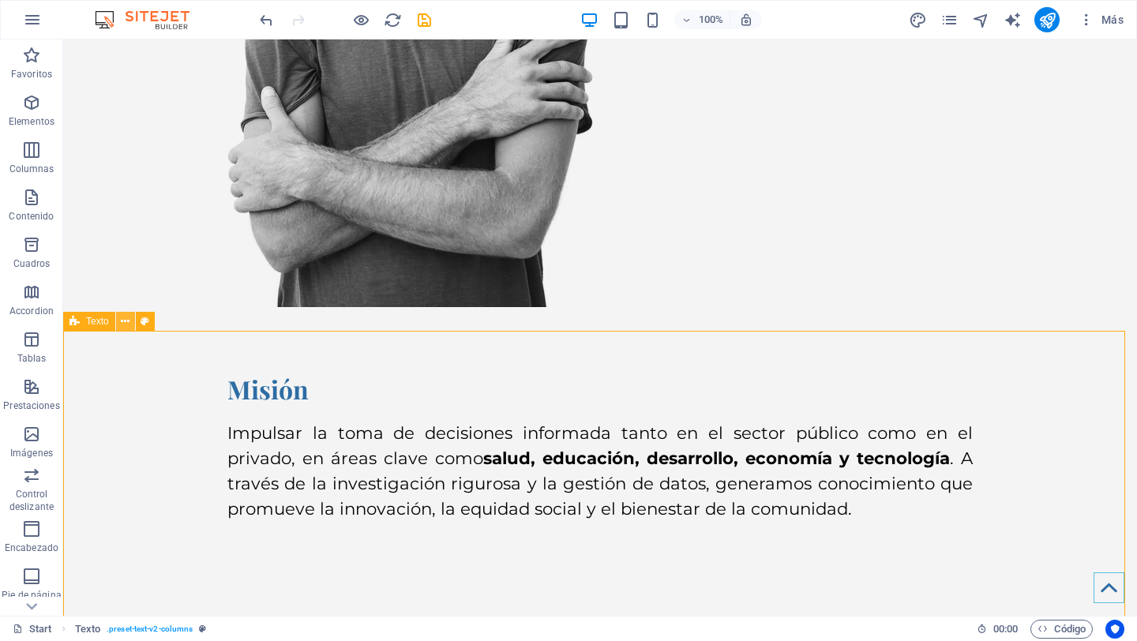
click at [125, 321] on icon at bounding box center [125, 322] width 9 height 17
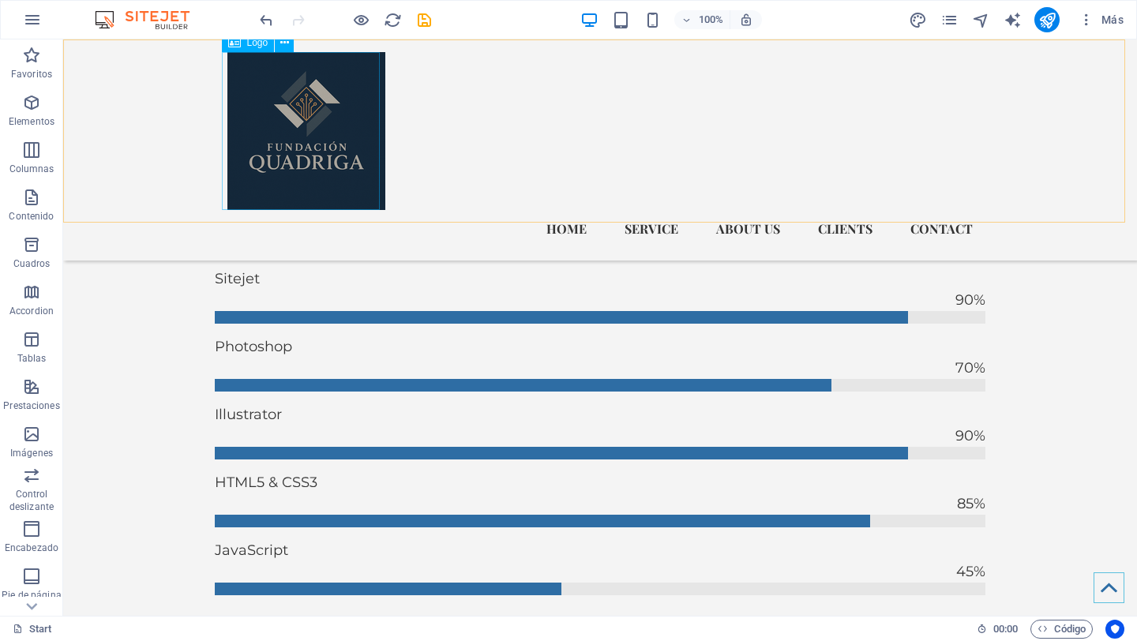
scroll to position [2943, 0]
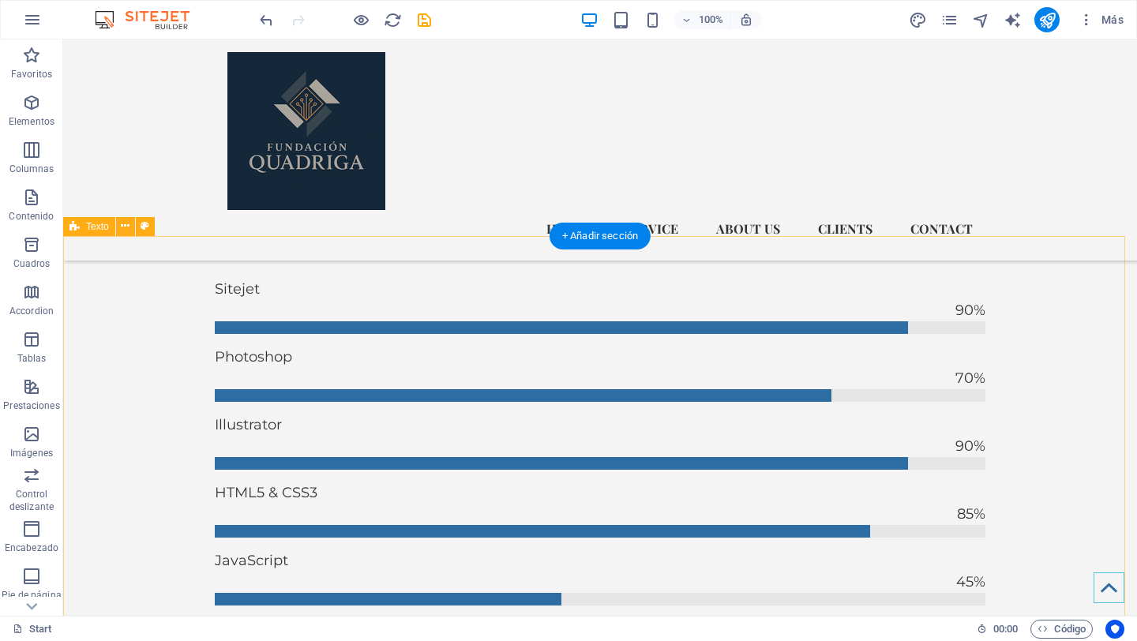
click at [125, 225] on icon at bounding box center [125, 226] width 9 height 17
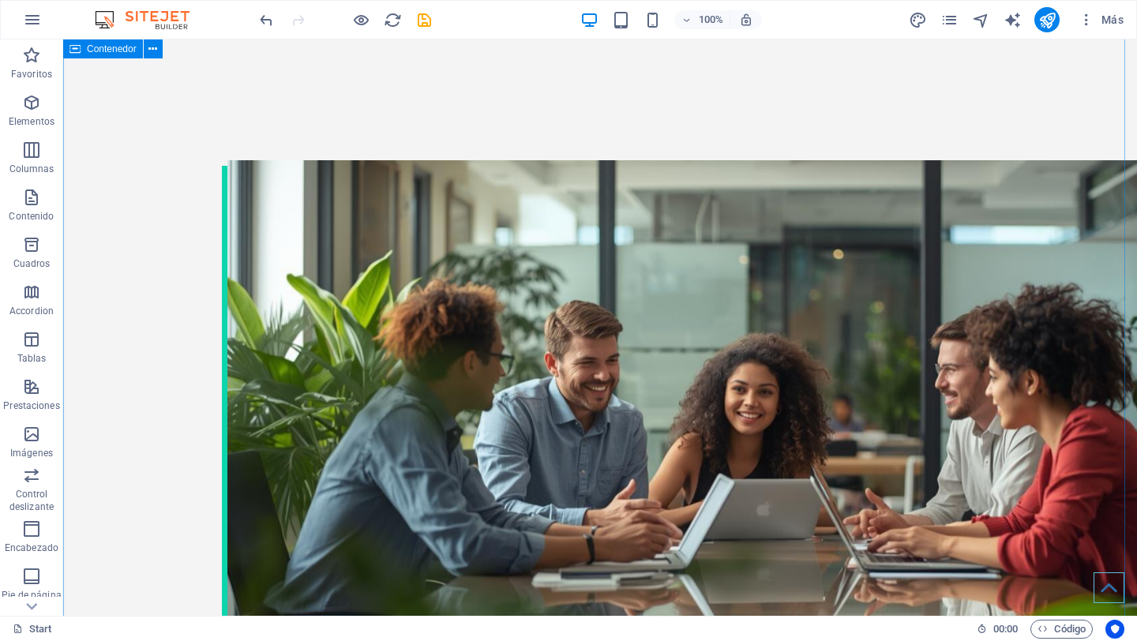
scroll to position [4335, 0]
click at [1048, 22] on icon "publish" at bounding box center [1047, 20] width 18 height 18
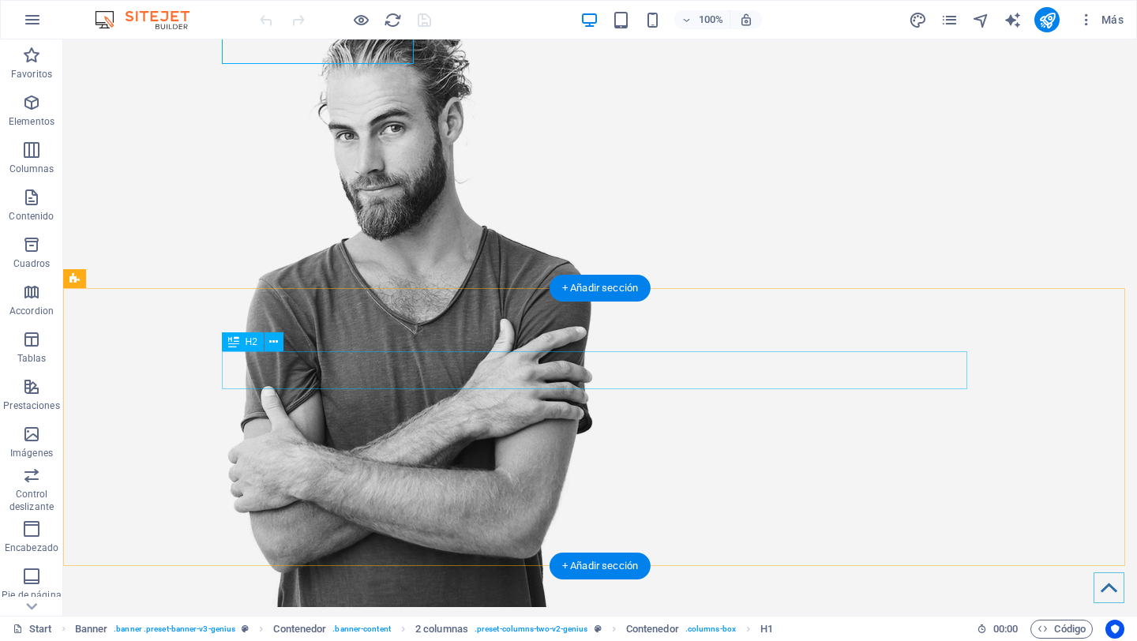
scroll to position [516, 0]
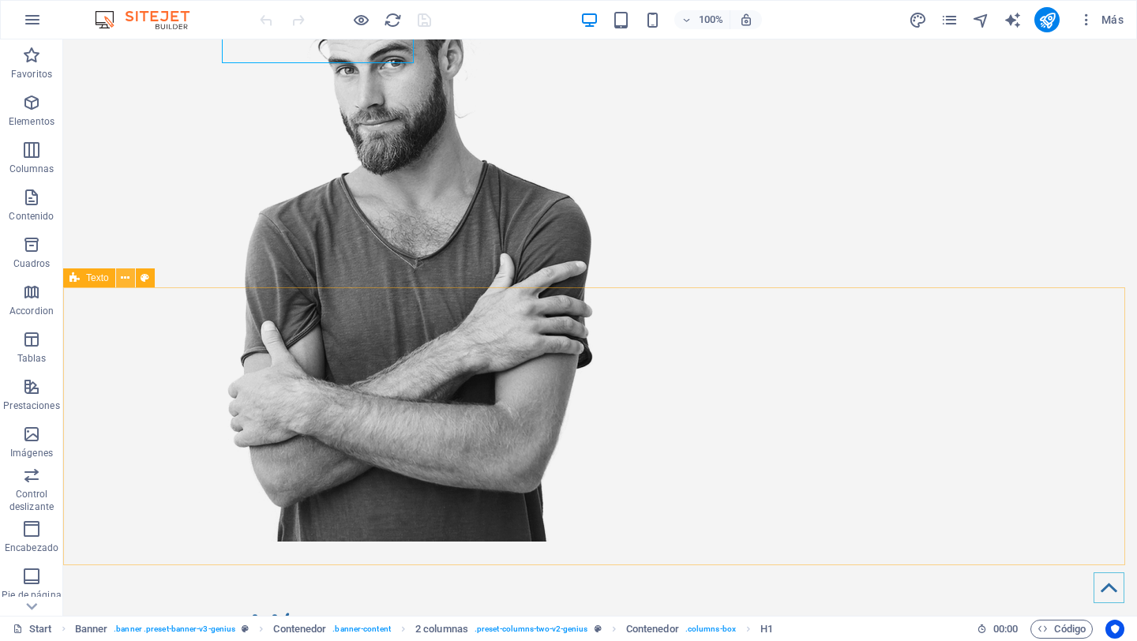
click at [125, 279] on icon at bounding box center [125, 278] width 9 height 17
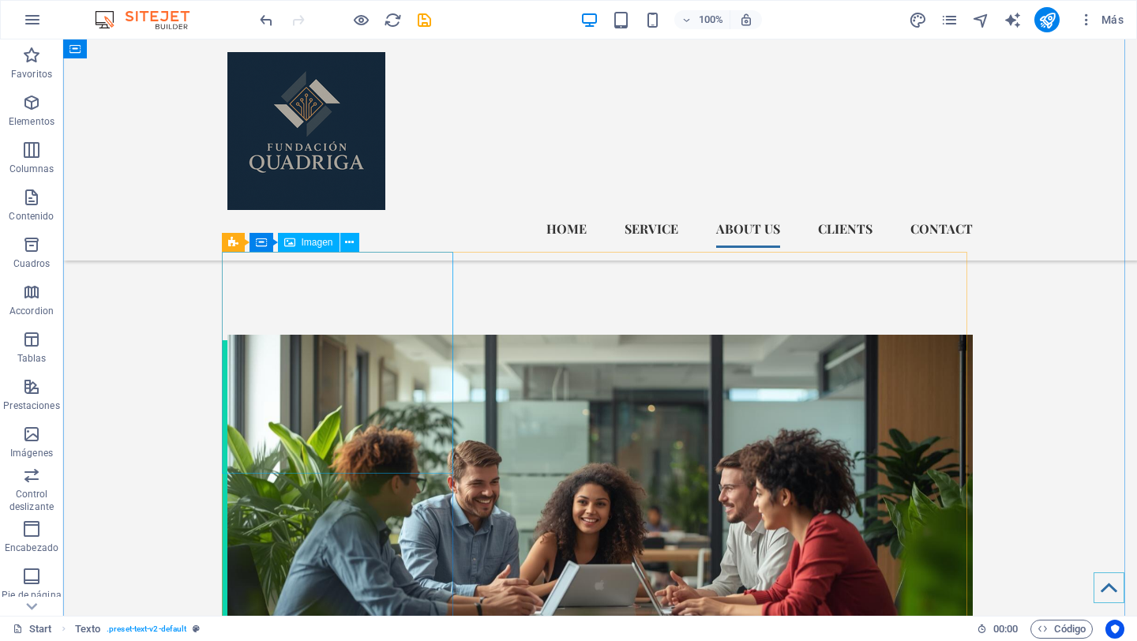
scroll to position [3735, 0]
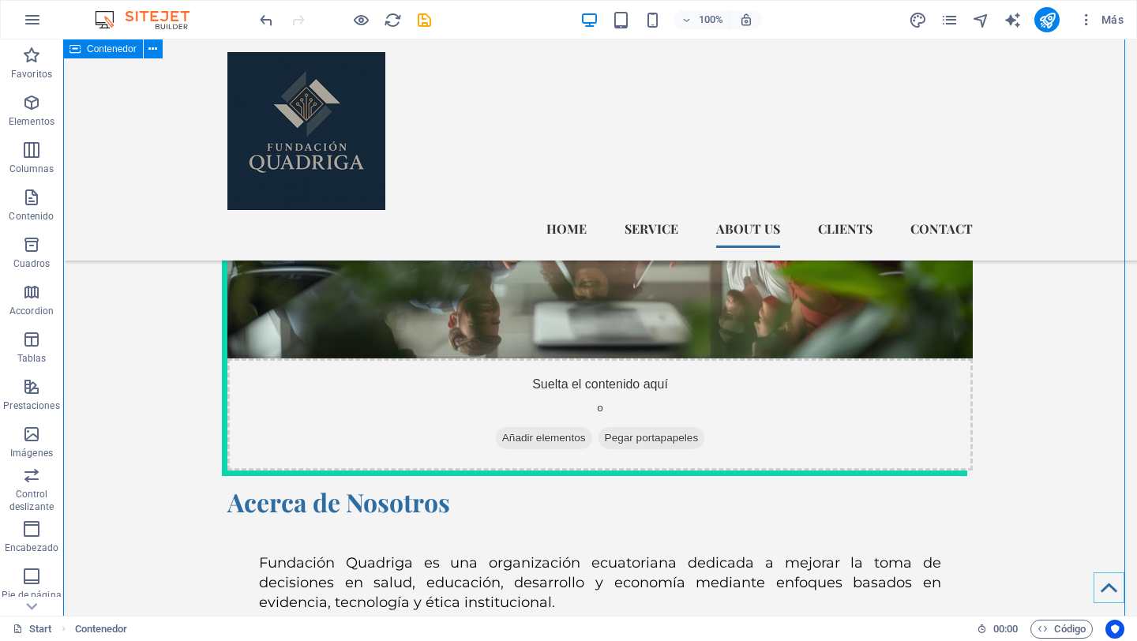
scroll to position [3665, 0]
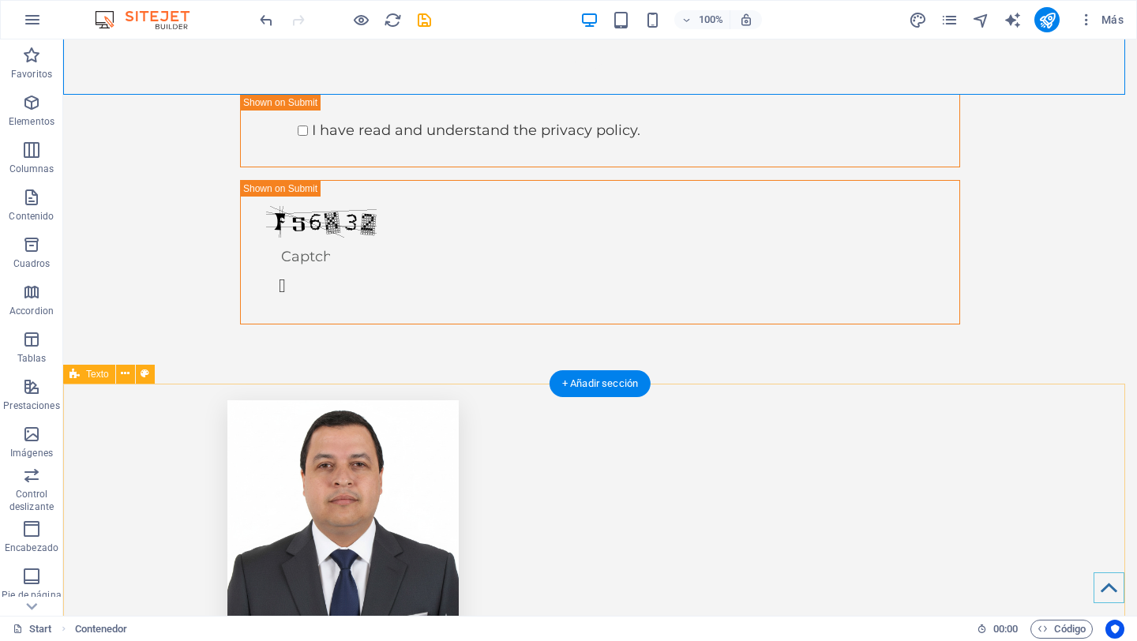
scroll to position [4569, 0]
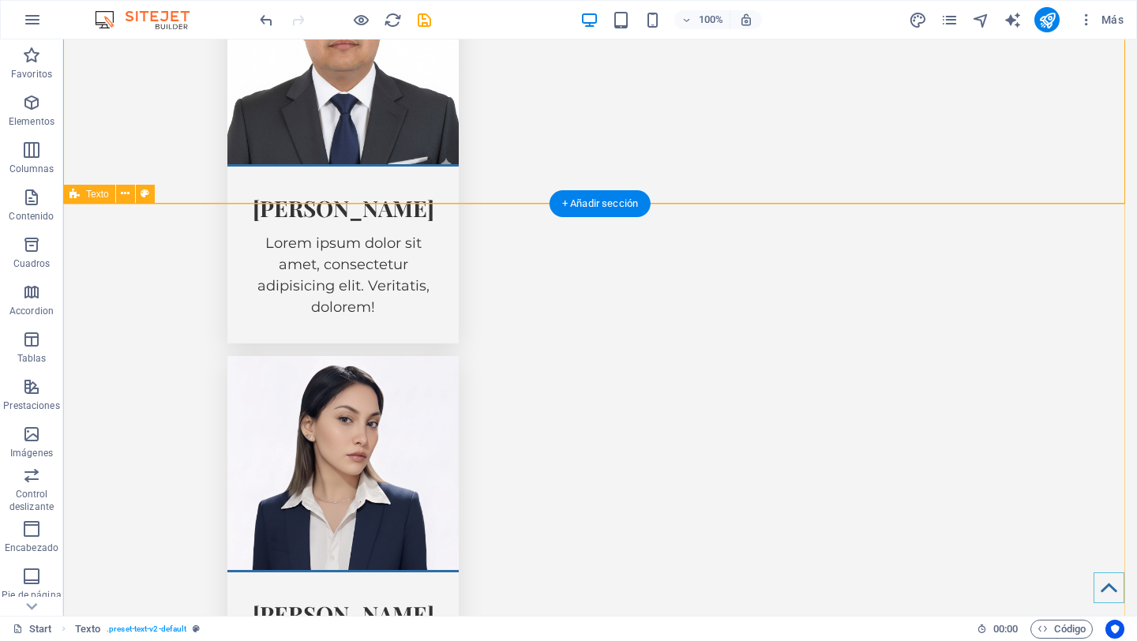
scroll to position [5027, 0]
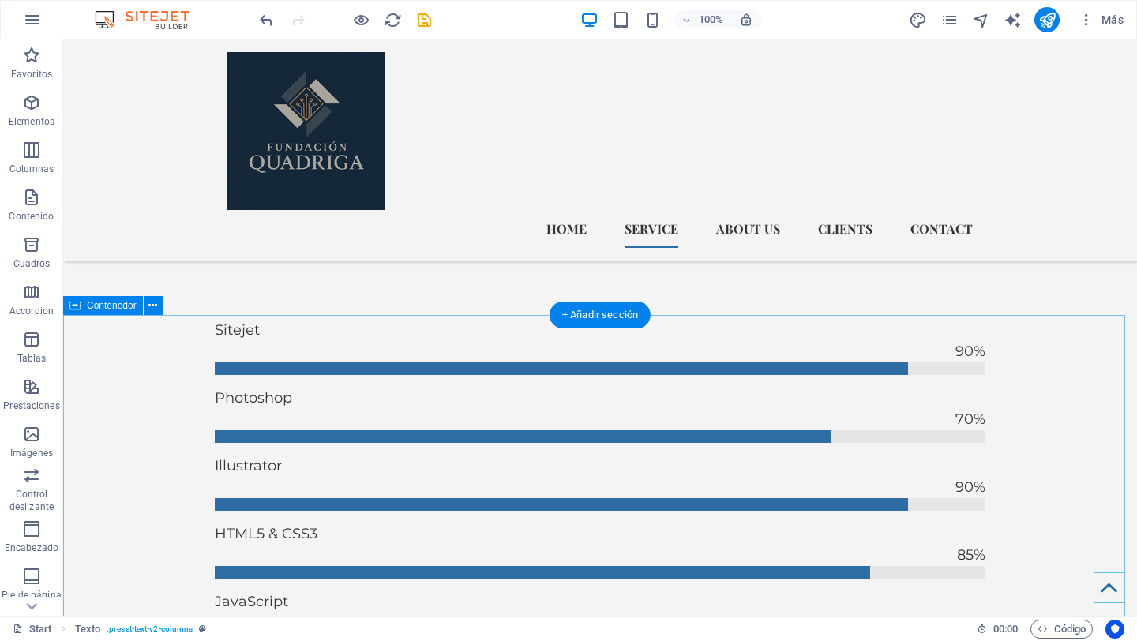
scroll to position [2611, 0]
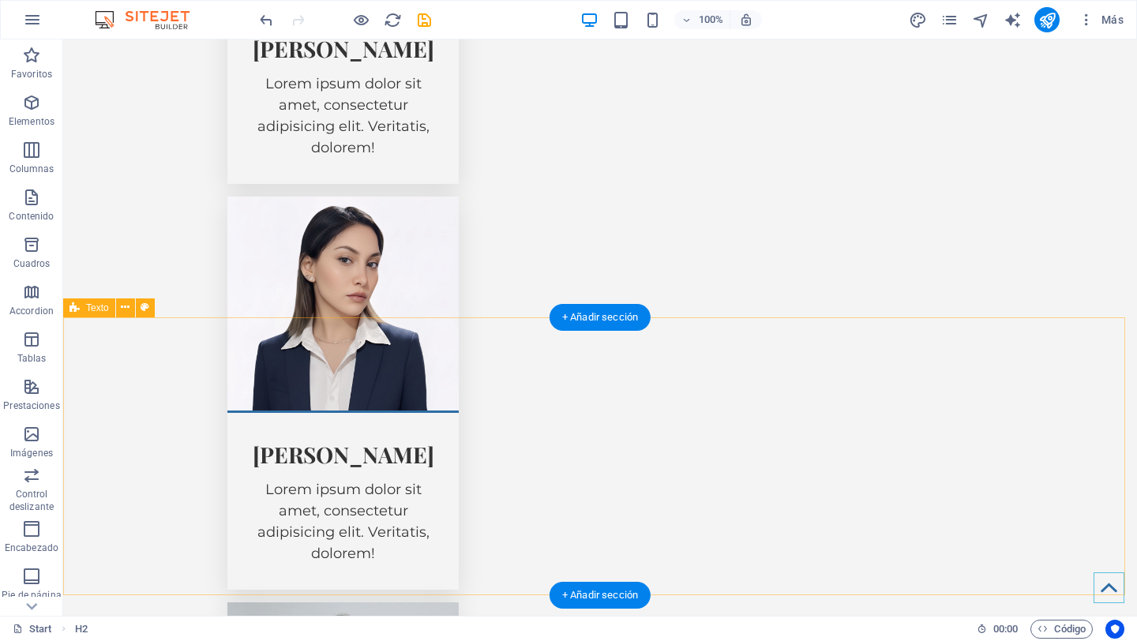
scroll to position [5167, 0]
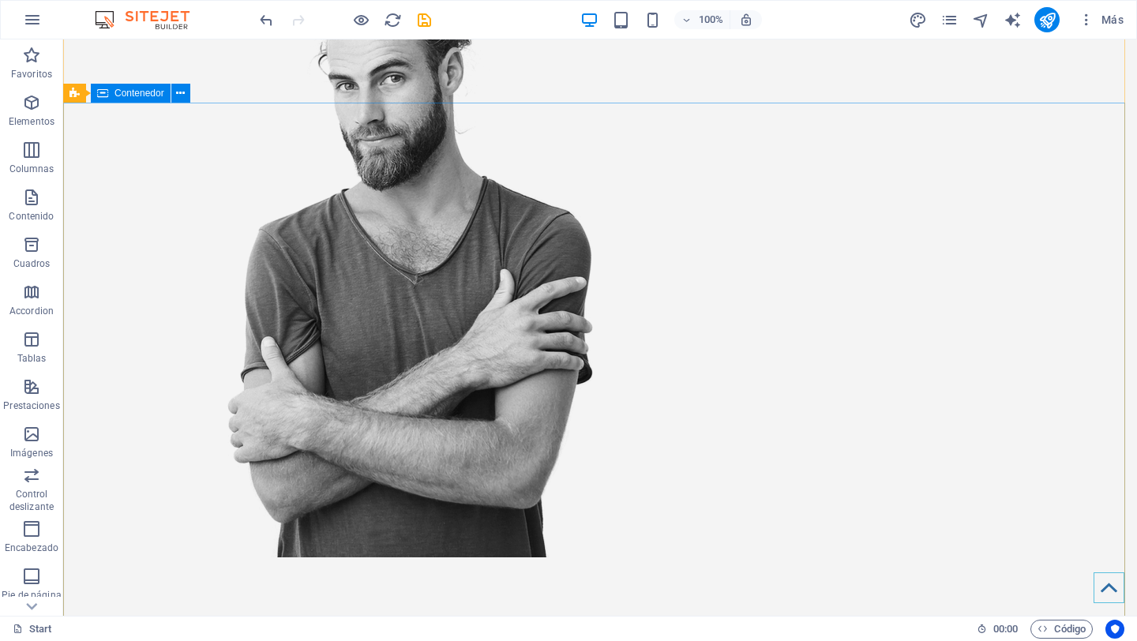
scroll to position [724, 0]
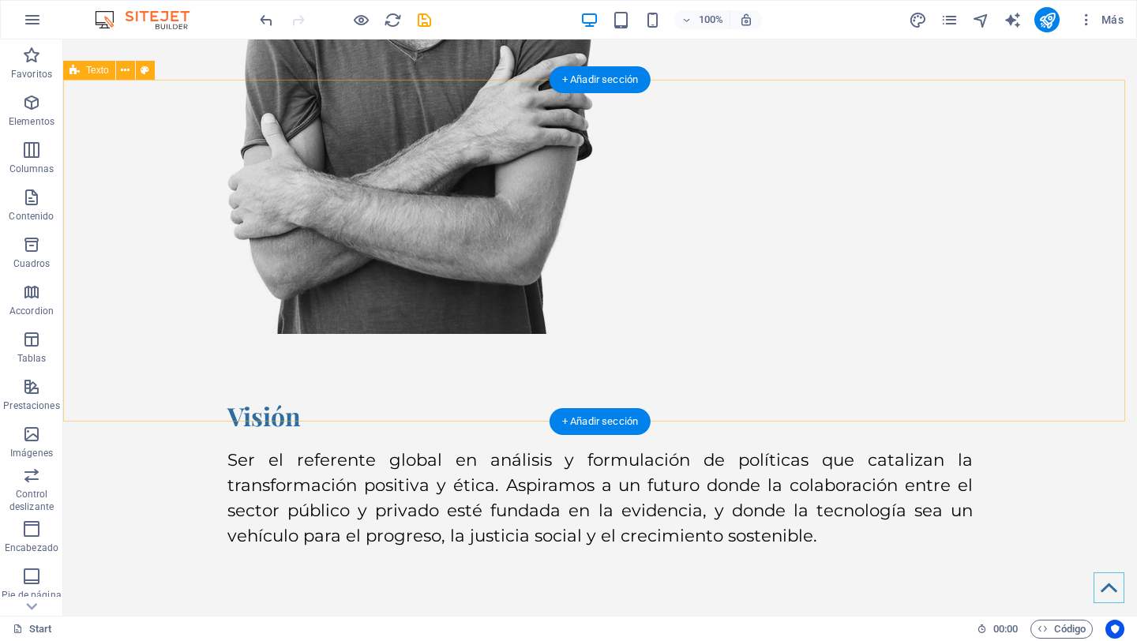
click at [151, 334] on div "Visión Ser el referente global en análisis y formulación de políticas que catal…" at bounding box center [600, 505] width 1074 height 342
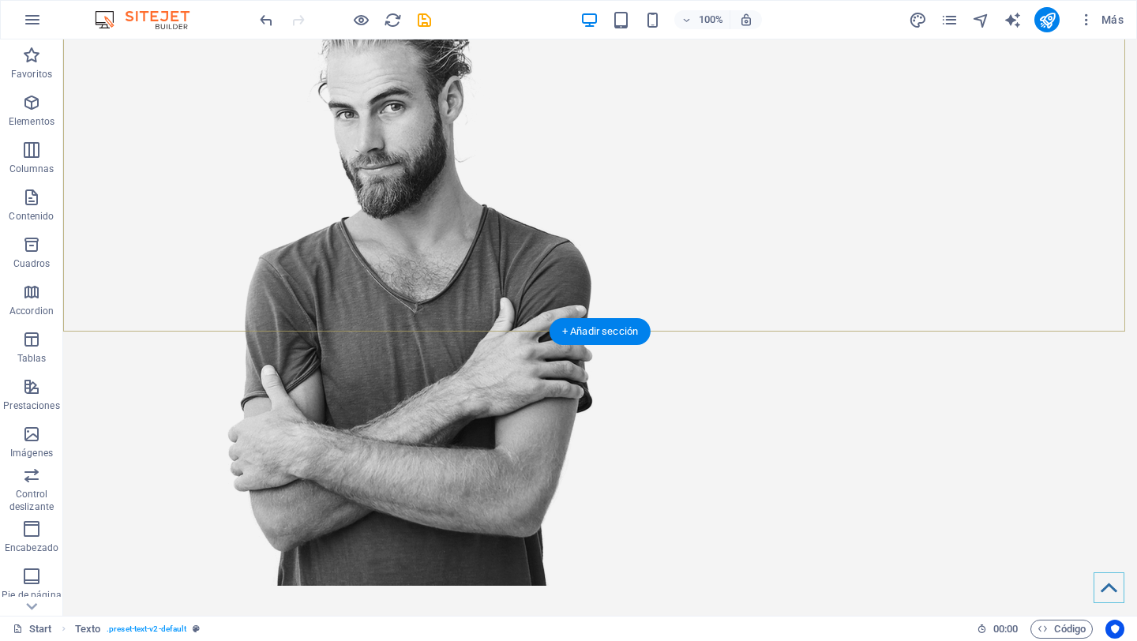
scroll to position [677, 0]
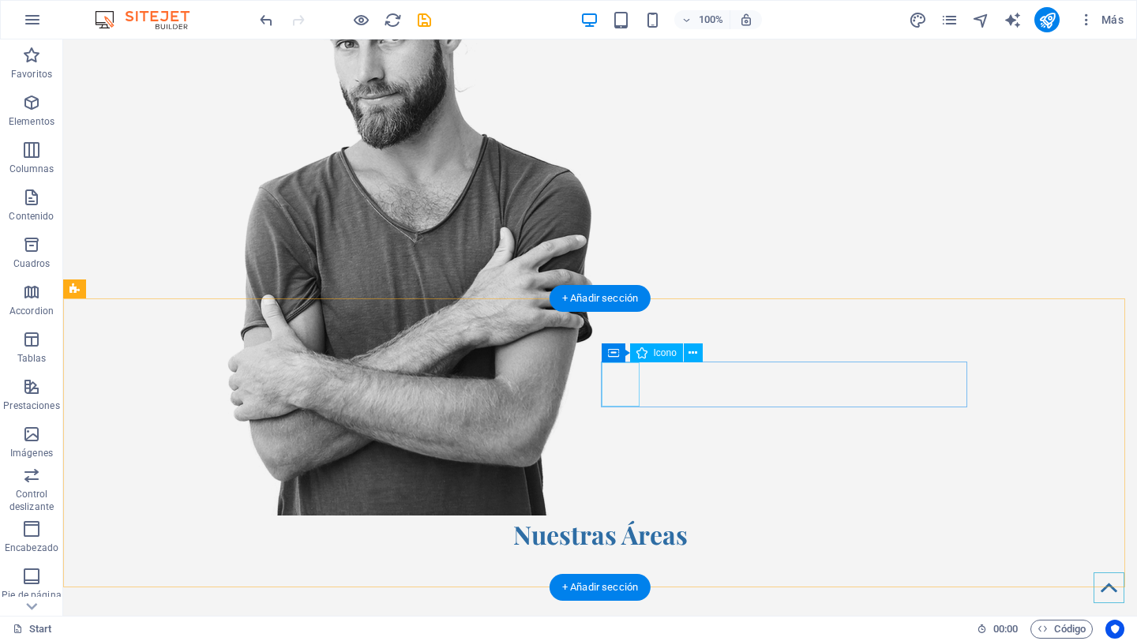
scroll to position [547, 0]
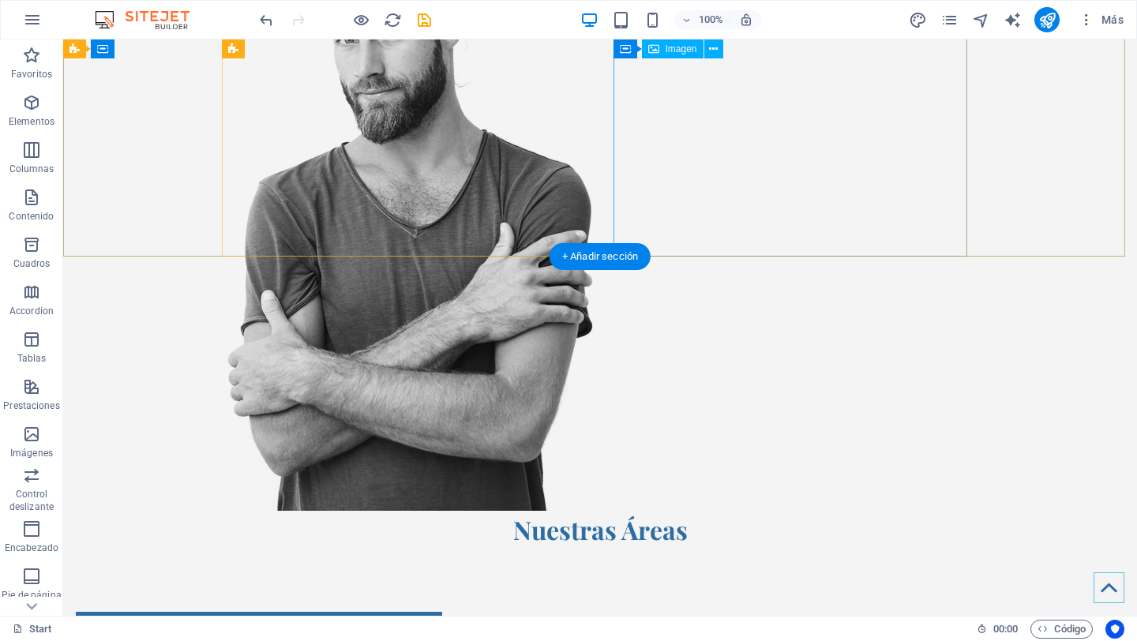
click at [581, 240] on figure at bounding box center [404, 210] width 354 height 601
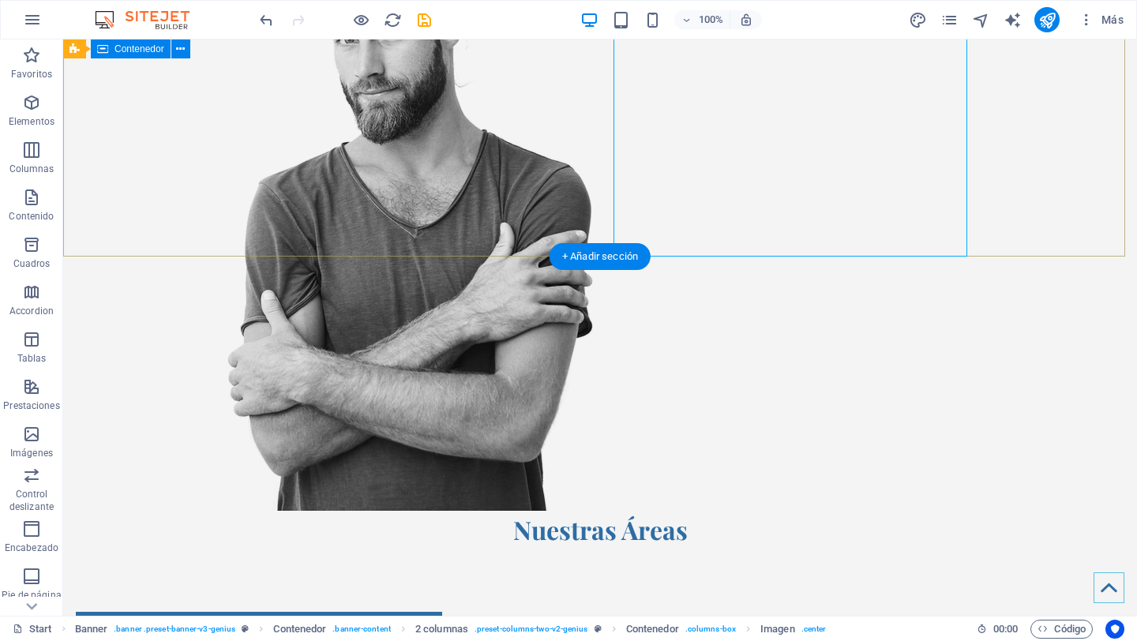
click at [996, 238] on div "Datos que transforman, Políticas que impactan. Get in touch" at bounding box center [600, 112] width 1074 height 798
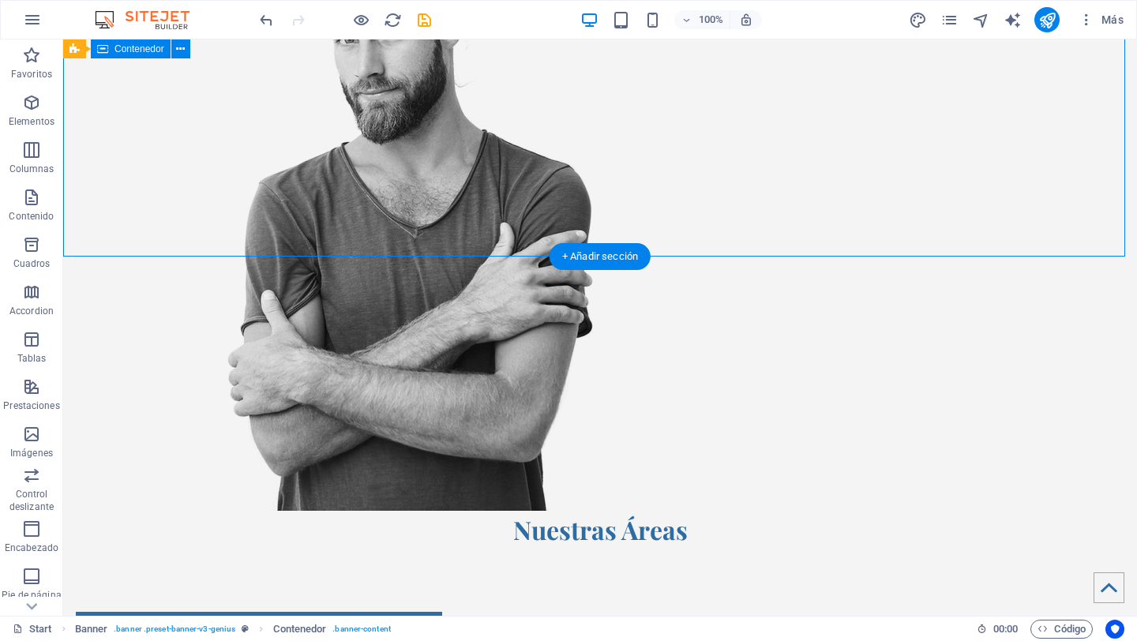
click at [996, 238] on div "Datos que transforman, Políticas que impactan. Get in touch" at bounding box center [600, 112] width 1074 height 798
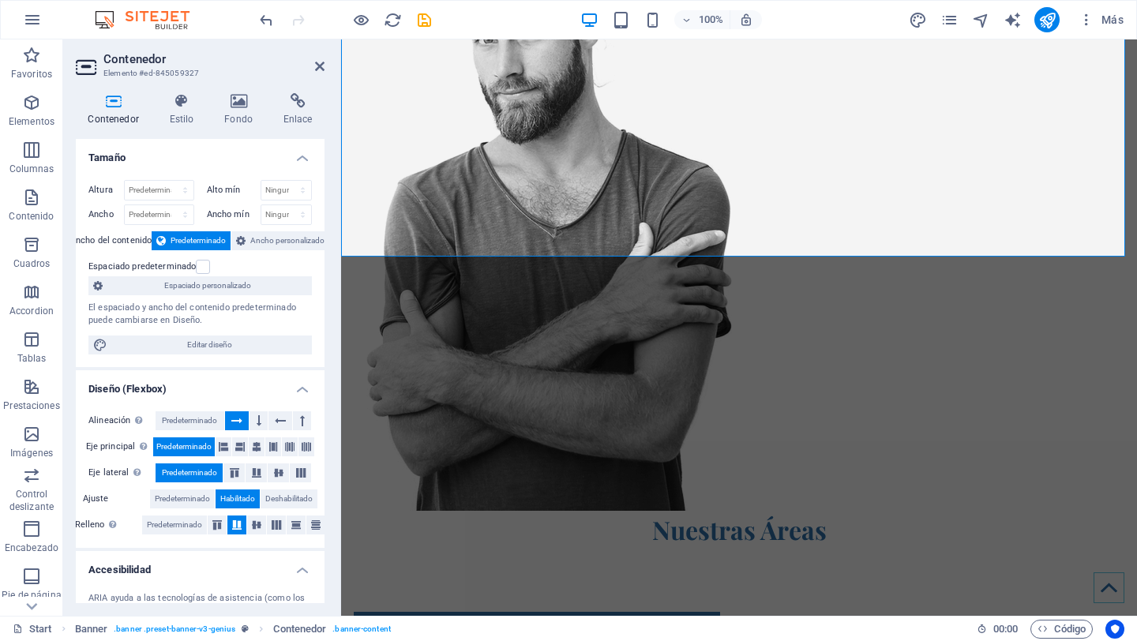
click at [329, 66] on aside "Contenedor Elemento #ed-845059327 Contenedor Estilo Fondo Enlace Tamaño Altura …" at bounding box center [202, 327] width 278 height 577
click at [321, 62] on icon at bounding box center [319, 66] width 9 height 13
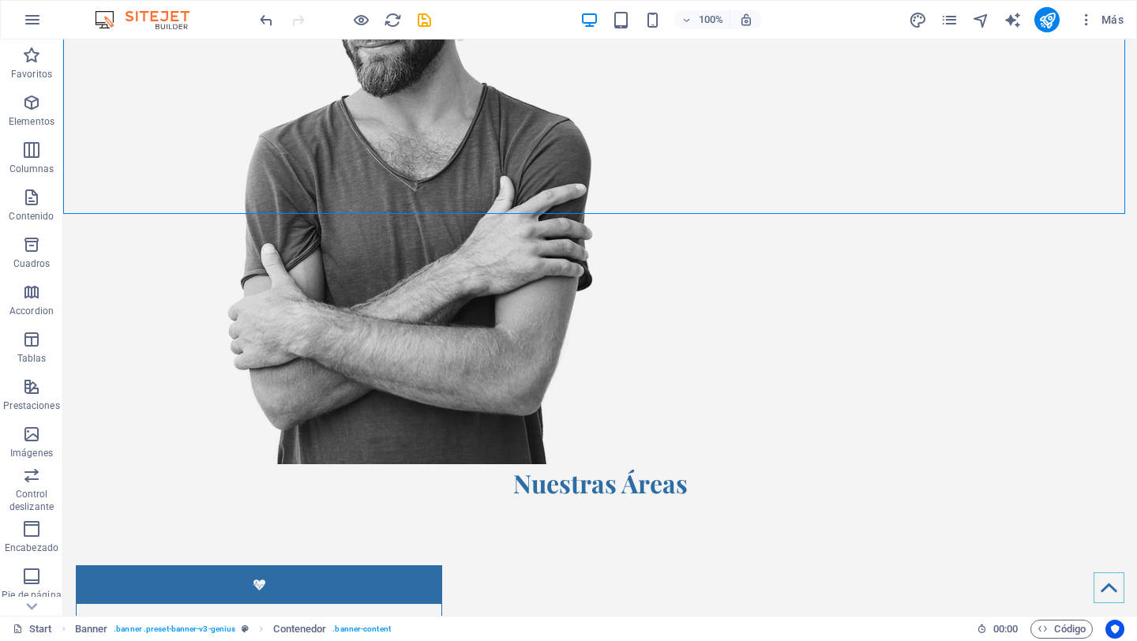
scroll to position [602, 0]
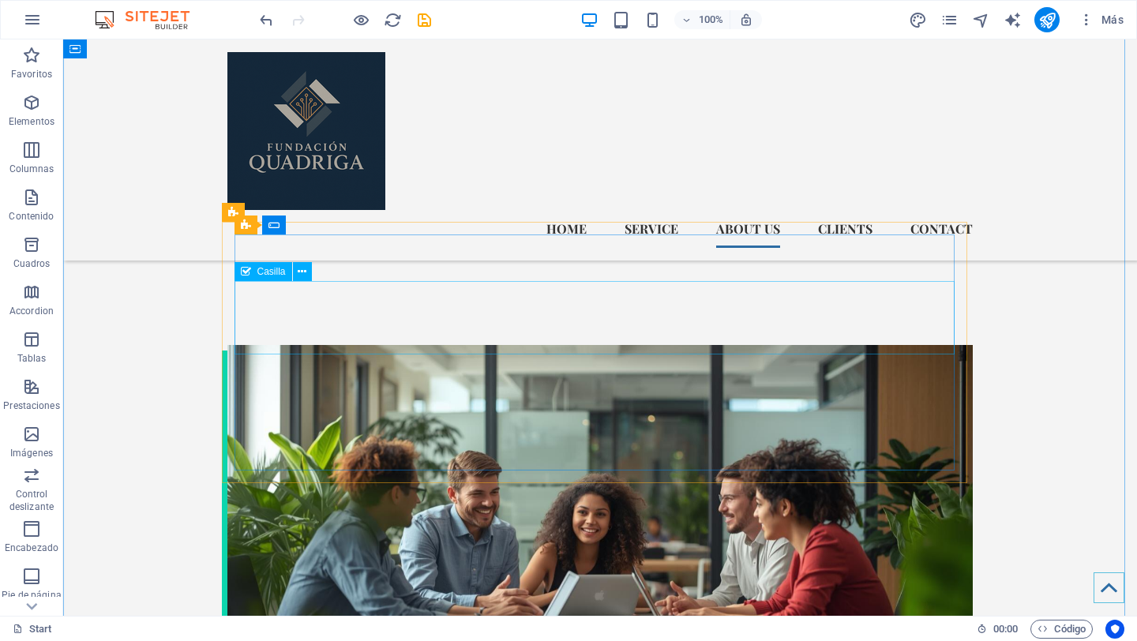
scroll to position [2250, 0]
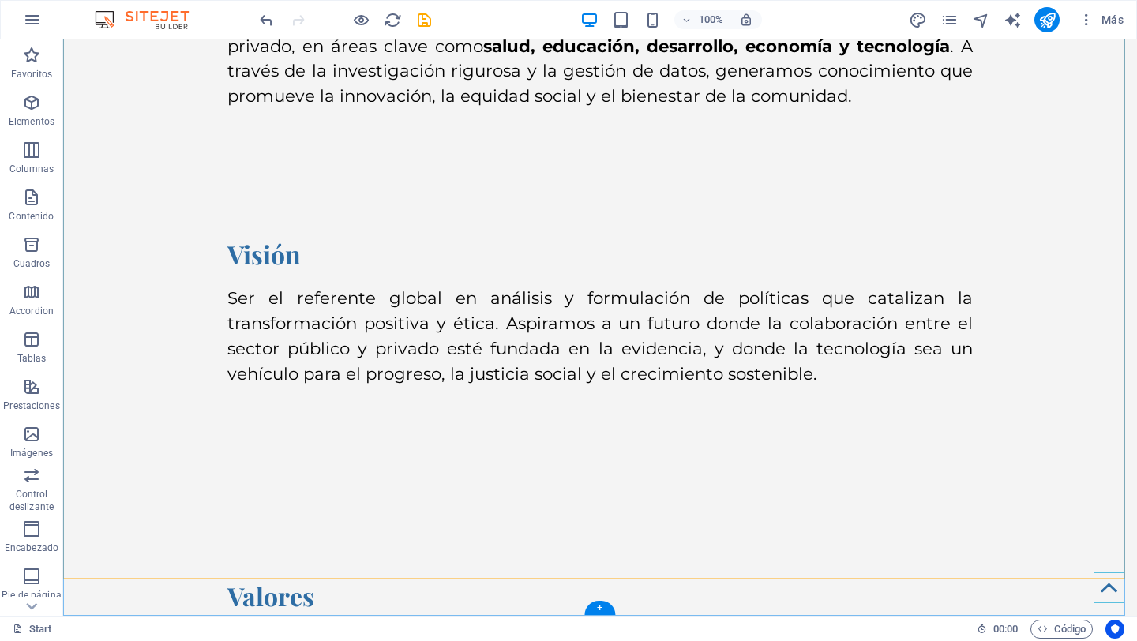
scroll to position [6782, 0]
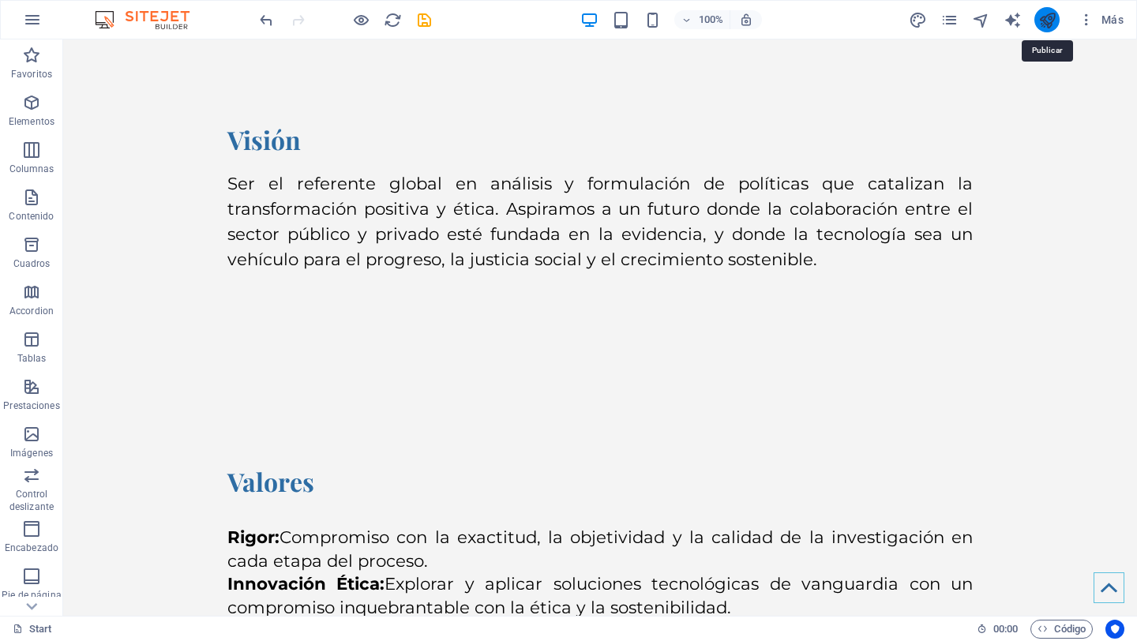
click at [1042, 23] on icon "publish" at bounding box center [1047, 20] width 18 height 18
